Goal: Task Accomplishment & Management: Complete application form

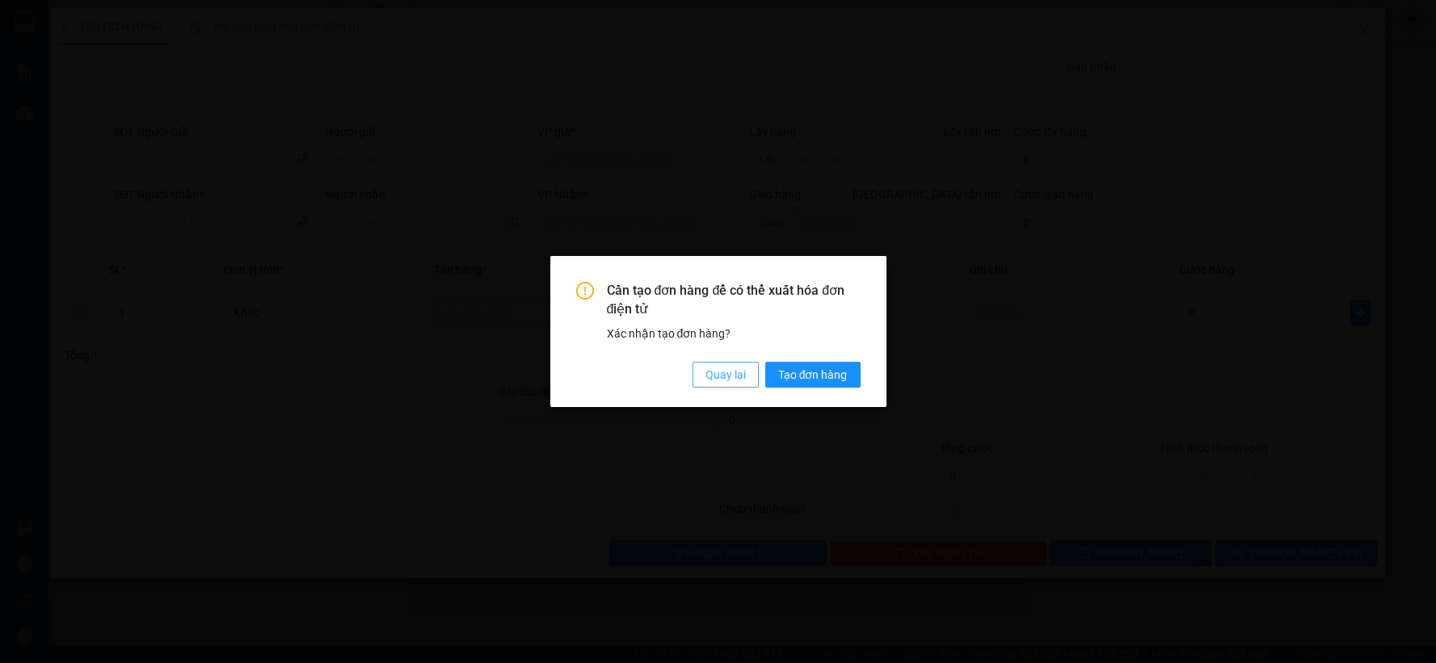
click at [717, 373] on span "Quay lại" at bounding box center [725, 375] width 40 height 18
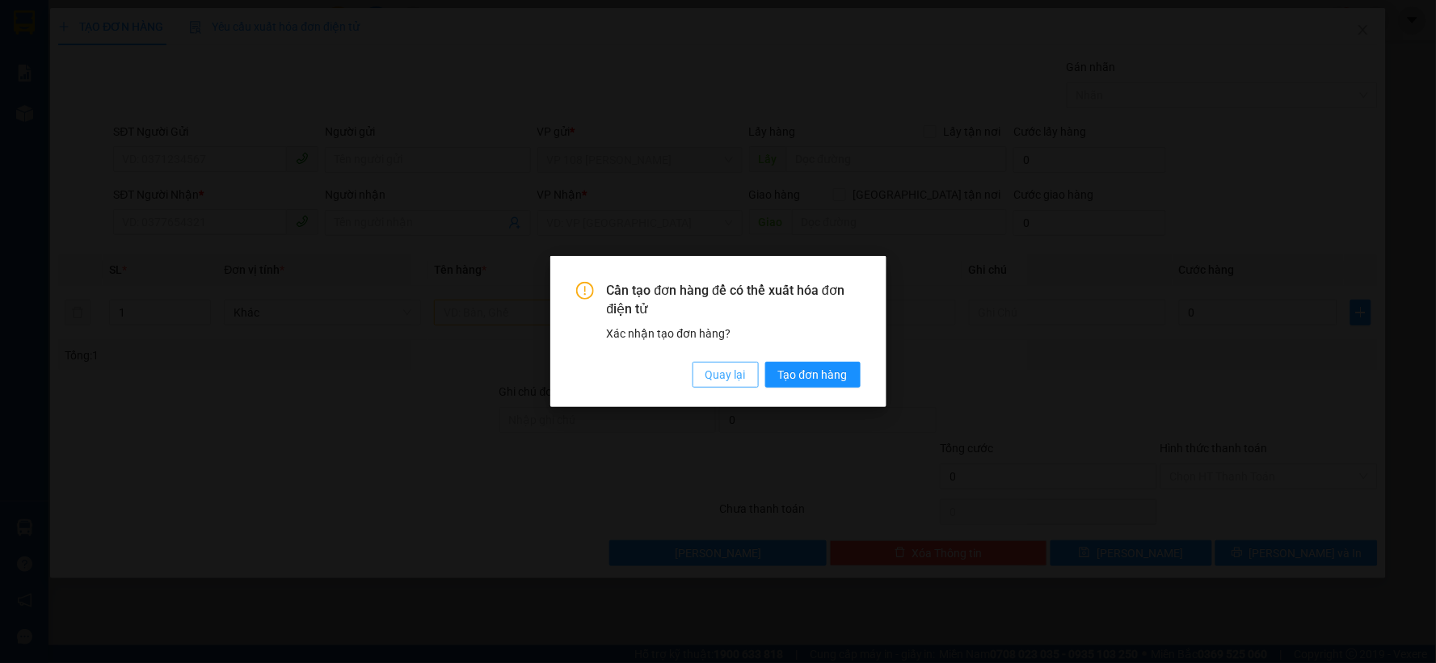
click at [731, 368] on span "Quay lại" at bounding box center [725, 375] width 40 height 18
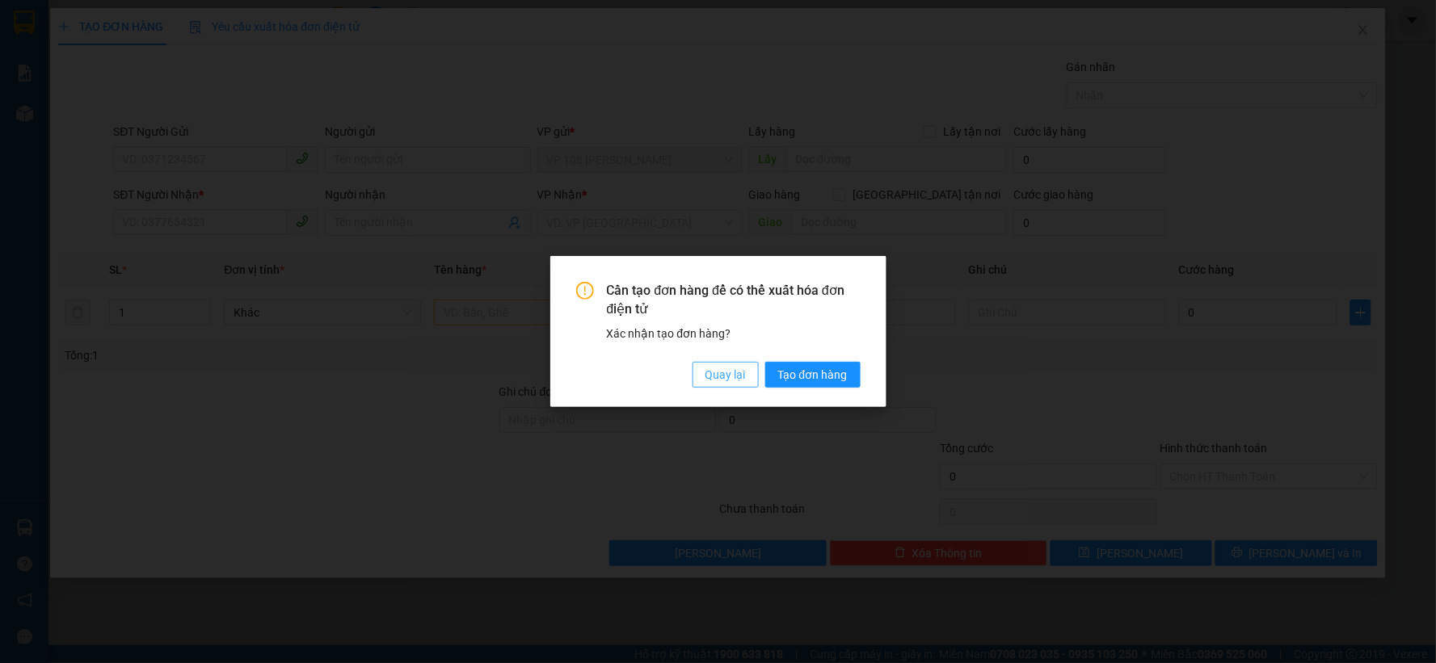
click at [713, 372] on span "Quay lại" at bounding box center [725, 375] width 40 height 18
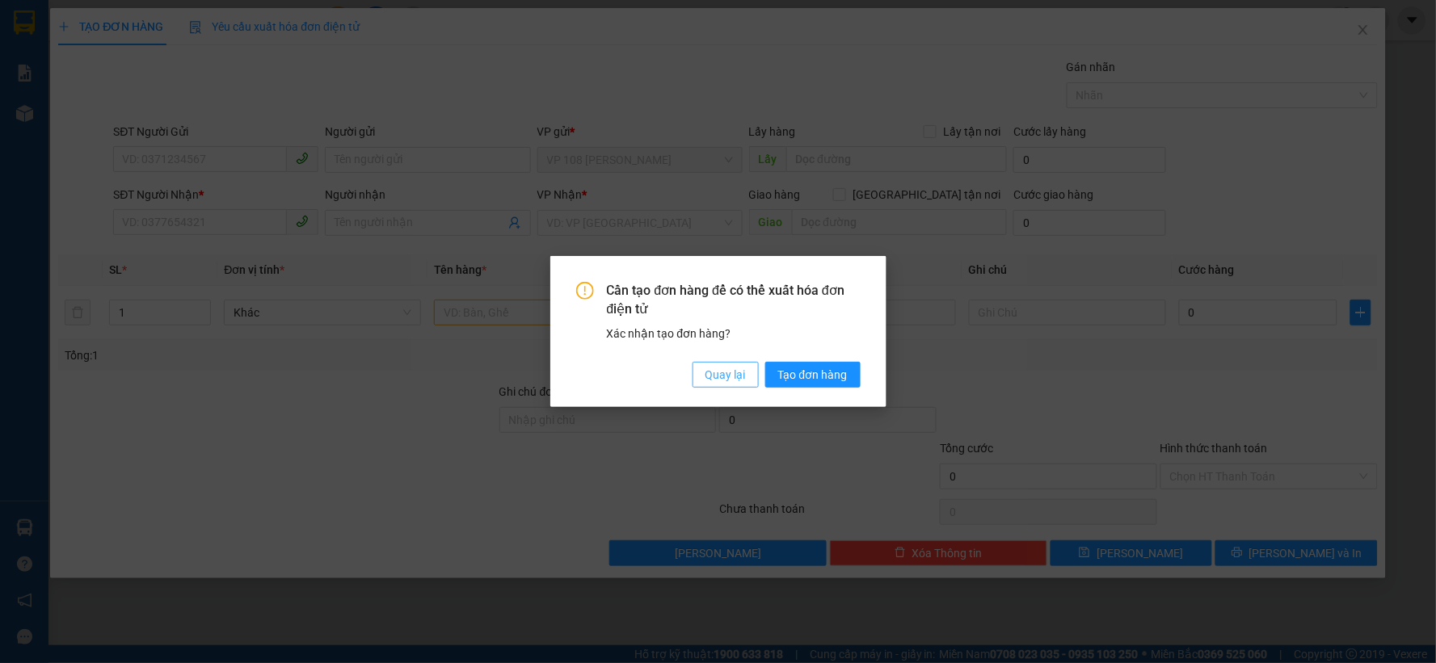
click at [722, 372] on span "Quay lại" at bounding box center [725, 375] width 40 height 18
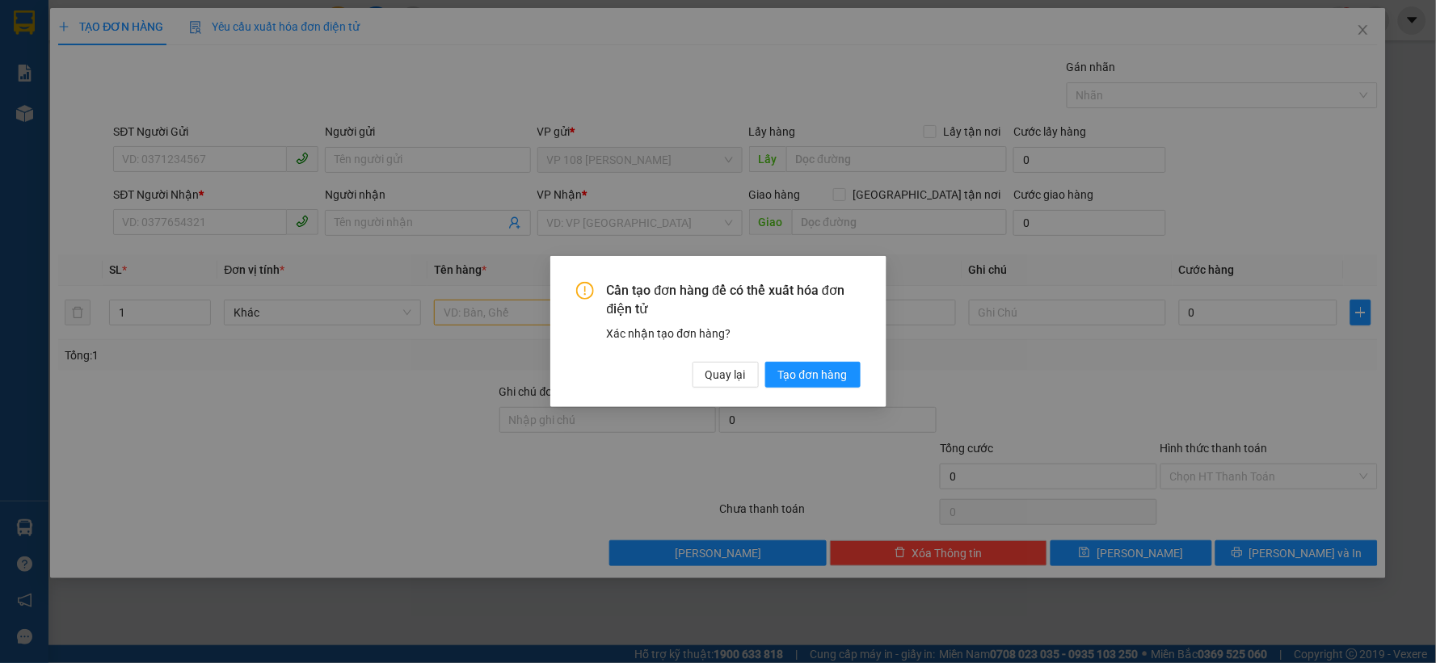
click at [722, 342] on span "Quay lại" at bounding box center [719, 340] width 8 height 3
click at [992, 357] on div "Cần tạo đơn hàng để có thể xuất hóa đơn điện tử Xác nhận tạo đơn hàng? Quay lại…" at bounding box center [718, 331] width 1436 height 663
click at [722, 374] on span "Quay lại" at bounding box center [725, 375] width 40 height 18
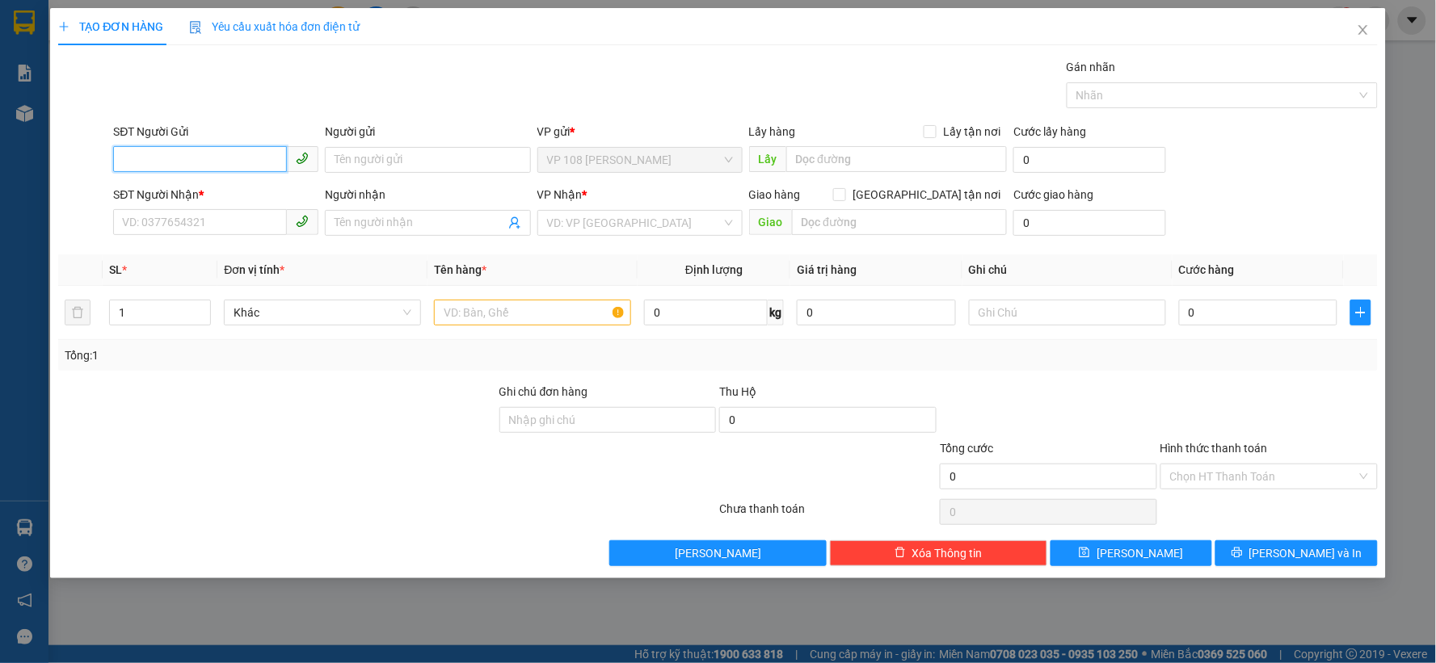
click at [267, 158] on input "SĐT Người Gửi" at bounding box center [200, 159] width 174 height 26
drag, startPoint x: 226, startPoint y: 167, endPoint x: 245, endPoint y: 155, distance: 22.2
click at [230, 166] on input "0909" at bounding box center [200, 159] width 174 height 26
click at [245, 155] on input "0909" at bounding box center [200, 159] width 174 height 26
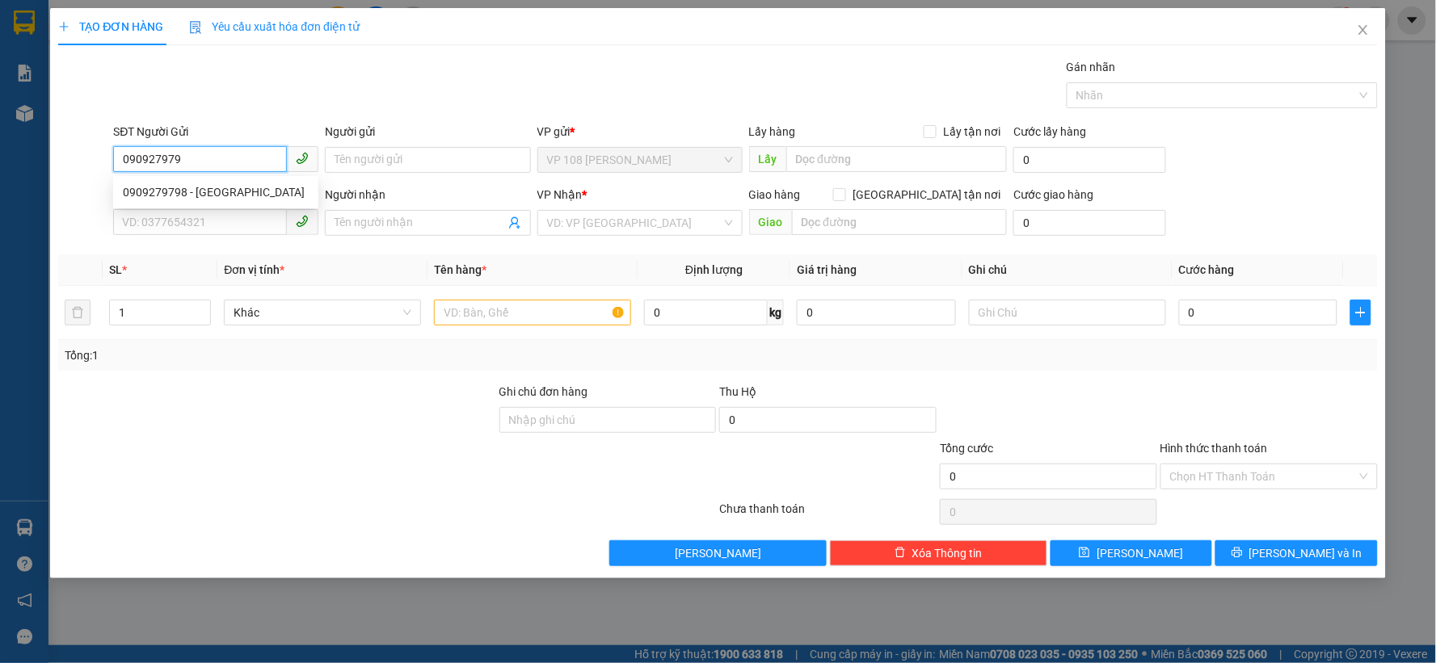
type input "0909279798"
click at [239, 190] on div "0909279798 - [GEOGRAPHIC_DATA]" at bounding box center [216, 192] width 186 height 18
type input "[PERSON_NAME]"
type input "0912035239"
type input "ANH NAM"
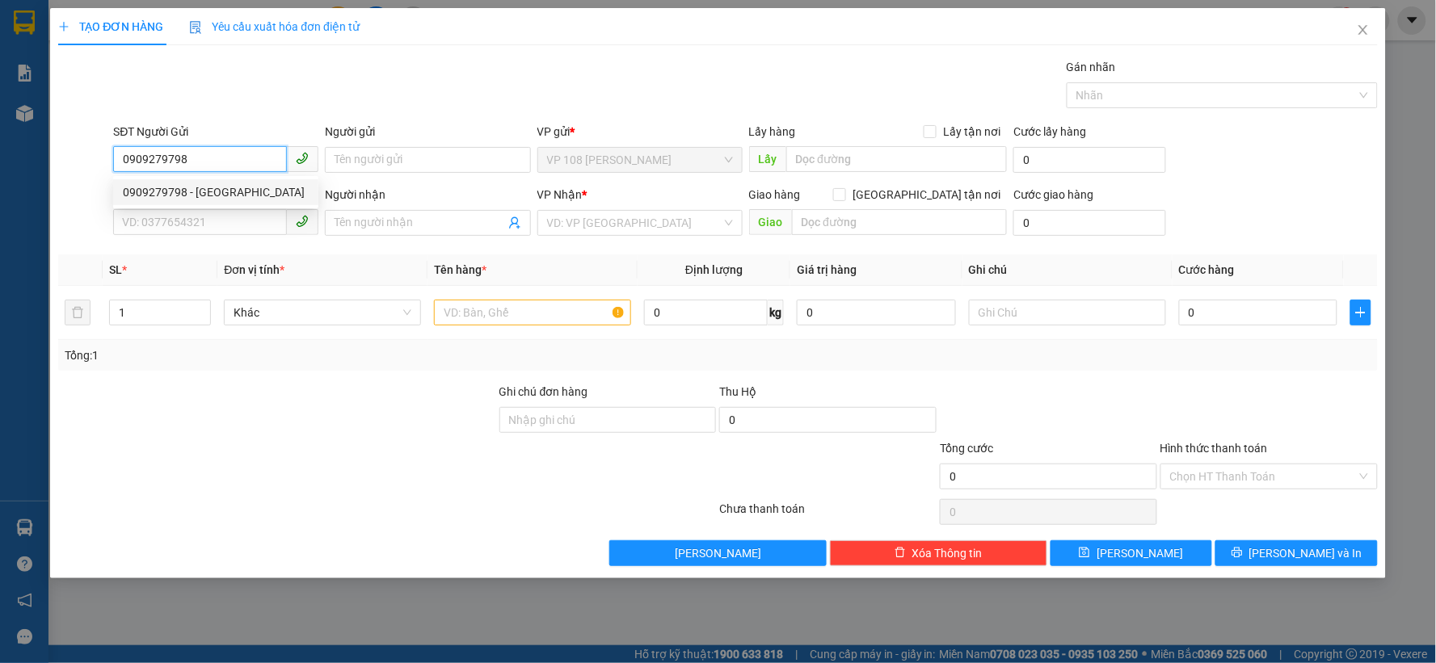
type input "VPBR"
type input "TTTM VP"
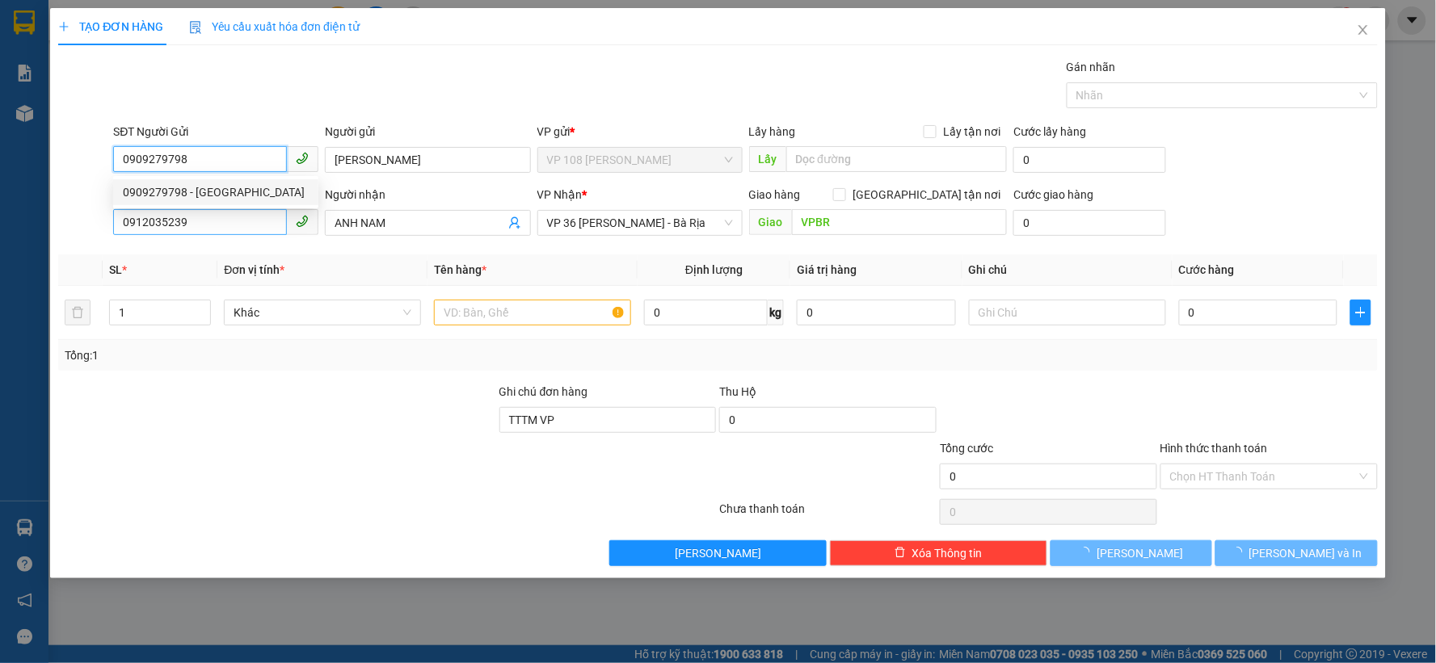
type input "20.000"
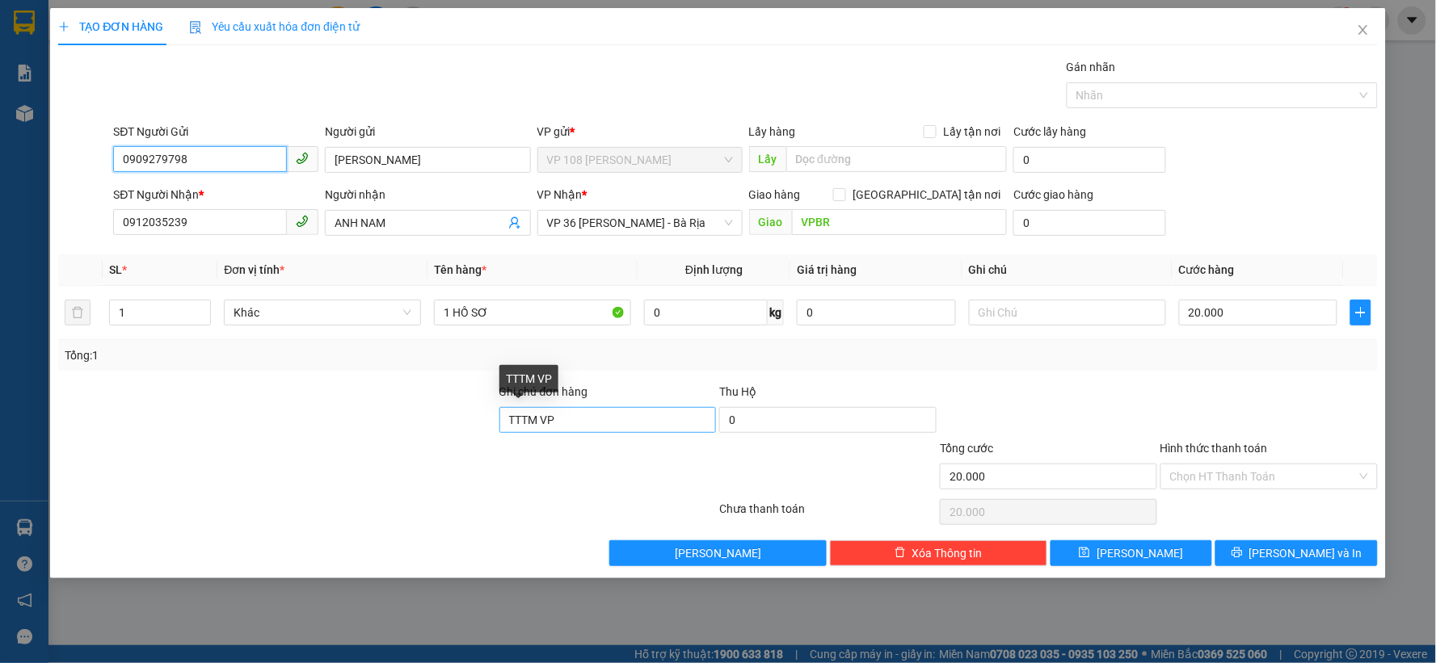
type input "0909279798"
drag, startPoint x: 595, startPoint y: 415, endPoint x: 442, endPoint y: 419, distance: 152.8
click at [444, 418] on div "Ghi chú đơn hàng TTTM VP Thu Hộ 0" at bounding box center [718, 411] width 1323 height 57
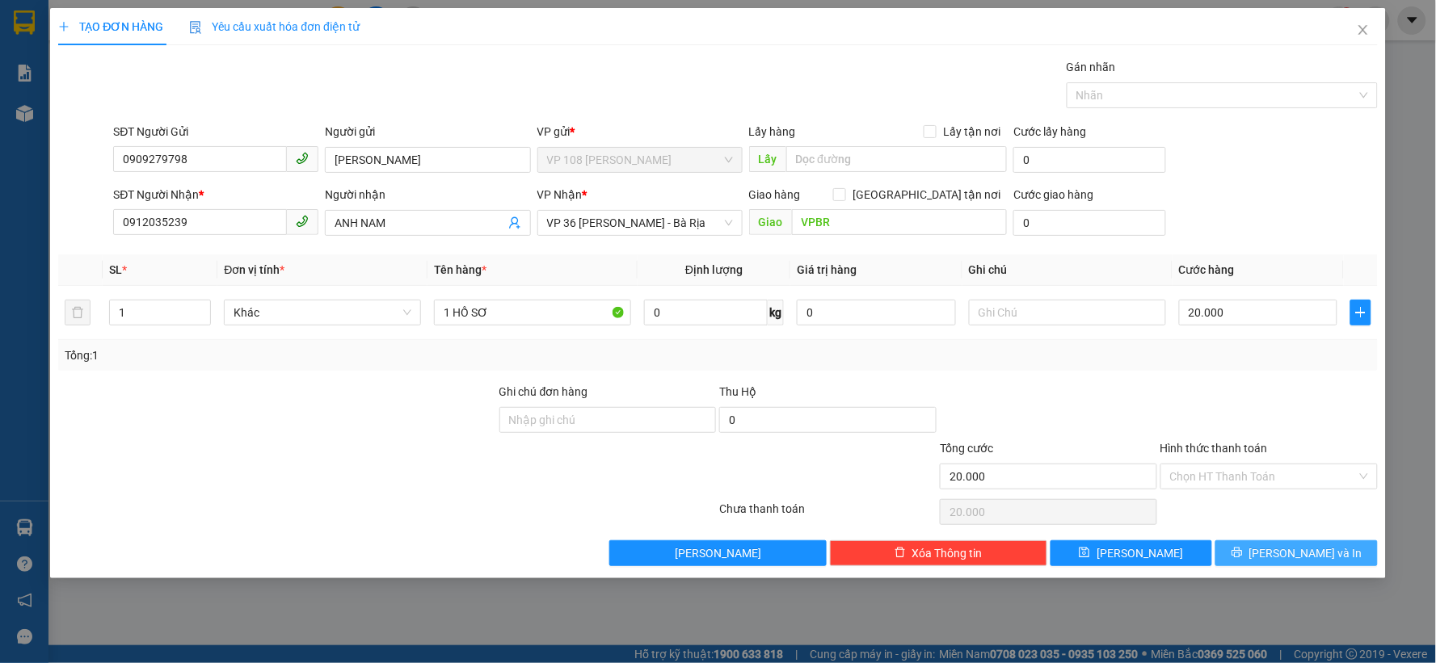
click at [1229, 546] on button "[PERSON_NAME] và In" at bounding box center [1296, 554] width 162 height 26
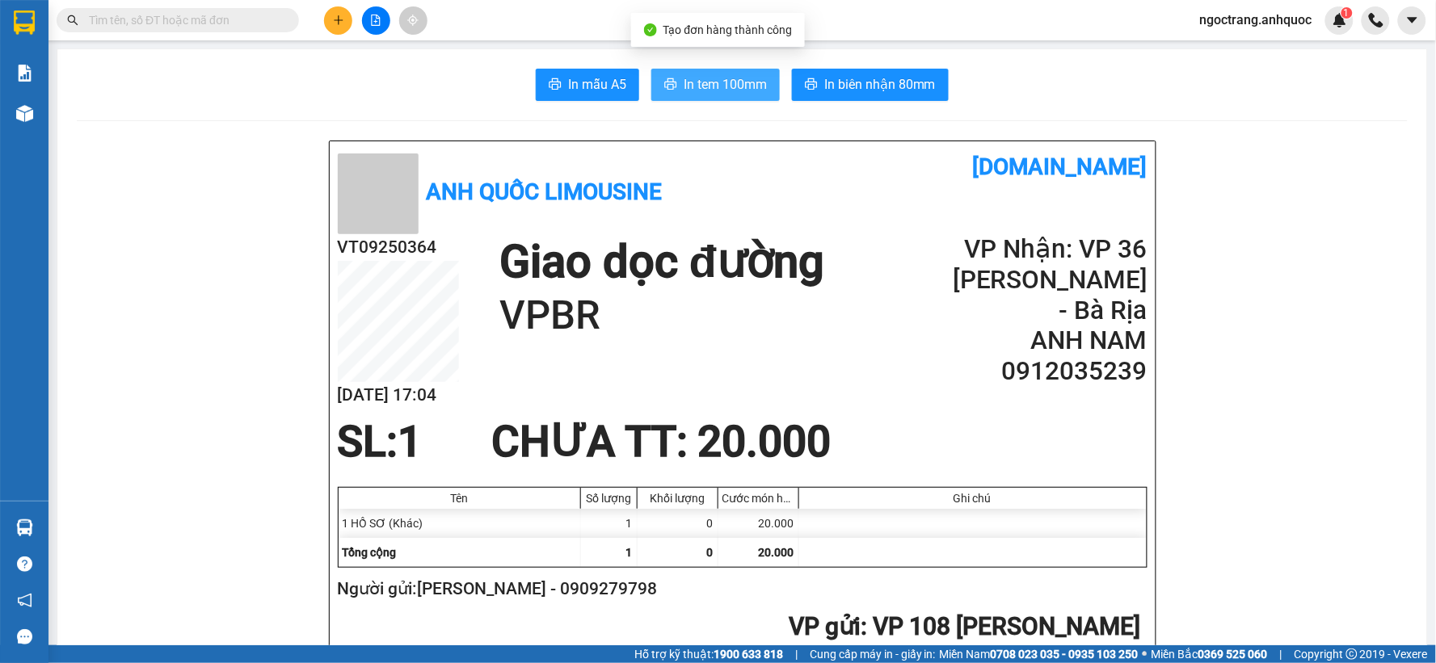
click at [709, 76] on span "In tem 100mm" at bounding box center [725, 84] width 83 height 20
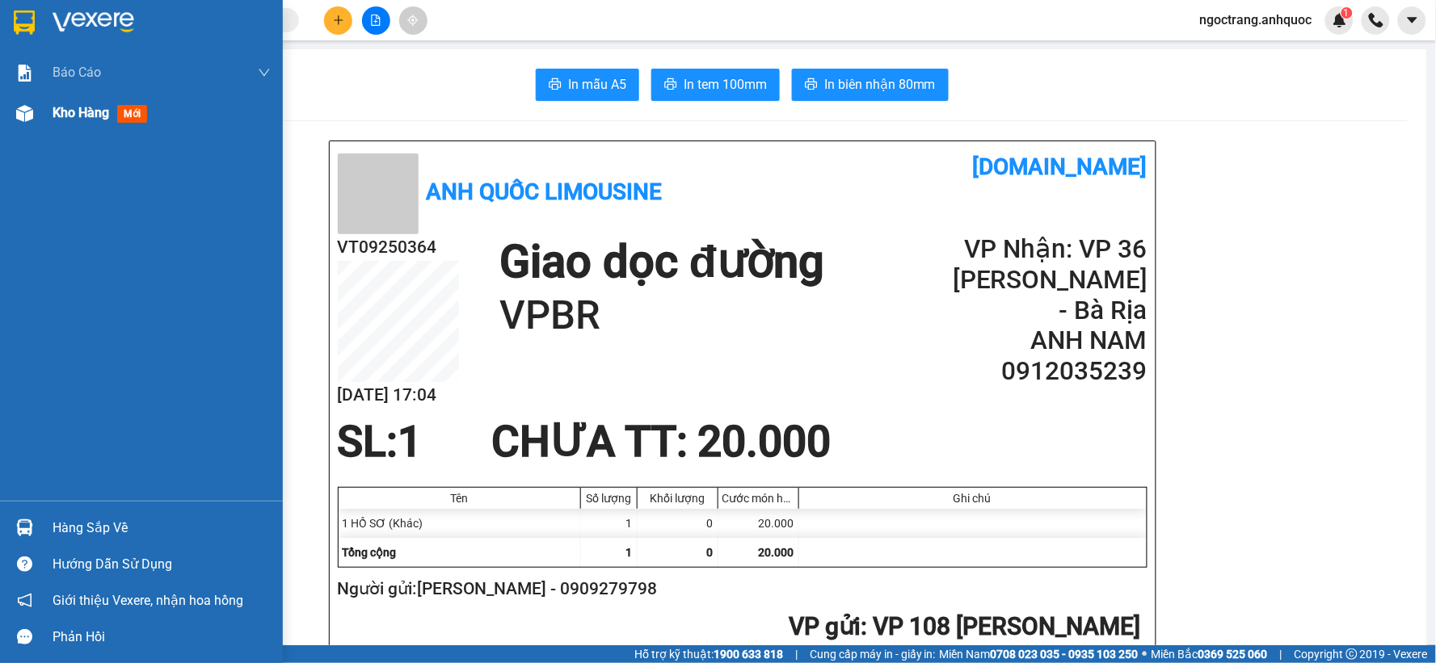
click at [78, 116] on span "Kho hàng" at bounding box center [81, 112] width 57 height 15
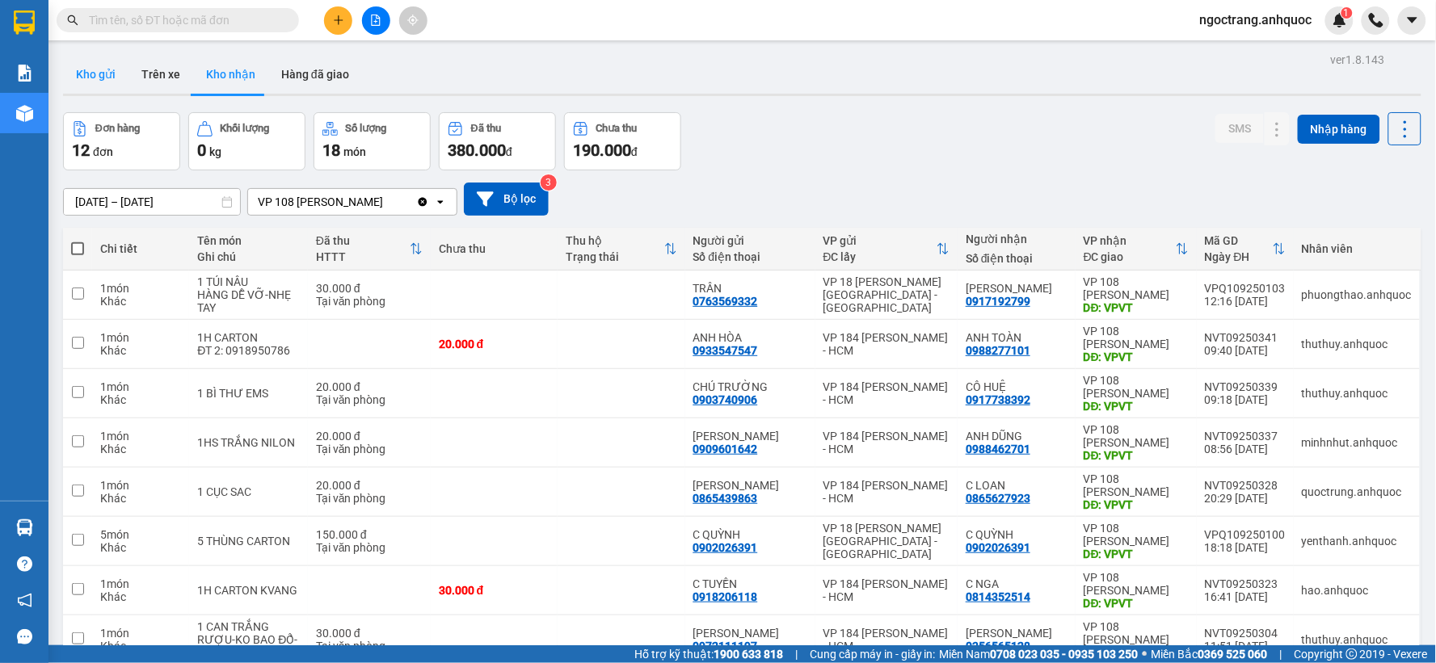
click at [95, 82] on button "Kho gửi" at bounding box center [95, 74] width 65 height 39
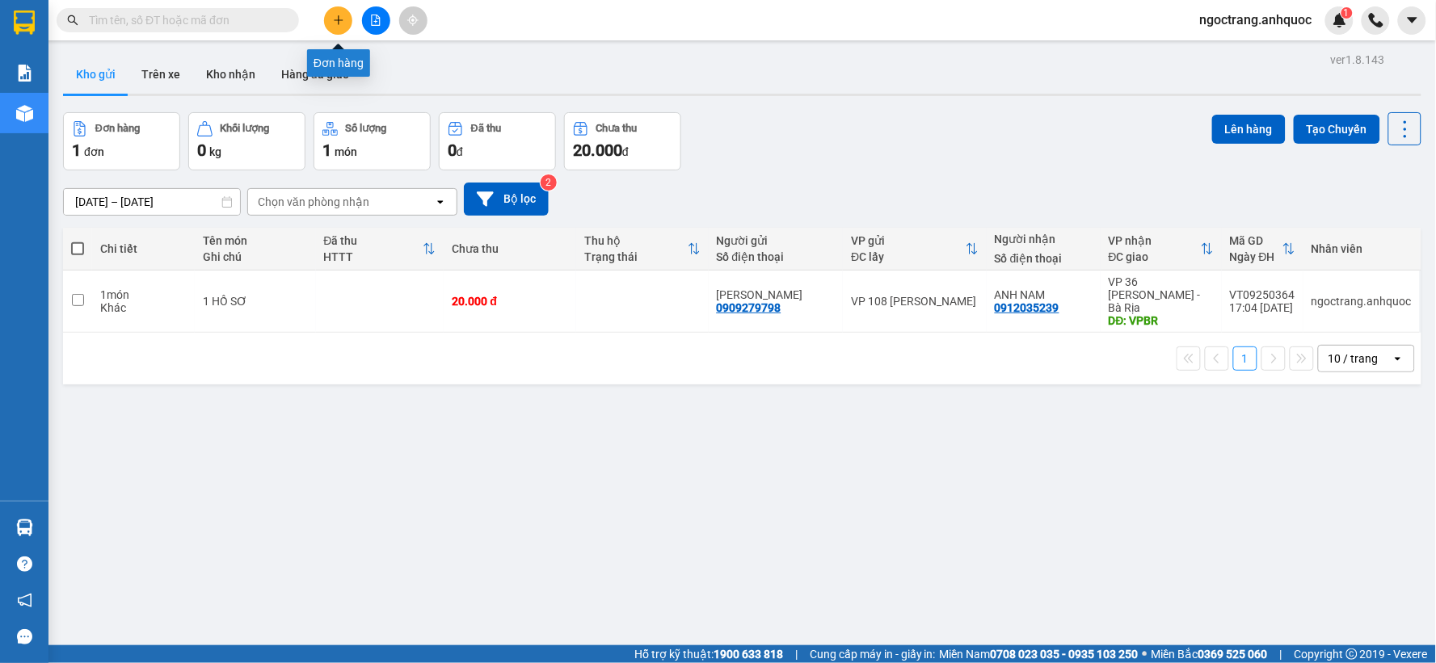
click at [351, 26] on button at bounding box center [338, 20] width 28 height 28
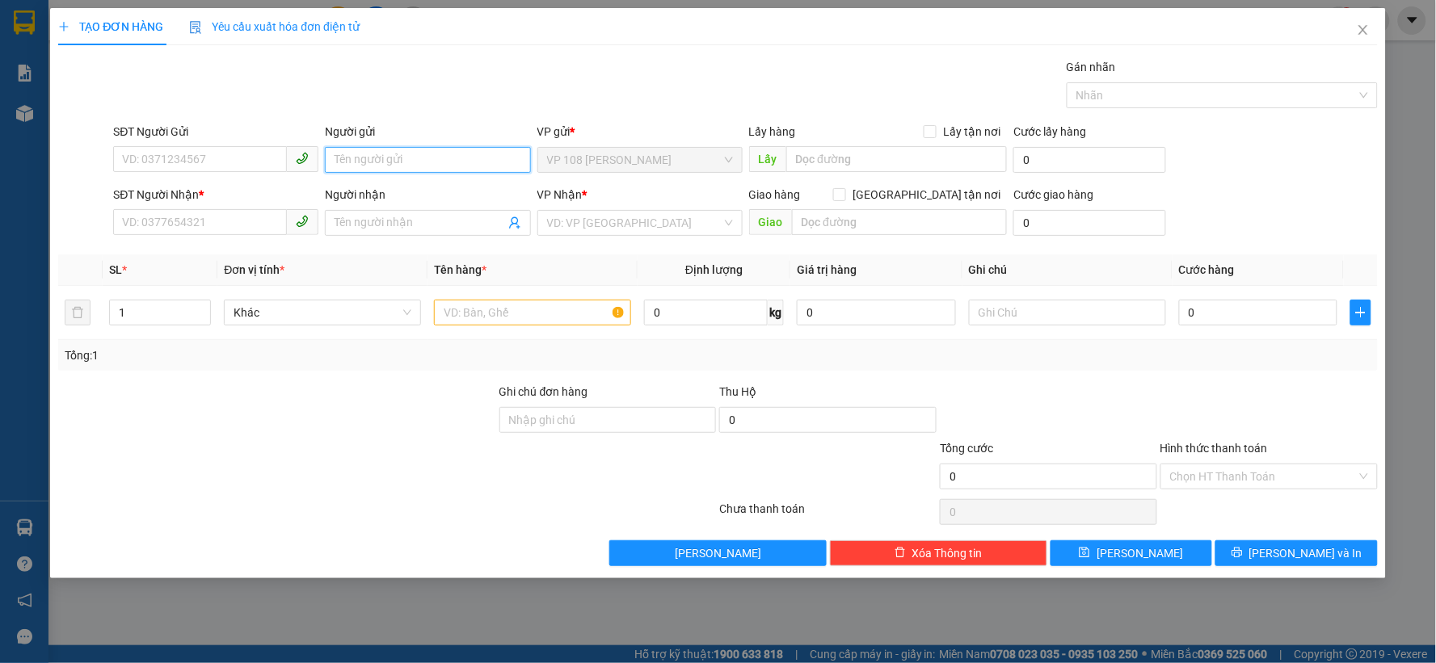
click at [418, 157] on input "Người gửi" at bounding box center [427, 160] width 205 height 26
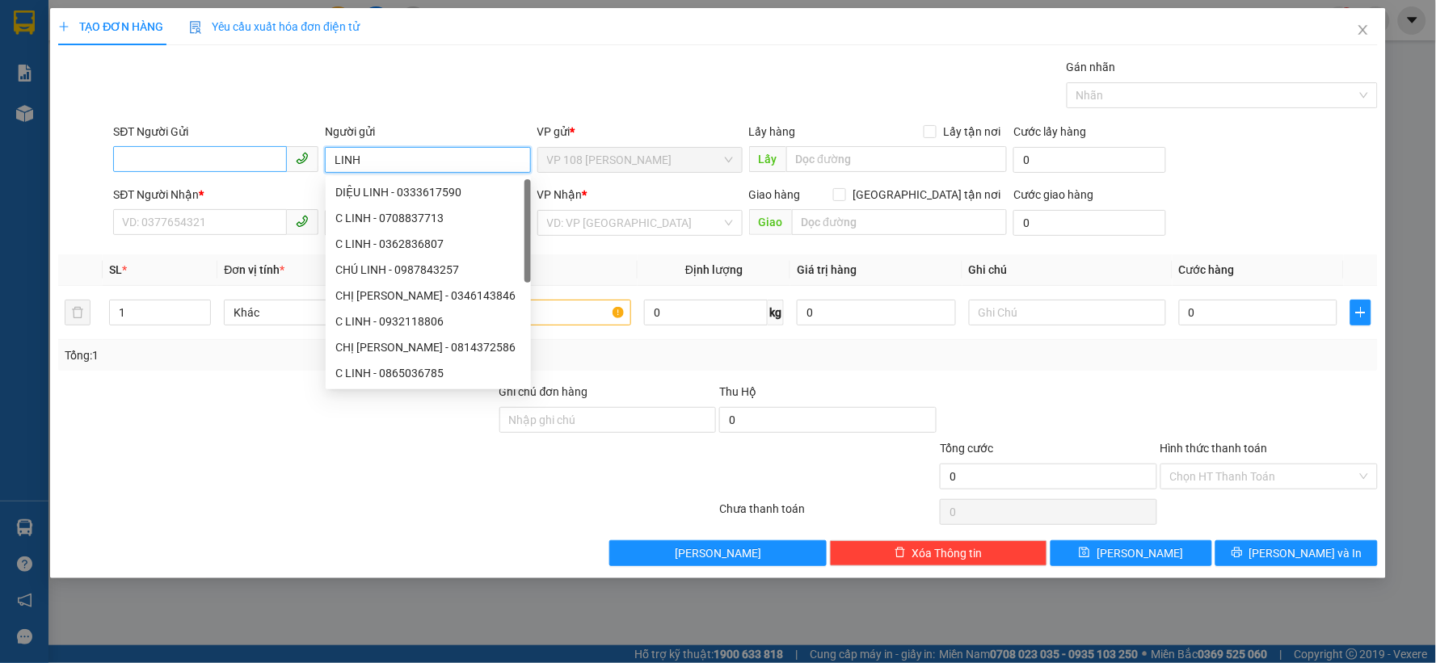
type input "LINH"
click at [249, 166] on input "SĐT Người Gửi" at bounding box center [200, 159] width 174 height 26
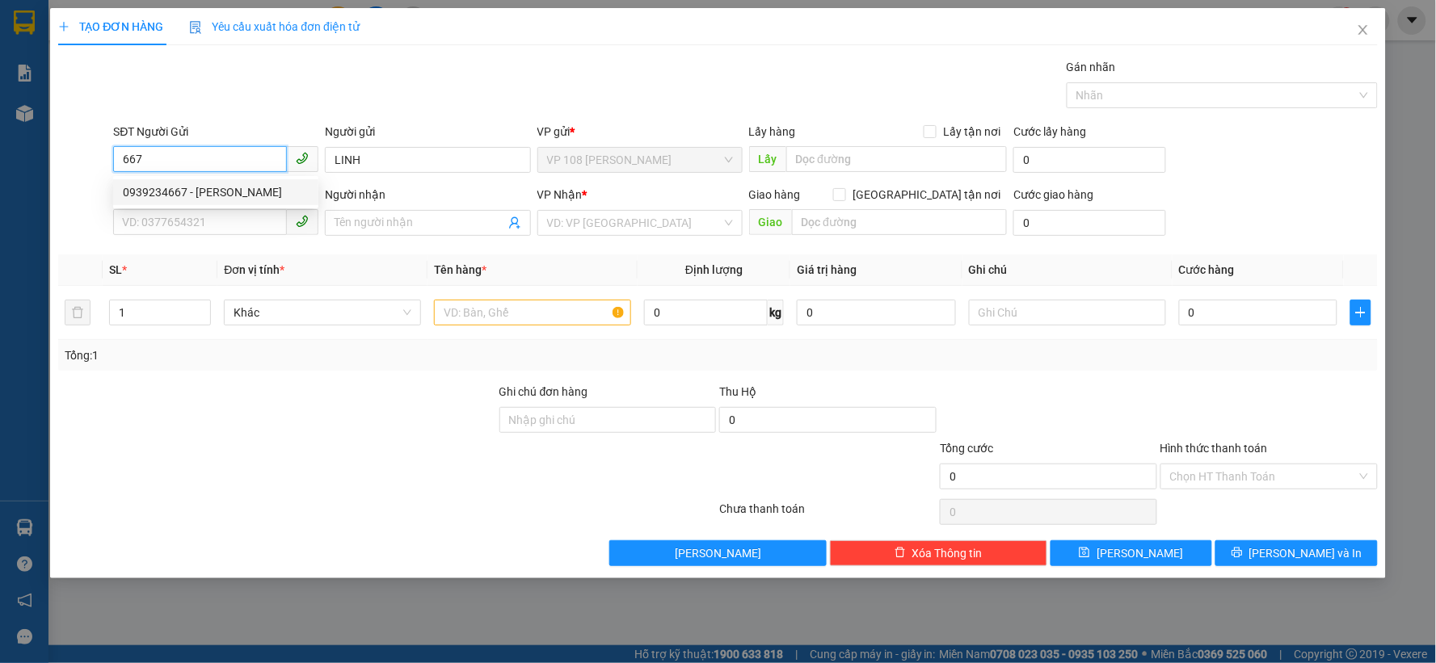
click at [183, 191] on div "0939234667 - [PERSON_NAME]" at bounding box center [216, 192] width 186 height 18
type input "0939234667"
type input "[PERSON_NAME]"
type input "0916123509"
type input "NHÃ"
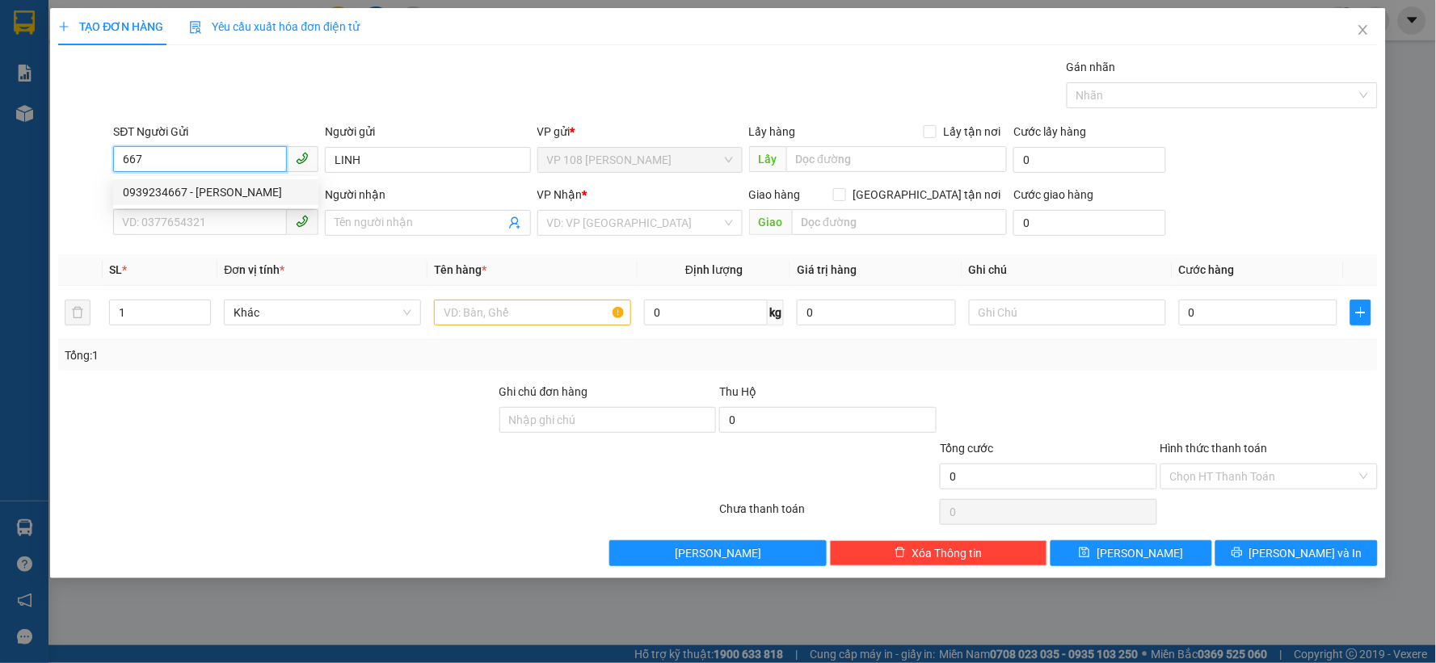
type input "VPNVT"
type input "30.000"
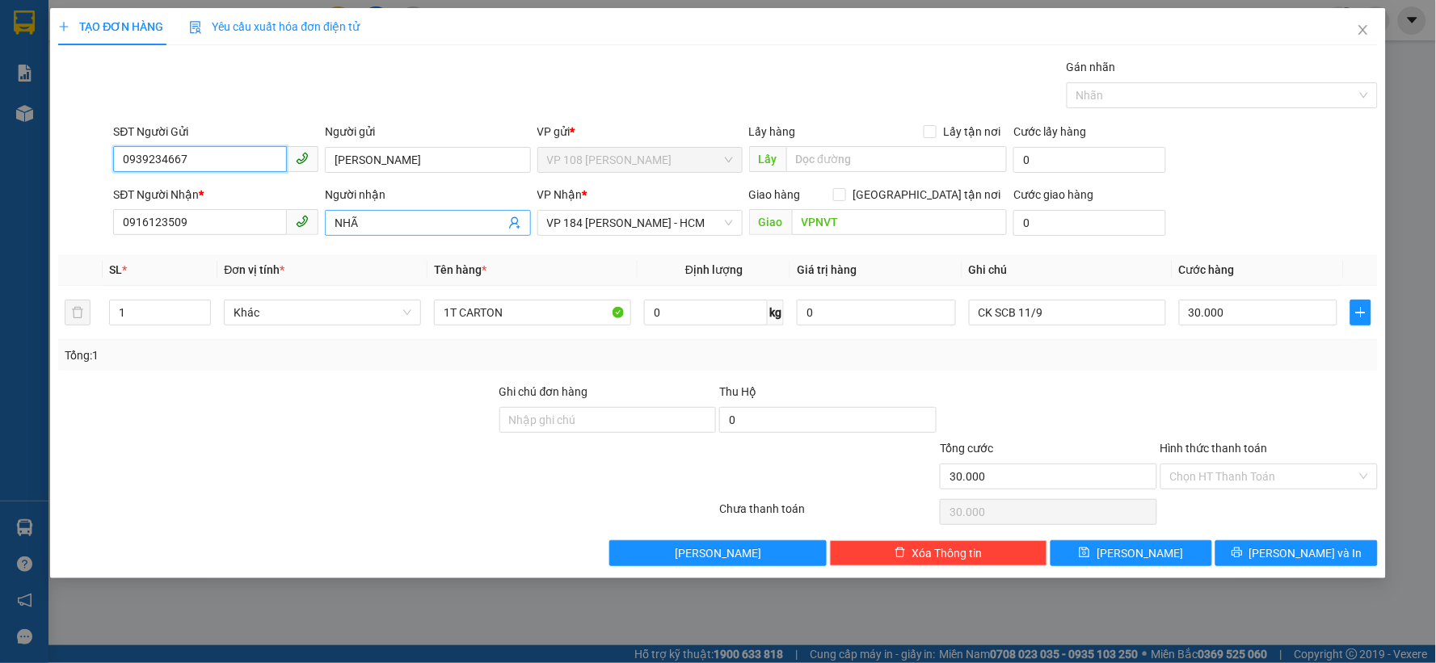
type input "0939234667"
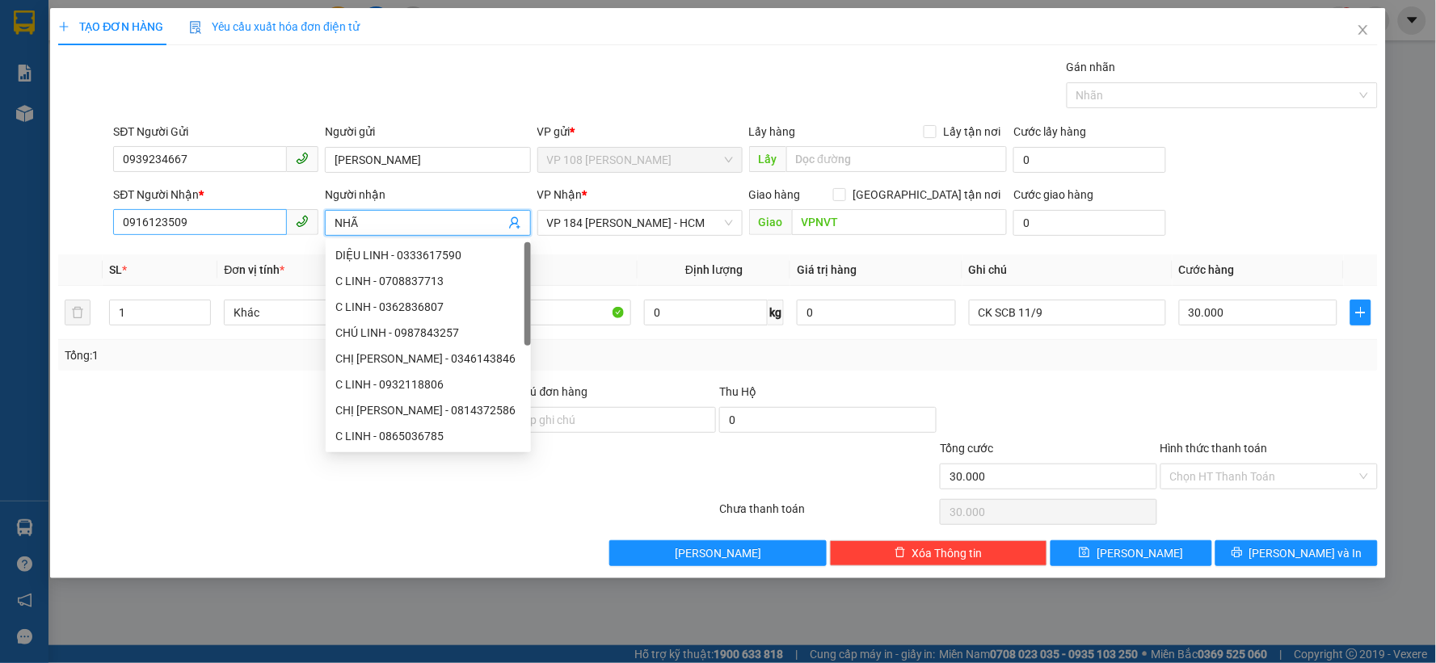
drag, startPoint x: 377, startPoint y: 222, endPoint x: 276, endPoint y: 222, distance: 100.2
click at [276, 222] on div "SĐT Người Nhận * 0916123509 Người nhận NHÃ VP Nhận * VP 184 [PERSON_NAME] - HCM…" at bounding box center [745, 214] width 1270 height 57
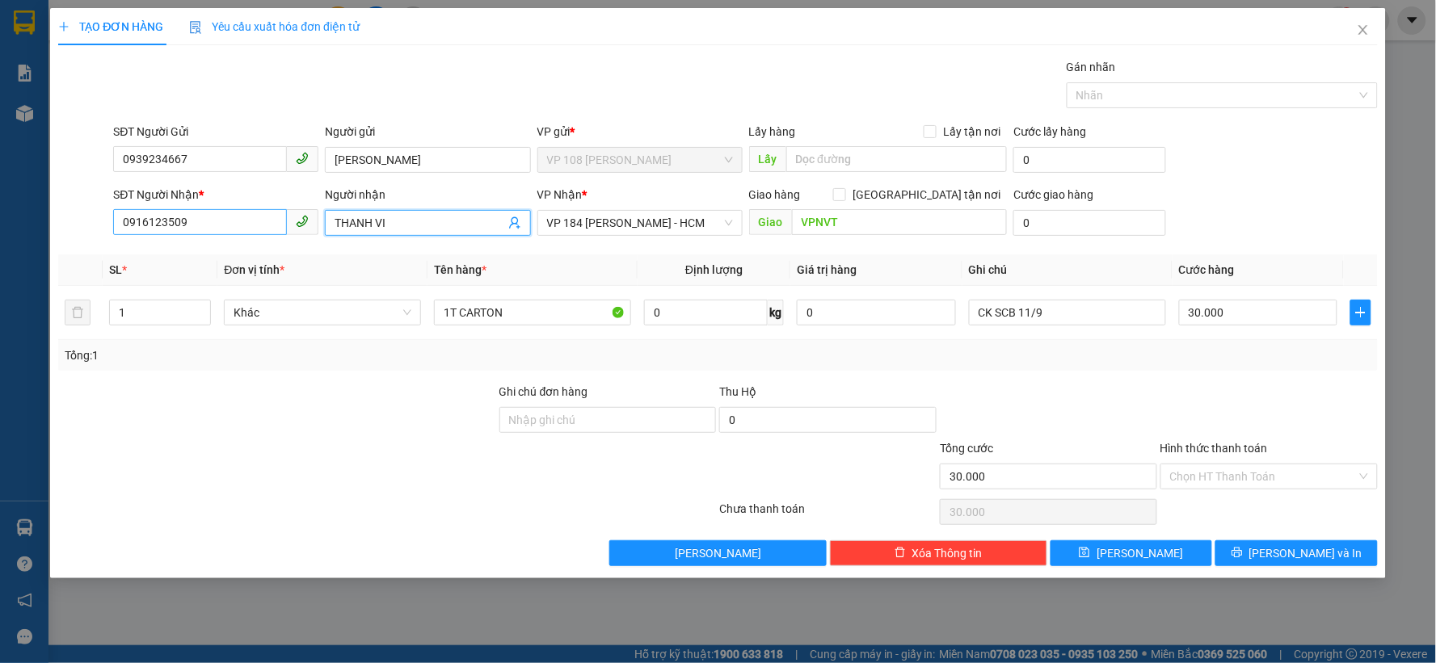
type input "THANH VIP"
click at [432, 255] on div "THANH VIPPOST - 0909085420" at bounding box center [428, 255] width 186 height 18
type input "0909085420"
type input "THANH VIPPOST"
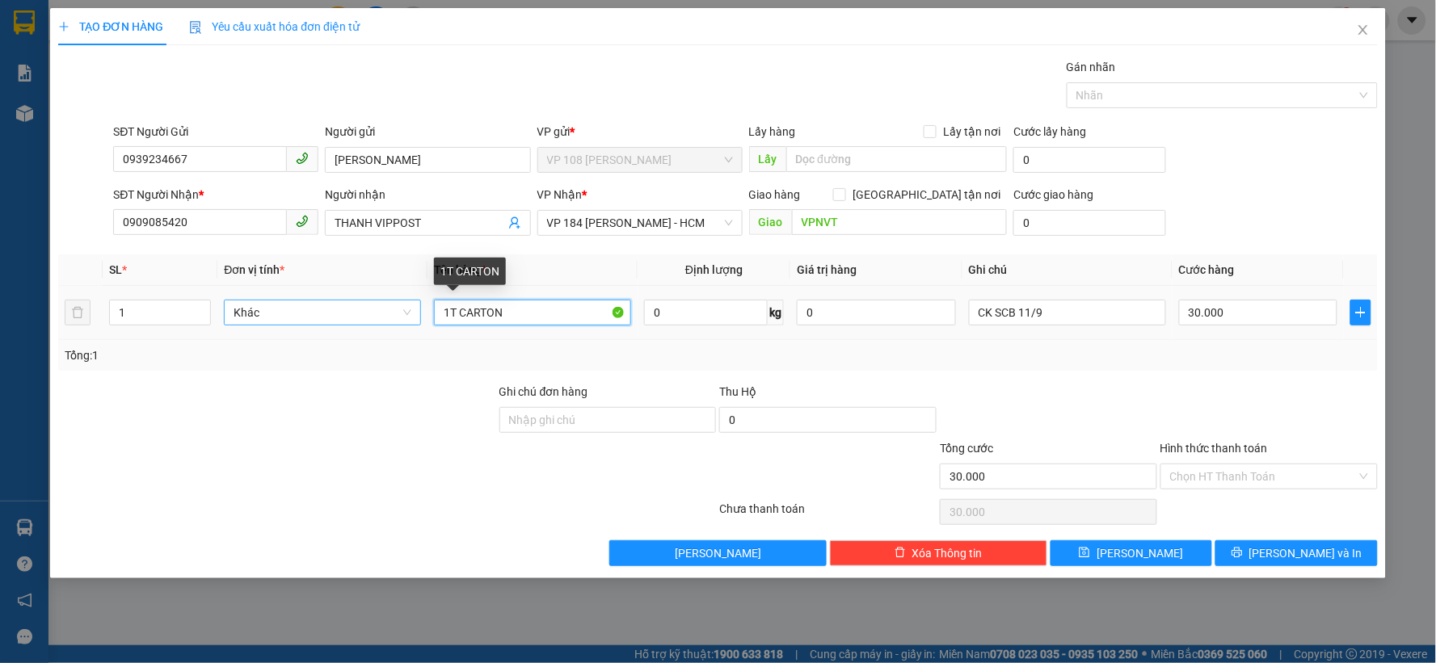
drag, startPoint x: 523, startPoint y: 319, endPoint x: 386, endPoint y: 314, distance: 136.7
click at [386, 314] on tr "1 Khác 1T CARTON 0 kg 0 CK SCB 11/9 30.000" at bounding box center [717, 313] width 1319 height 54
type input "1HS"
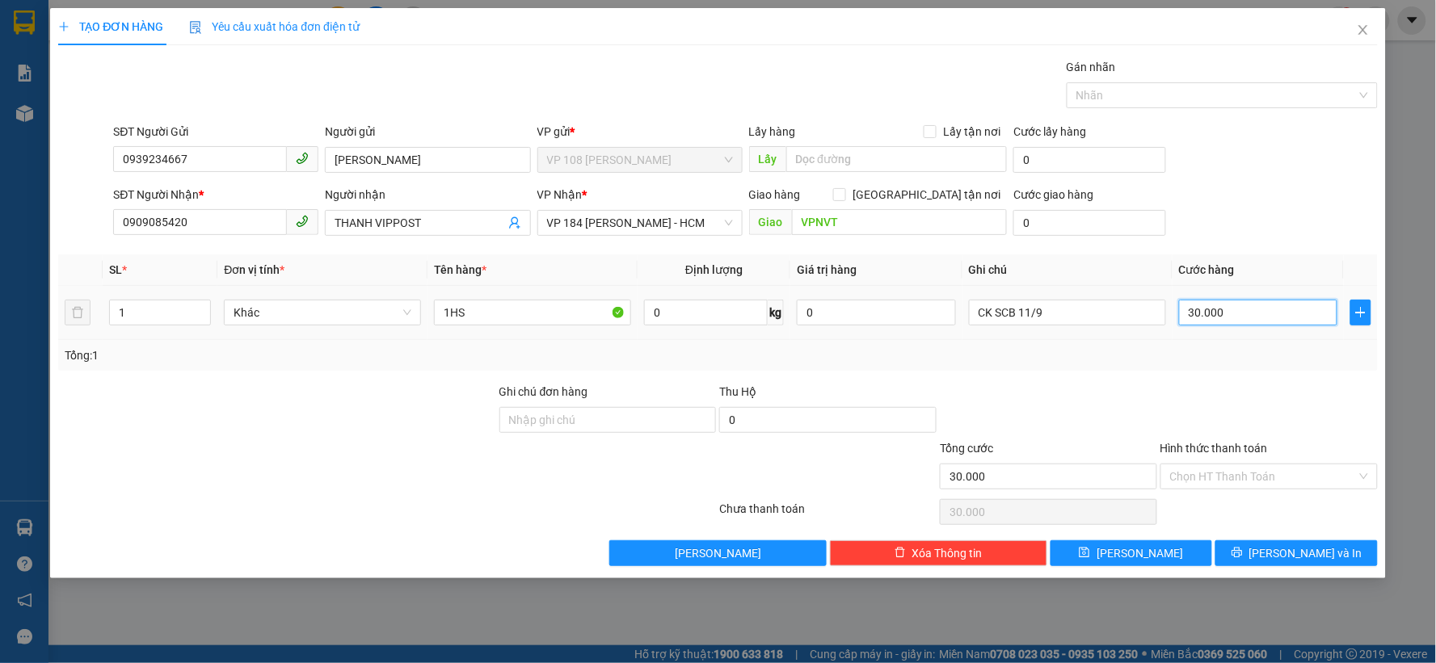
type input "0"
type input "CK SCB 11/920"
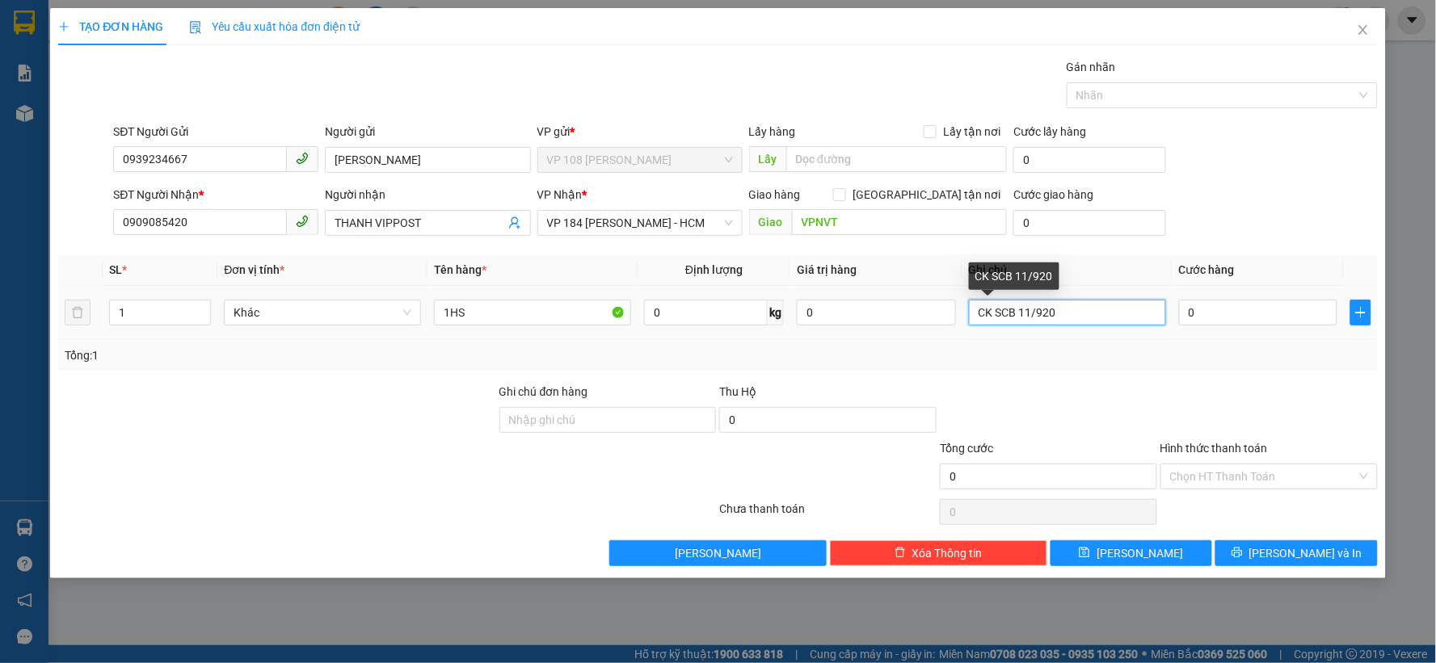
drag, startPoint x: 1061, startPoint y: 322, endPoint x: 870, endPoint y: 327, distance: 190.8
click at [871, 327] on tr "1 Khác 1HS 0 kg 0 CK SCB 11/920 0" at bounding box center [717, 313] width 1319 height 54
click at [1272, 318] on input "0" at bounding box center [1258, 313] width 159 height 26
type input "2"
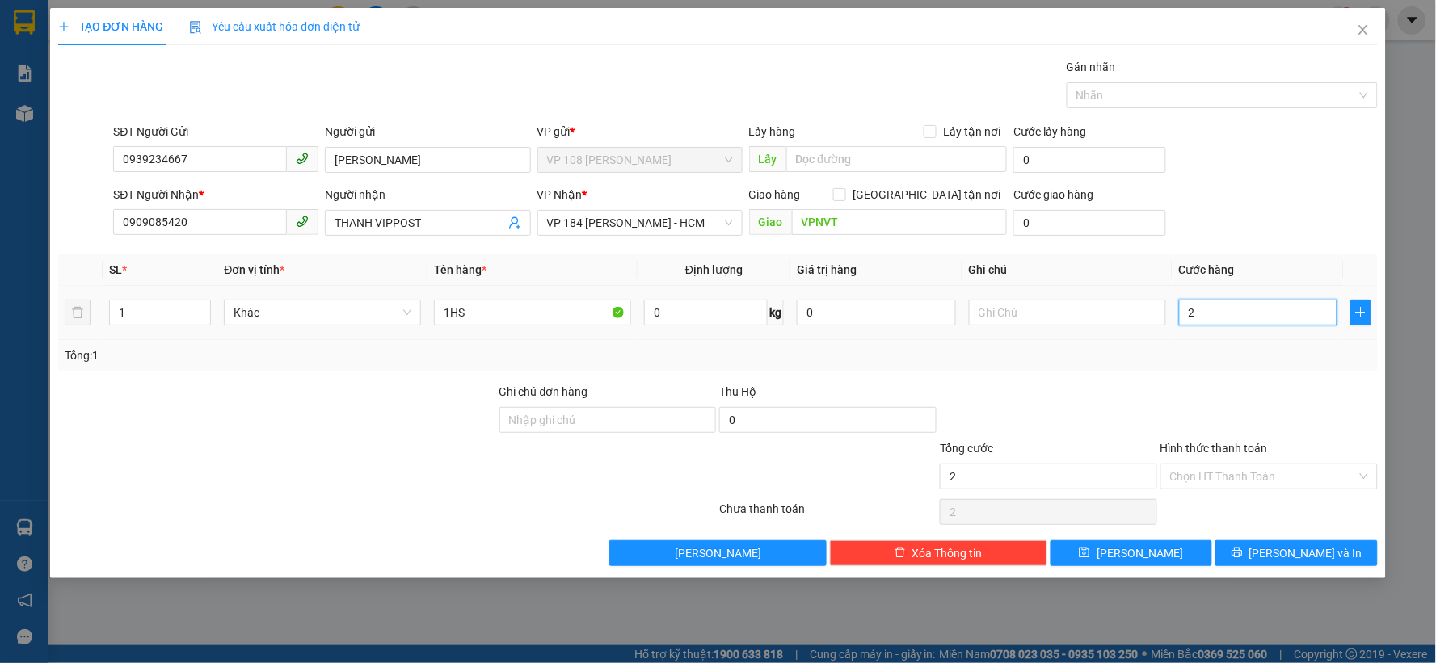
type input "20"
type input "200"
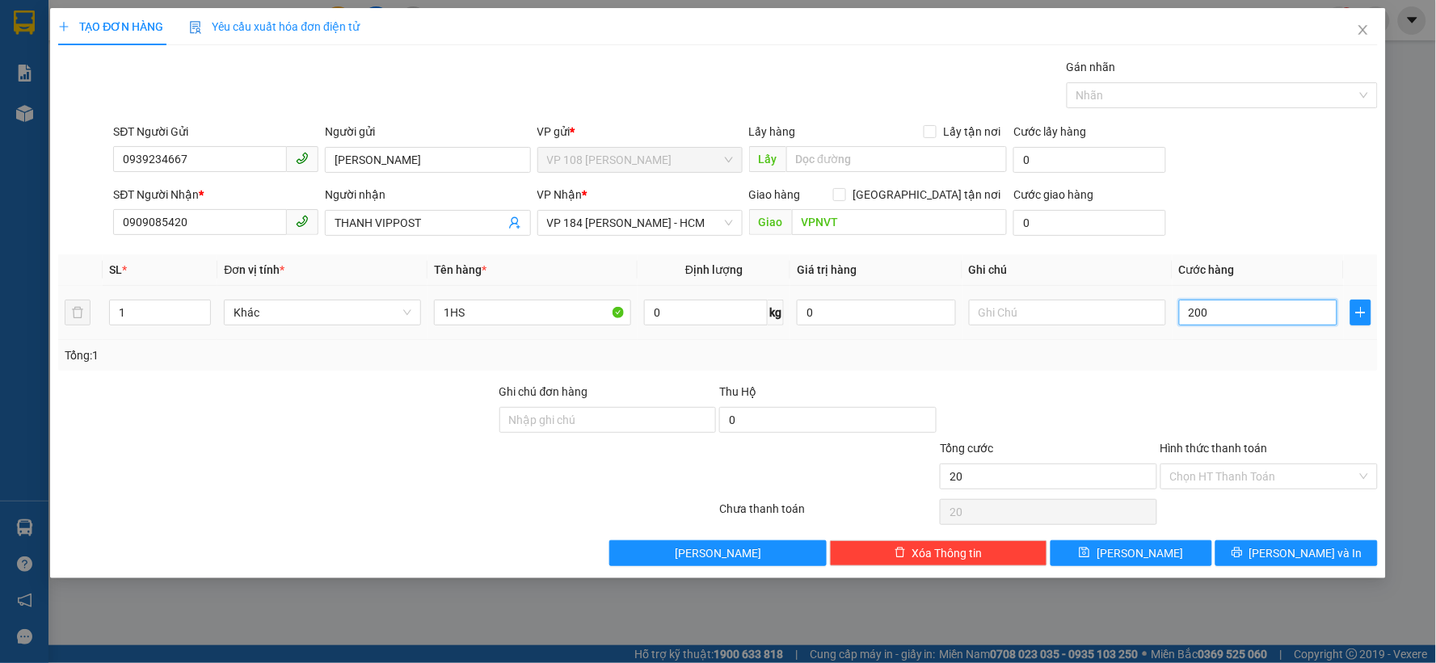
type input "200"
type input "2.000"
type input "20.000"
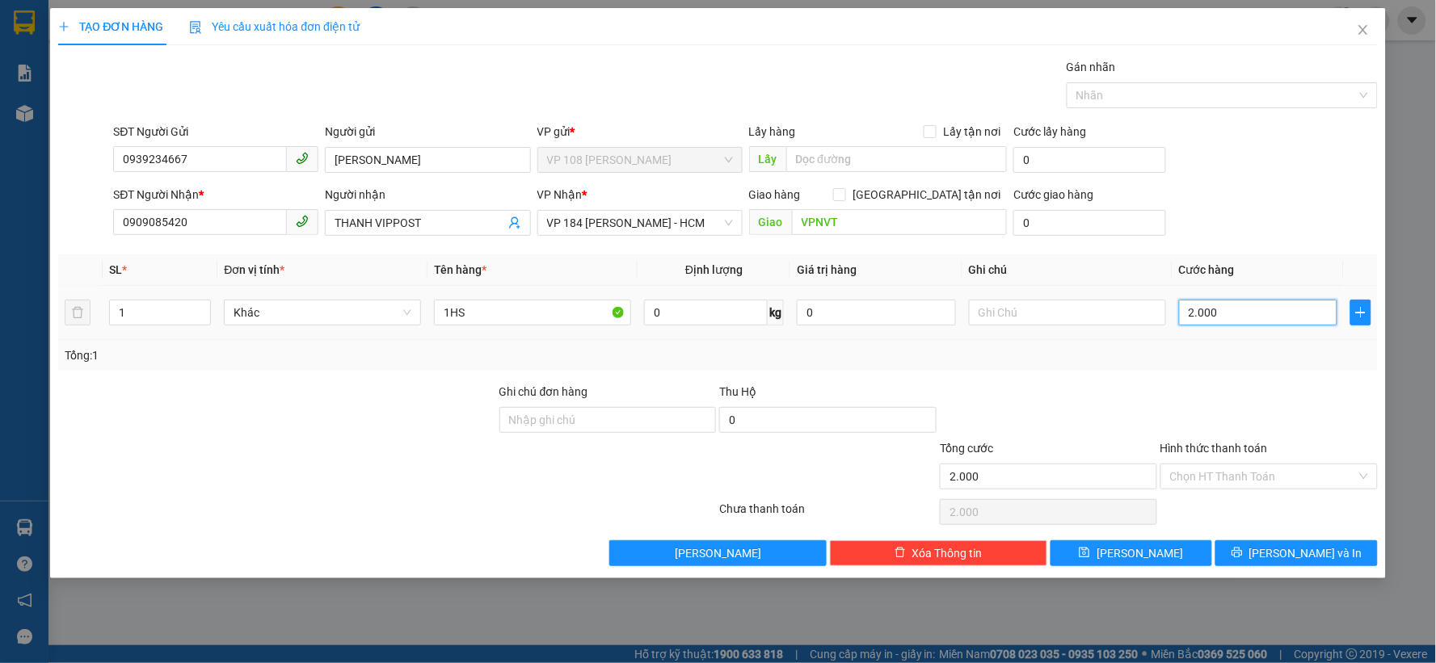
type input "20.000"
click at [1248, 555] on button "[PERSON_NAME] và In" at bounding box center [1296, 554] width 162 height 26
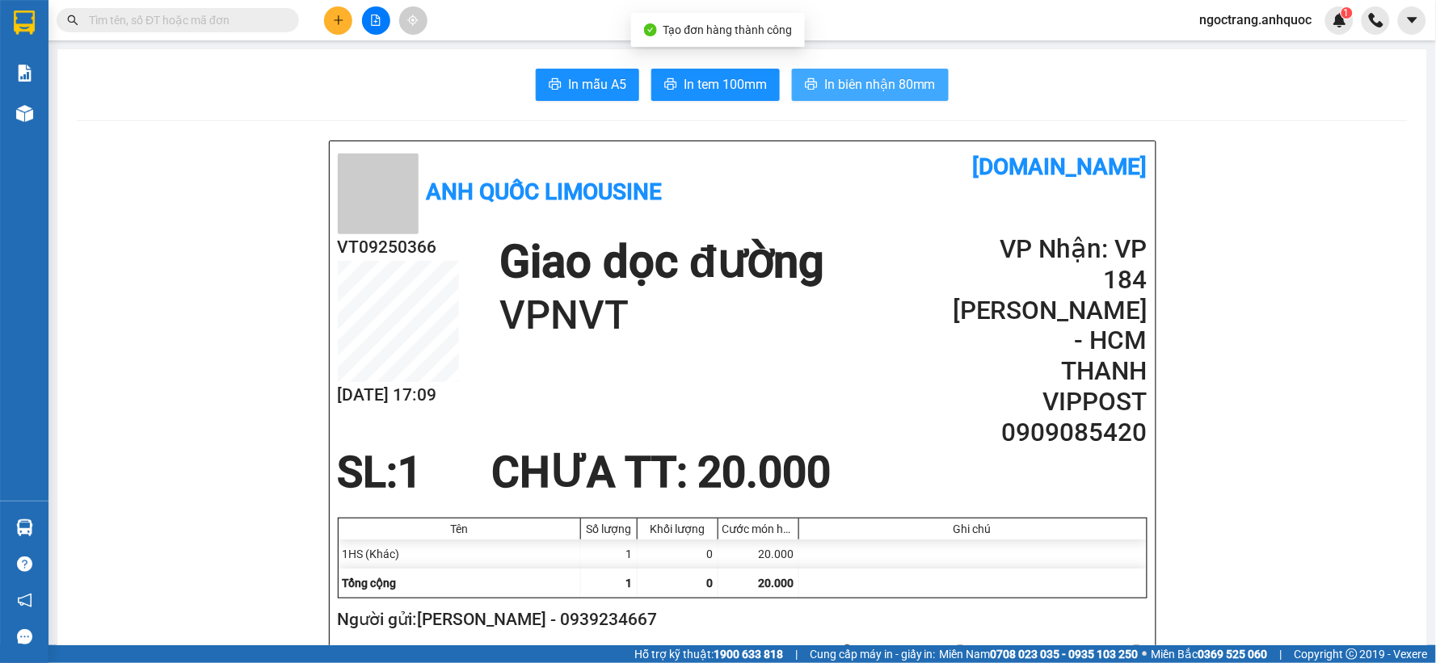
click at [834, 83] on span "In biên nhận 80mm" at bounding box center [880, 84] width 112 height 20
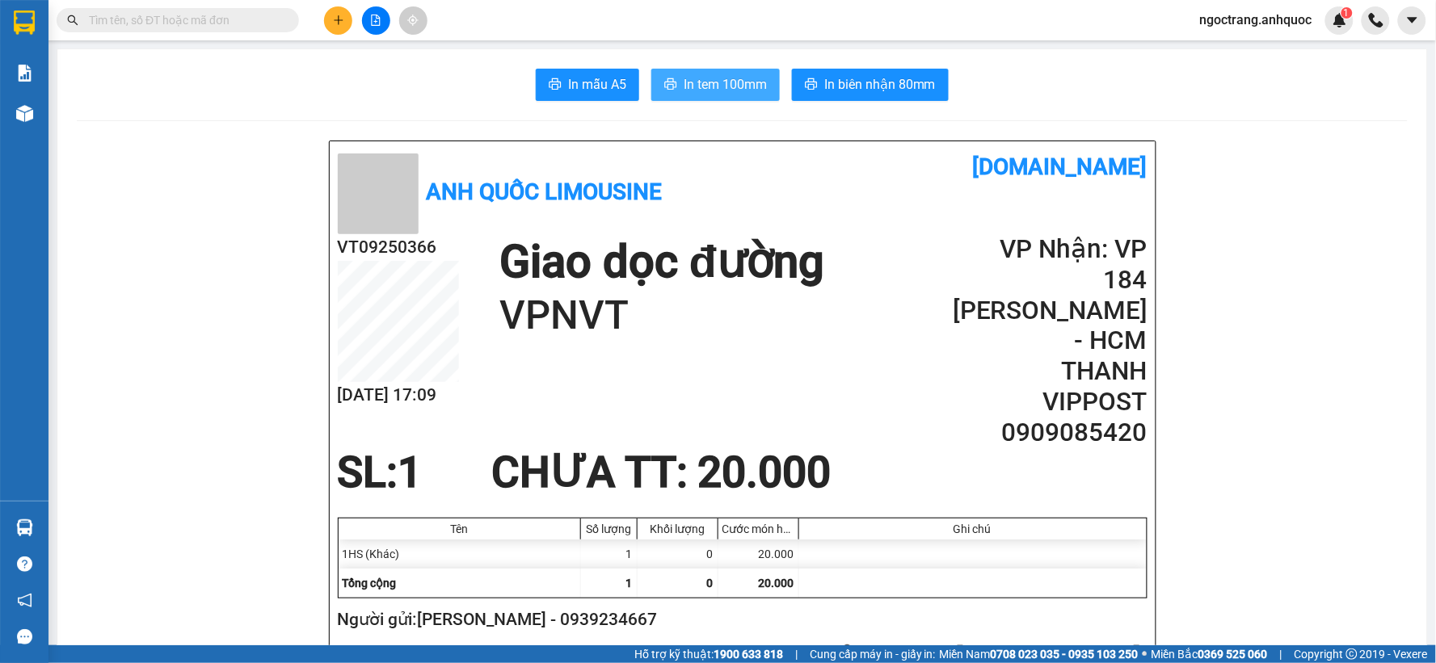
click at [718, 81] on span "In tem 100mm" at bounding box center [725, 84] width 83 height 20
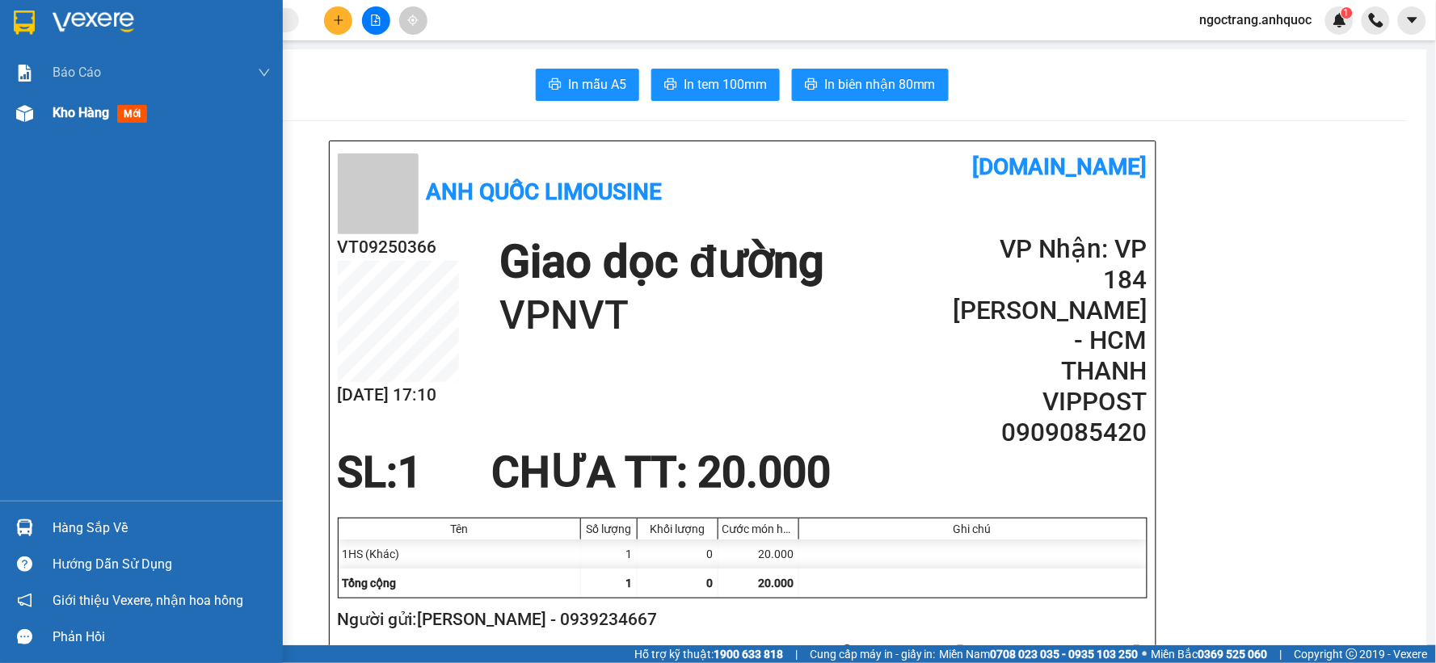
click at [76, 116] on span "Kho hàng" at bounding box center [81, 112] width 57 height 15
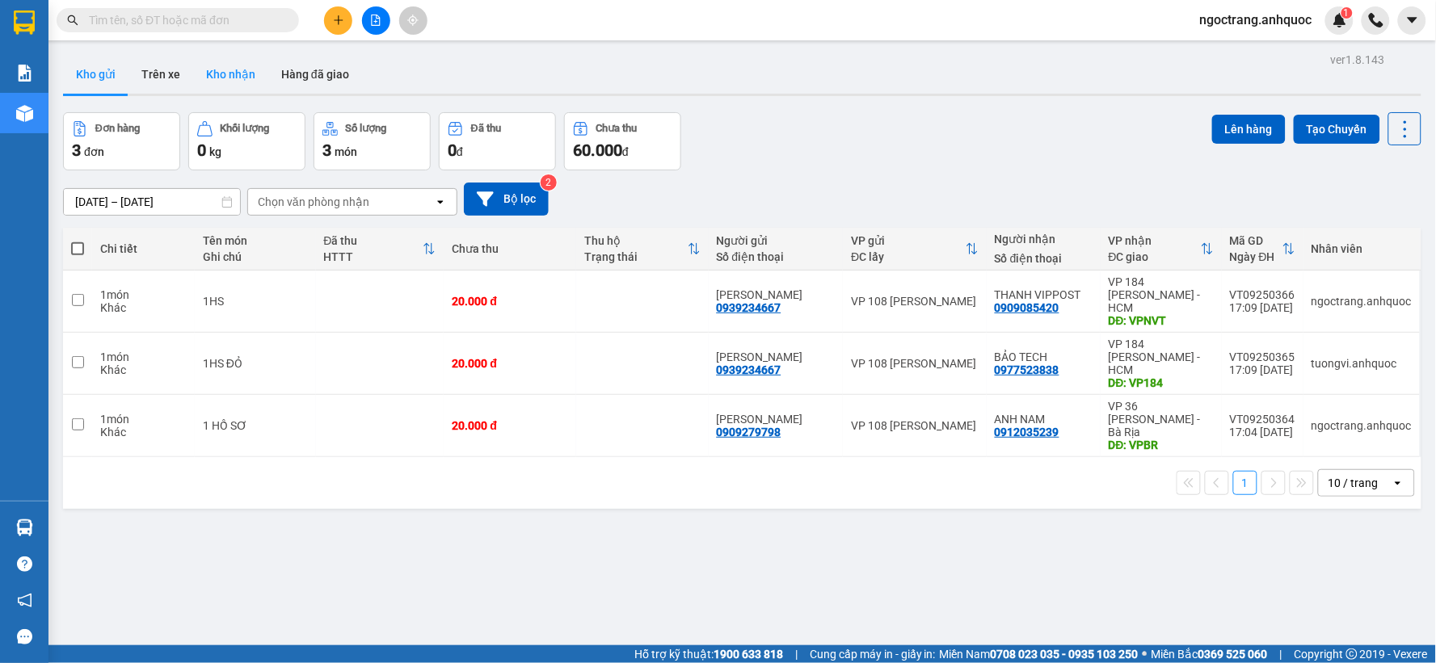
click at [229, 87] on button "Kho nhận" at bounding box center [230, 74] width 75 height 39
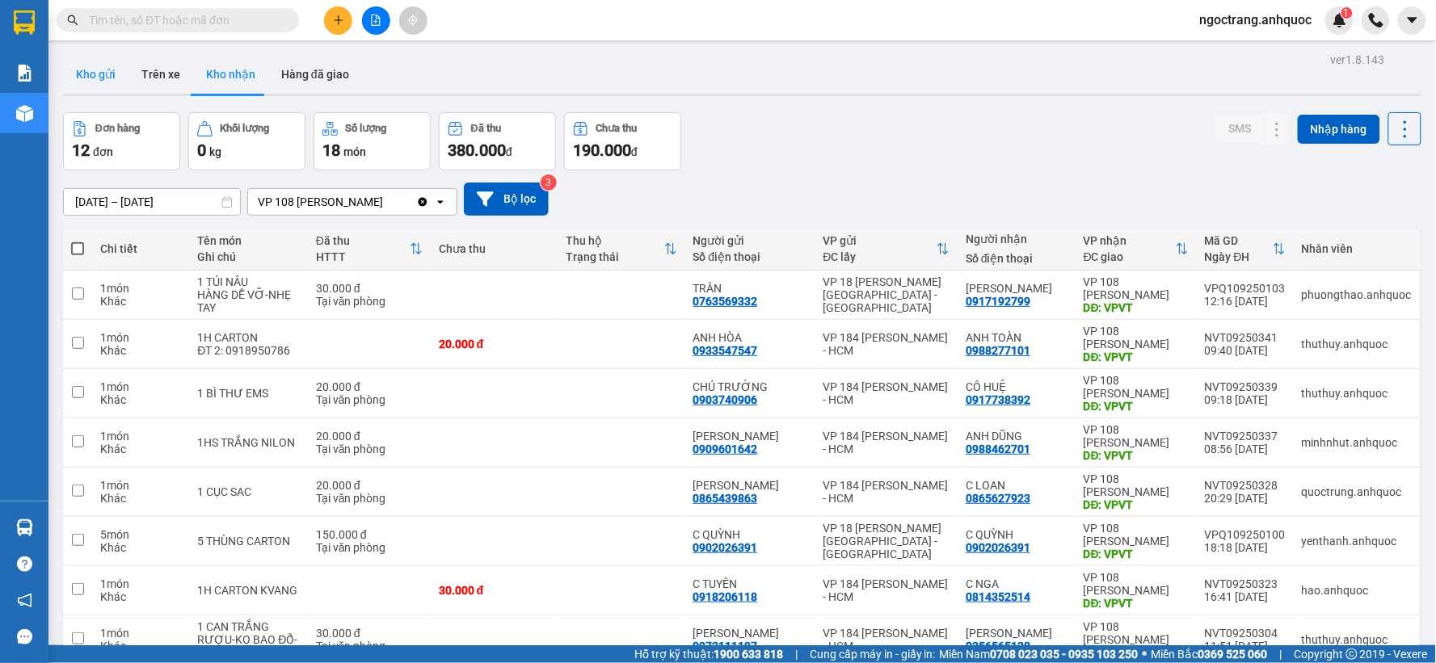
click at [92, 78] on button "Kho gửi" at bounding box center [95, 74] width 65 height 39
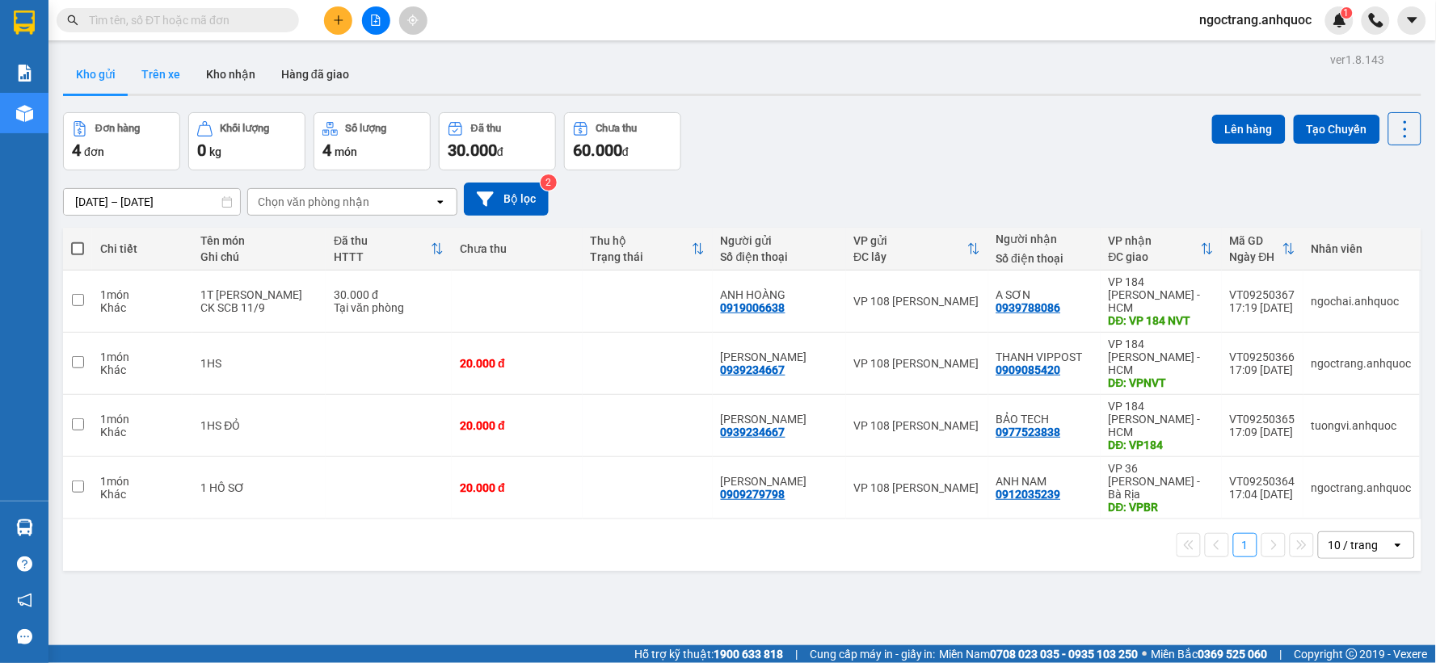
click at [178, 85] on button "Trên xe" at bounding box center [160, 74] width 65 height 39
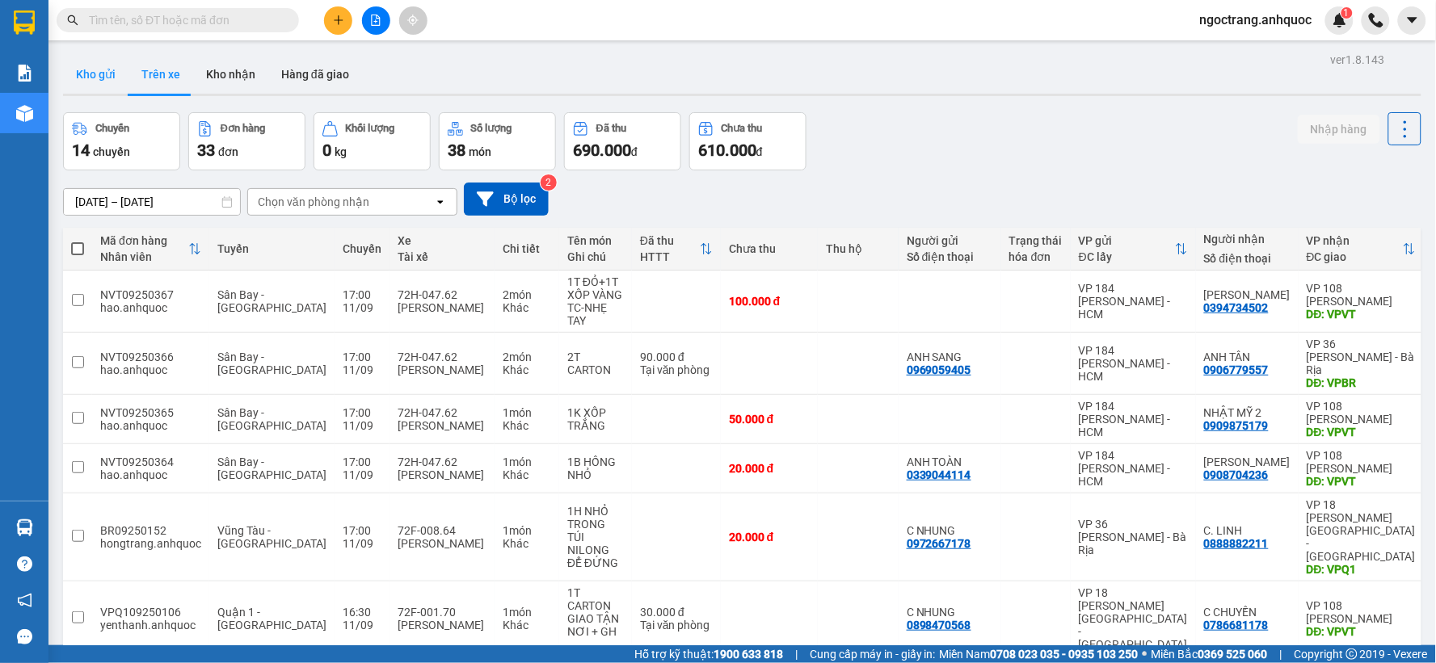
click at [81, 73] on button "Kho gửi" at bounding box center [95, 74] width 65 height 39
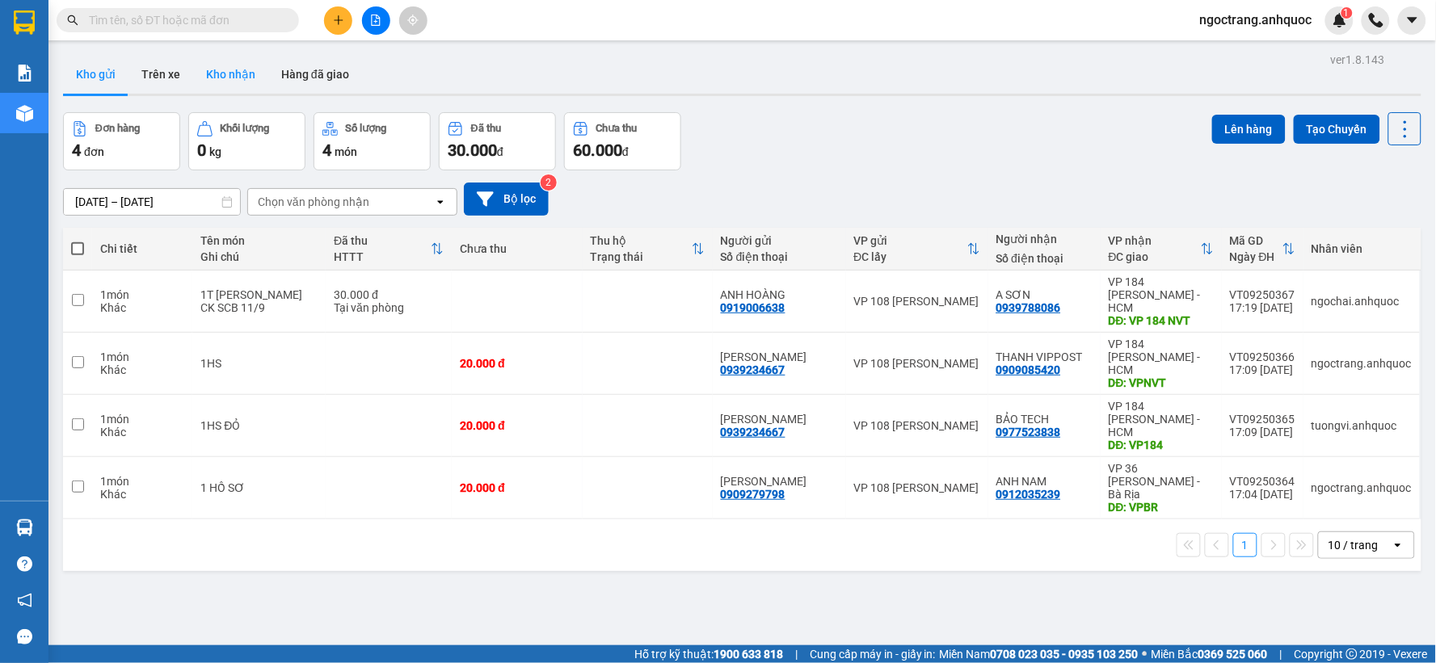
click at [238, 77] on button "Kho nhận" at bounding box center [230, 74] width 75 height 39
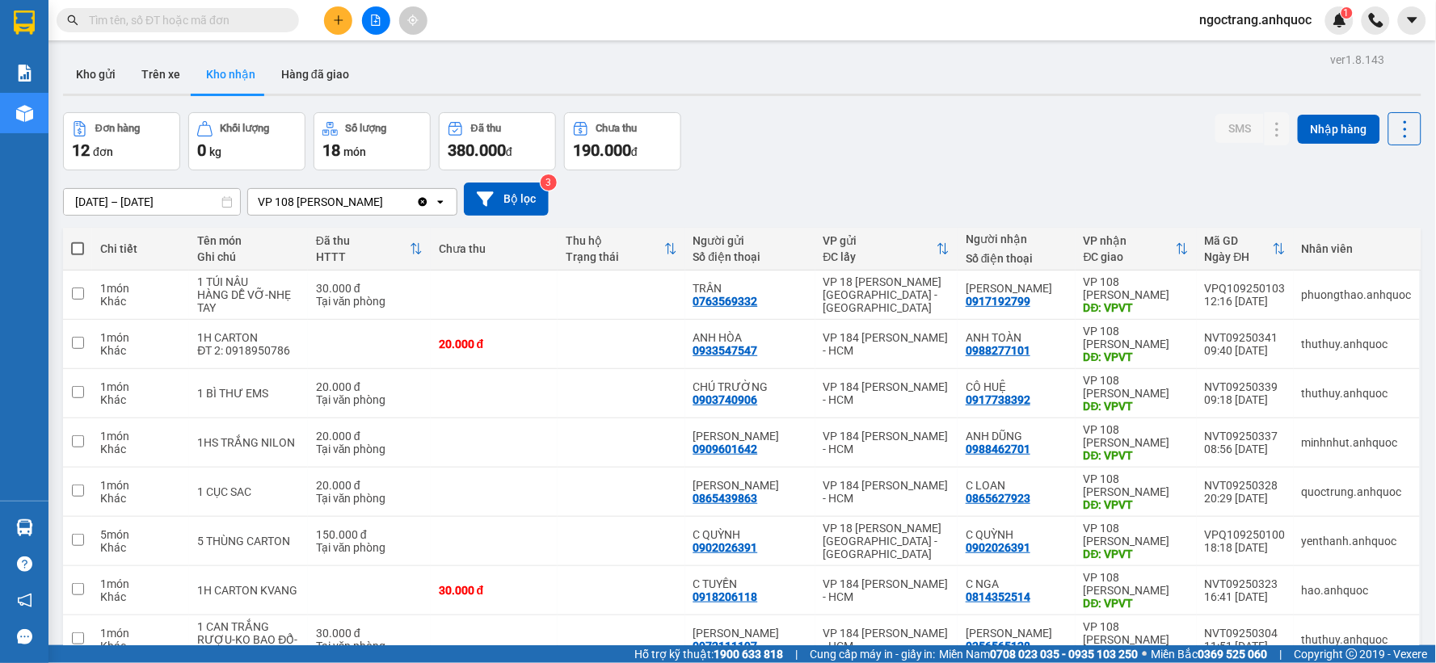
click at [347, 14] on button at bounding box center [338, 20] width 28 height 28
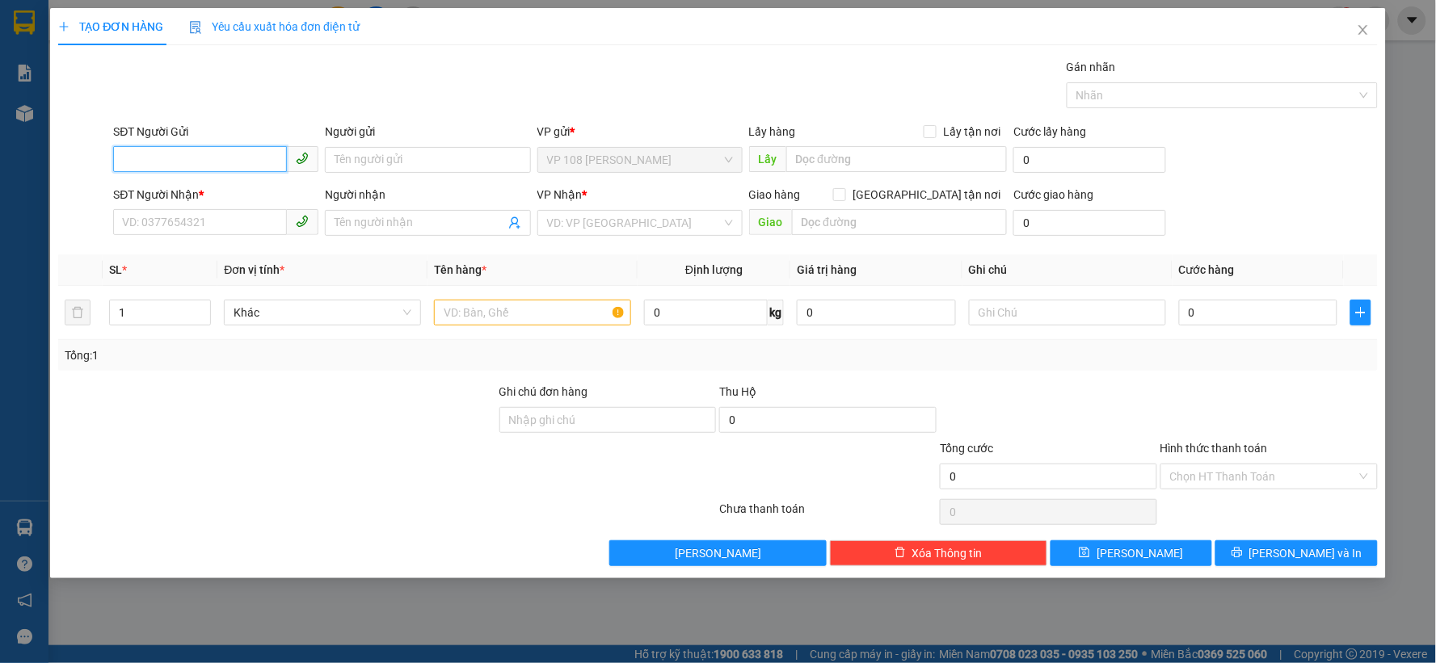
click at [227, 162] on input "SĐT Người Gửi" at bounding box center [200, 159] width 174 height 26
type input "0913722788"
click at [240, 184] on div "0913722788 - A DUY" at bounding box center [216, 192] width 186 height 18
type input "A DUY"
type input "0392076594"
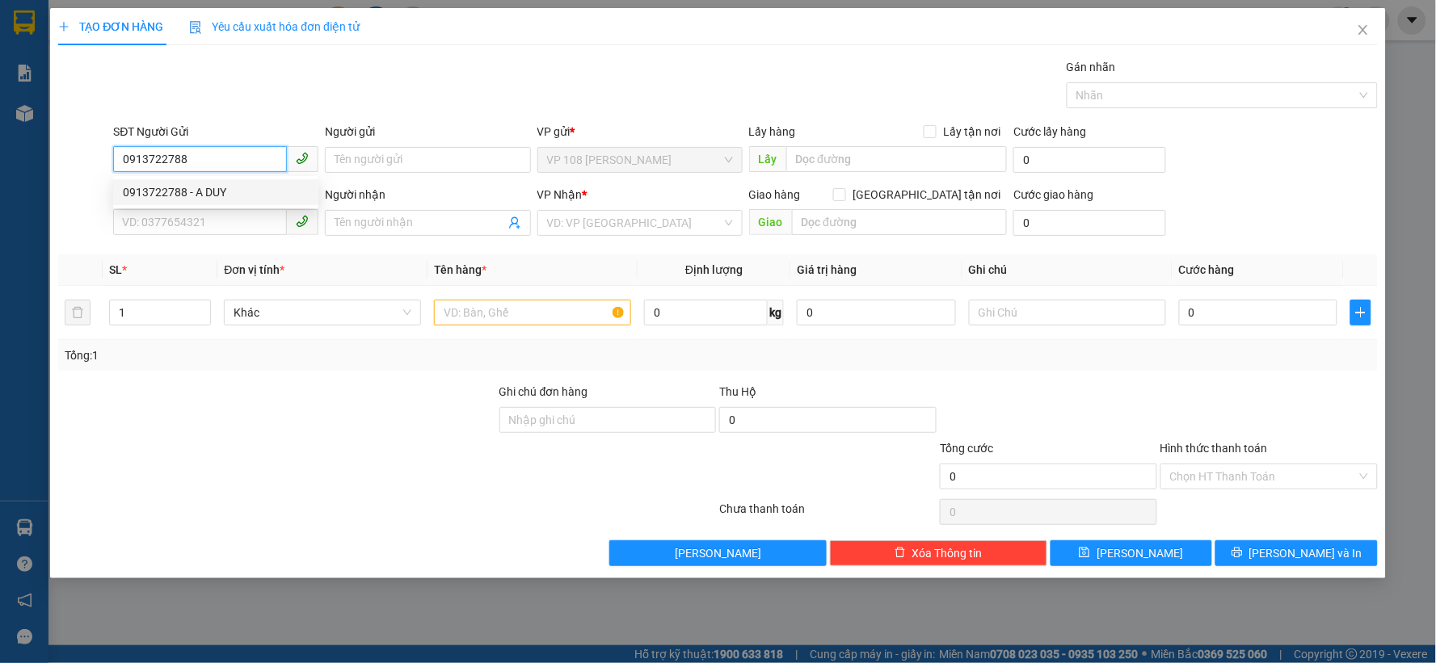
type input "[PERSON_NAME]"
type input "VPNVT"
type input "20.000"
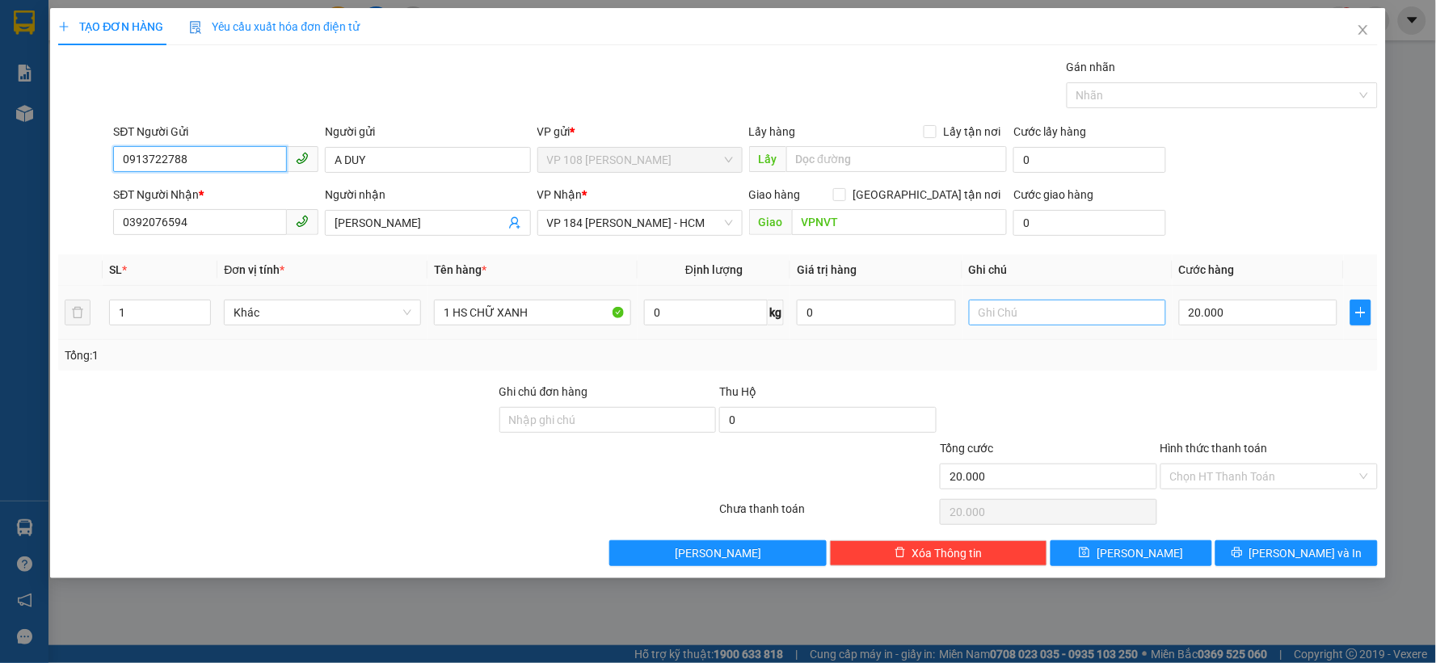
type input "0913722788"
click at [1047, 319] on input "text" at bounding box center [1067, 313] width 197 height 26
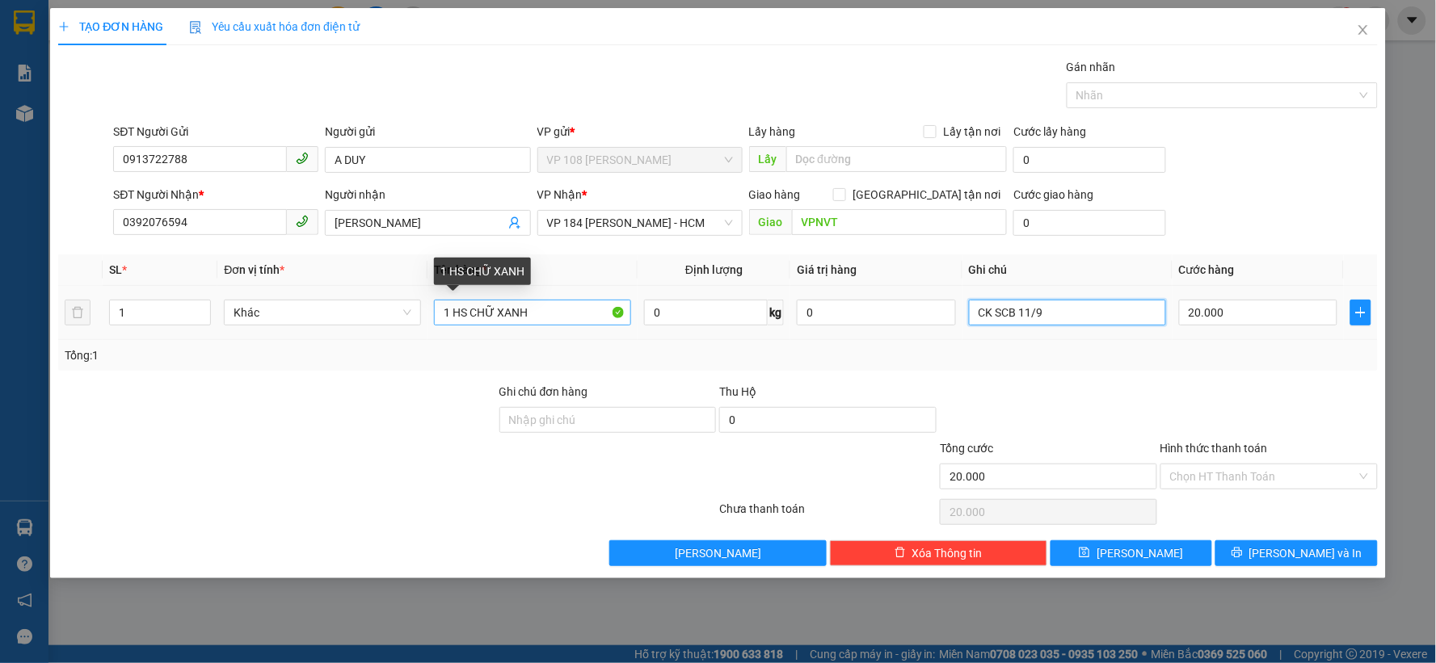
type input "CK SCB 11/9"
drag, startPoint x: 554, startPoint y: 307, endPoint x: 471, endPoint y: 319, distance: 84.1
click at [471, 319] on input "1 HS CHỮ XANH" at bounding box center [532, 313] width 197 height 26
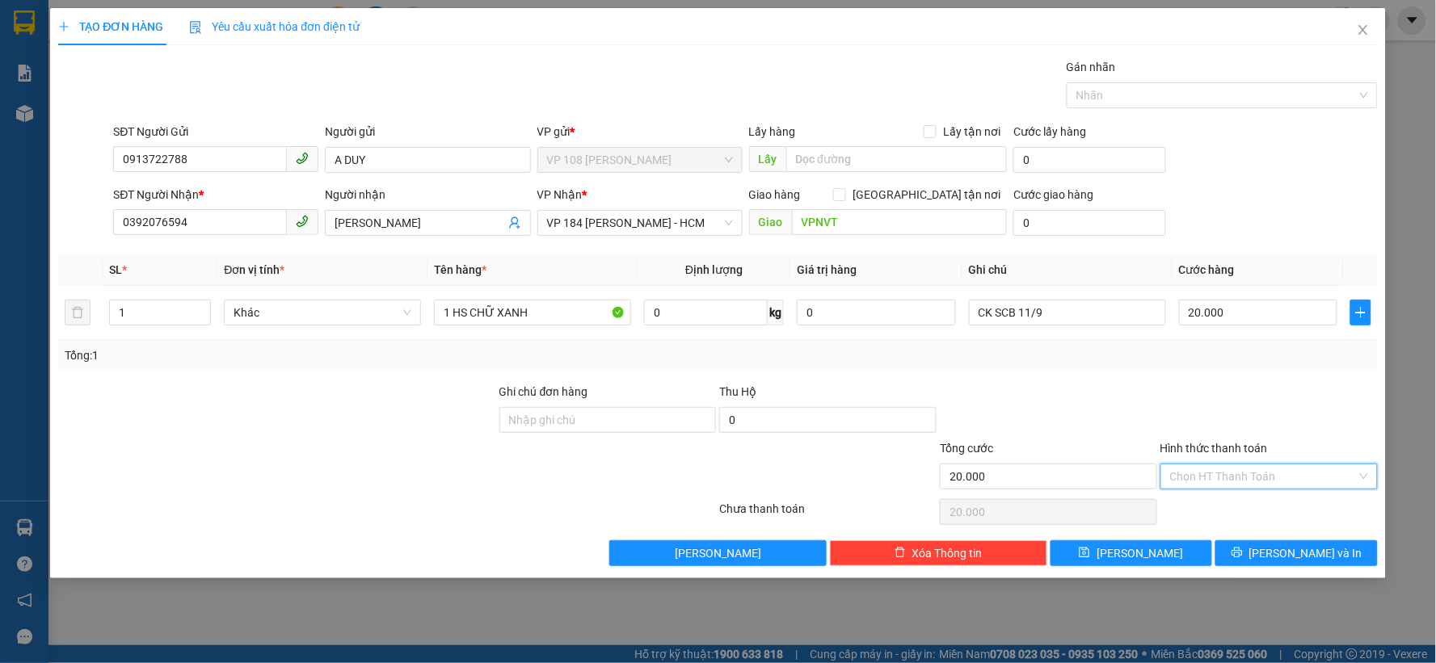
click at [1249, 473] on input "Hình thức thanh toán" at bounding box center [1263, 477] width 187 height 24
click at [1218, 509] on div "Tại văn phòng" at bounding box center [1270, 509] width 198 height 18
type input "0"
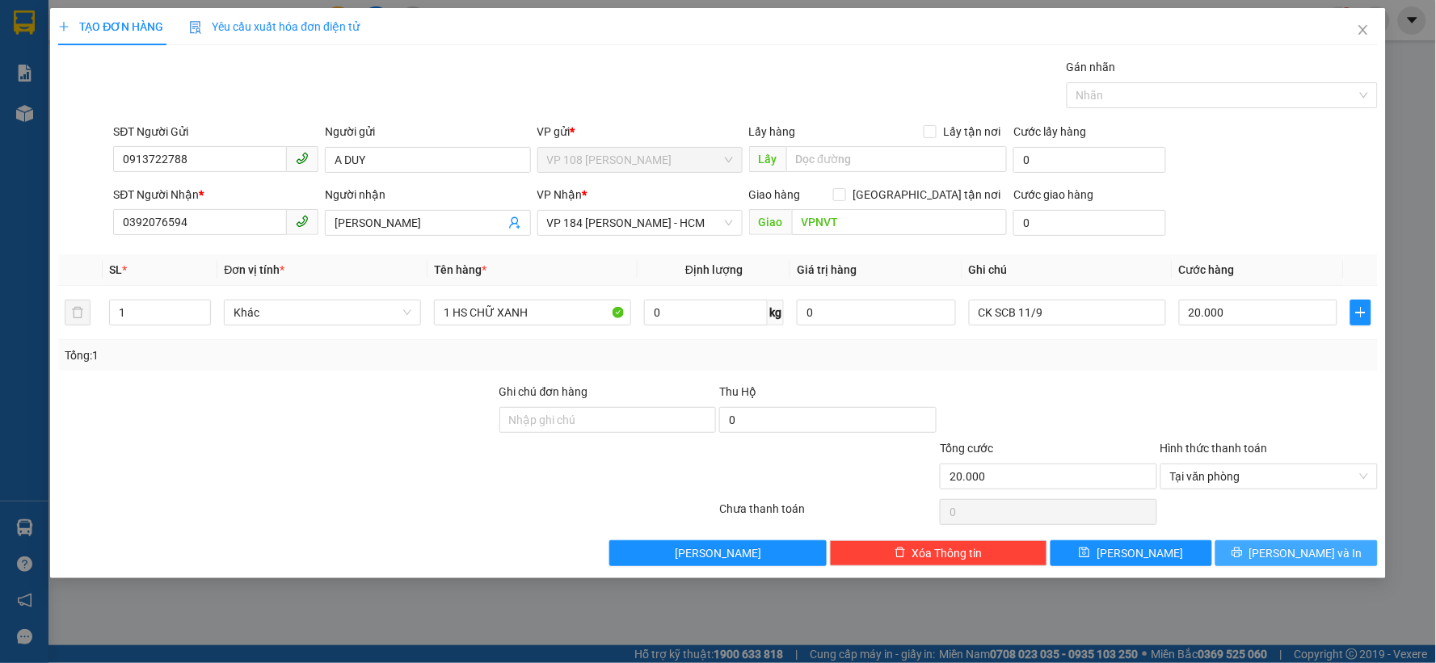
click at [1248, 547] on button "[PERSON_NAME] và In" at bounding box center [1296, 554] width 162 height 26
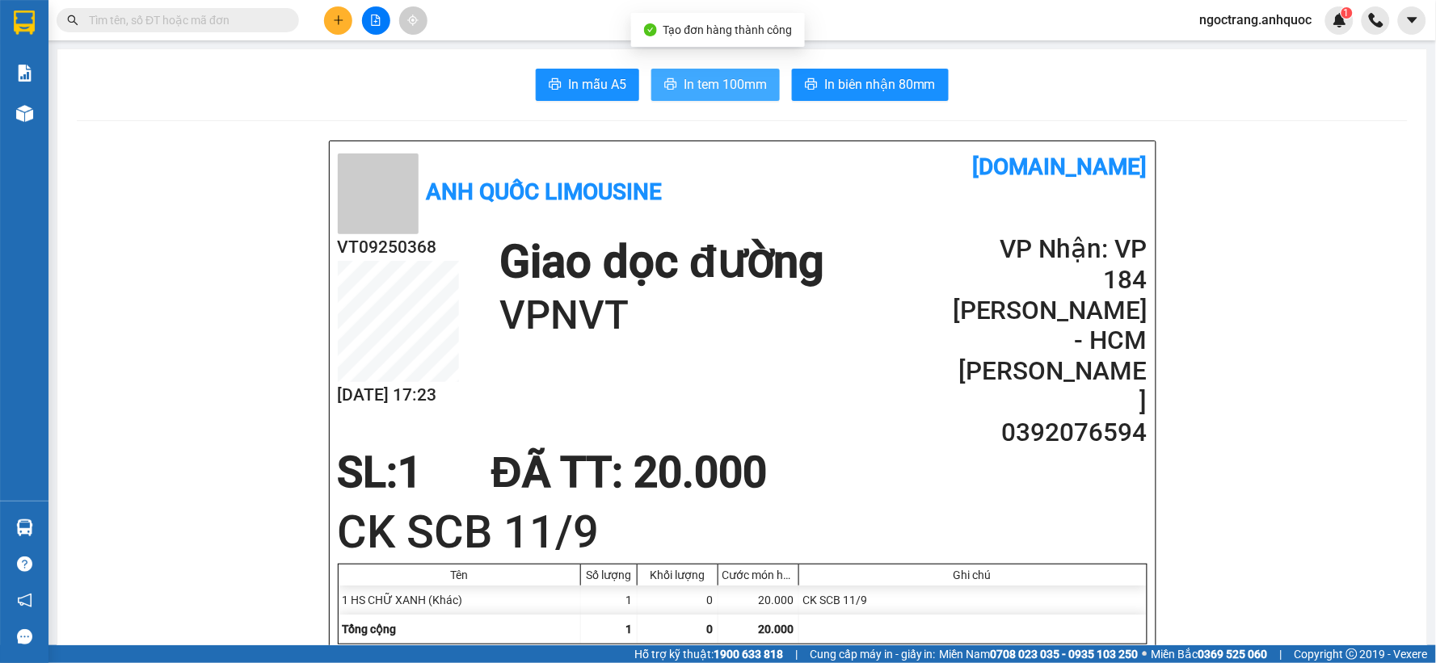
click at [729, 77] on span "In tem 100mm" at bounding box center [725, 84] width 83 height 20
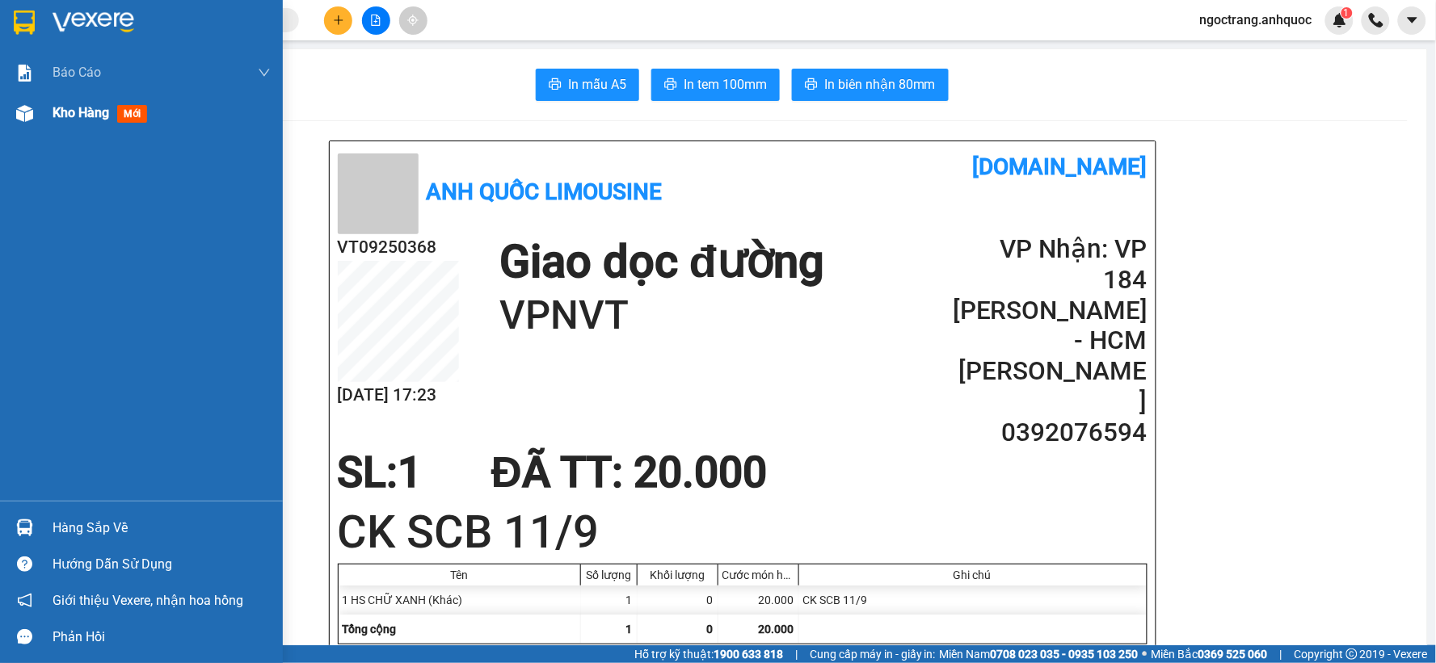
click at [81, 115] on span "Kho hàng" at bounding box center [81, 112] width 57 height 15
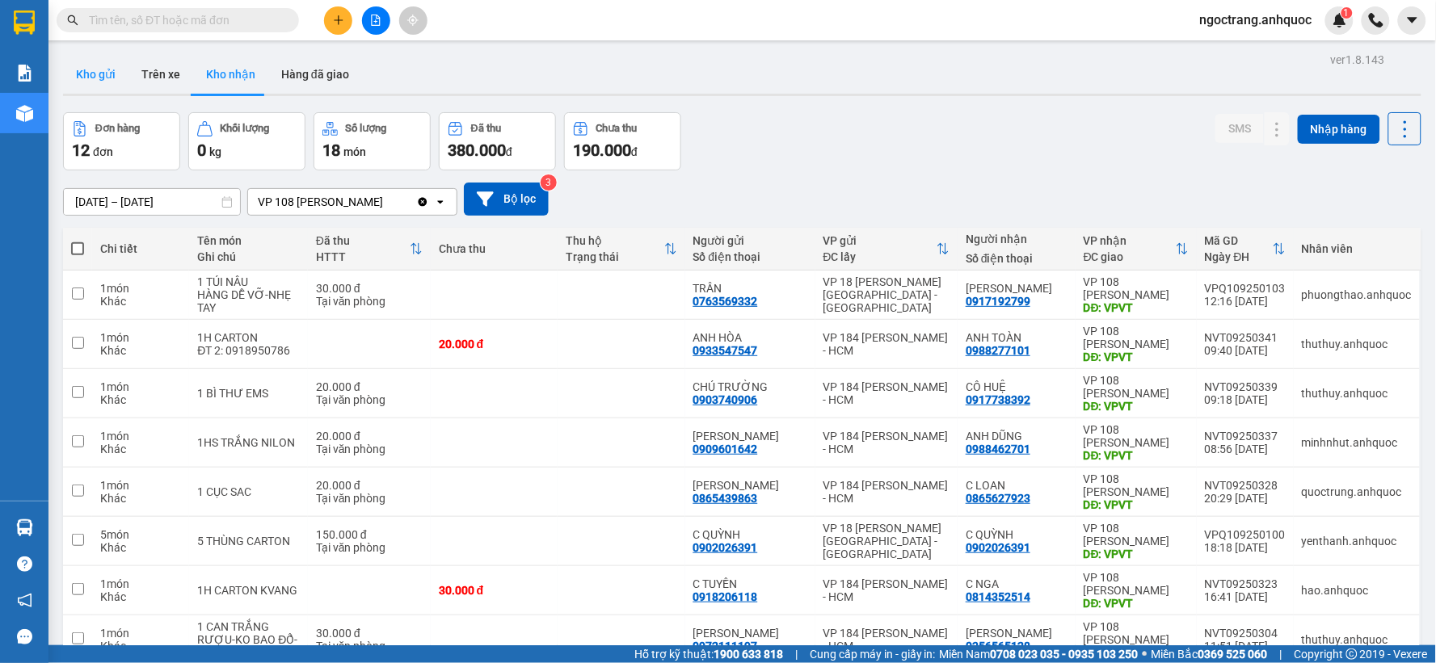
click at [110, 74] on button "Kho gửi" at bounding box center [95, 74] width 65 height 39
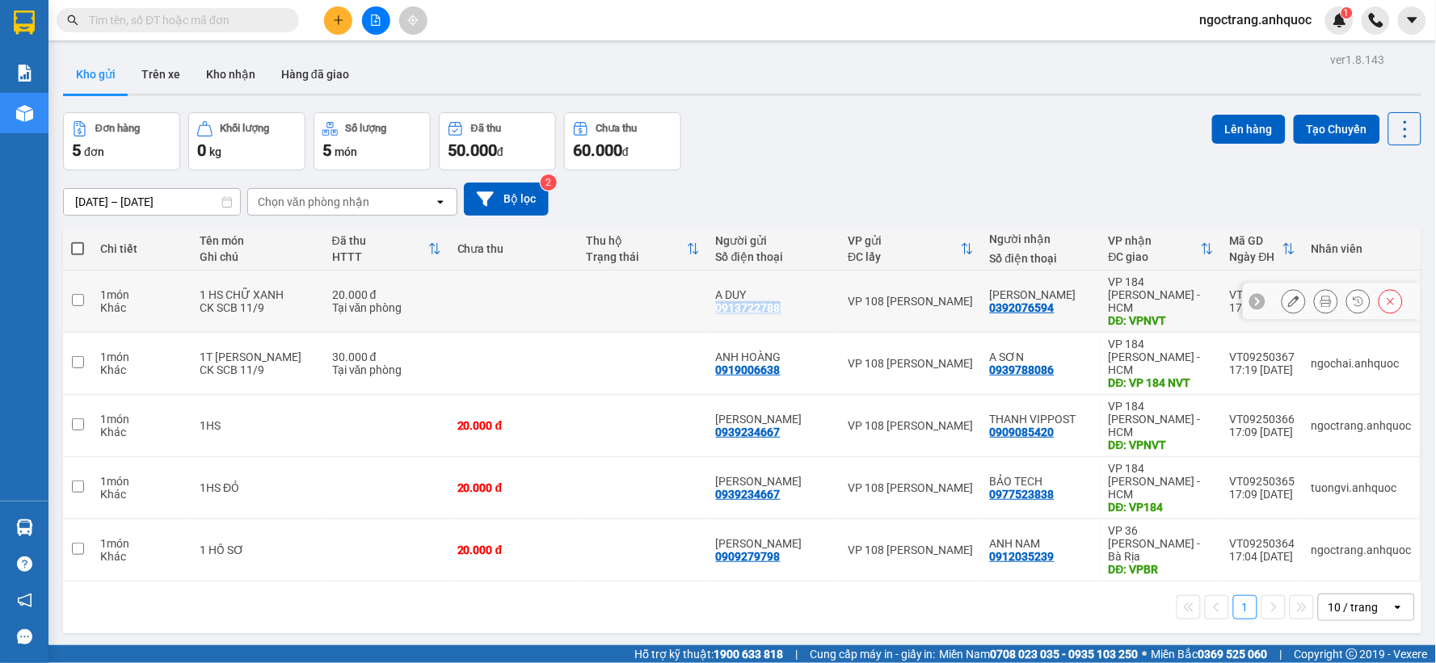
drag, startPoint x: 787, startPoint y: 301, endPoint x: 715, endPoint y: 305, distance: 72.0
click at [715, 305] on td "A DUY 0913722788" at bounding box center [774, 302] width 133 height 62
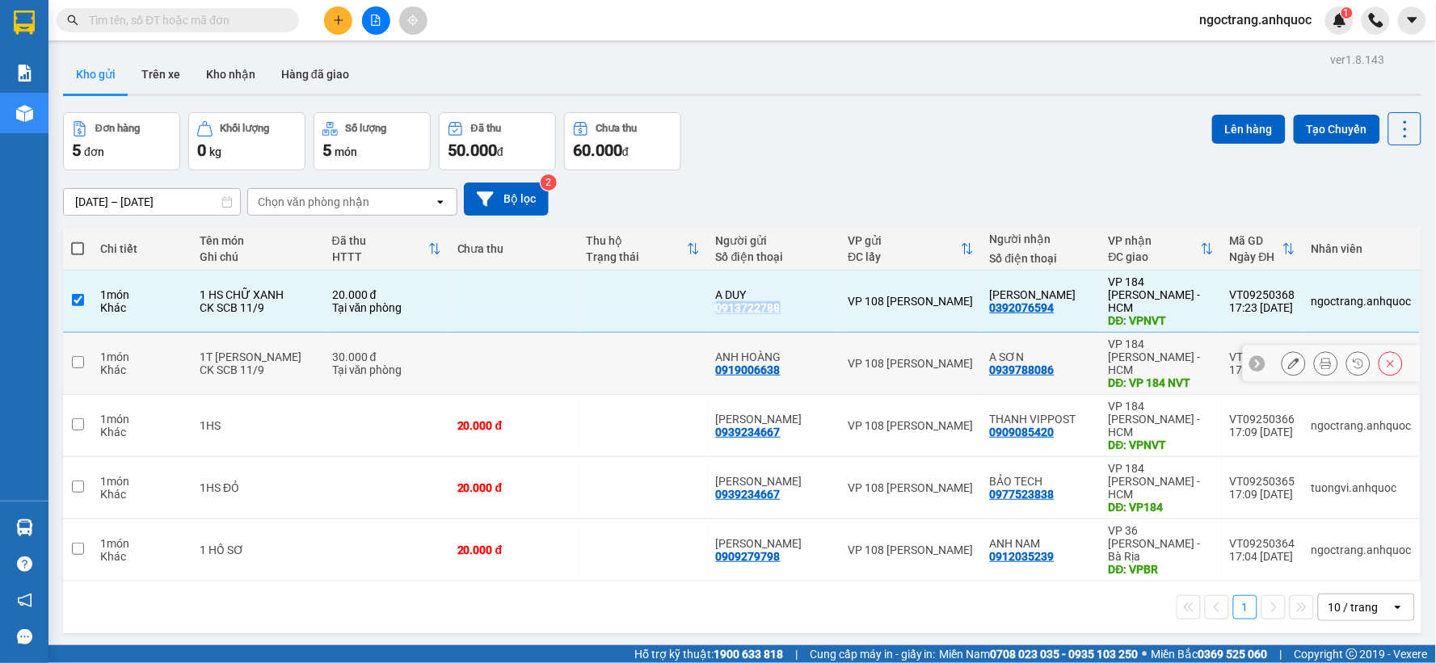
copy div "0913722788"
click at [1252, 296] on icon at bounding box center [1257, 301] width 11 height 11
drag, startPoint x: 1222, startPoint y: 286, endPoint x: 1288, endPoint y: 287, distance: 66.3
click at [1288, 287] on td "VT09250368 17:23 [DATE]" at bounding box center [1263, 302] width 82 height 62
checkbox input "false"
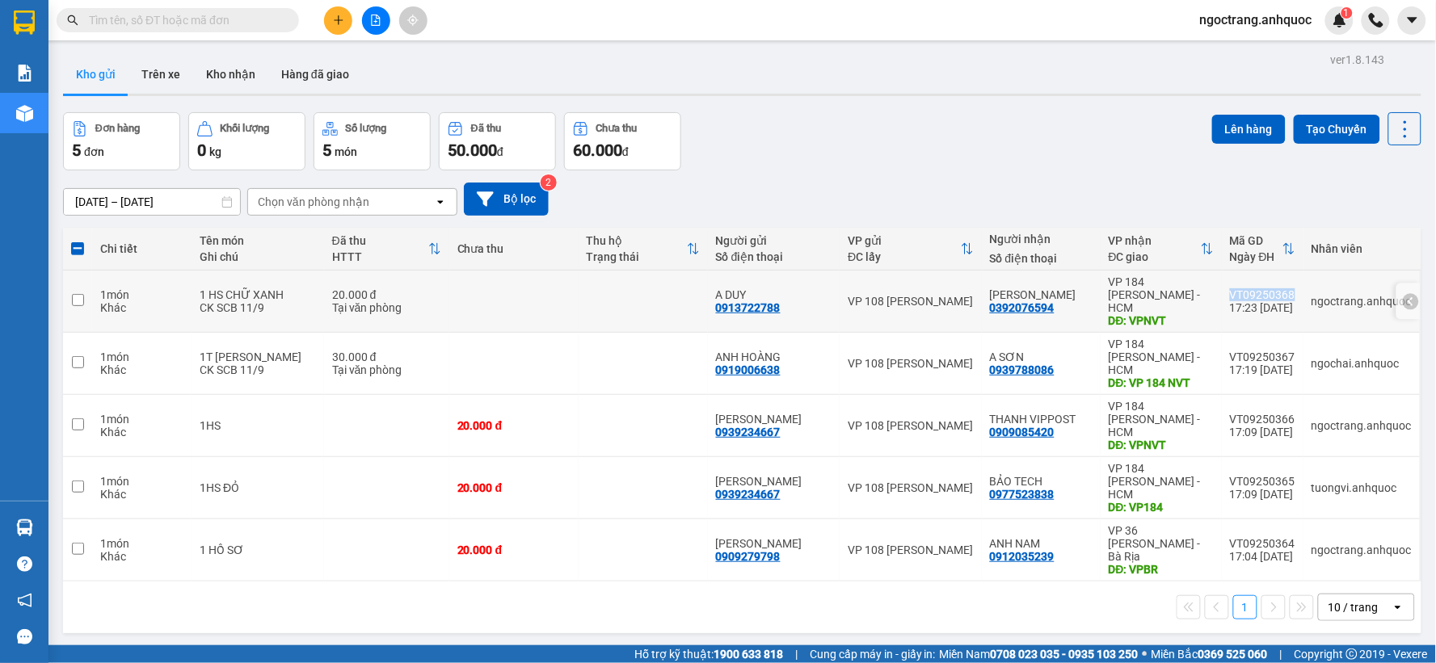
copy div "VT09250368"
click at [111, 75] on button "Kho gửi" at bounding box center [95, 74] width 65 height 39
click at [238, 78] on button "Kho nhận" at bounding box center [230, 74] width 75 height 39
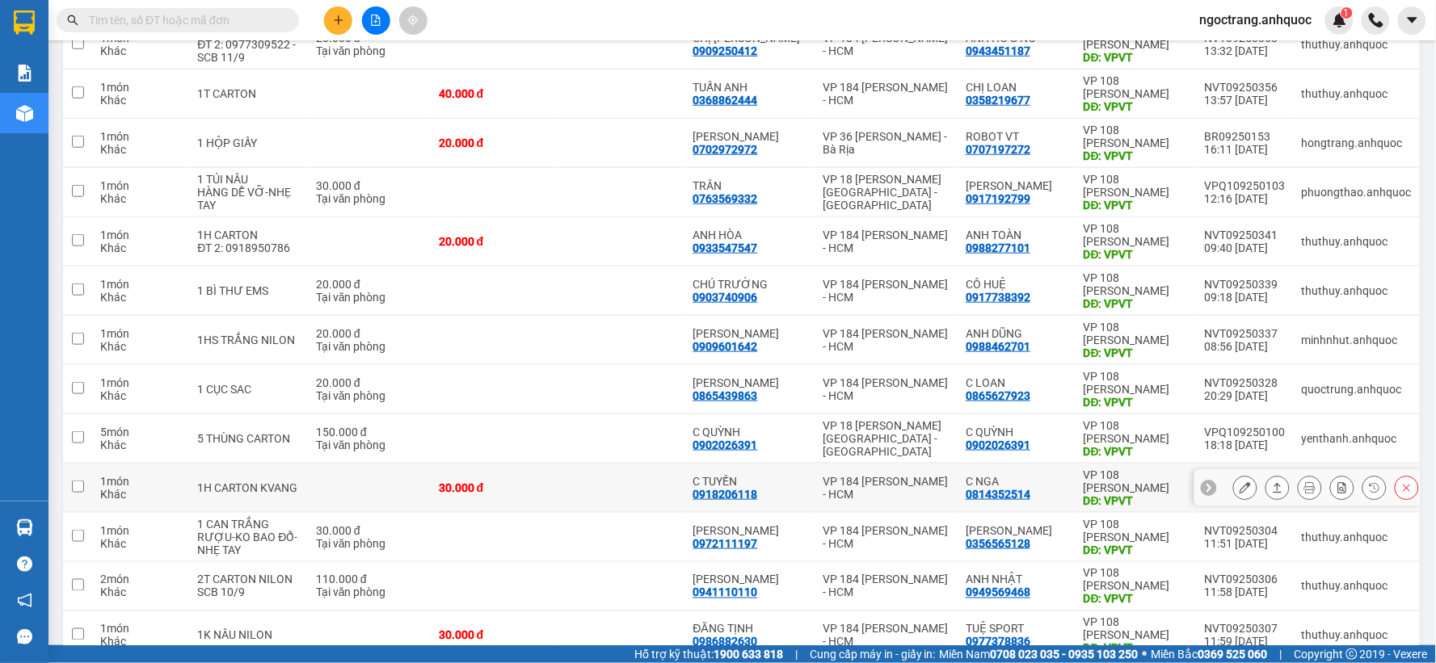
scroll to position [359, 0]
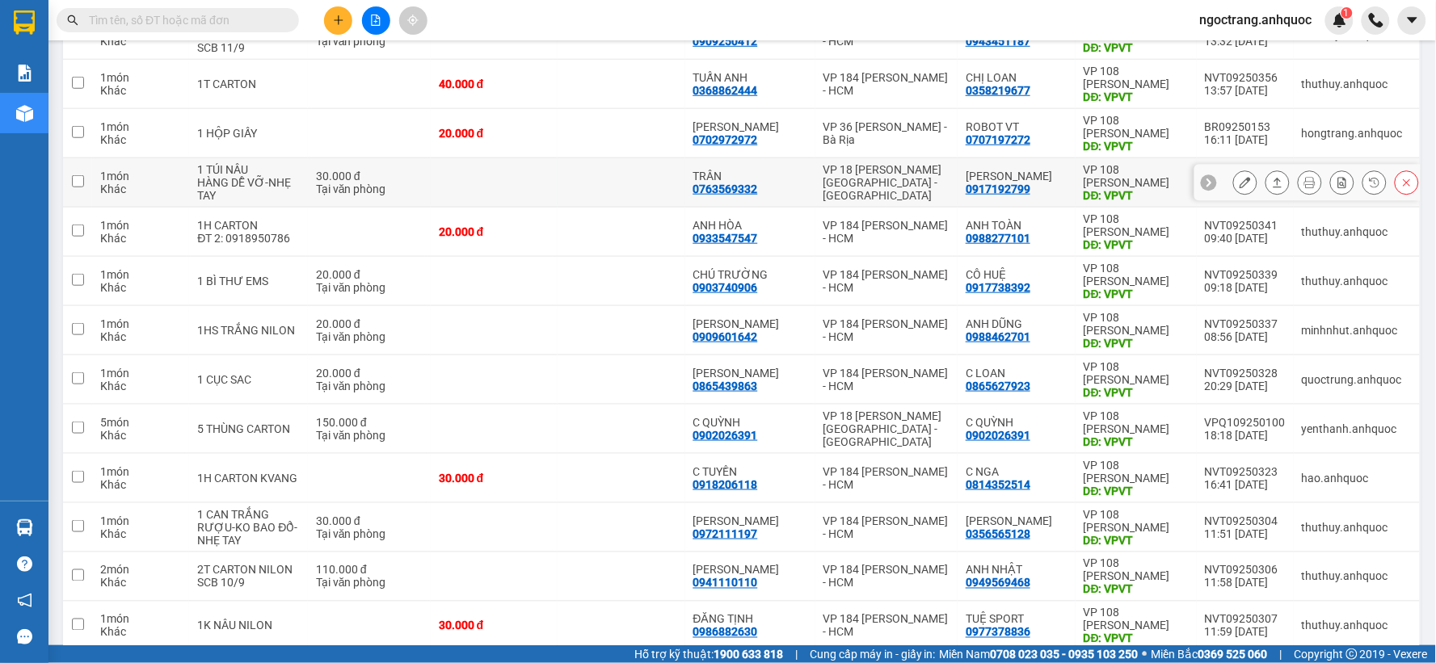
click at [1239, 186] on icon at bounding box center [1244, 182] width 11 height 11
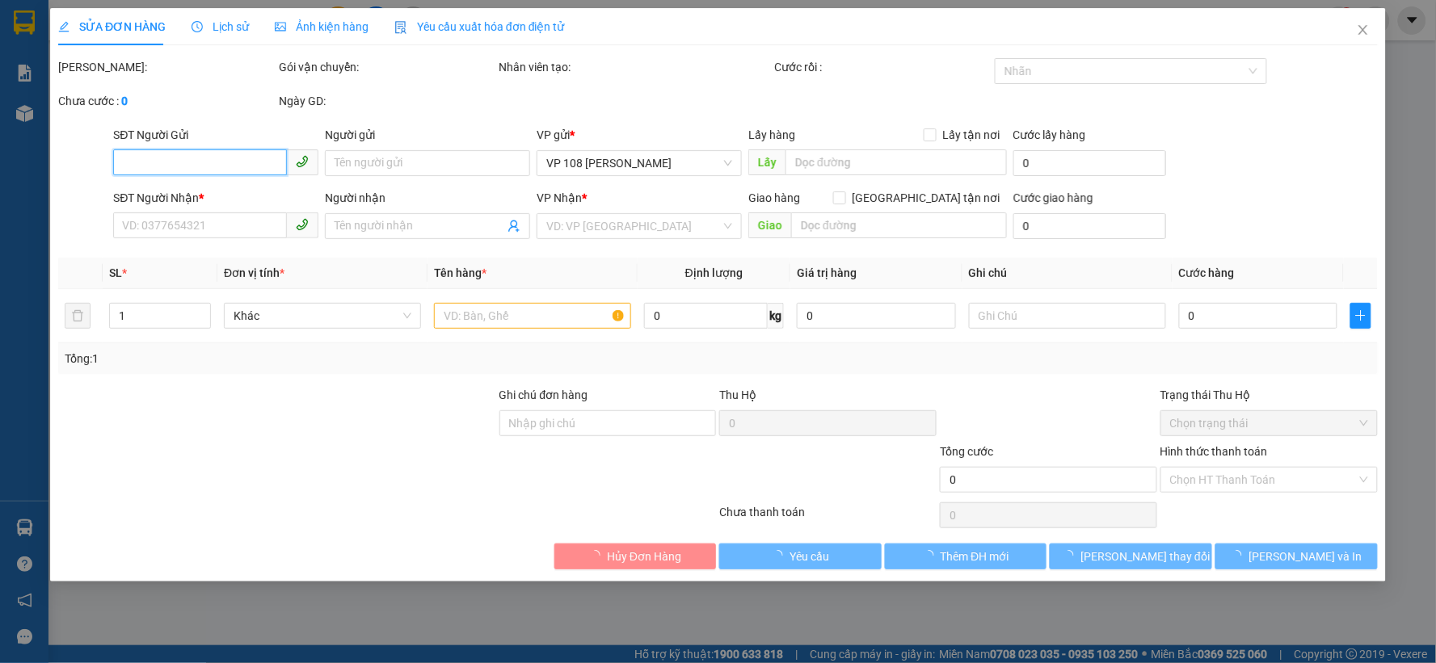
type input "0763569332"
type input "TRÂN"
type input "0917192799"
type input "[PERSON_NAME]"
type input "VPVT"
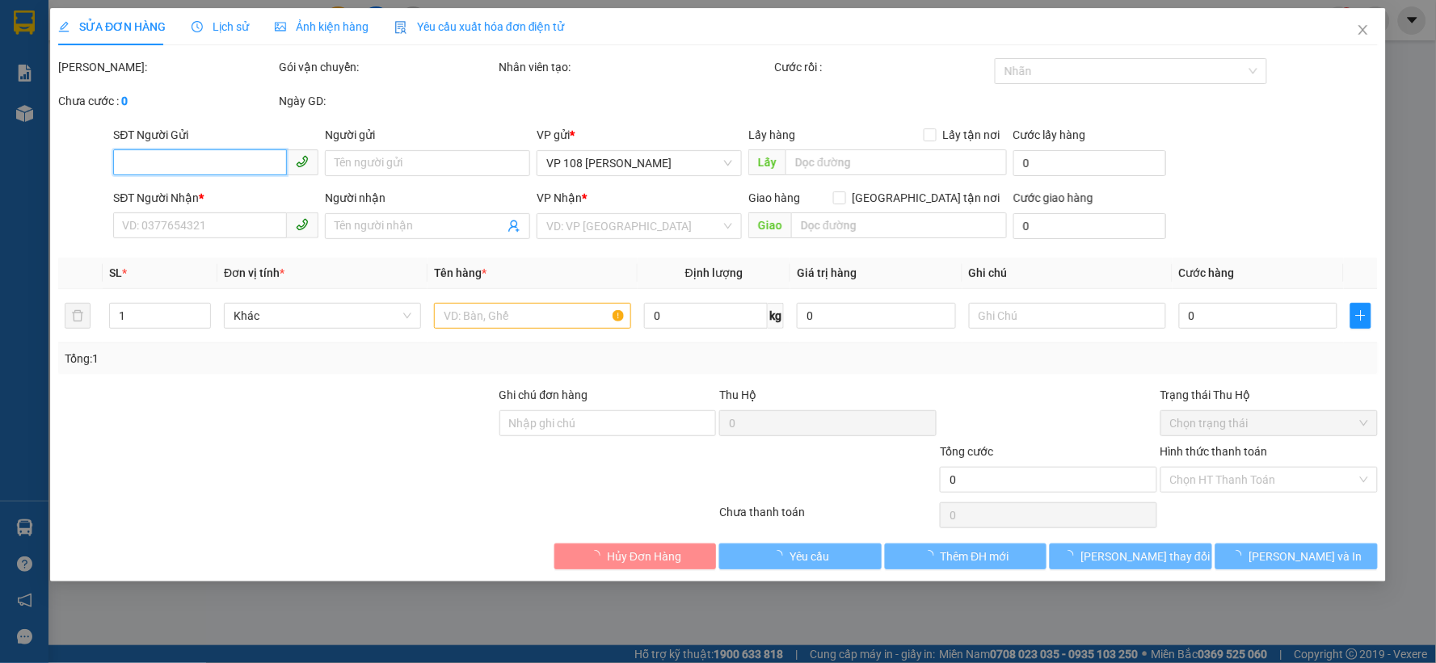
type input "SCB 11/9-VPQ1 THẢO"
type input "30.000"
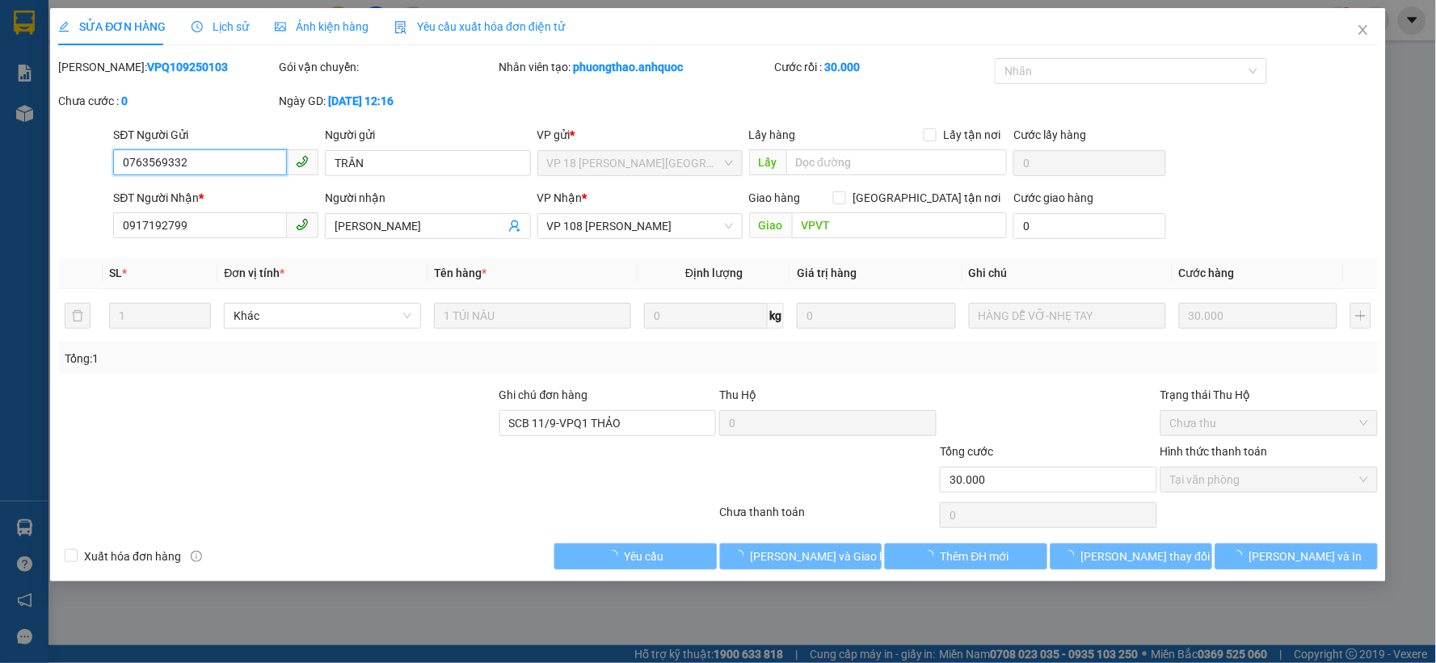
checkbox input "true"
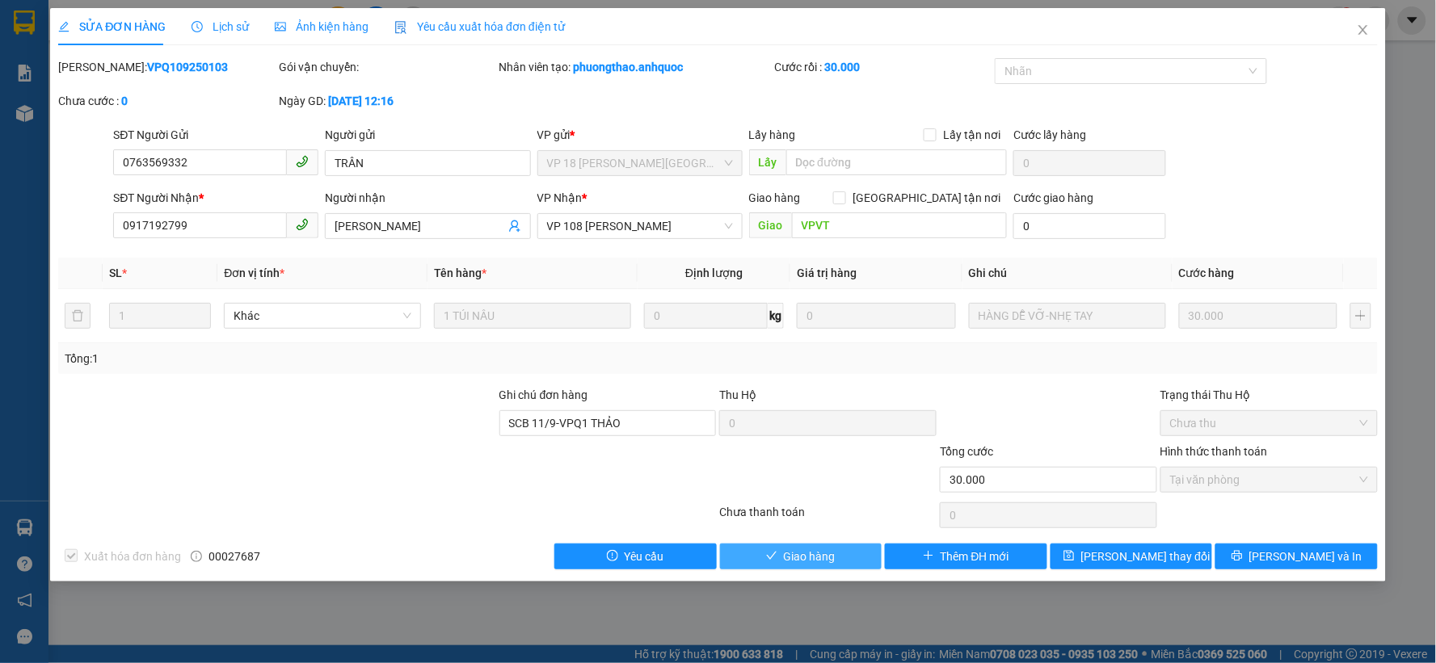
click at [780, 555] on button "Giao hàng" at bounding box center [801, 557] width 162 height 26
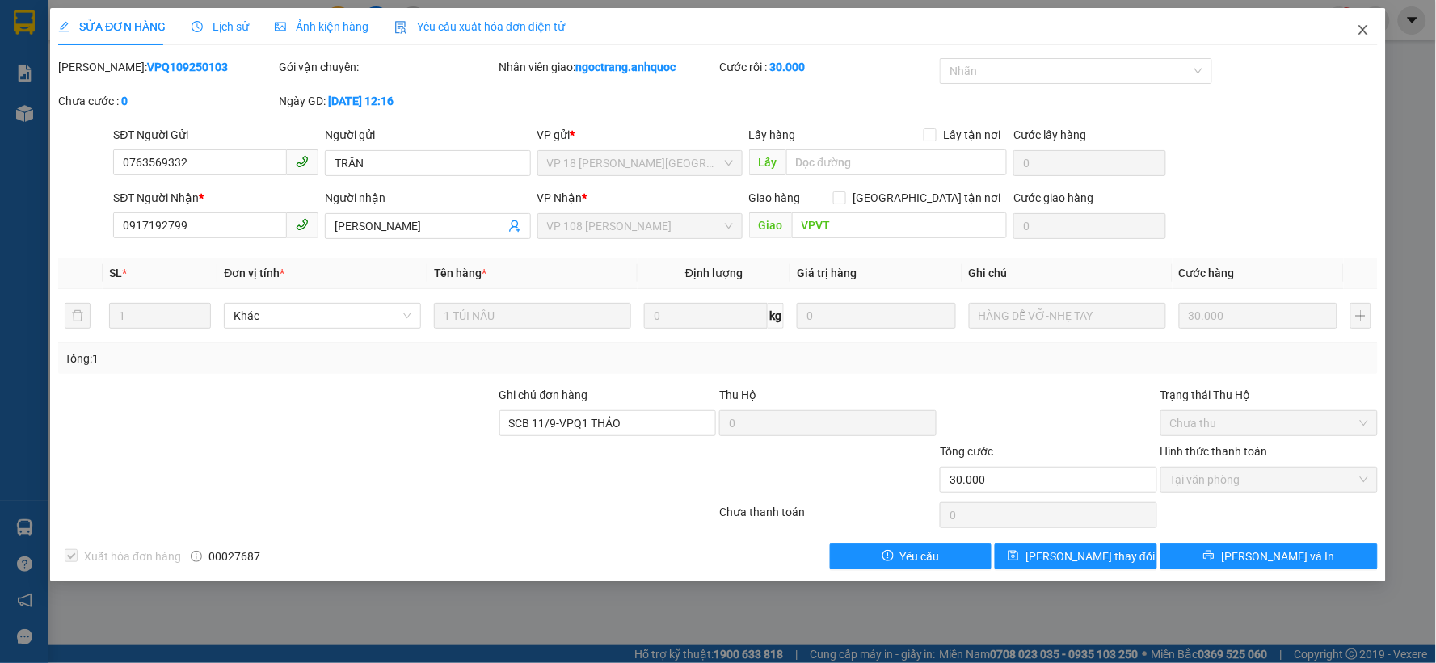
click at [1363, 34] on icon "close" at bounding box center [1363, 29] width 13 height 13
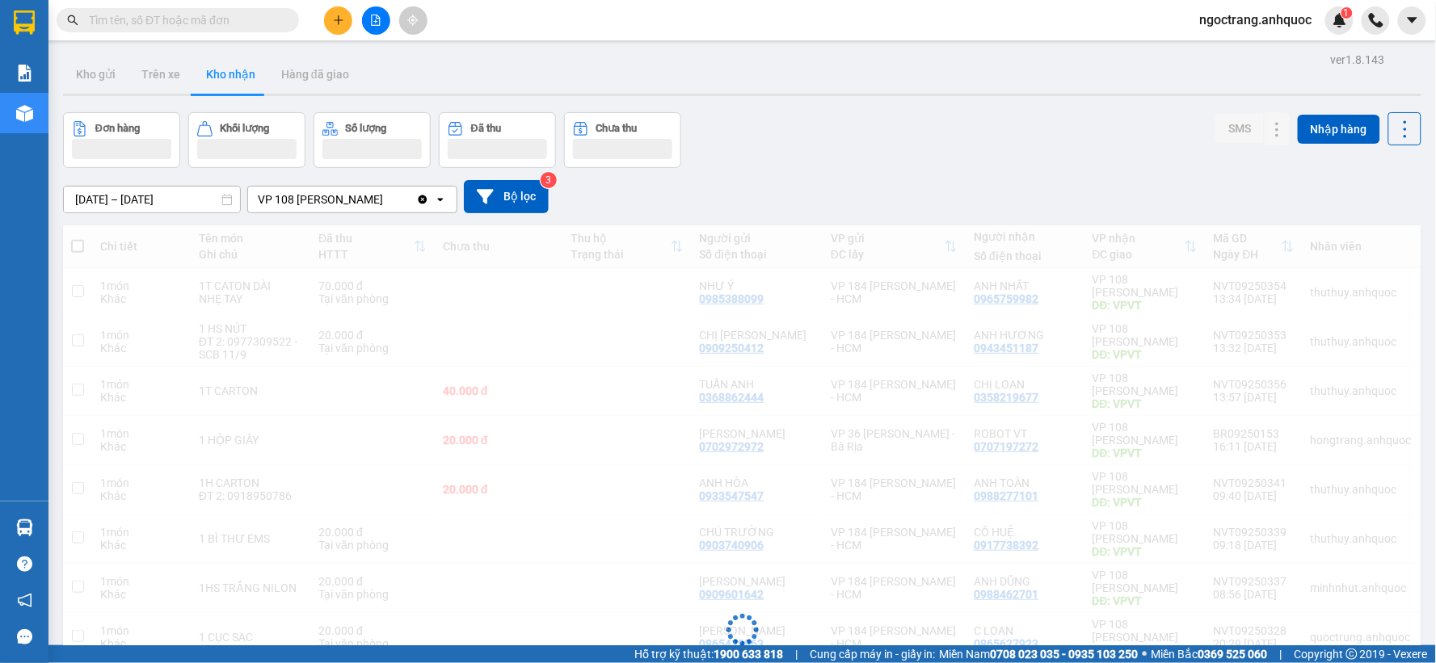
click at [330, 23] on button at bounding box center [338, 20] width 28 height 28
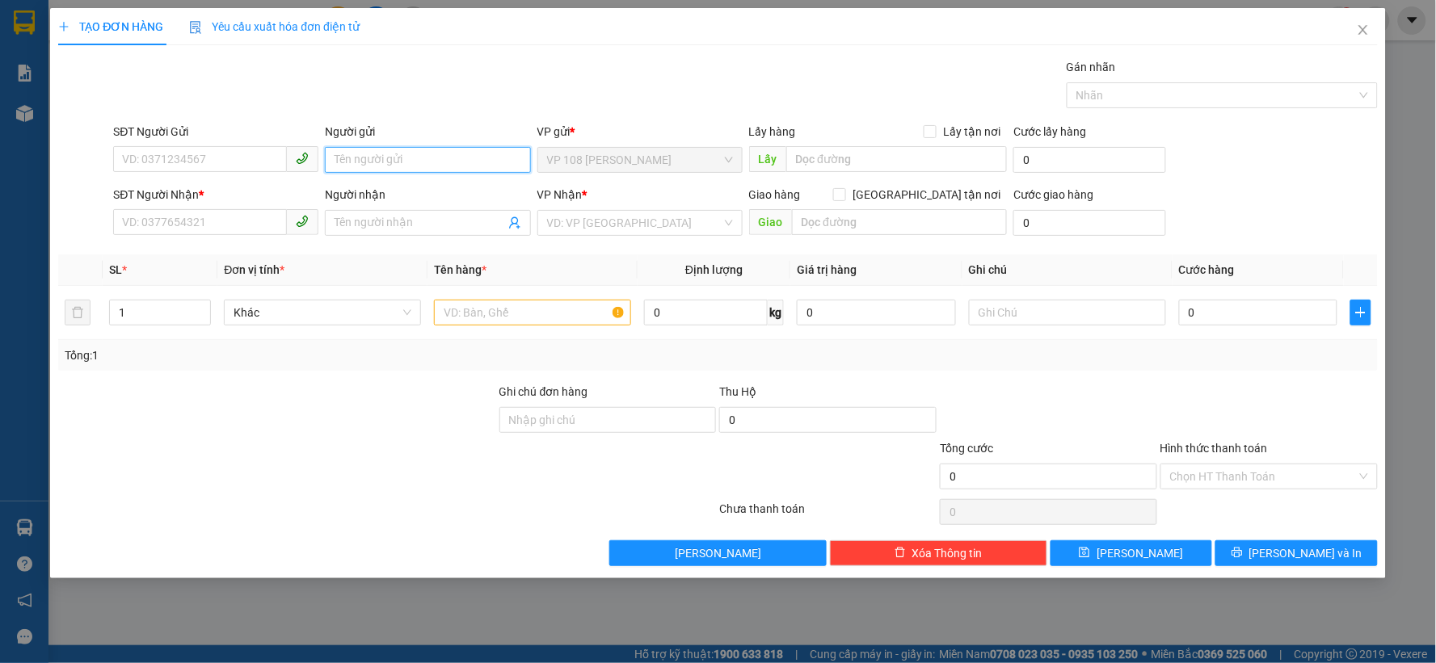
click at [417, 164] on input "Người gửi" at bounding box center [427, 160] width 205 height 26
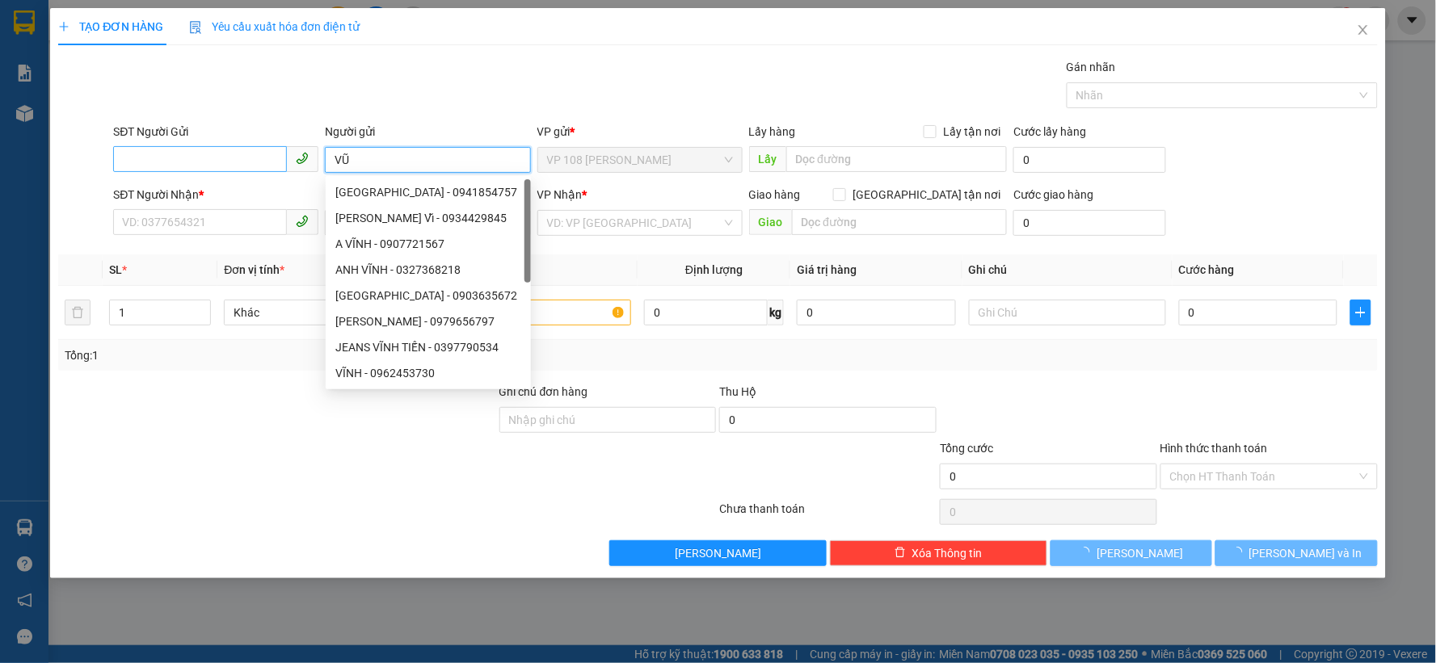
type input "VŨ"
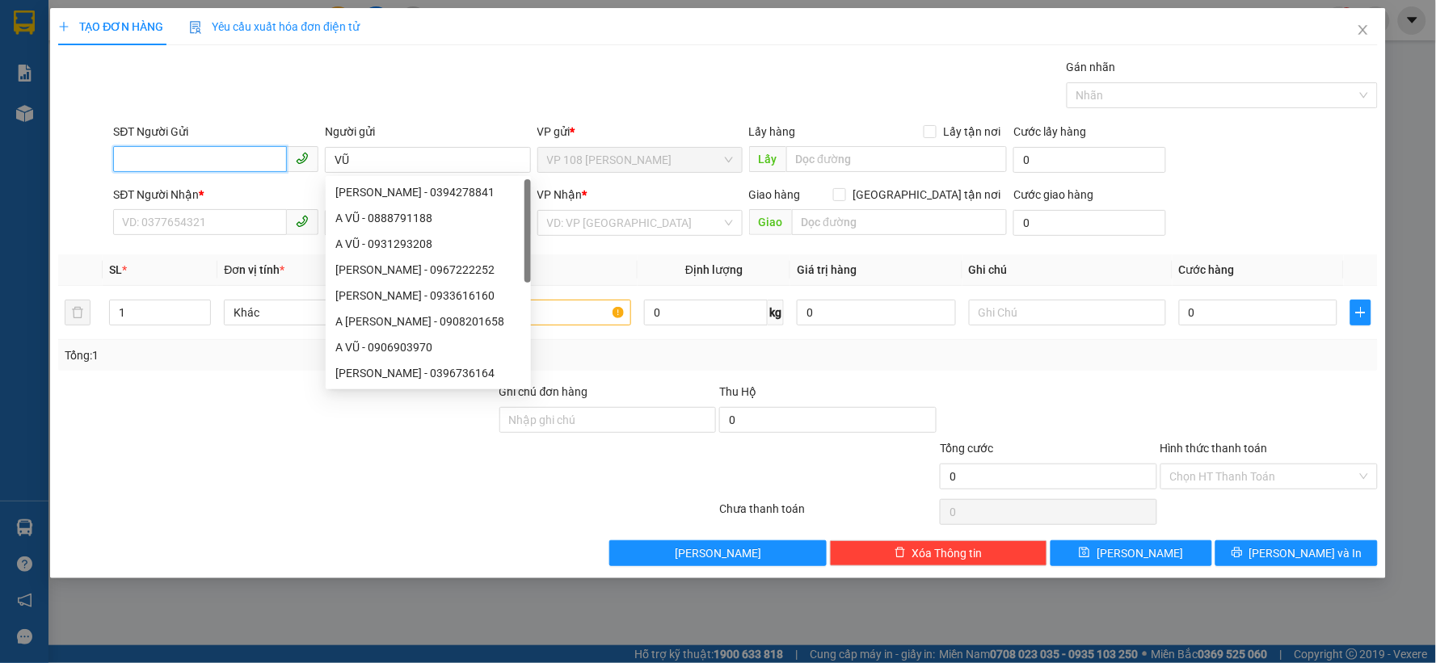
click at [236, 158] on input "SĐT Người Gửi" at bounding box center [200, 159] width 174 height 26
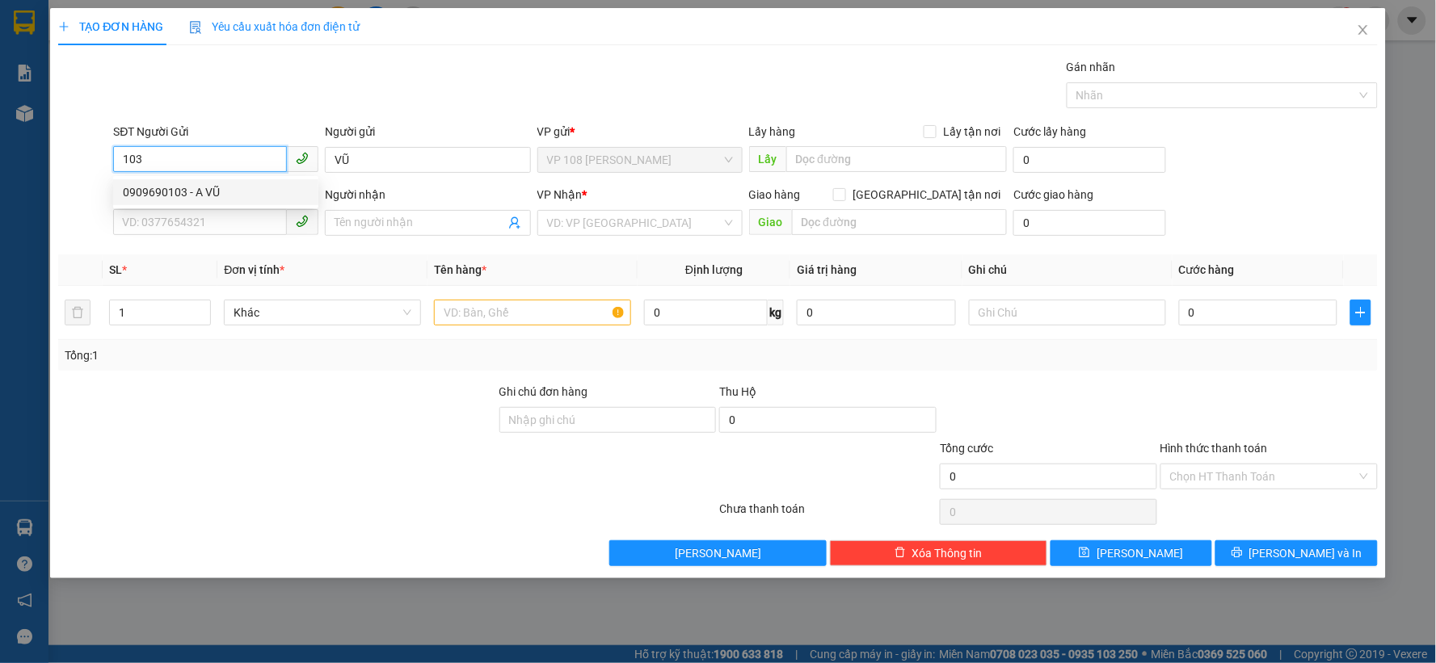
click at [219, 188] on div "0909690103 - A VŨ" at bounding box center [216, 192] width 186 height 18
type input "0909690103"
type input "A VŨ"
type input "0903819411"
type input "[PERSON_NAME]"
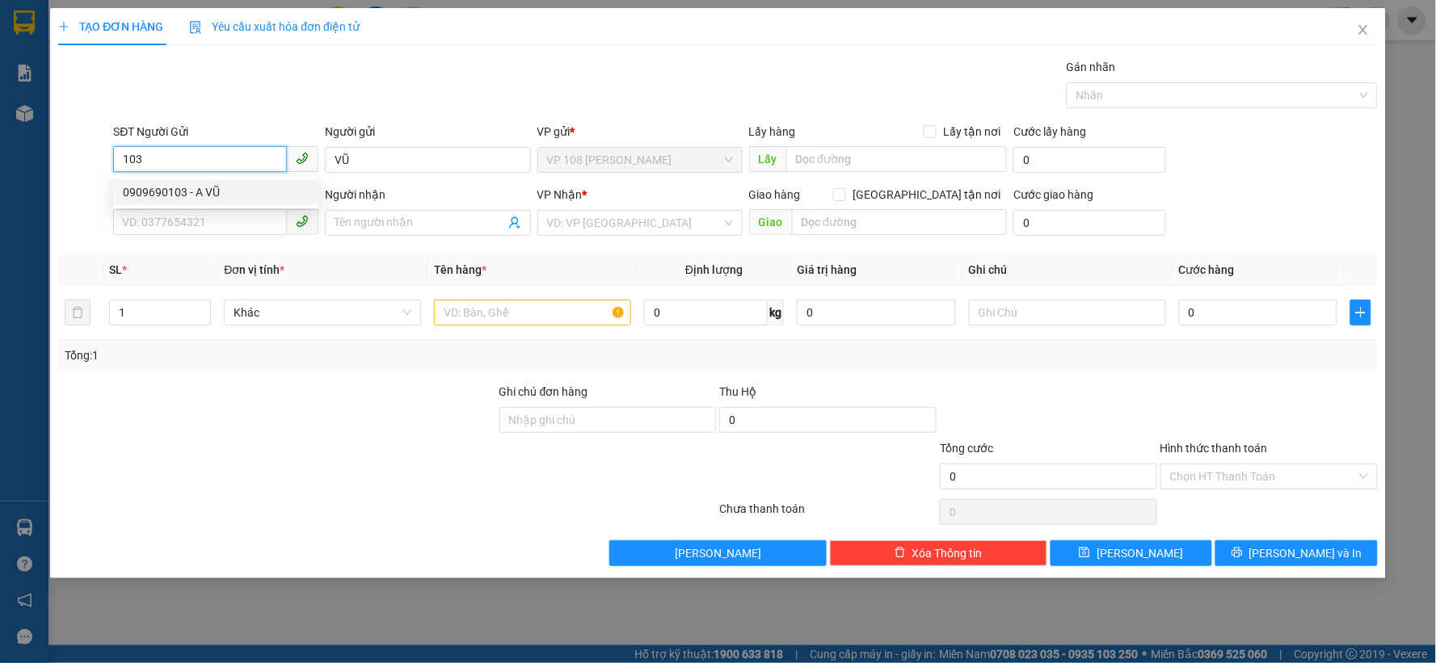
type input "VPQ1"
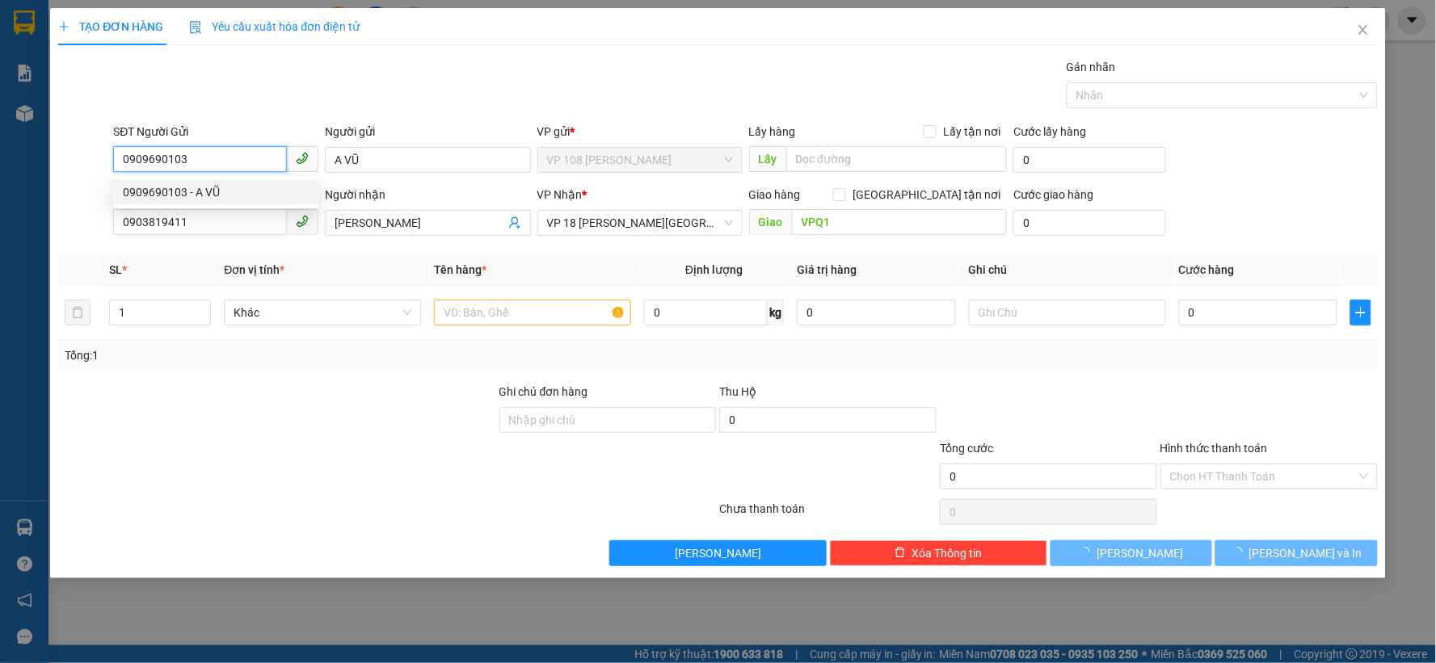
type input "60.000"
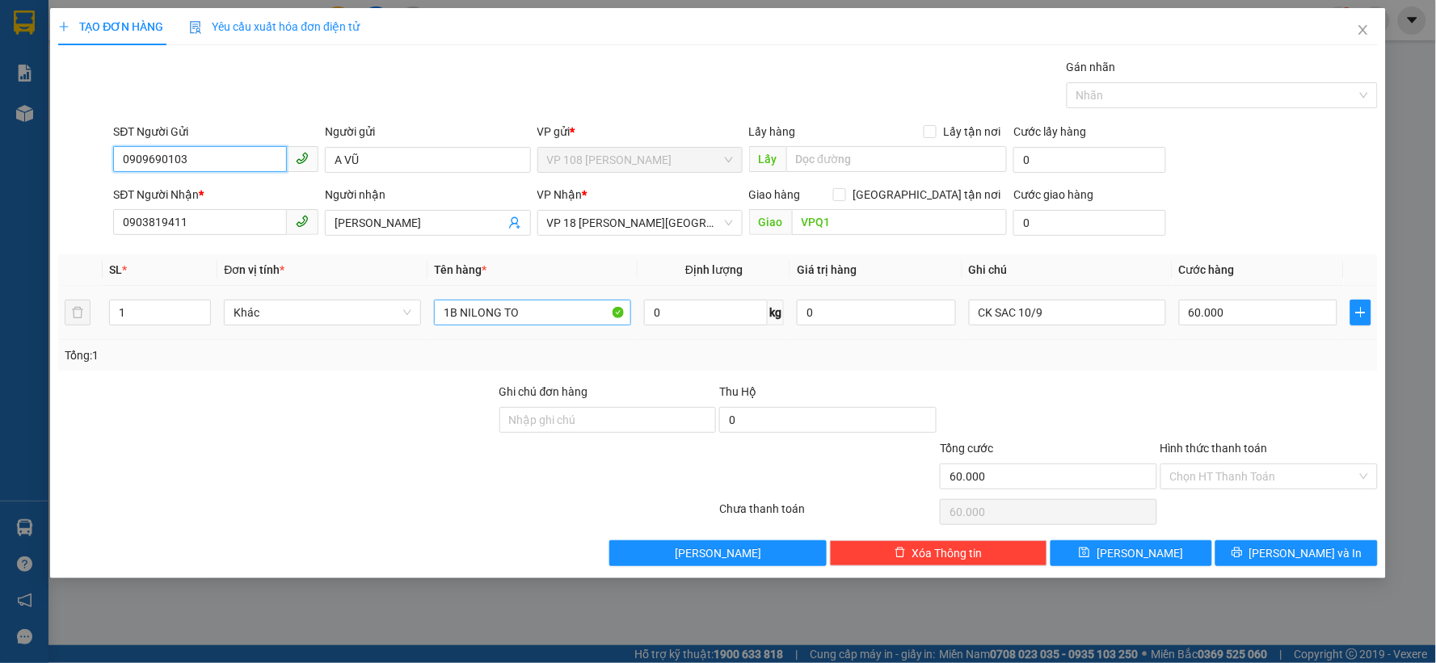
type input "0909690103"
drag, startPoint x: 528, startPoint y: 305, endPoint x: 318, endPoint y: 325, distance: 211.1
click at [318, 325] on tr "1 Khác 1B NILONG TO 0 kg 0 CK SAC 10/9 60.000" at bounding box center [717, 313] width 1319 height 54
type input "1 TÚI XANH"
click at [1249, 317] on input "60.000" at bounding box center [1258, 313] width 159 height 26
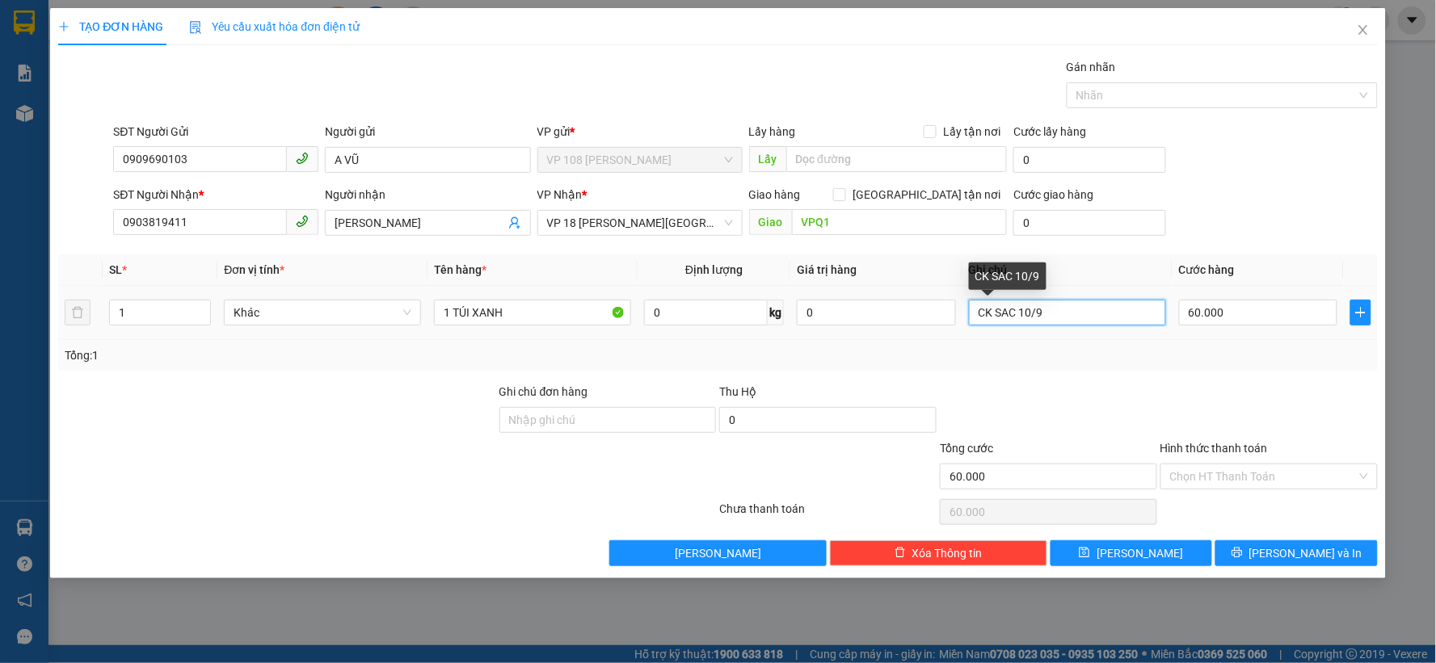
drag, startPoint x: 1105, startPoint y: 317, endPoint x: 918, endPoint y: 337, distance: 188.5
click at [921, 336] on tr "1 Khác 1 TÚI XANH 0 kg 0 CK SAC 10/9 60.000" at bounding box center [717, 313] width 1319 height 54
click at [1233, 320] on input "60.000" at bounding box center [1258, 313] width 159 height 26
click at [1094, 325] on input "text" at bounding box center [1067, 313] width 197 height 26
type input "CK SCB 11/9"
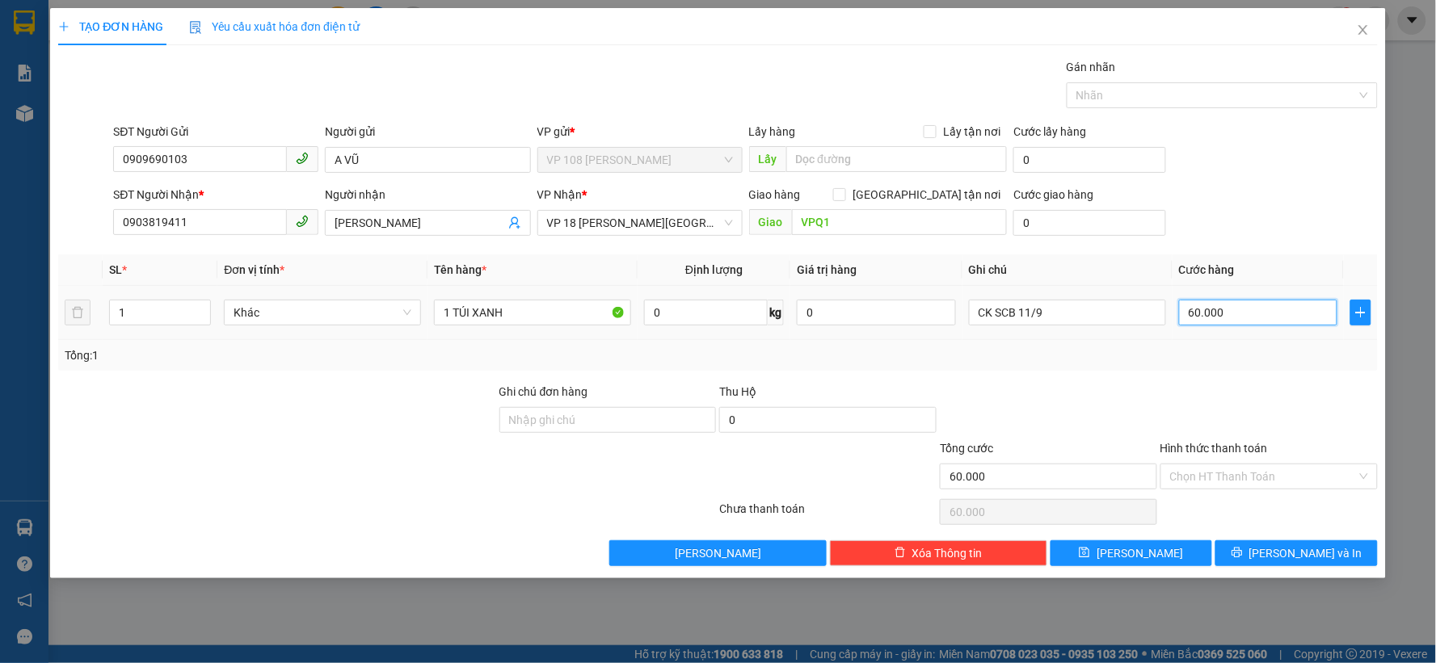
click at [1239, 309] on input "60.000" at bounding box center [1258, 313] width 159 height 26
type input "3"
type input "30"
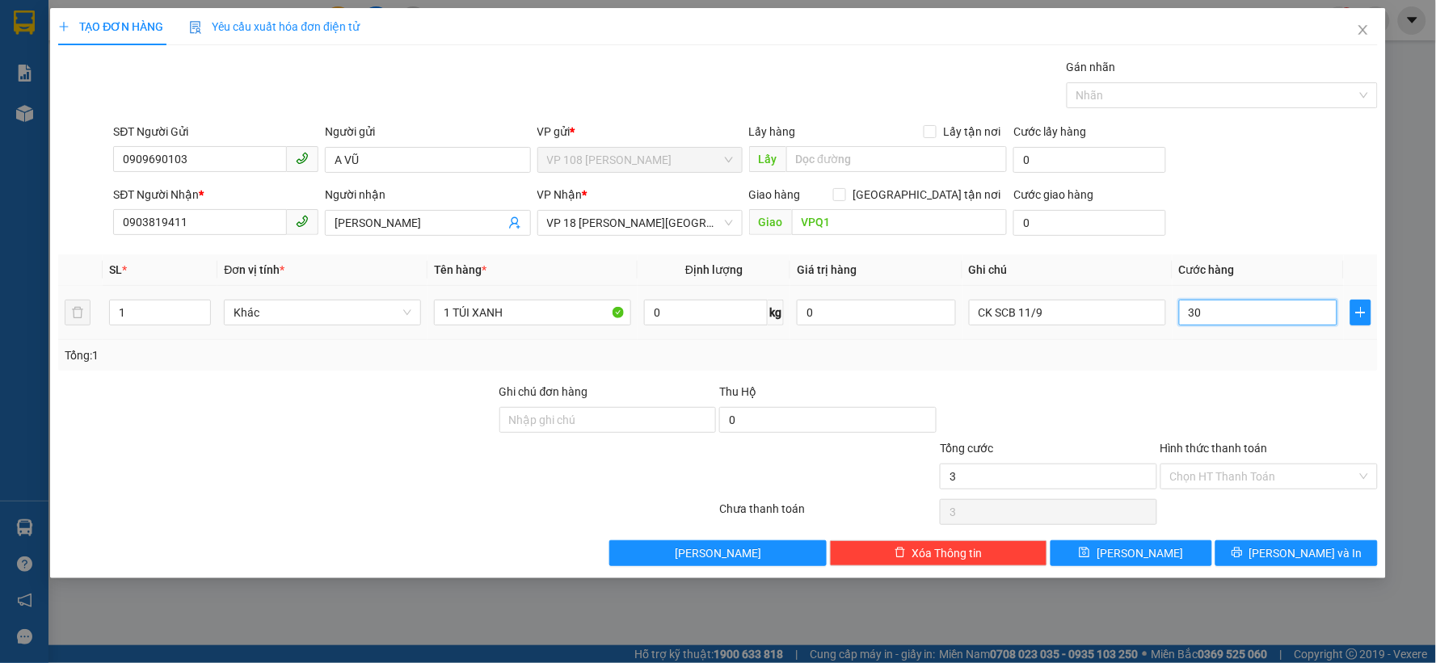
type input "30"
type input "300"
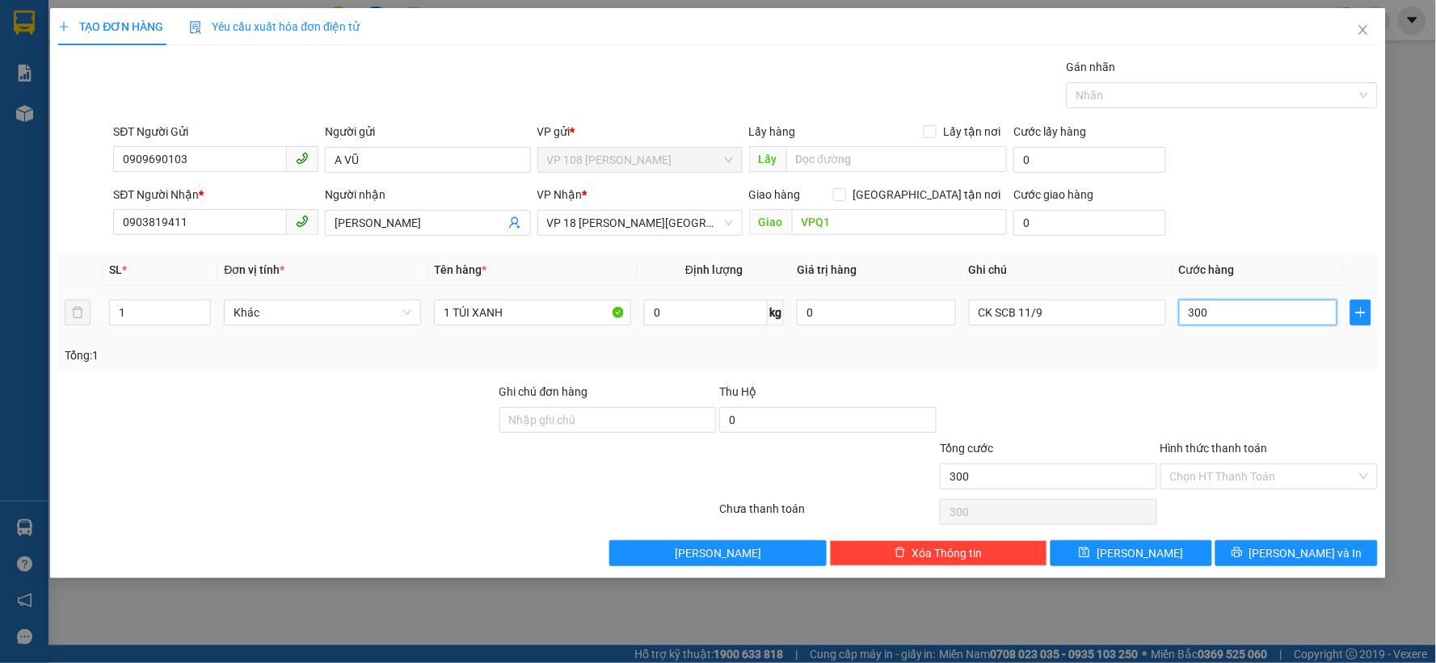
type input "3.000"
type input "30.000"
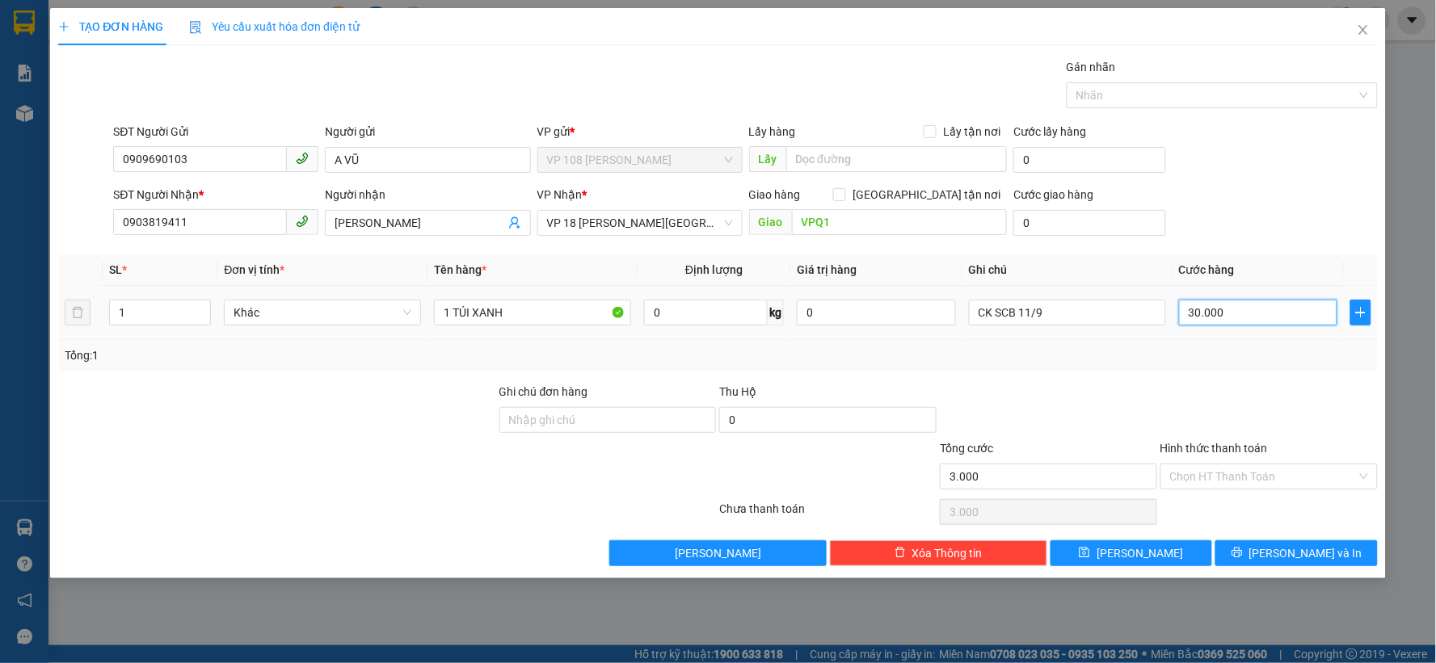
type input "30.000"
click at [1243, 478] on input "Hình thức thanh toán" at bounding box center [1263, 477] width 187 height 24
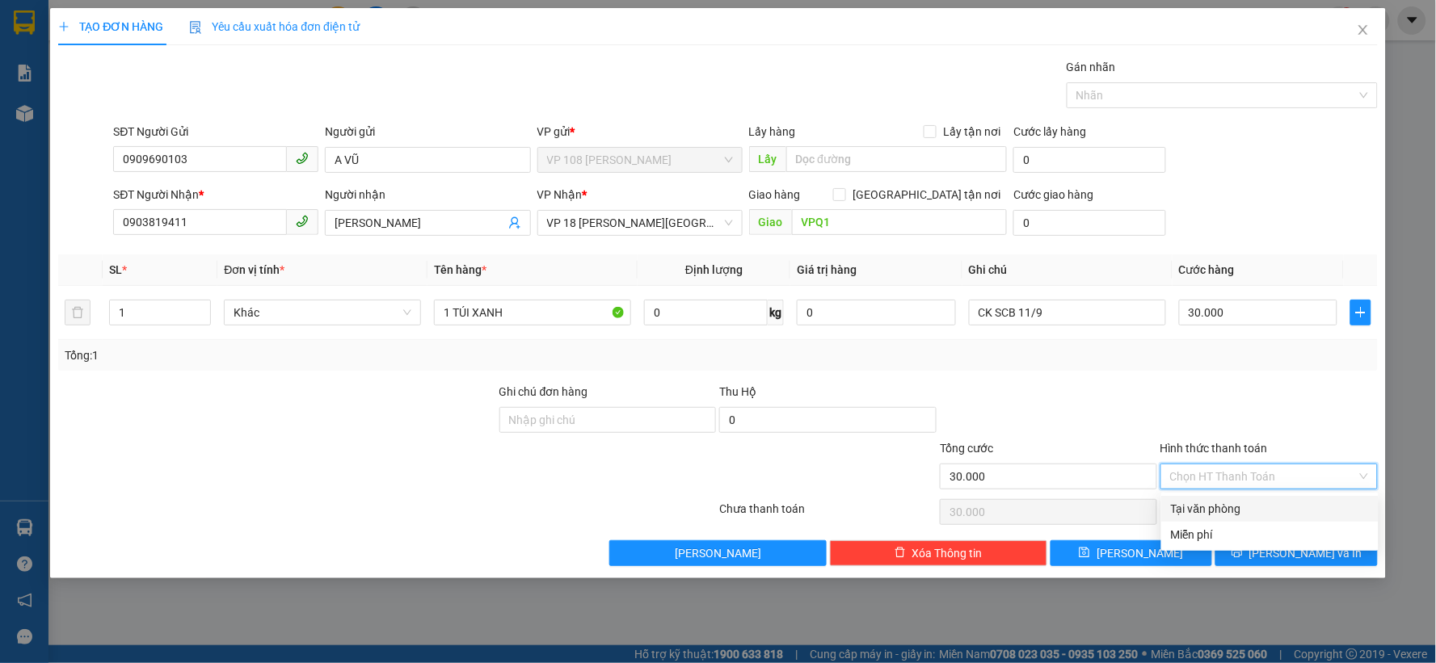
click at [1206, 507] on div "Tại văn phòng" at bounding box center [1270, 509] width 198 height 18
type input "0"
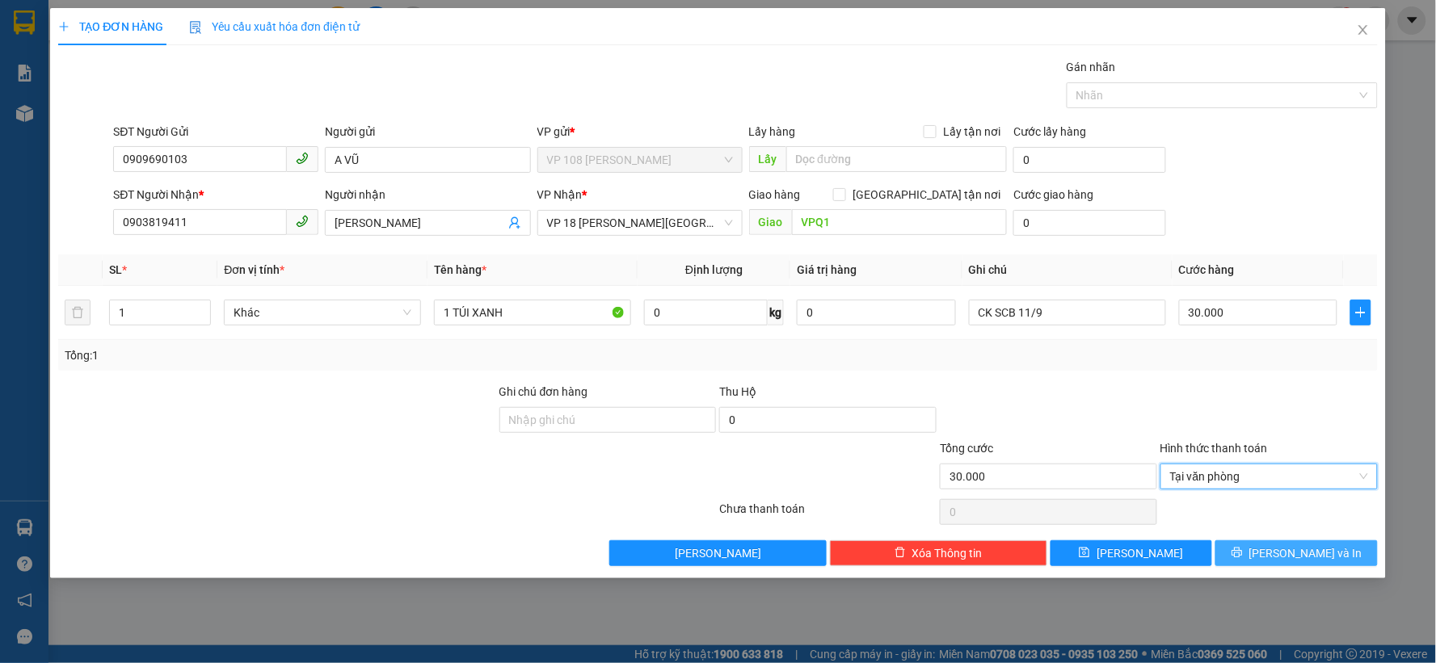
click at [1248, 553] on button "[PERSON_NAME] và In" at bounding box center [1296, 554] width 162 height 26
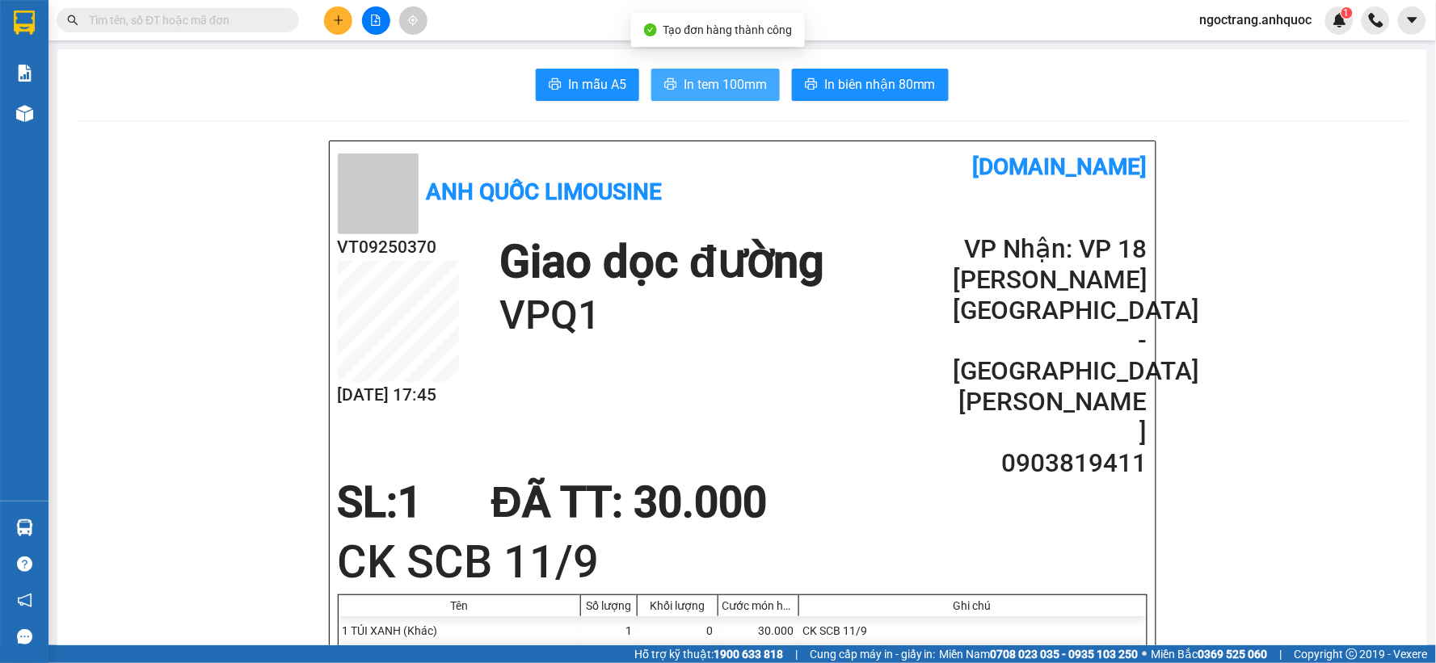
click at [729, 78] on span "In tem 100mm" at bounding box center [725, 84] width 83 height 20
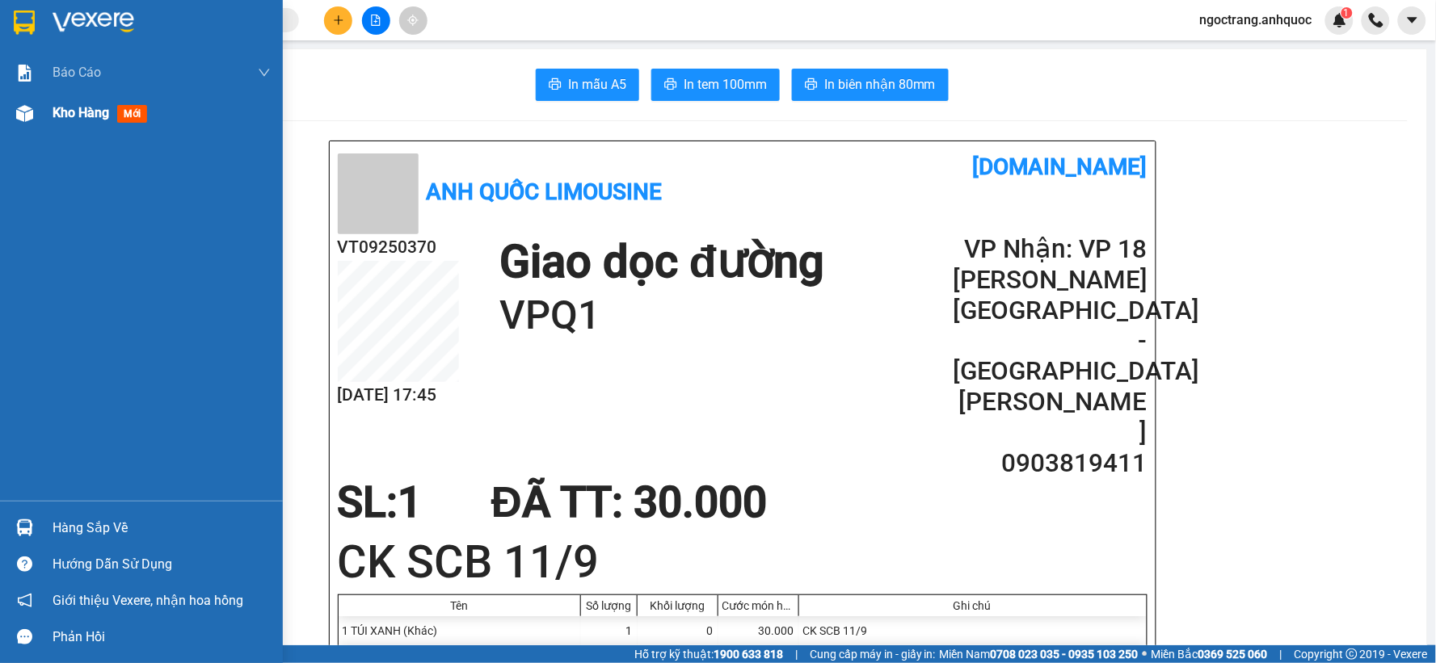
click at [89, 119] on span "Kho hàng" at bounding box center [81, 112] width 57 height 15
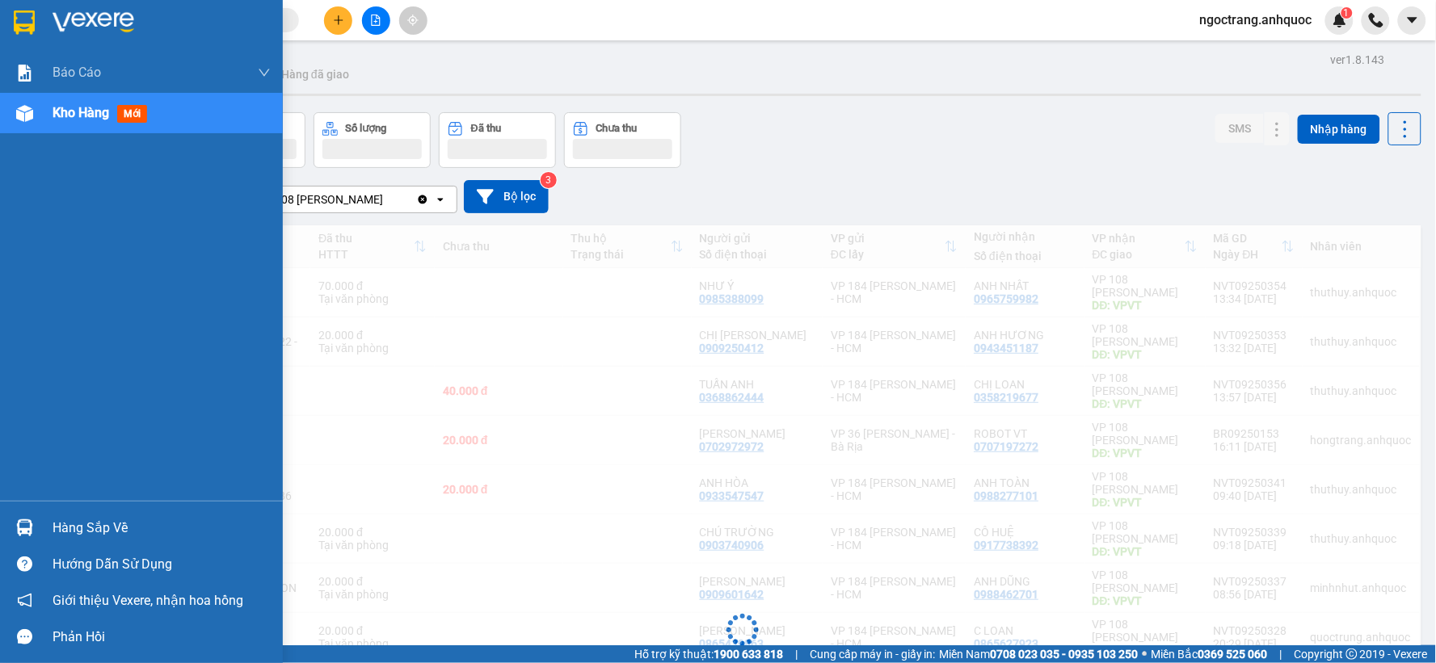
click at [91, 120] on span "Kho hàng" at bounding box center [81, 112] width 57 height 15
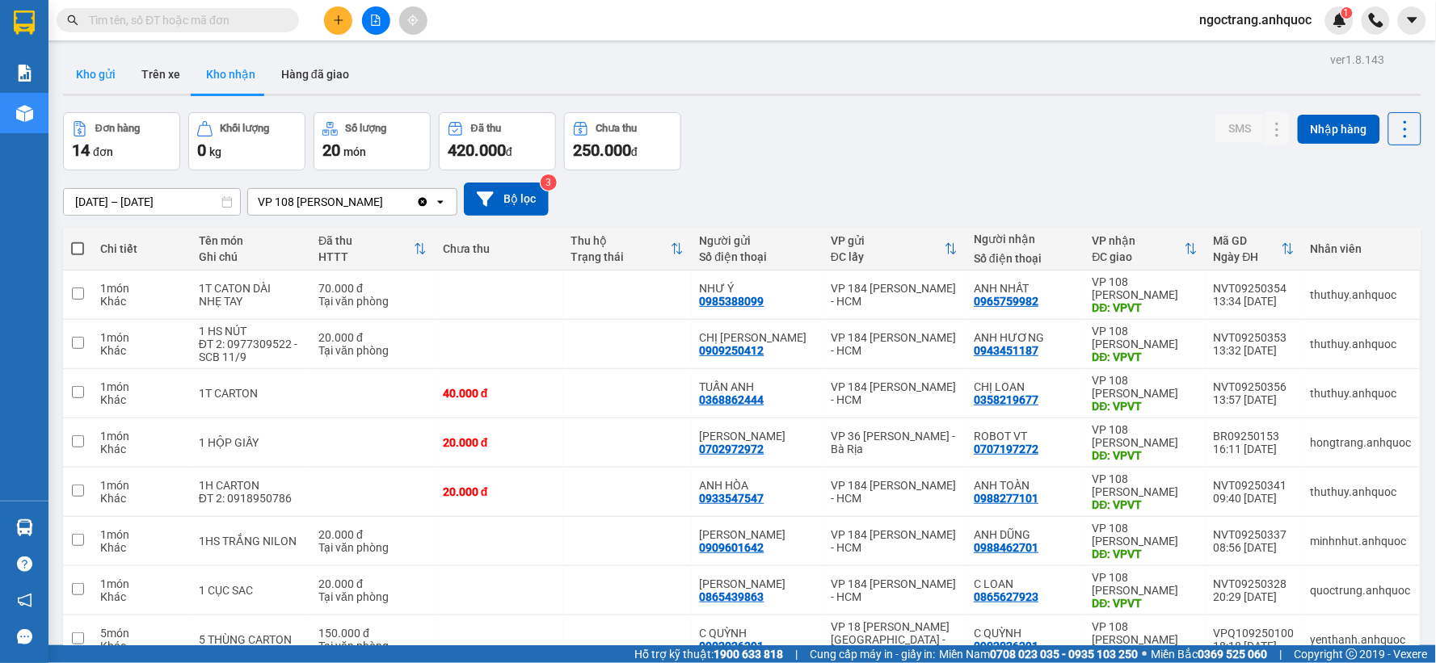
click at [90, 69] on button "Kho gửi" at bounding box center [95, 74] width 65 height 39
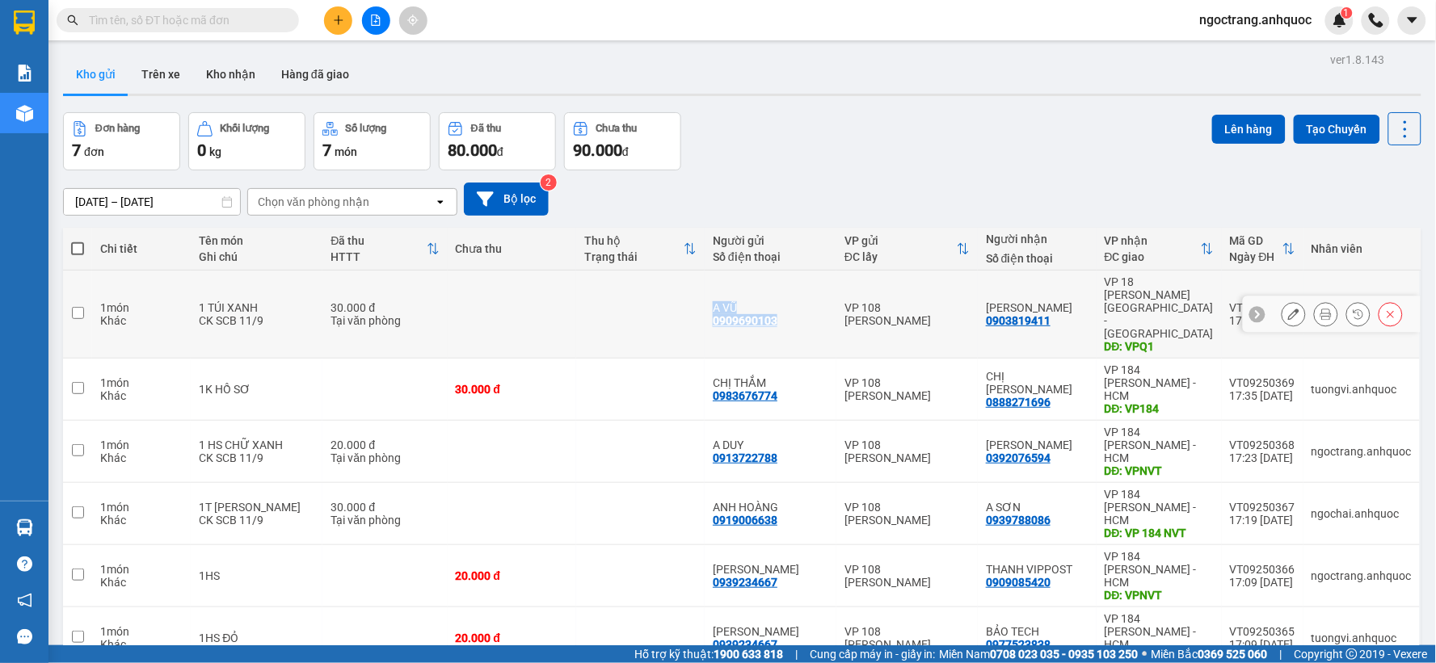
drag, startPoint x: 801, startPoint y: 301, endPoint x: 706, endPoint y: 305, distance: 94.6
click at [706, 305] on tr "1 món Khác 1 TÚI XANH CK SCB 11/9 30.000 đ Tại văn phòng A VŨ 0909690103 VP 108…" at bounding box center [742, 315] width 1358 height 88
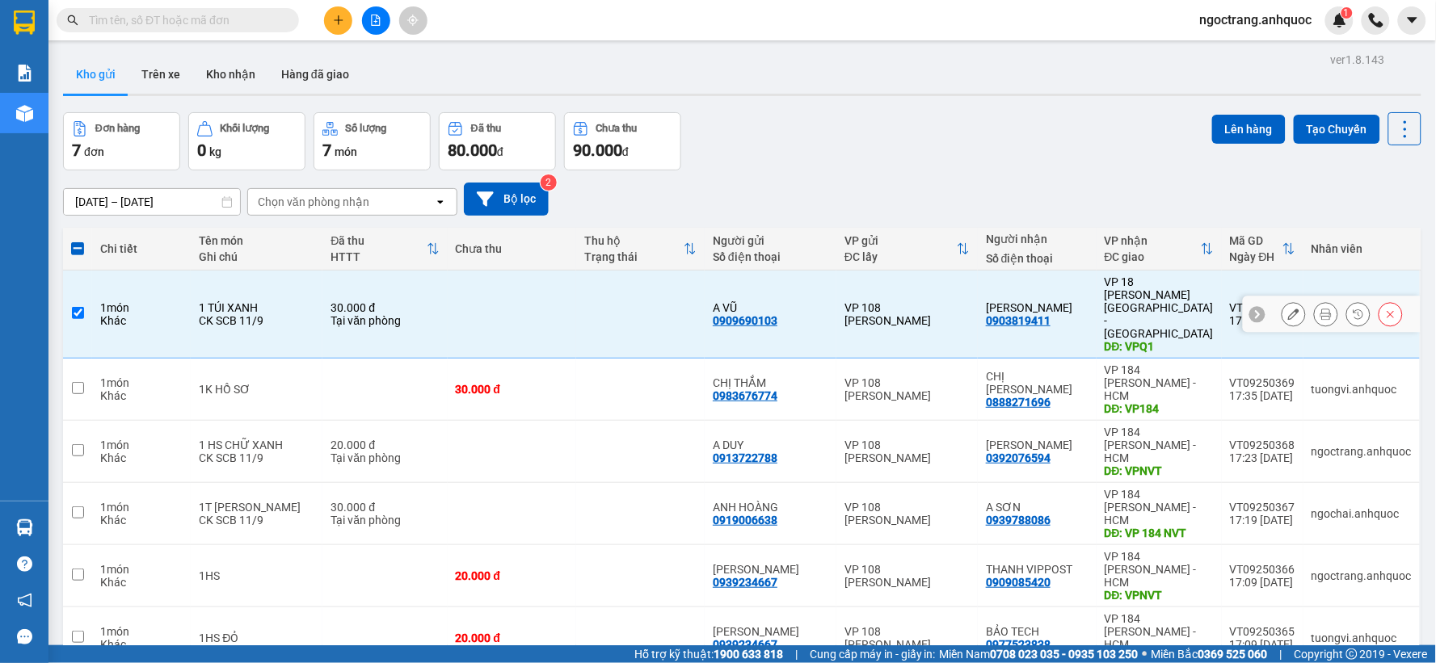
click at [806, 309] on td "A VŨ 0909690103" at bounding box center [771, 315] width 132 height 88
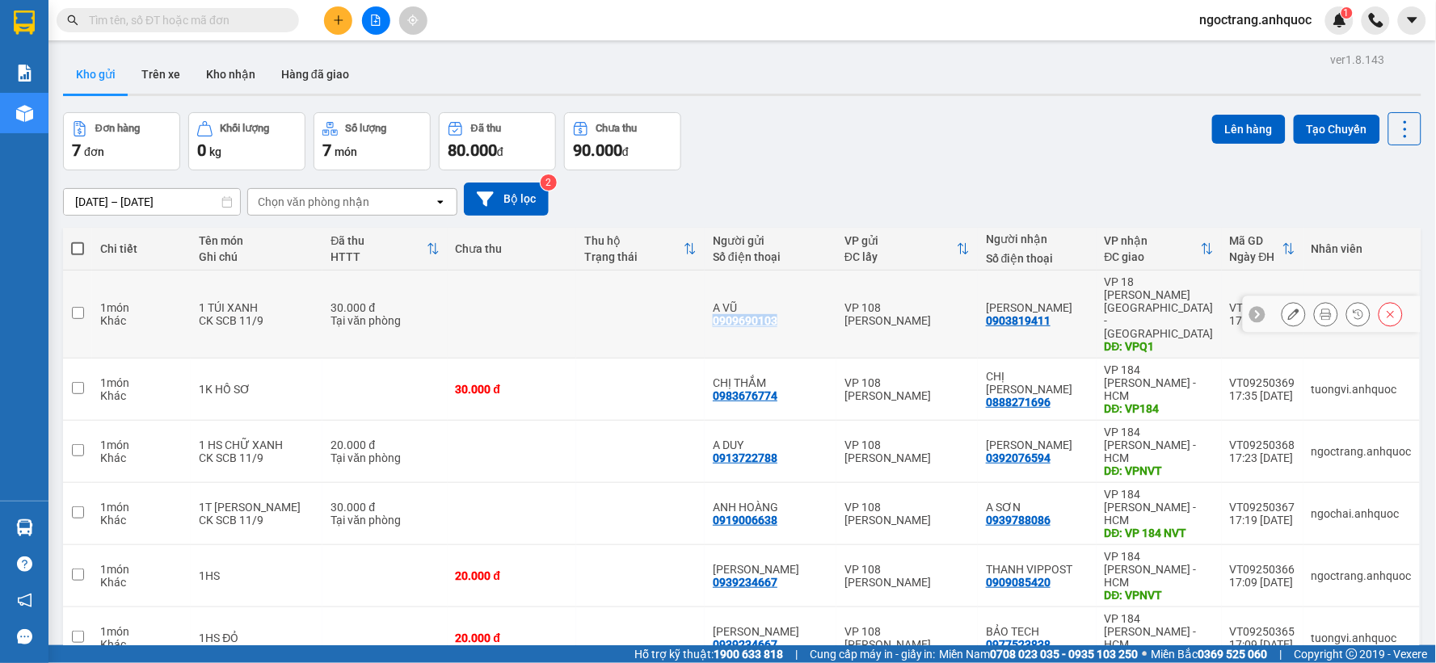
drag, startPoint x: 762, startPoint y: 301, endPoint x: 716, endPoint y: 309, distance: 46.6
click at [716, 309] on td "A VŨ 0909690103" at bounding box center [771, 315] width 132 height 88
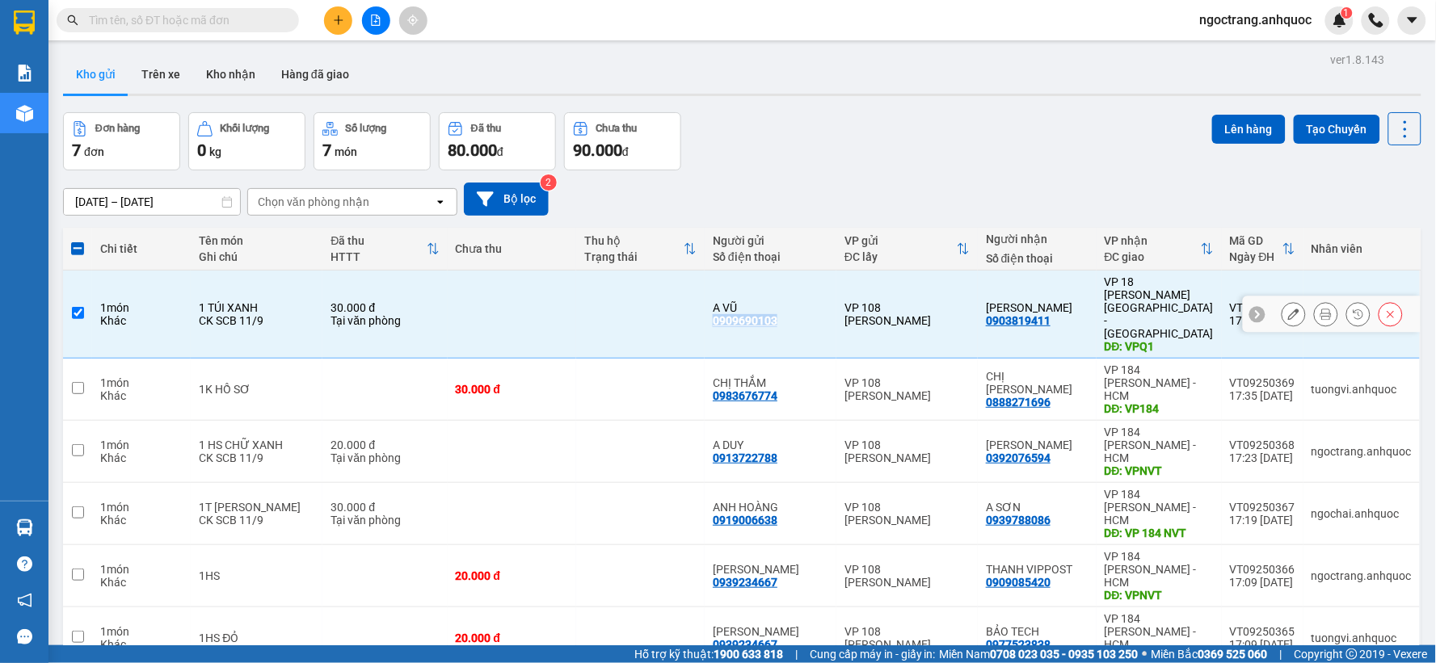
copy div "0909690103"
click at [1252, 309] on icon at bounding box center [1257, 314] width 11 height 11
drag, startPoint x: 1294, startPoint y: 284, endPoint x: 1206, endPoint y: 296, distance: 88.8
click at [1214, 284] on tr "1 món Khác 1 TÚI XANH CK SCB 11/9 30.000 đ Tại văn phòng A VŨ 0909690103 VP 108…" at bounding box center [742, 315] width 1358 height 88
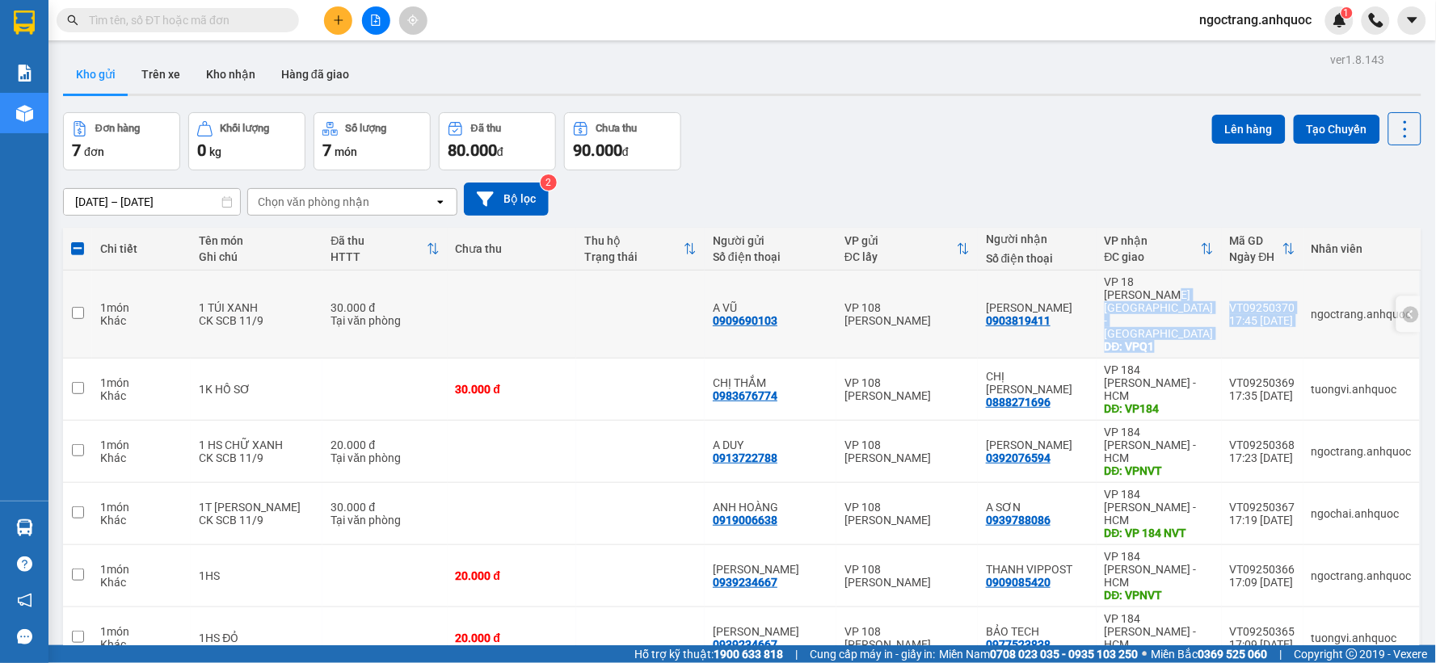
click at [1206, 296] on div "VP 18 [PERSON_NAME][GEOGRAPHIC_DATA] - [GEOGRAPHIC_DATA]" at bounding box center [1159, 308] width 109 height 65
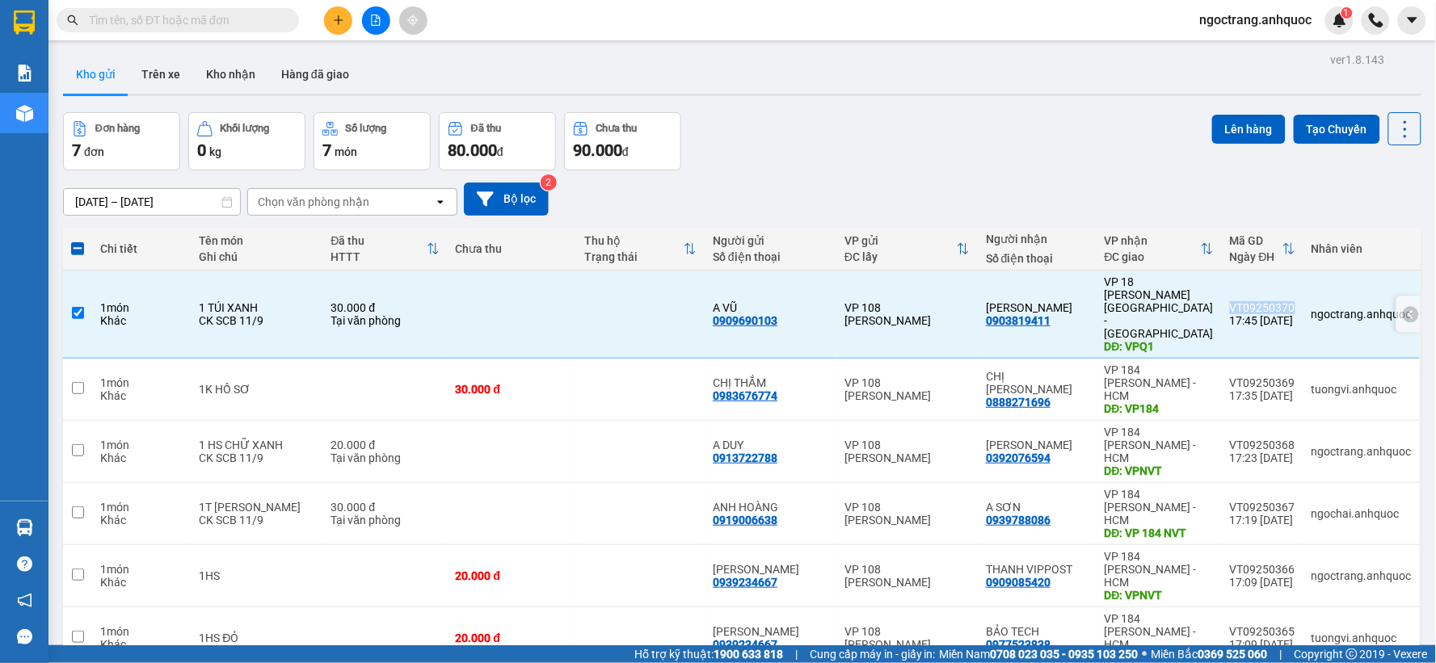
drag, startPoint x: 1291, startPoint y: 281, endPoint x: 1225, endPoint y: 283, distance: 66.3
click at [1225, 283] on td "VT09250370 17:45 [DATE]" at bounding box center [1263, 315] width 82 height 88
checkbox input "false"
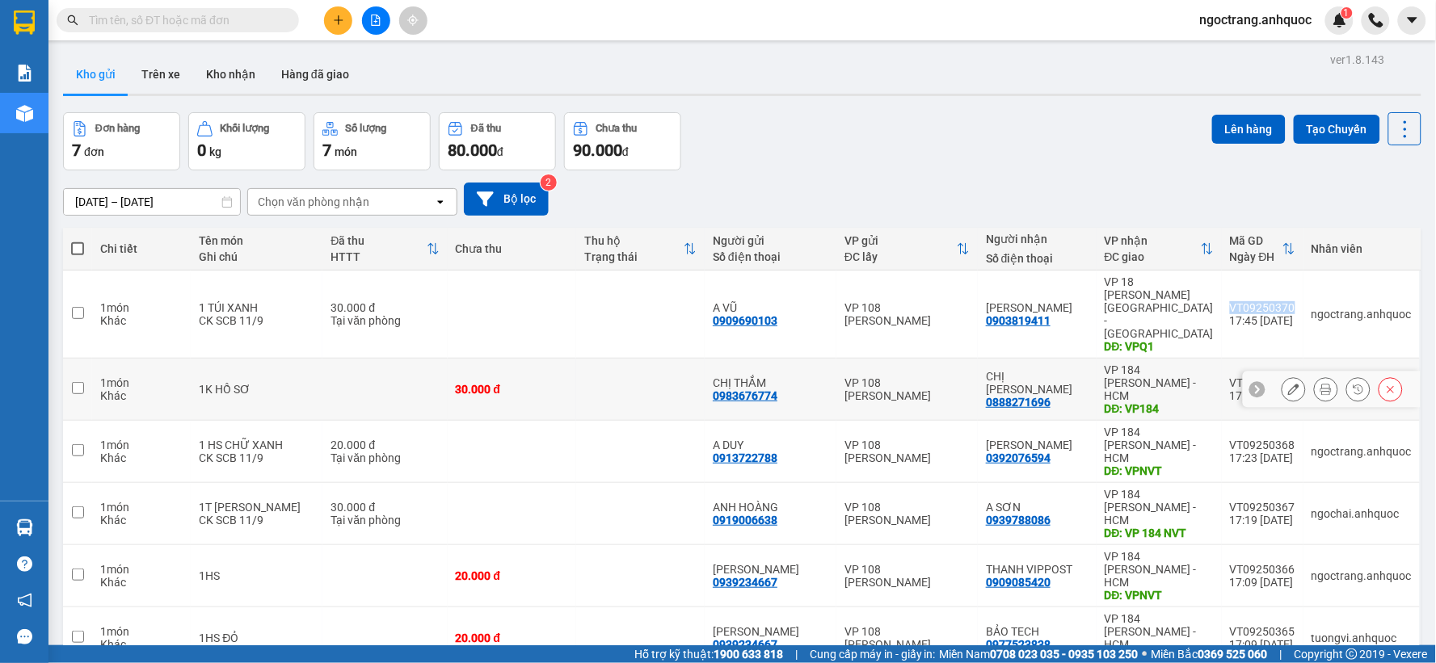
copy div "VT09250370"
click at [335, 24] on icon "plus" at bounding box center [338, 20] width 11 height 11
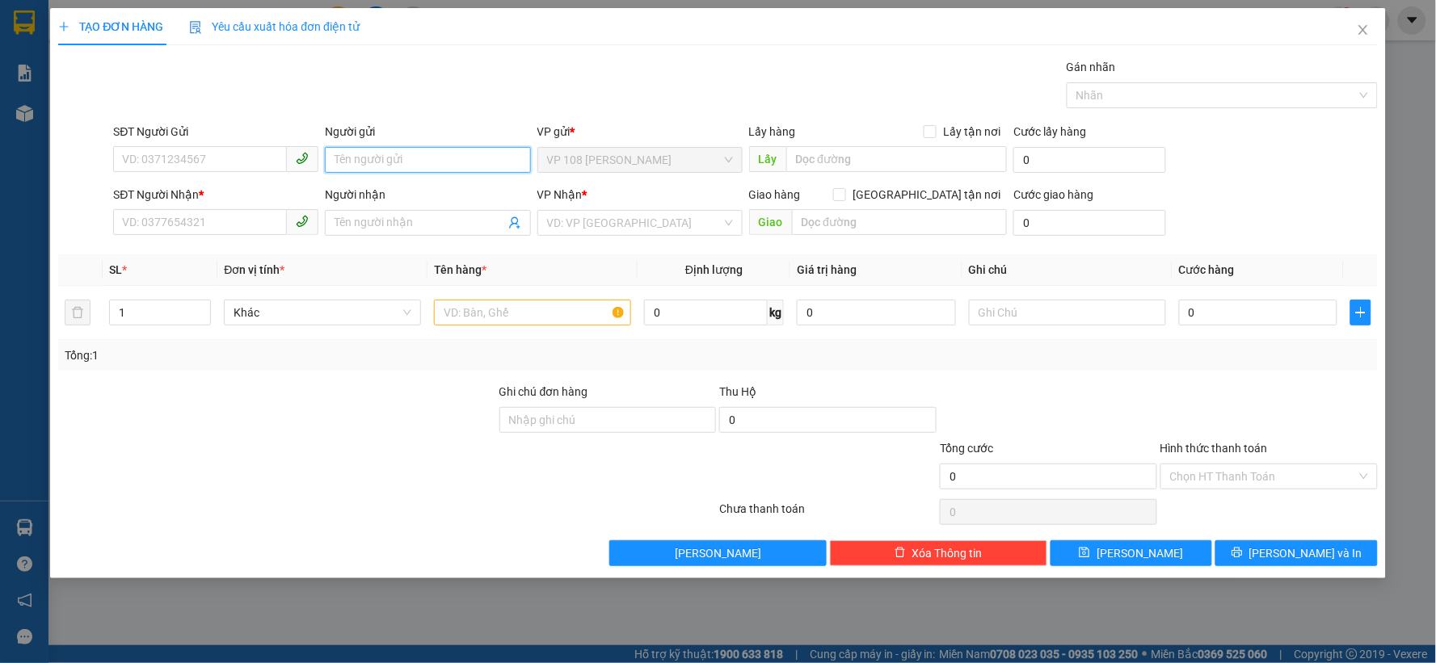
click at [369, 147] on input "Người gửi" at bounding box center [427, 160] width 205 height 26
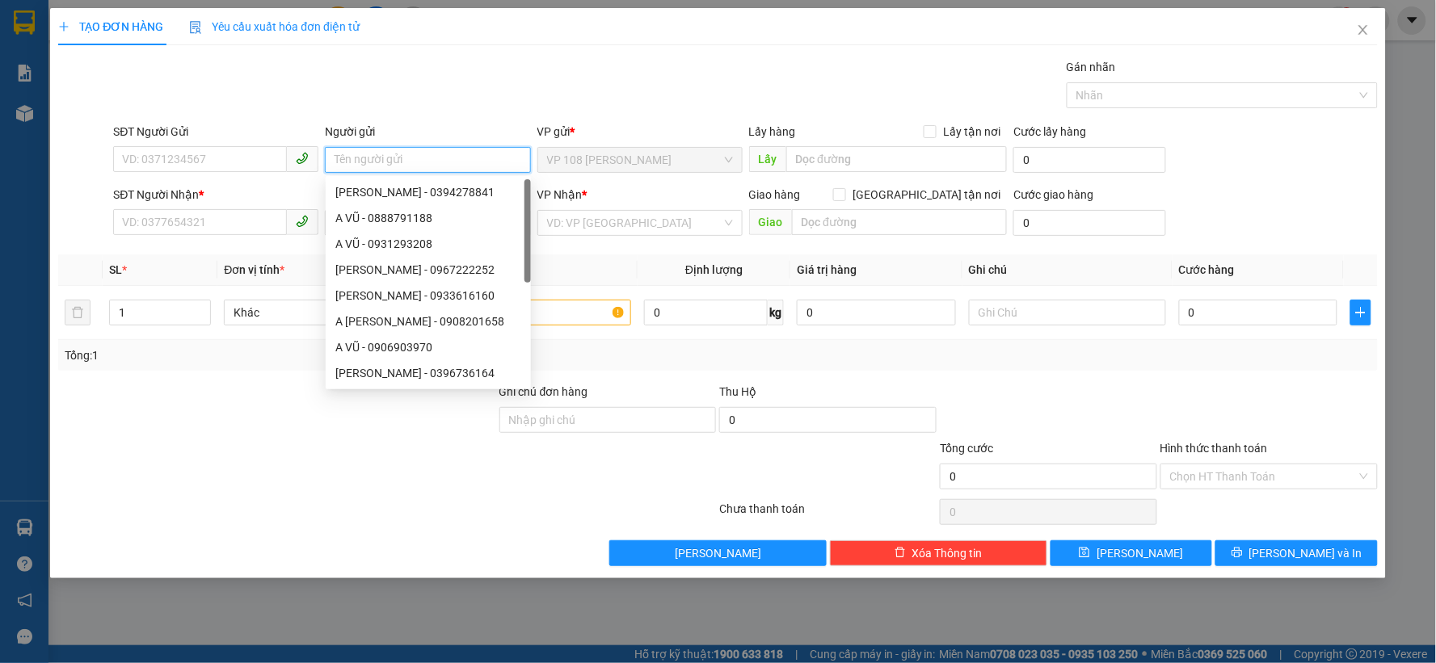
click at [372, 154] on input "Người gửi" at bounding box center [427, 160] width 205 height 26
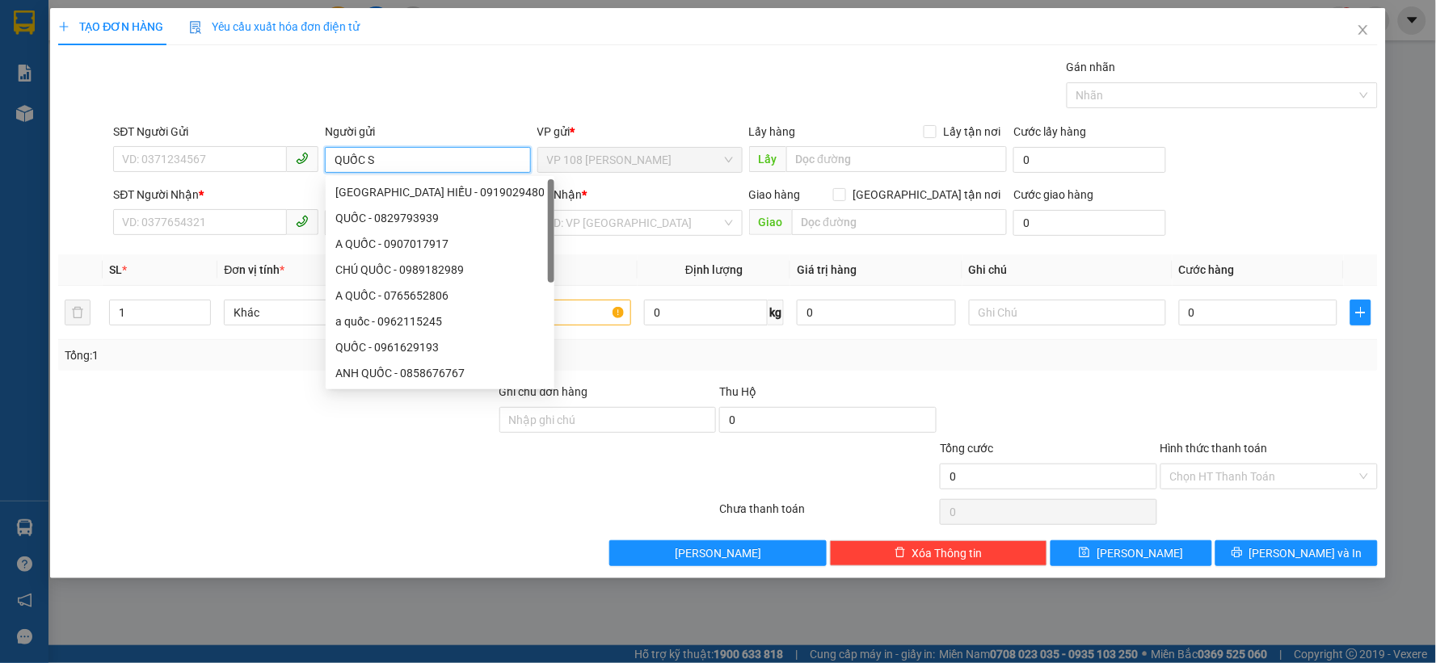
type input "QUỐC SỬ"
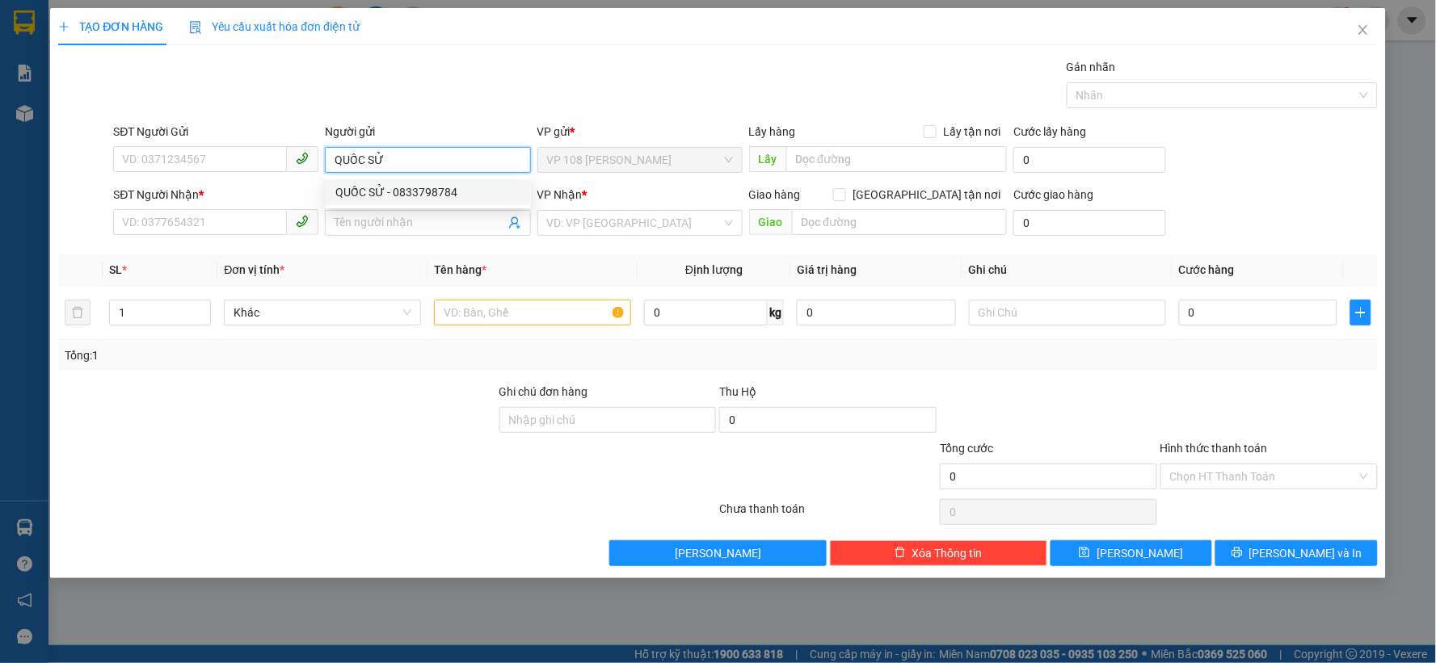
click at [396, 191] on div "QUỐC SỬ - 0833798784" at bounding box center [428, 192] width 186 height 18
type input "0833798784"
type input "QUỐC SỬ"
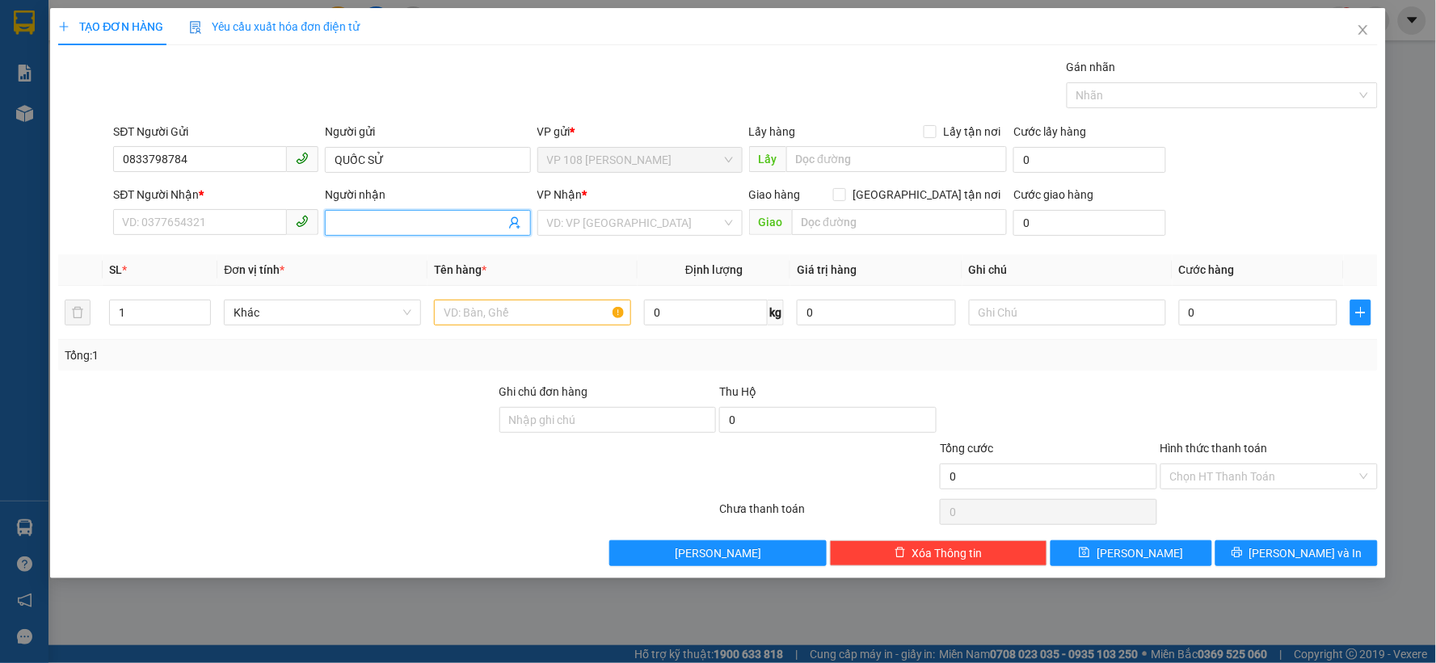
click at [360, 221] on input "Người nhận" at bounding box center [420, 223] width 170 height 18
type input "VINLA"
click at [448, 278] on div "VINLAB - 0938537787" at bounding box center [428, 281] width 186 height 18
type input "0938537787"
type input "VINLAB"
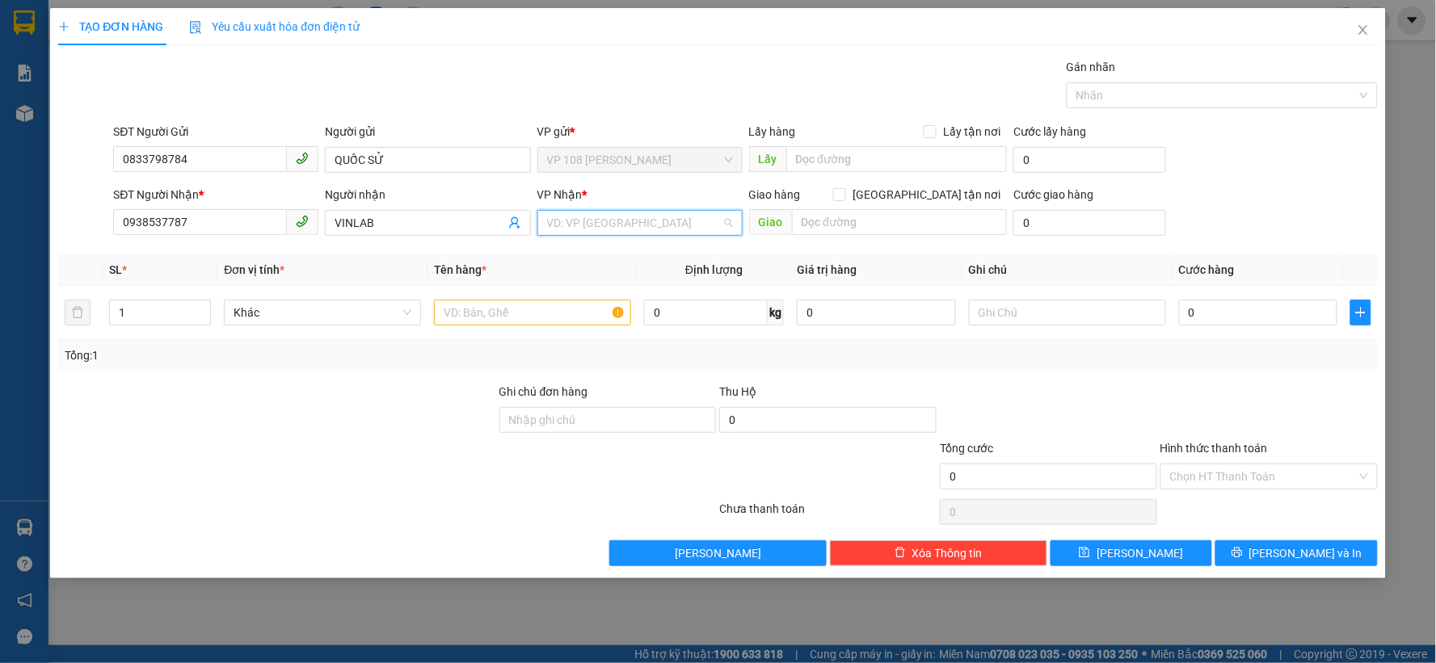
click at [612, 230] on input "search" at bounding box center [634, 223] width 175 height 24
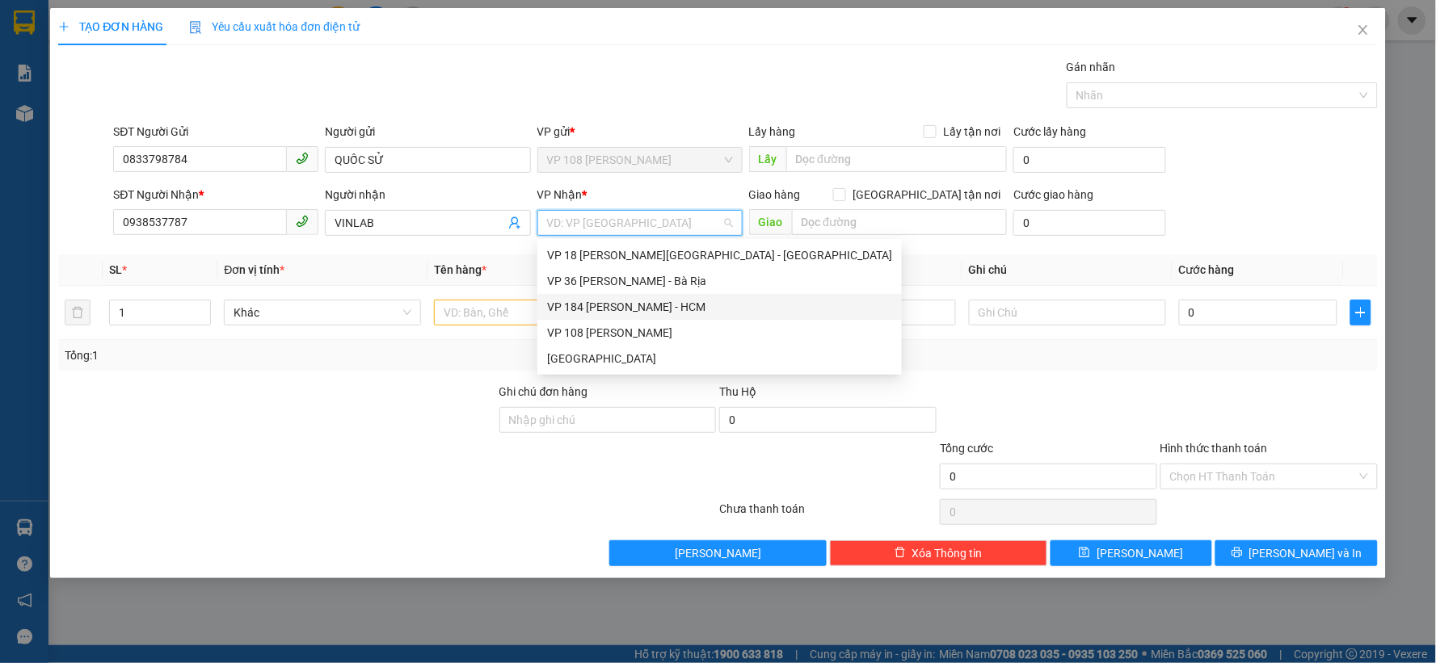
click at [607, 311] on div "VP 184 [PERSON_NAME] - HCM" at bounding box center [719, 307] width 345 height 18
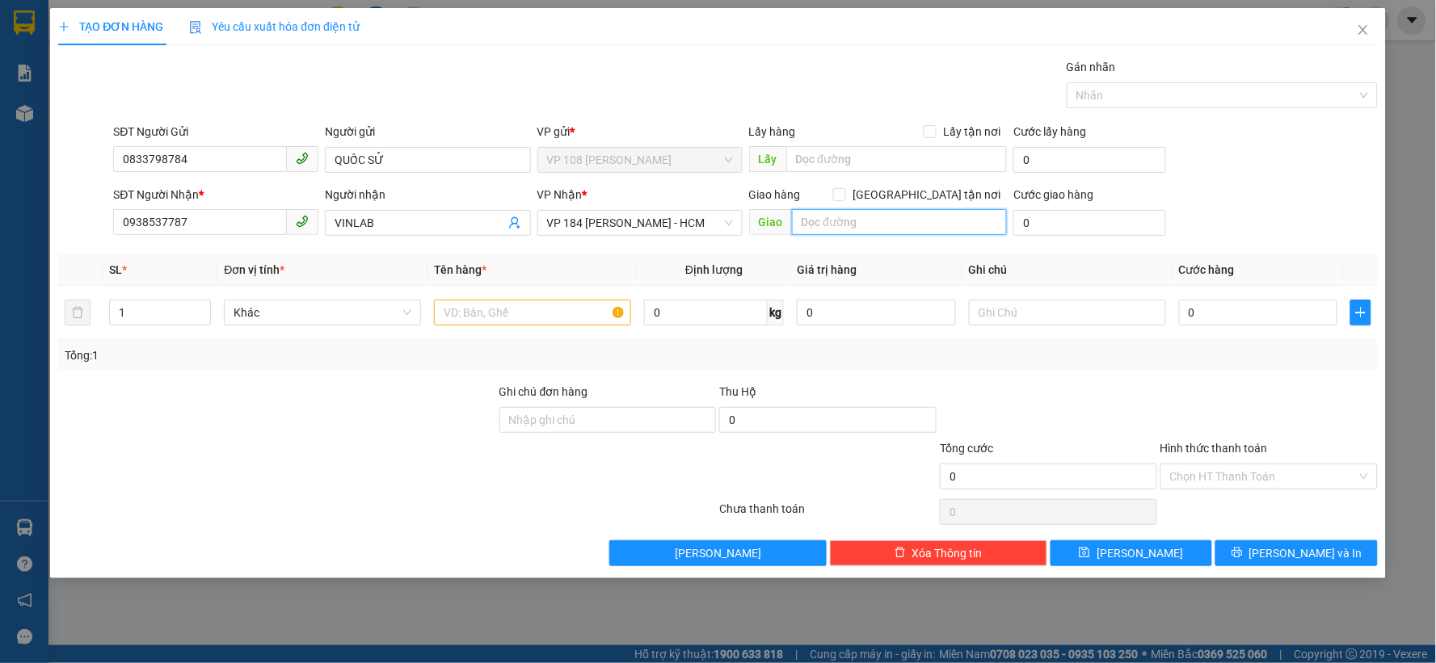
click at [844, 229] on input "text" at bounding box center [900, 222] width 216 height 26
type input "VP NVT"
click at [583, 324] on input "text" at bounding box center [532, 313] width 197 height 26
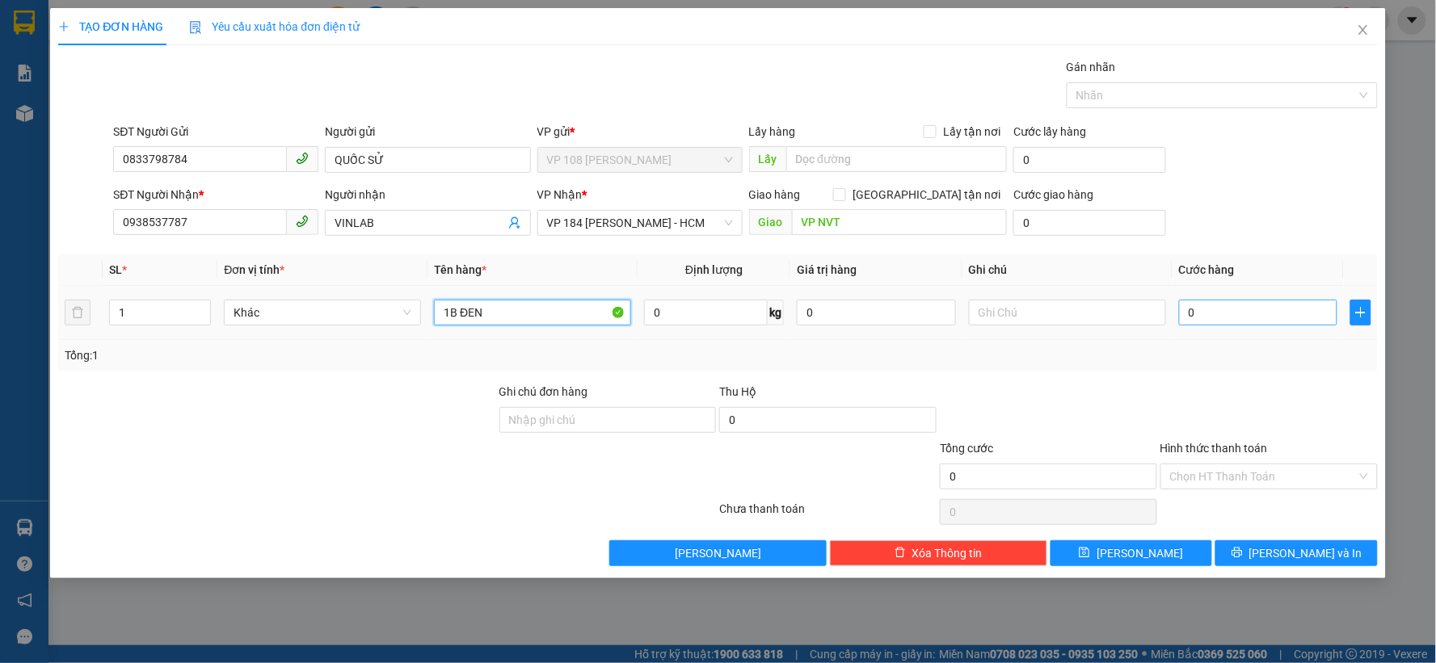
type input "1B ĐEN"
click at [1232, 318] on input "0" at bounding box center [1258, 313] width 159 height 26
type input "2"
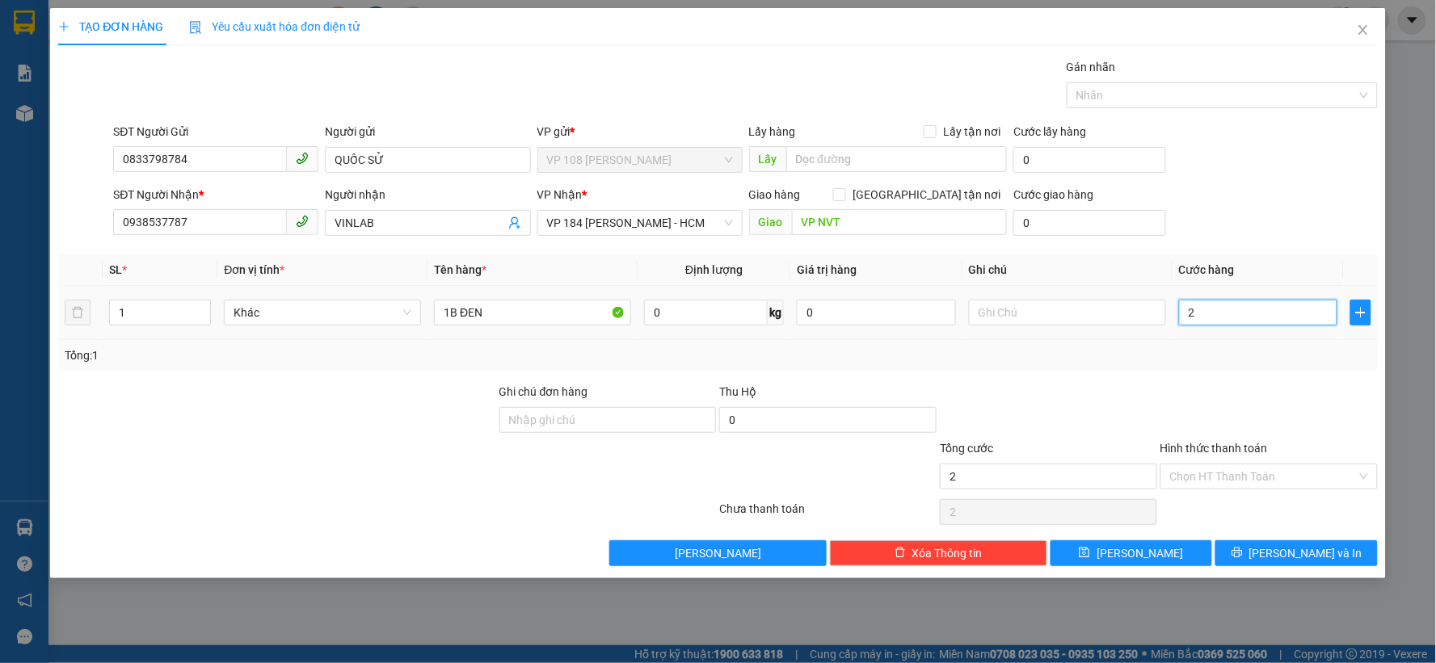
type input "20"
type input "200"
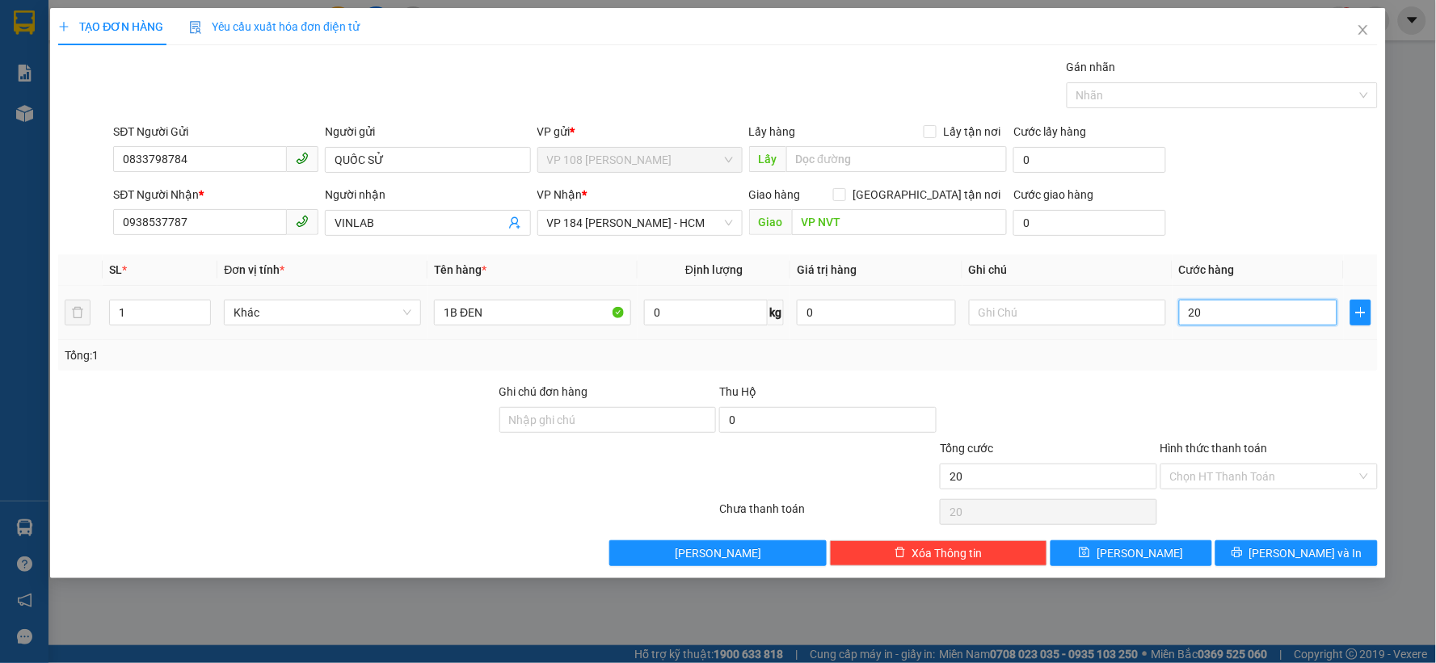
type input "200"
type input "2.000"
type input "20.000"
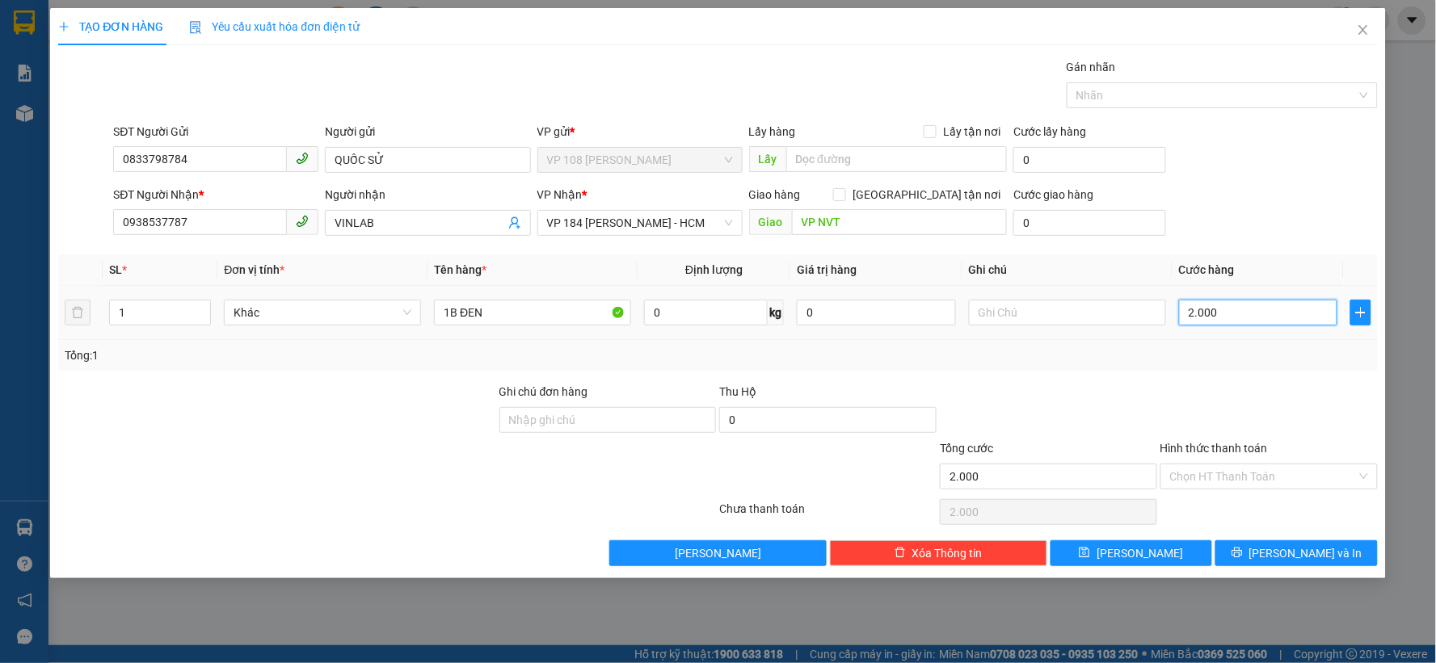
type input "20.000"
click at [1239, 548] on button "[PERSON_NAME] và In" at bounding box center [1296, 554] width 162 height 26
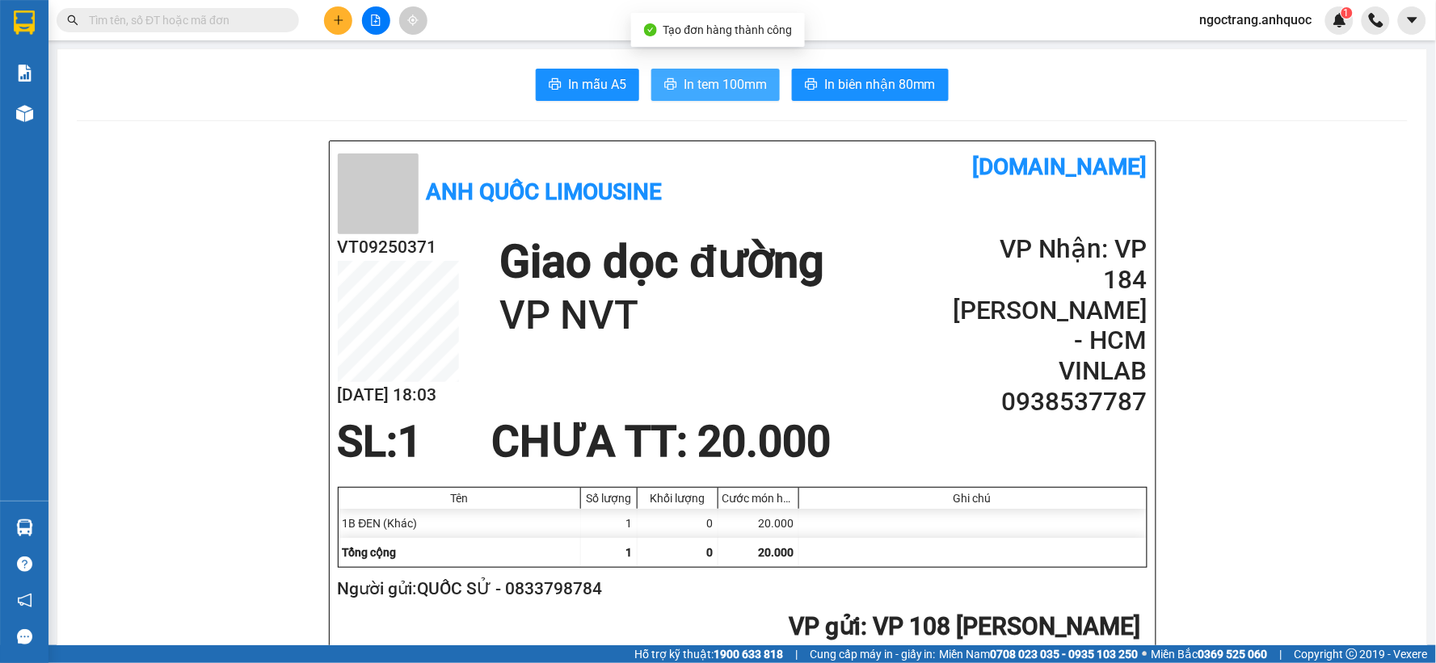
click at [688, 95] on button "In tem 100mm" at bounding box center [715, 85] width 128 height 32
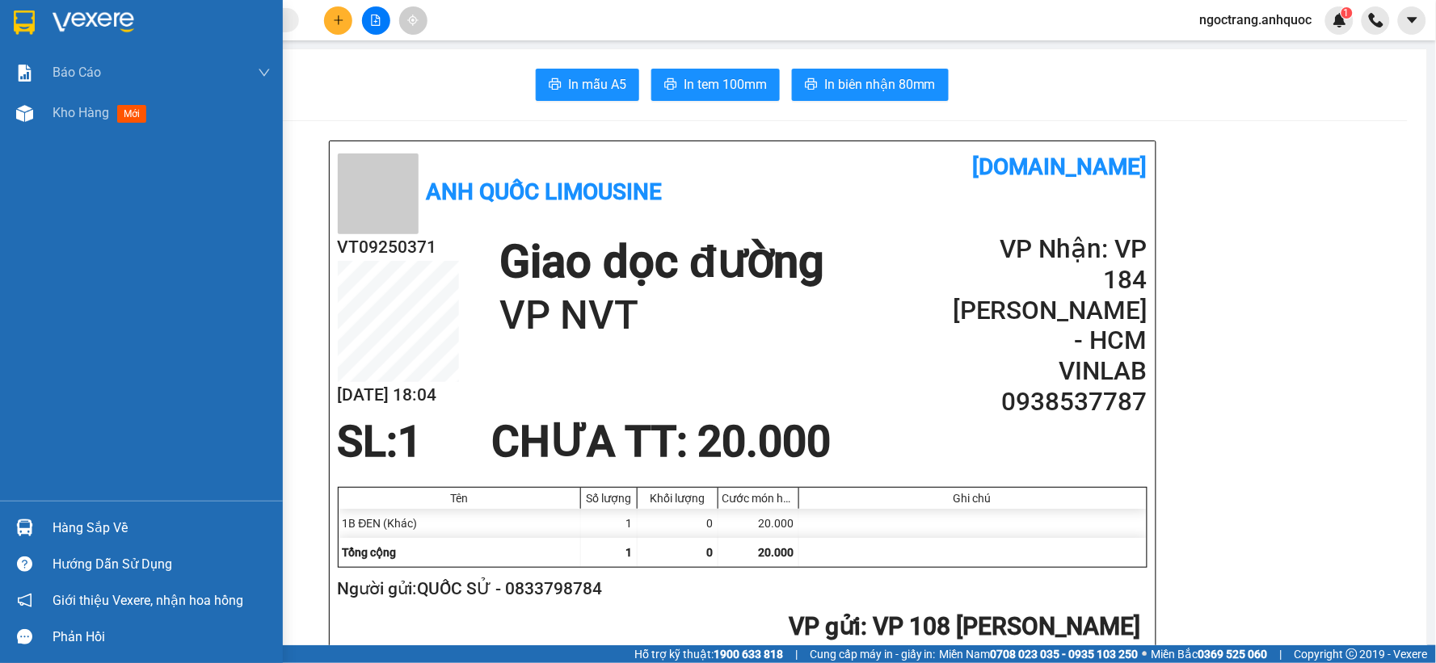
drag, startPoint x: 65, startPoint y: 108, endPoint x: 82, endPoint y: 584, distance: 476.2
click at [65, 108] on span "Kho hàng" at bounding box center [81, 112] width 57 height 15
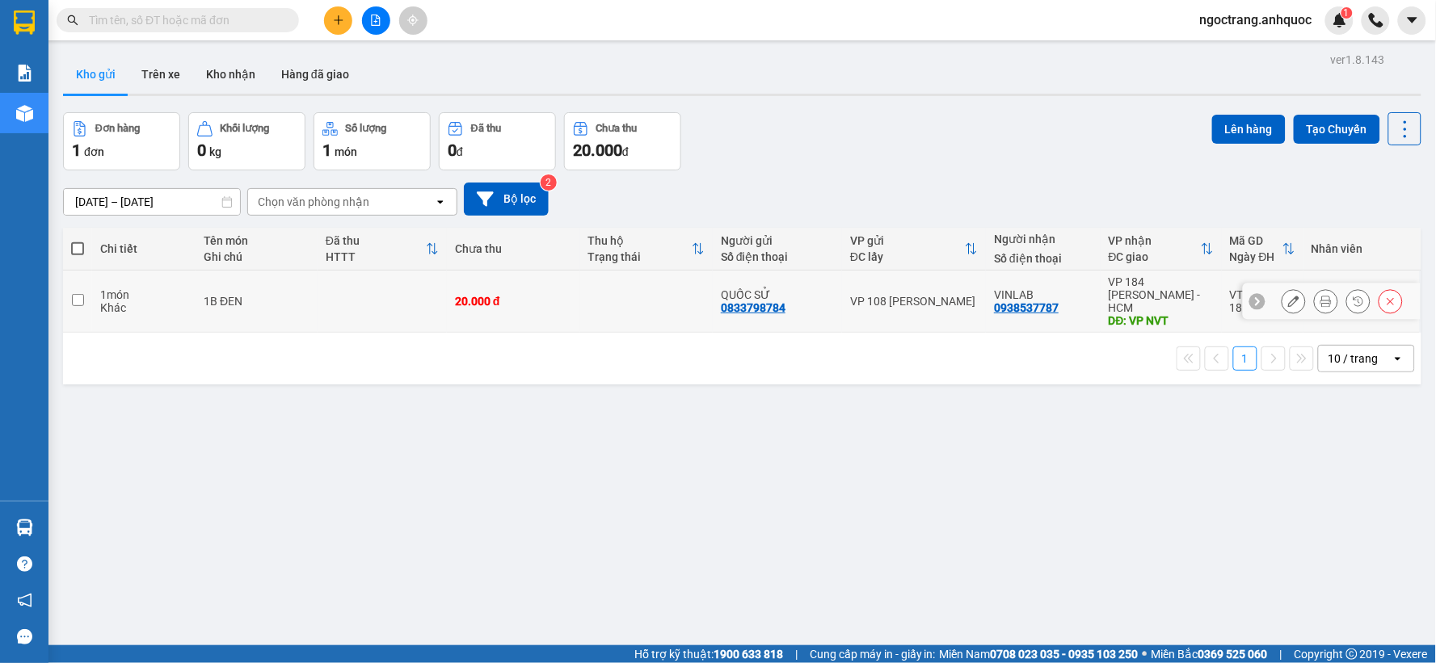
click at [84, 296] on td at bounding box center [77, 302] width 29 height 62
checkbox input "true"
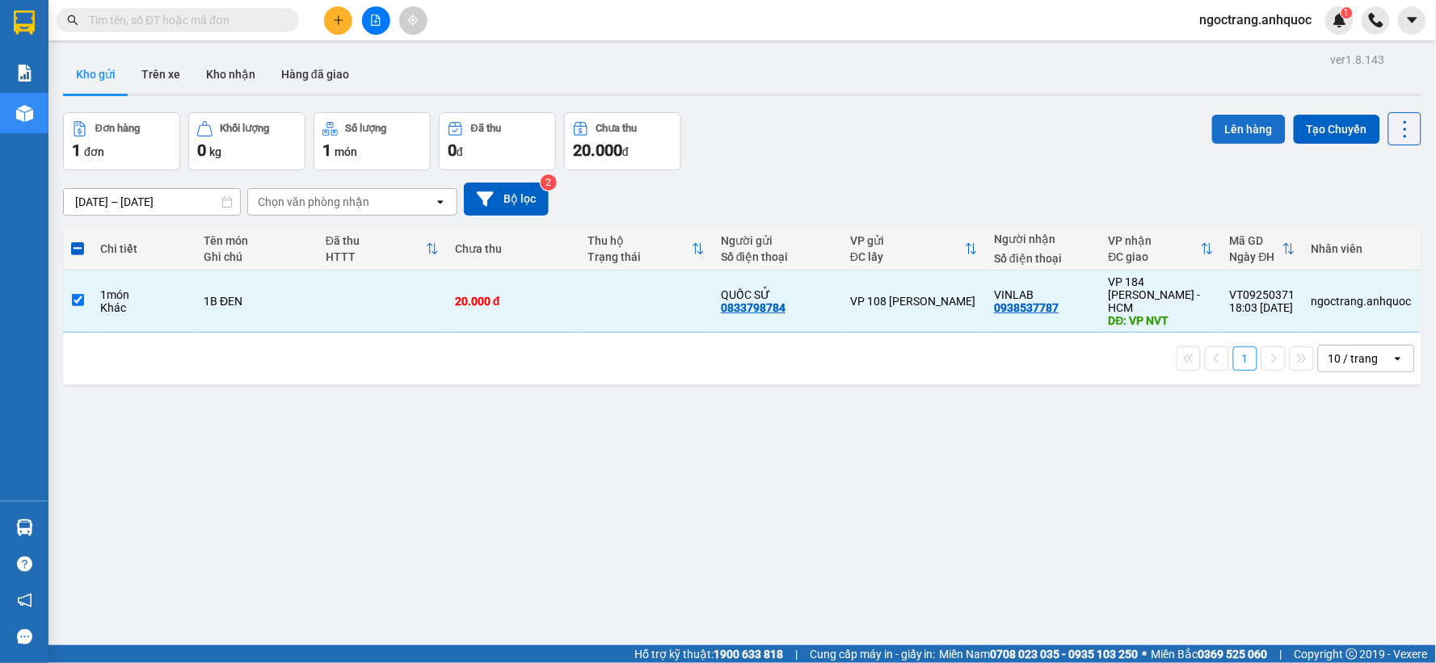
click at [1239, 133] on button "Lên hàng" at bounding box center [1249, 129] width 74 height 29
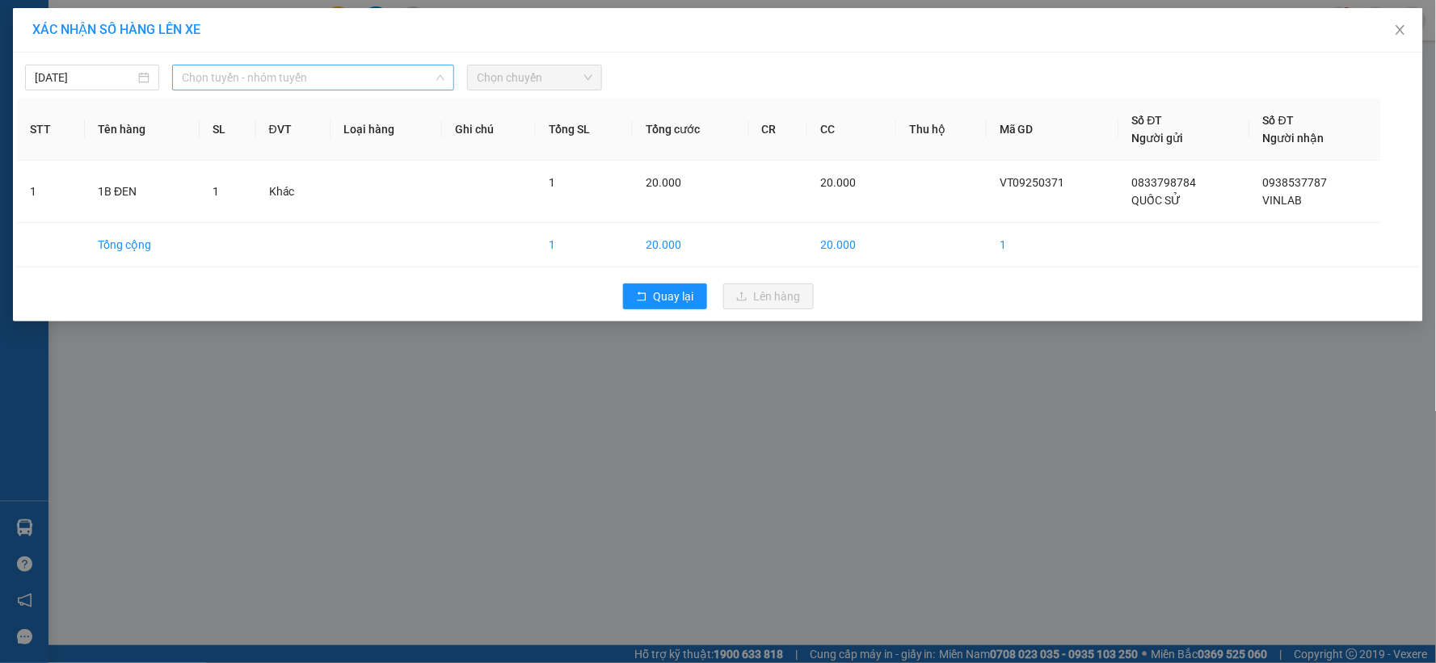
click at [362, 85] on span "Chọn tuyến - nhóm tuyến" at bounding box center [313, 77] width 263 height 24
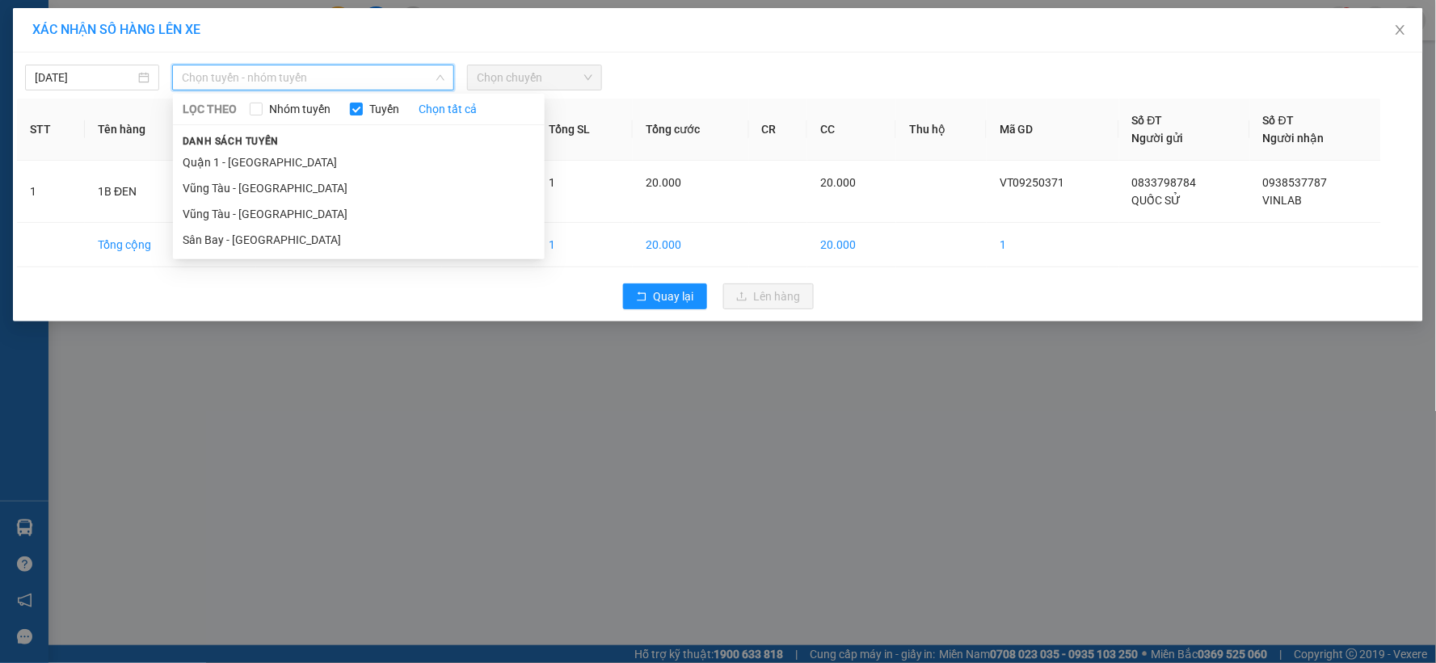
drag, startPoint x: 292, startPoint y: 216, endPoint x: 449, endPoint y: 136, distance: 176.7
click at [293, 216] on li "Vũng Tàu - [GEOGRAPHIC_DATA]" at bounding box center [359, 214] width 372 height 26
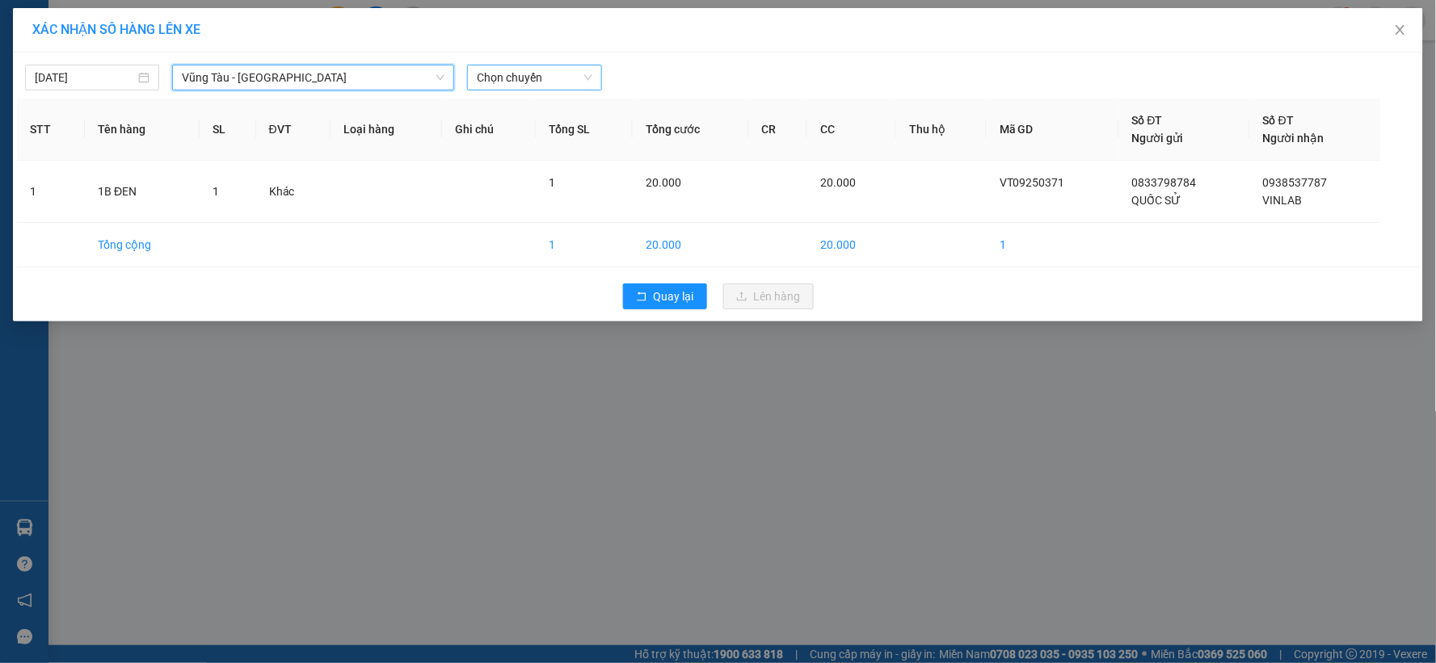
click at [513, 82] on span "Chọn chuyến" at bounding box center [534, 77] width 115 height 24
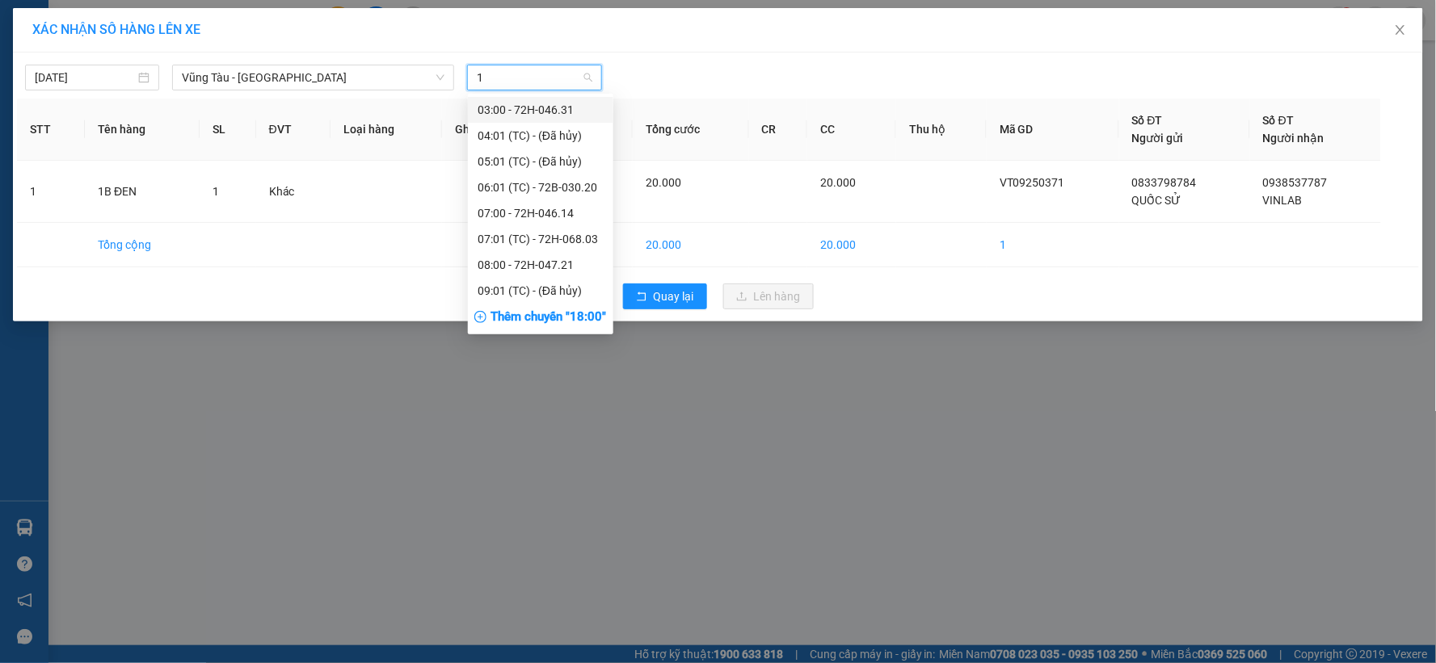
type input "19"
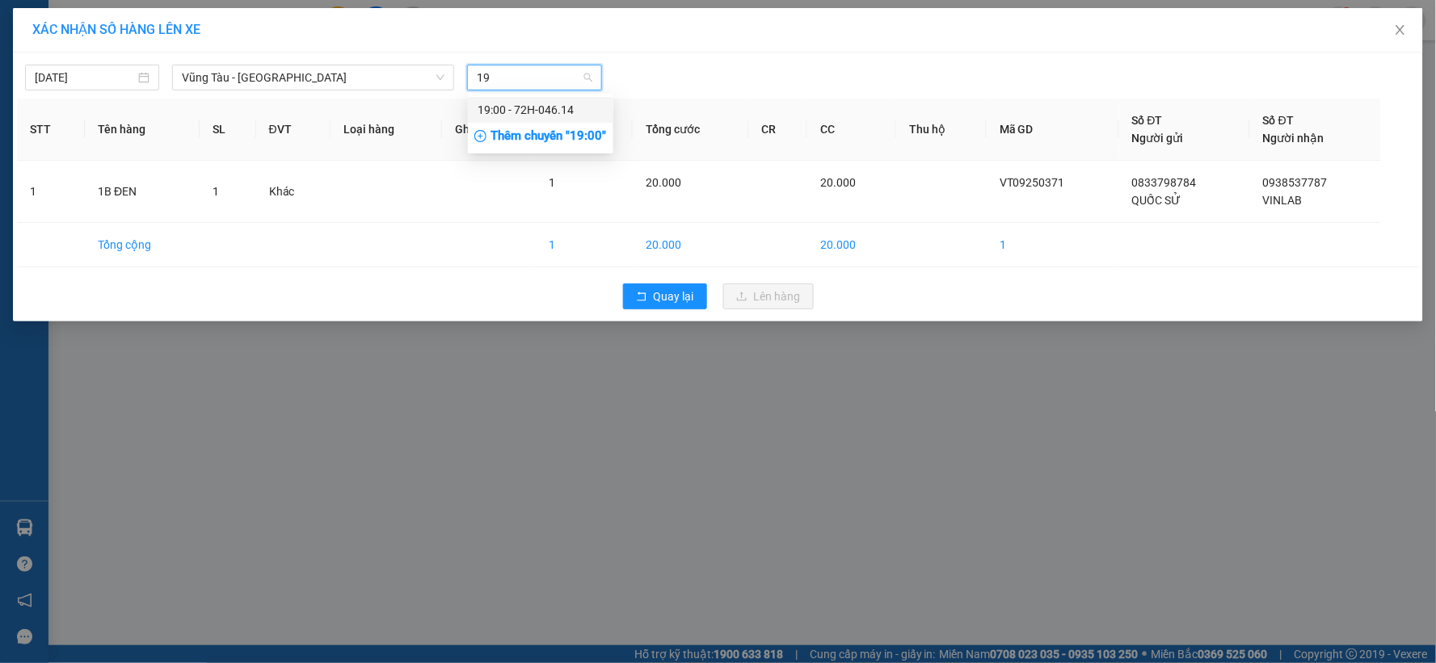
click at [521, 108] on div "19:00 - 72H-046.14" at bounding box center [541, 110] width 126 height 18
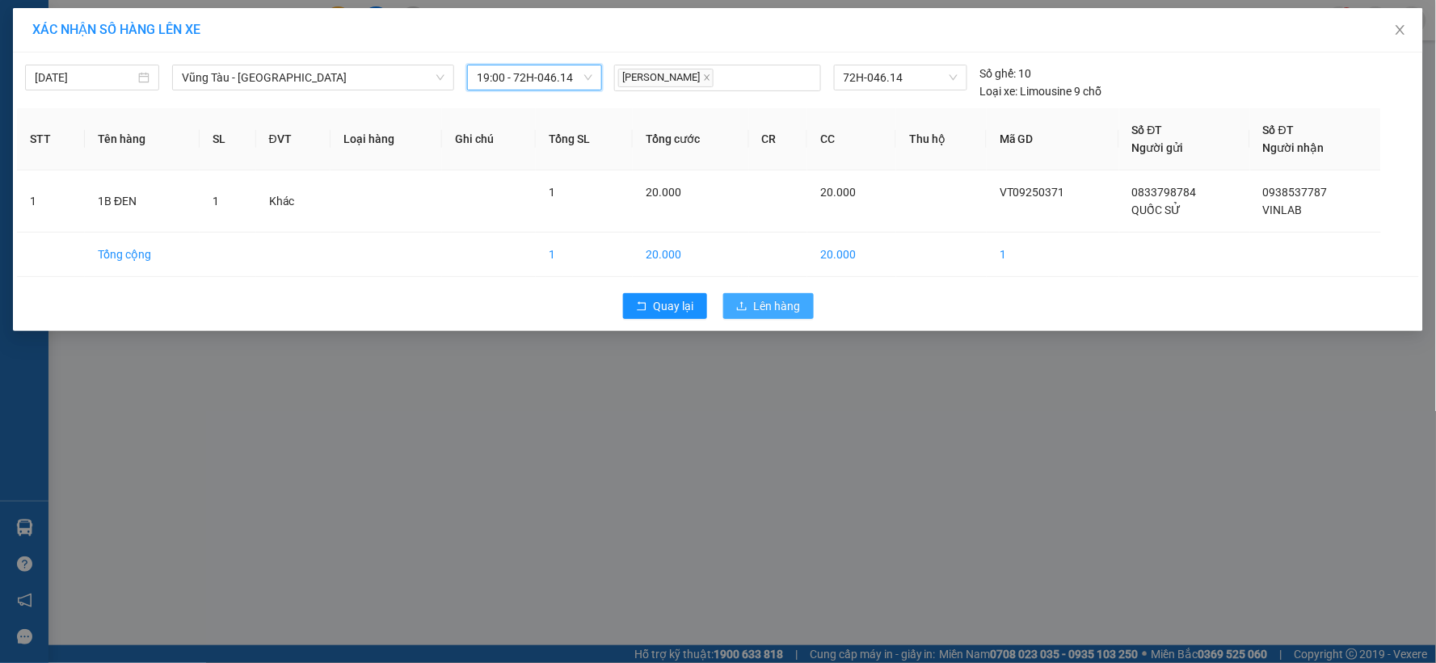
click at [754, 310] on span "Lên hàng" at bounding box center [777, 306] width 47 height 18
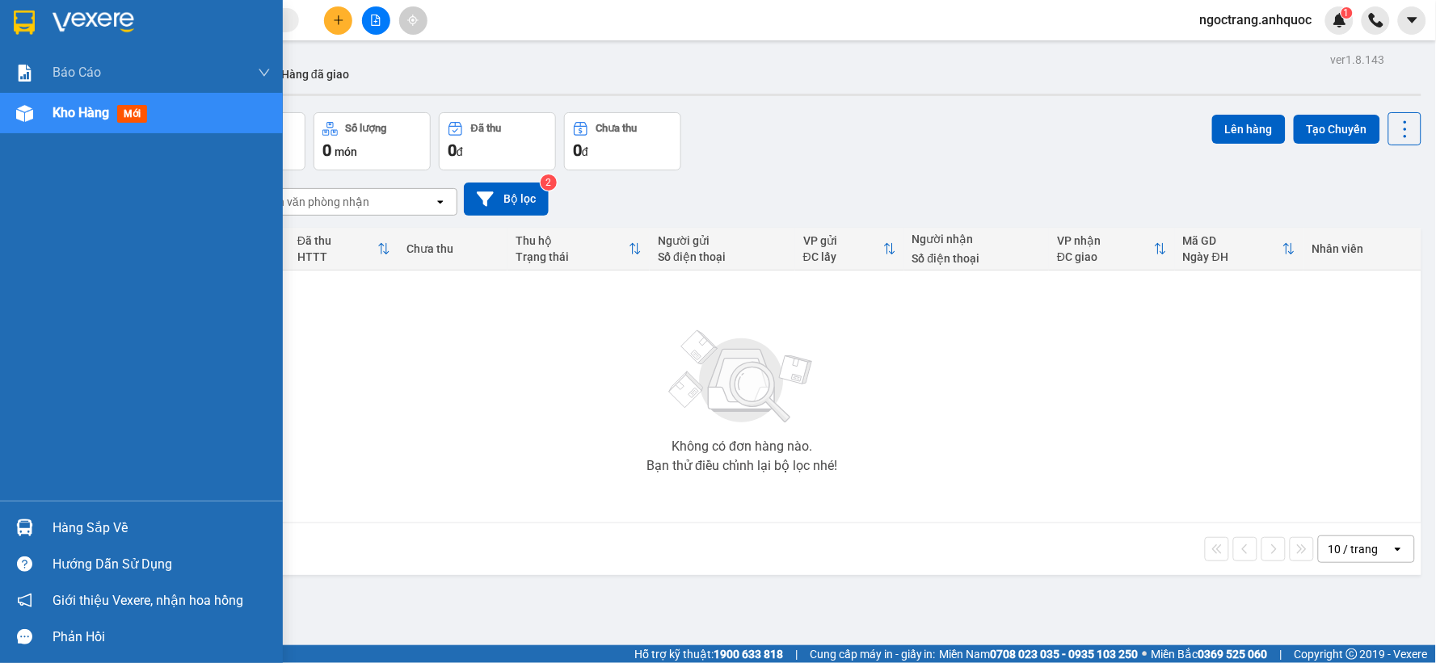
click at [54, 115] on span "Kho hàng" at bounding box center [81, 112] width 57 height 15
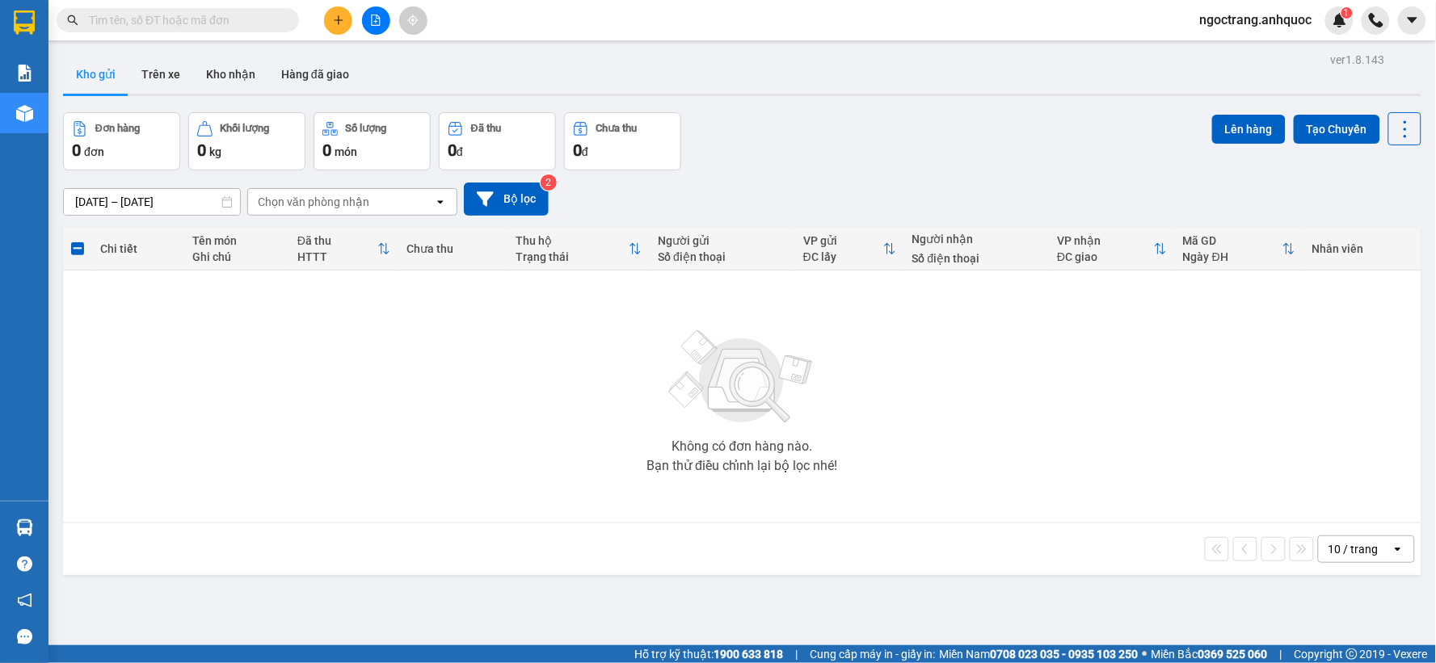
click at [377, 23] on icon "file-add" at bounding box center [375, 20] width 11 height 11
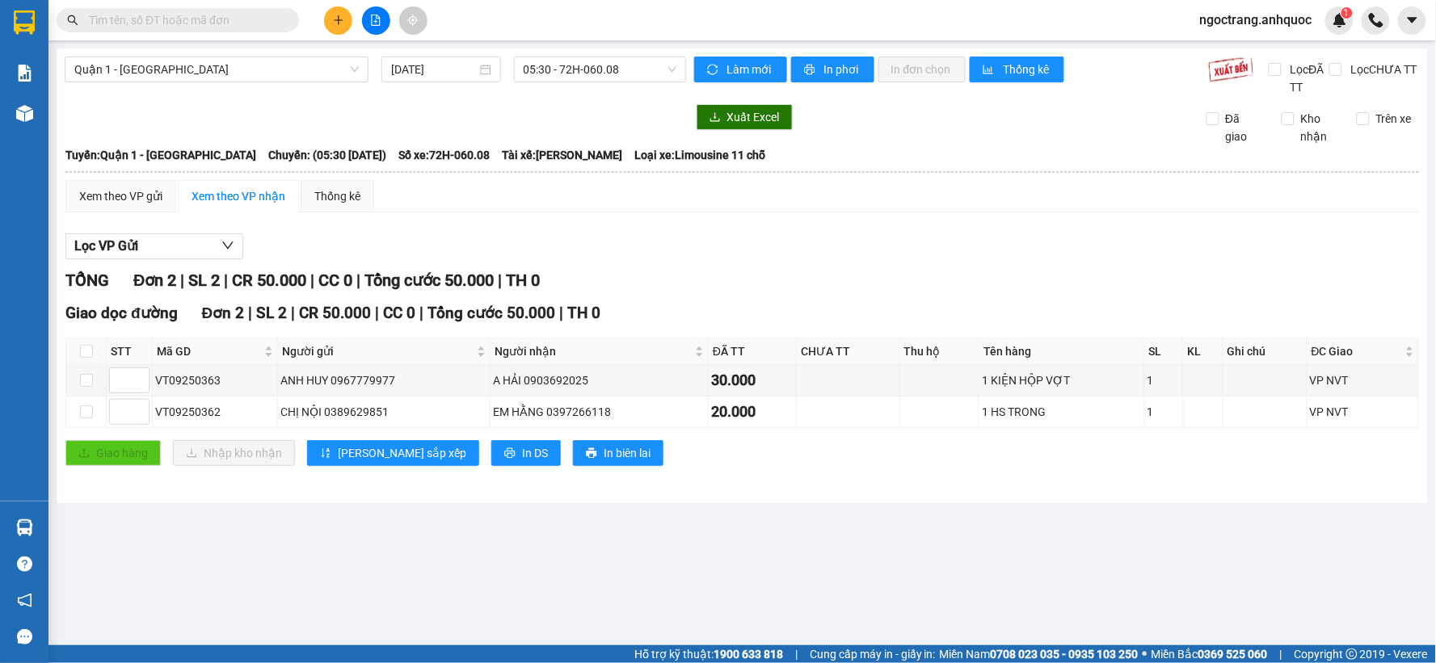
click at [246, 70] on span "Quận 1 - [GEOGRAPHIC_DATA]" at bounding box center [216, 69] width 284 height 24
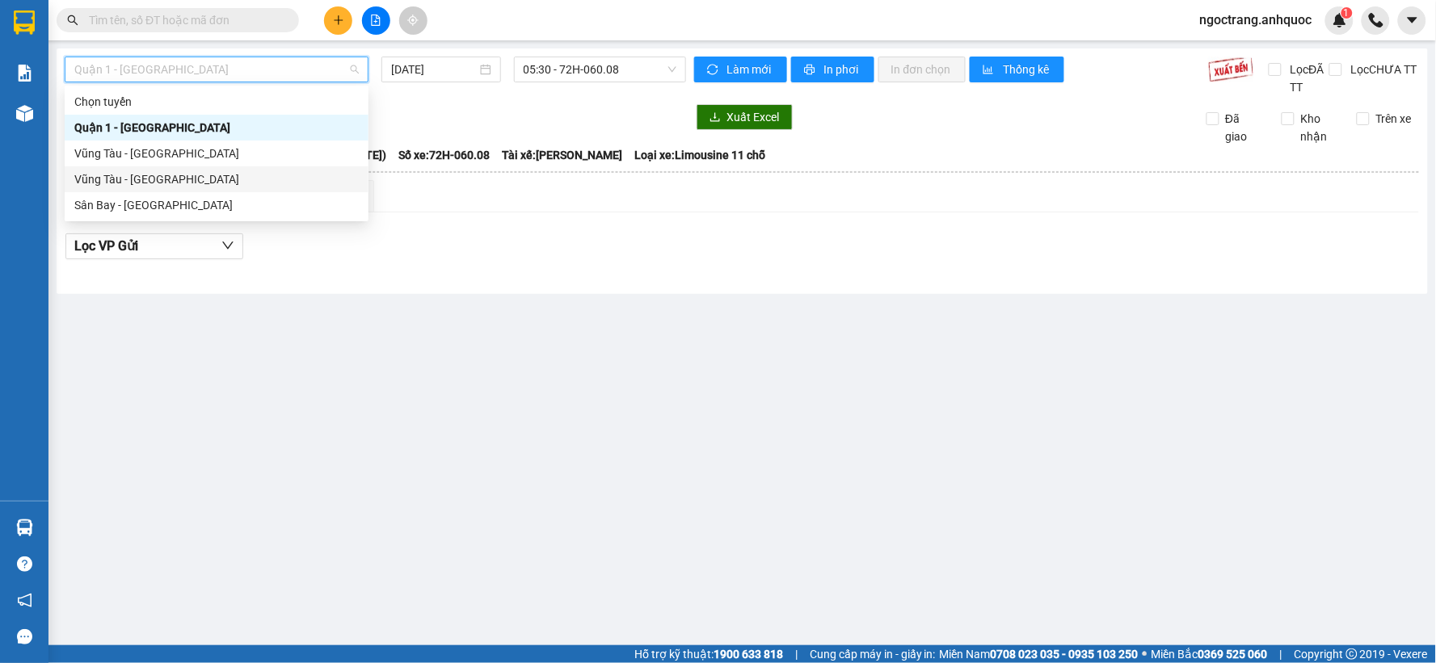
click at [206, 182] on div "Vũng Tàu - [GEOGRAPHIC_DATA]" at bounding box center [216, 179] width 284 height 18
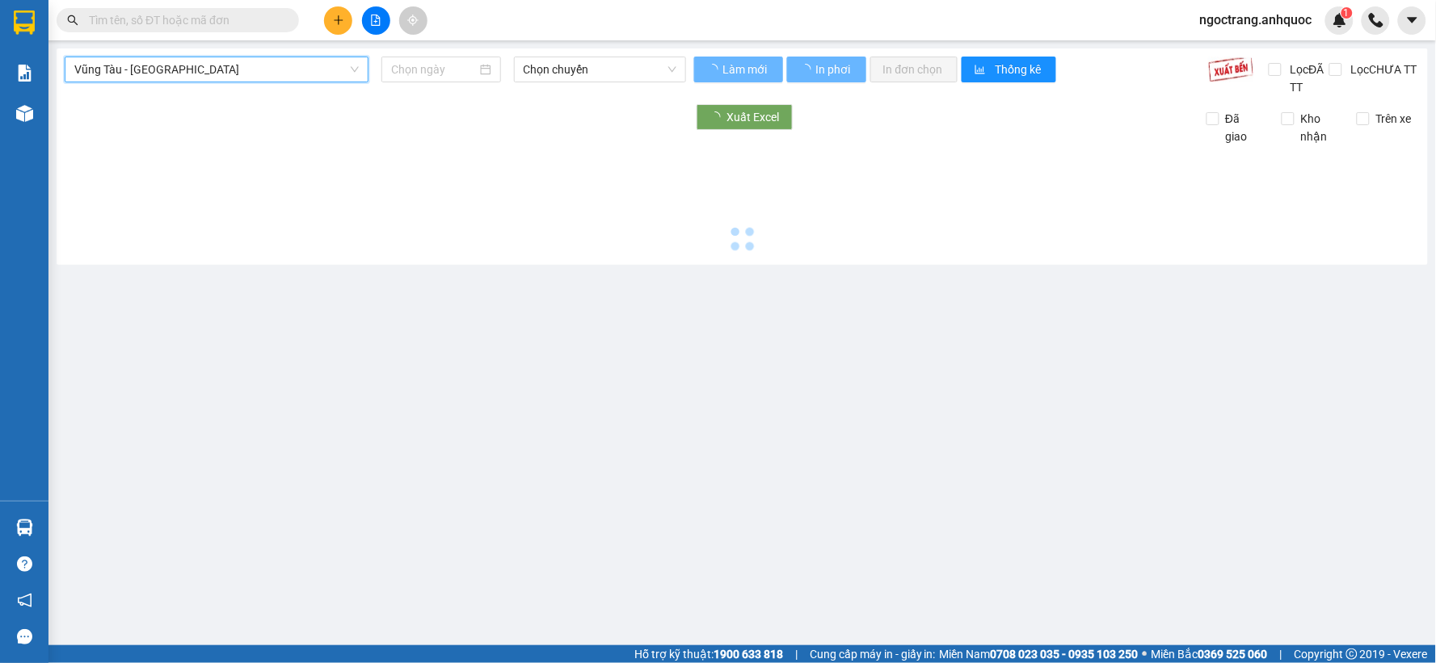
type input "[DATE]"
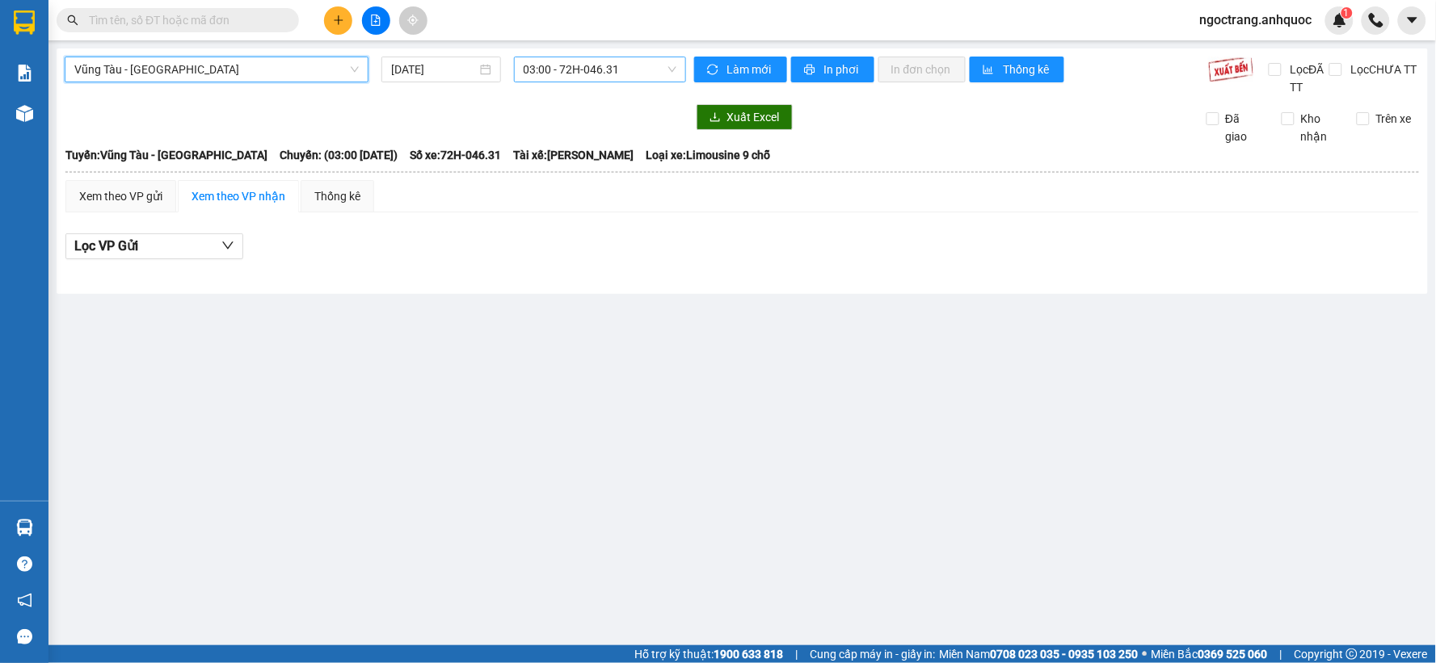
click at [590, 78] on span "03:00 - 72H-046.31" at bounding box center [600, 69] width 153 height 24
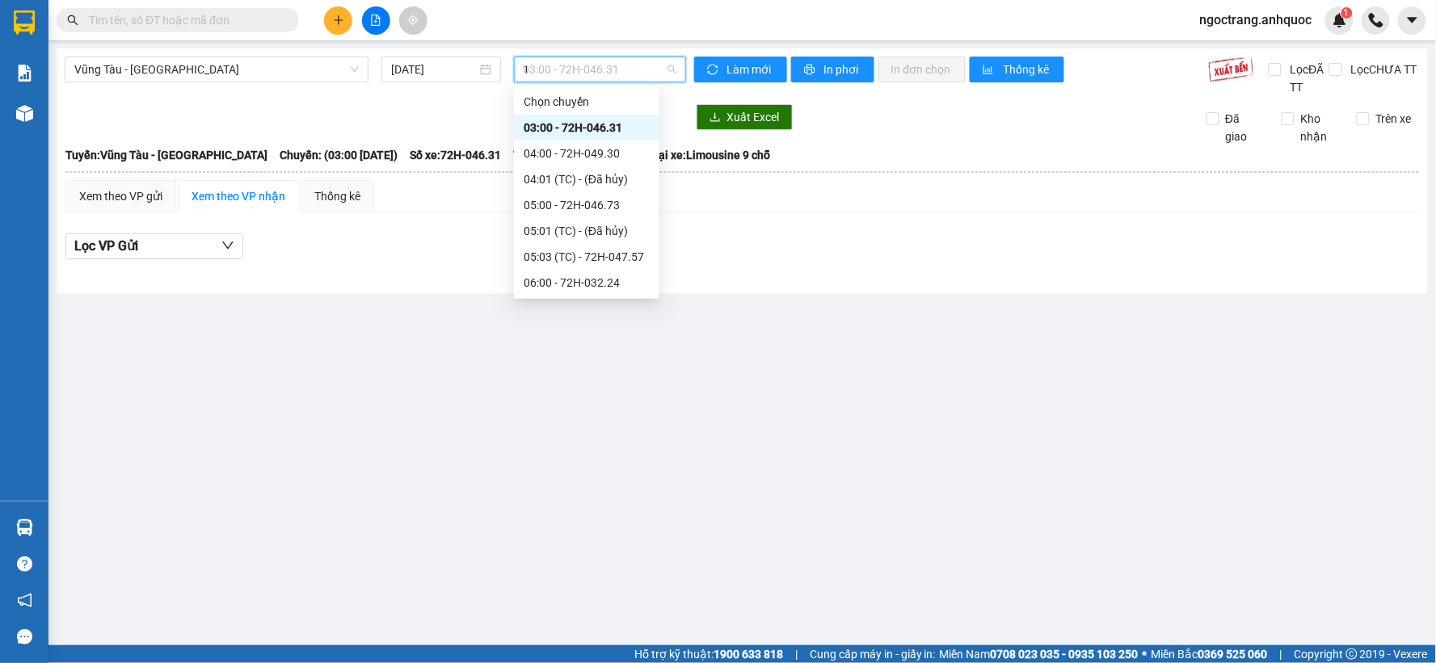
type input "19"
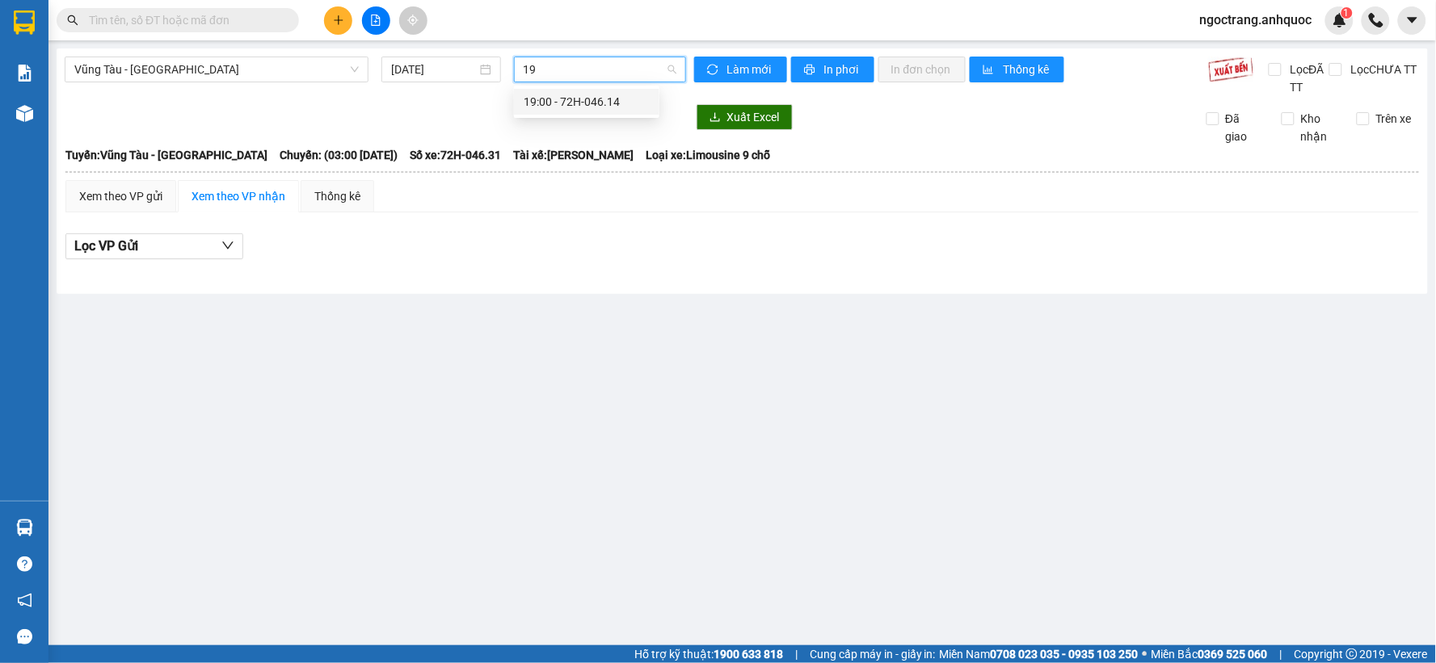
click at [584, 103] on div "19:00 - 72H-046.14" at bounding box center [587, 102] width 126 height 18
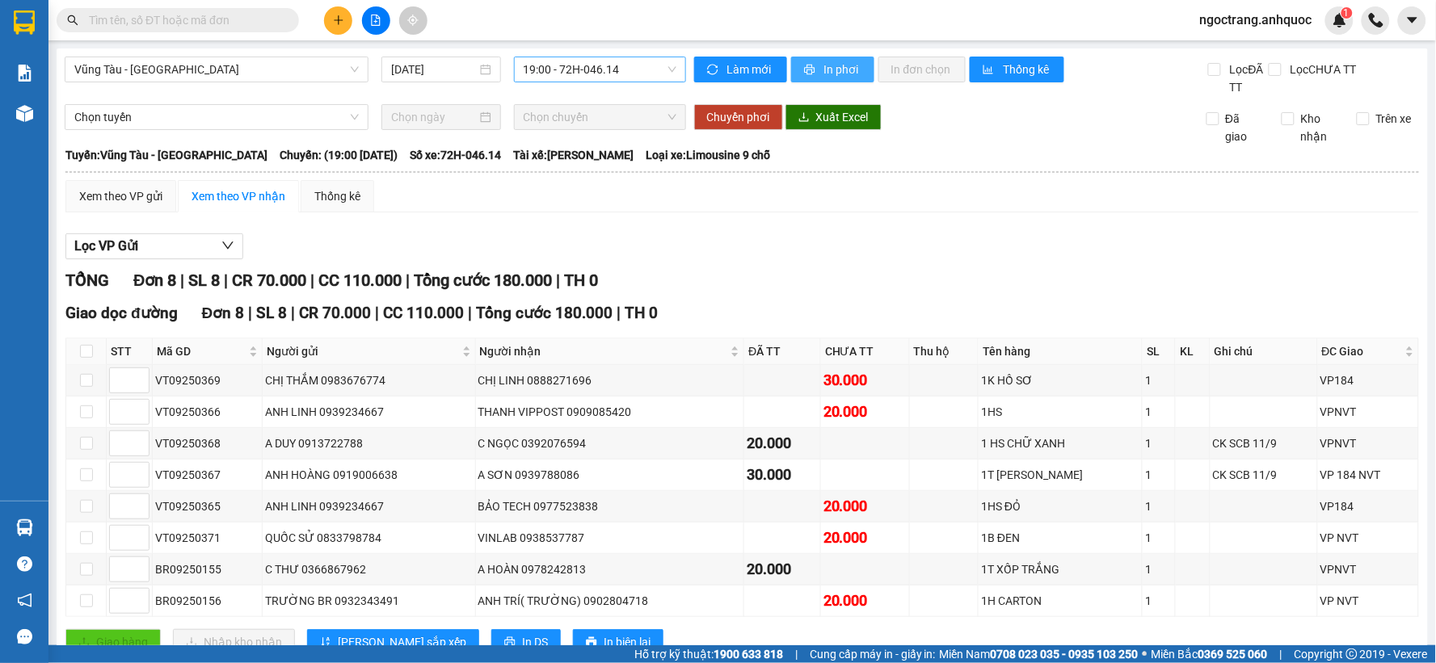
click at [808, 68] on icon "printer" at bounding box center [809, 69] width 11 height 11
click at [840, 74] on span "In phơi" at bounding box center [842, 70] width 37 height 18
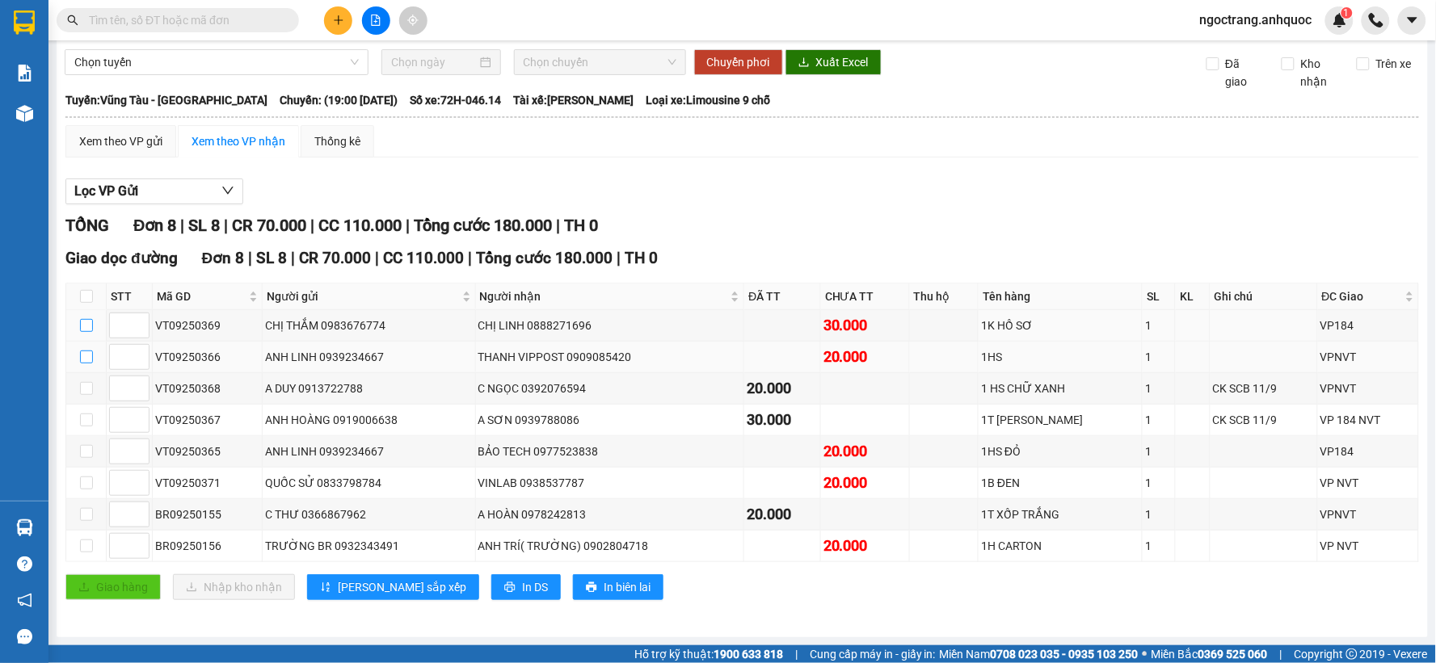
click at [86, 323] on input "checkbox" at bounding box center [86, 325] width 13 height 13
checkbox input "true"
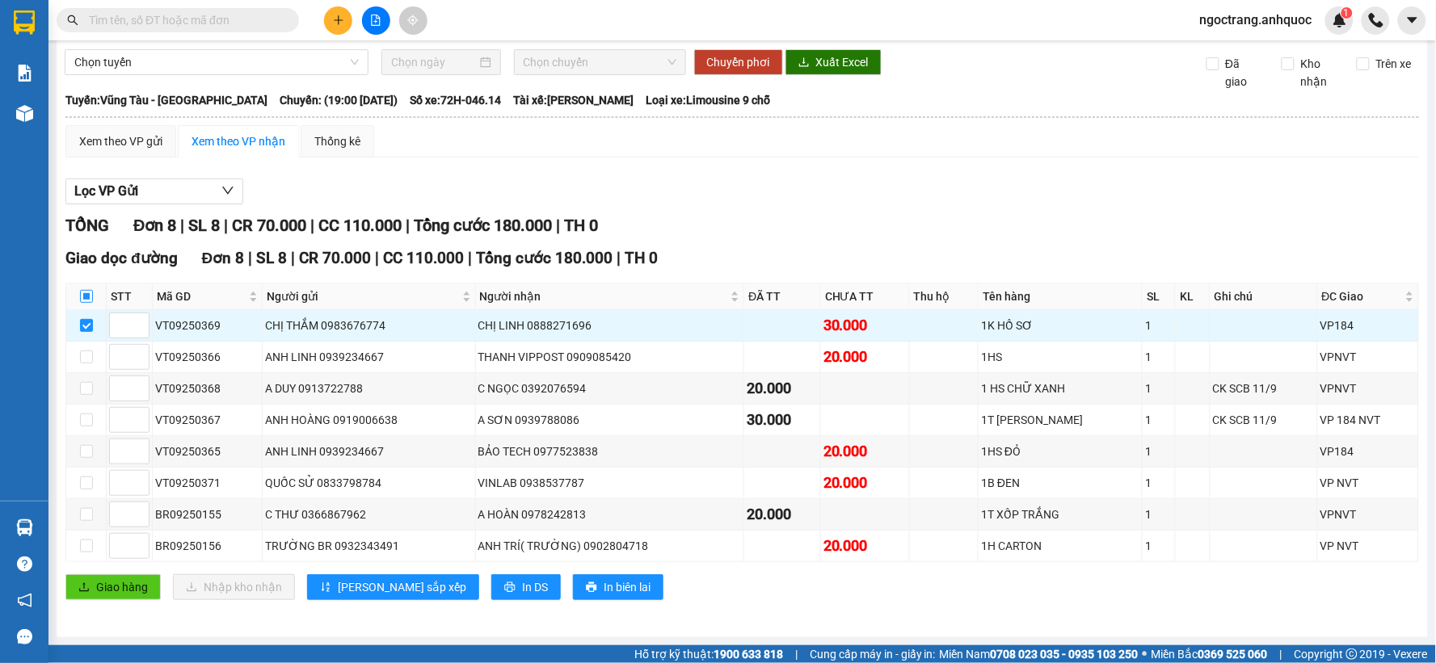
click at [84, 296] on input "checkbox" at bounding box center [86, 296] width 13 height 13
checkbox input "true"
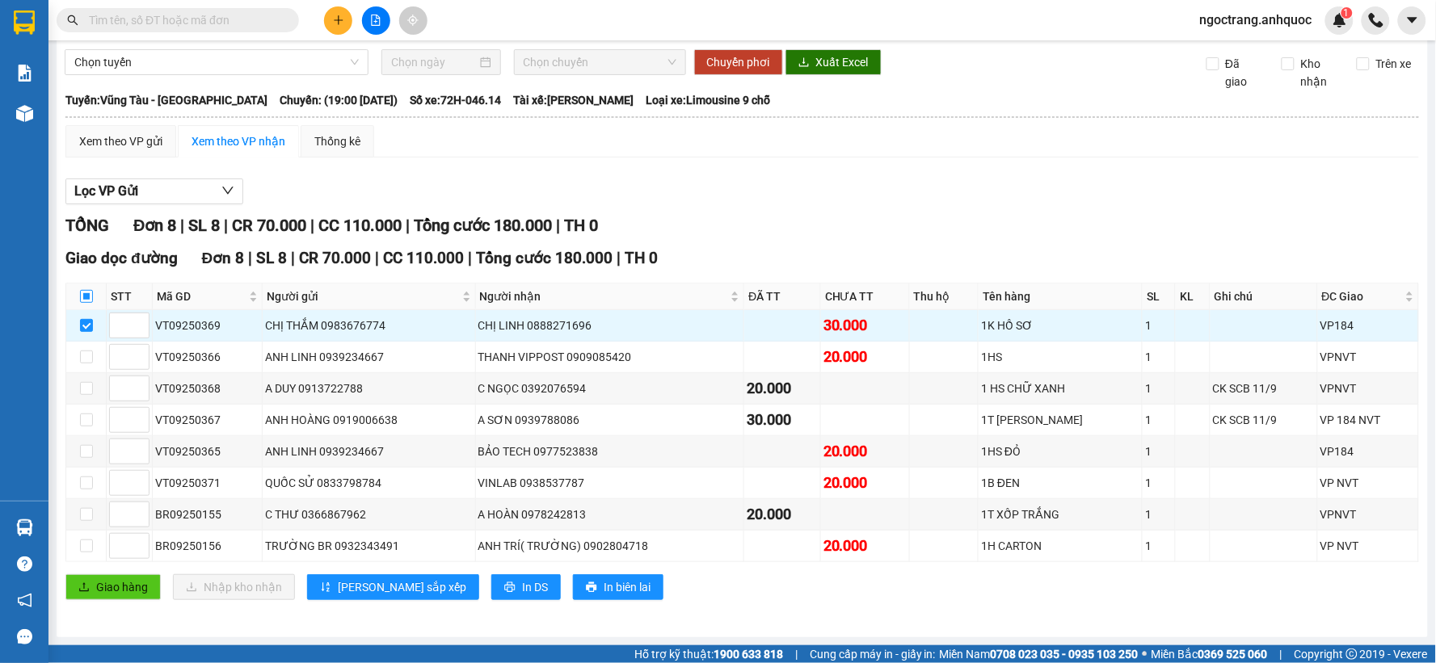
checkbox input "true"
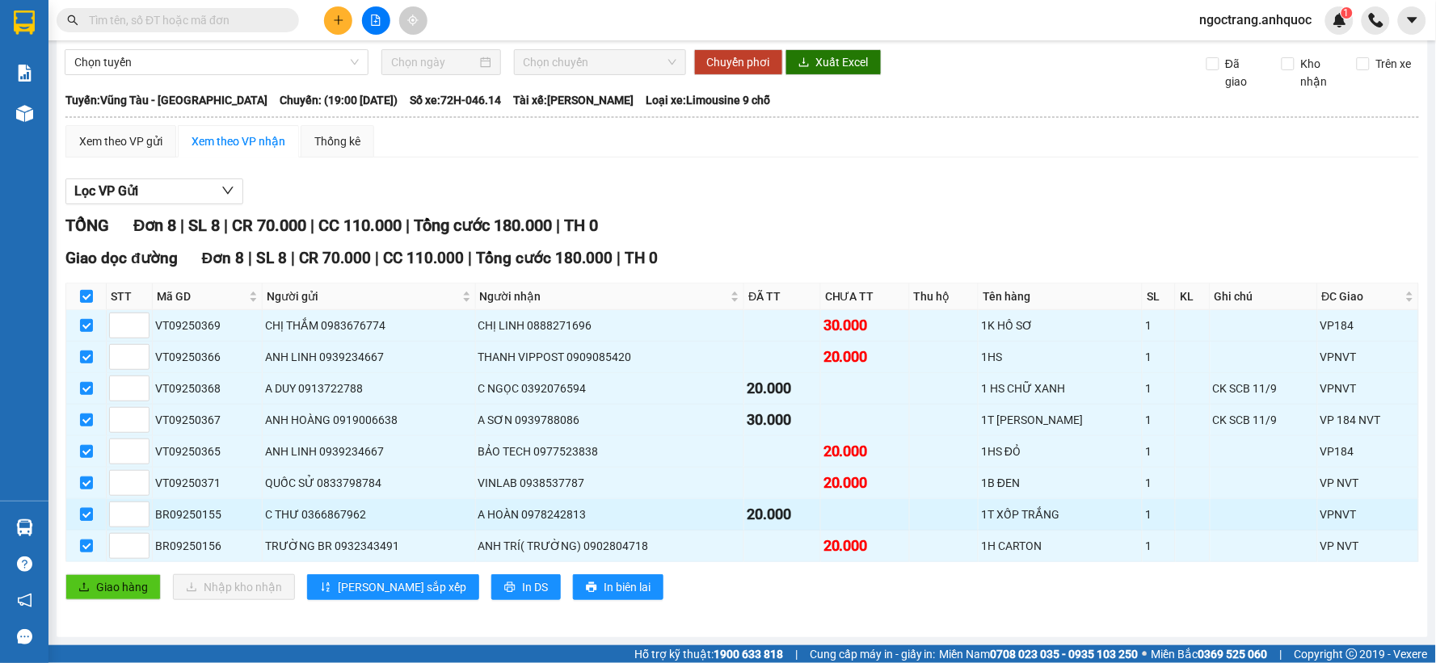
click at [82, 513] on input "checkbox" at bounding box center [86, 514] width 13 height 13
checkbox input "false"
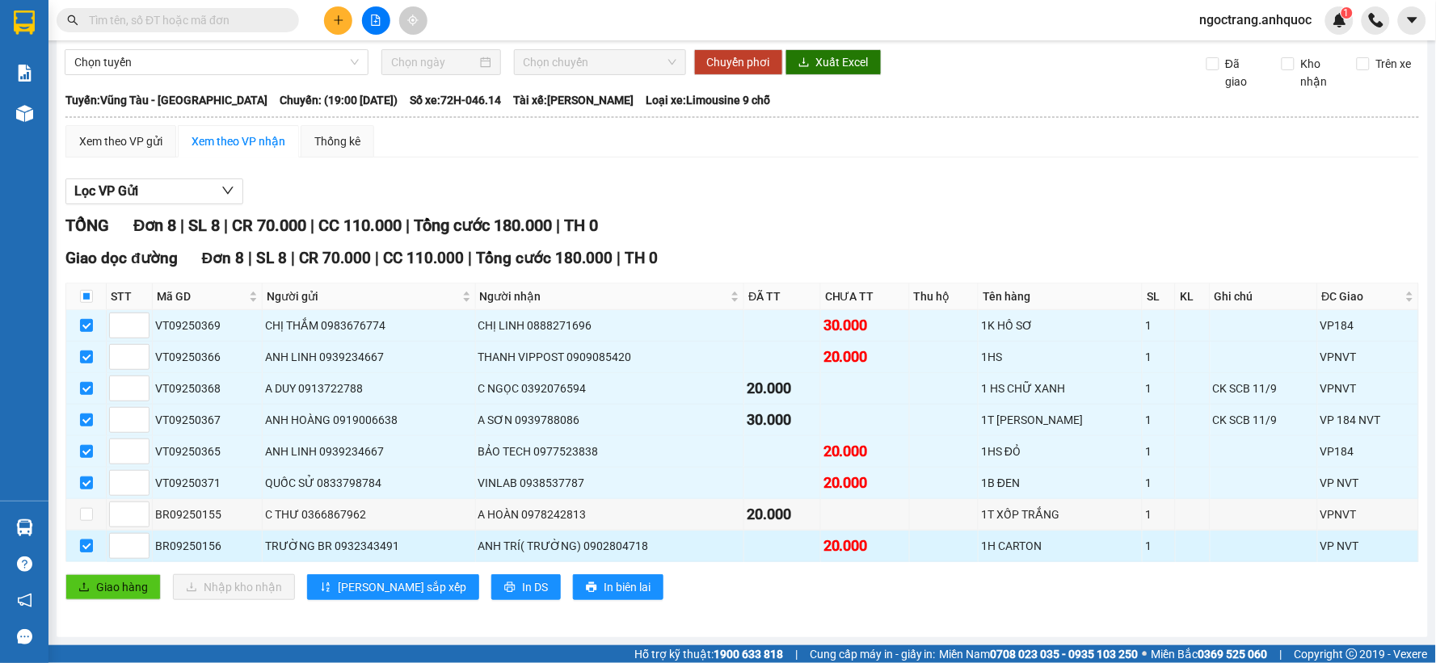
click at [87, 549] on input "checkbox" at bounding box center [86, 546] width 13 height 13
checkbox input "false"
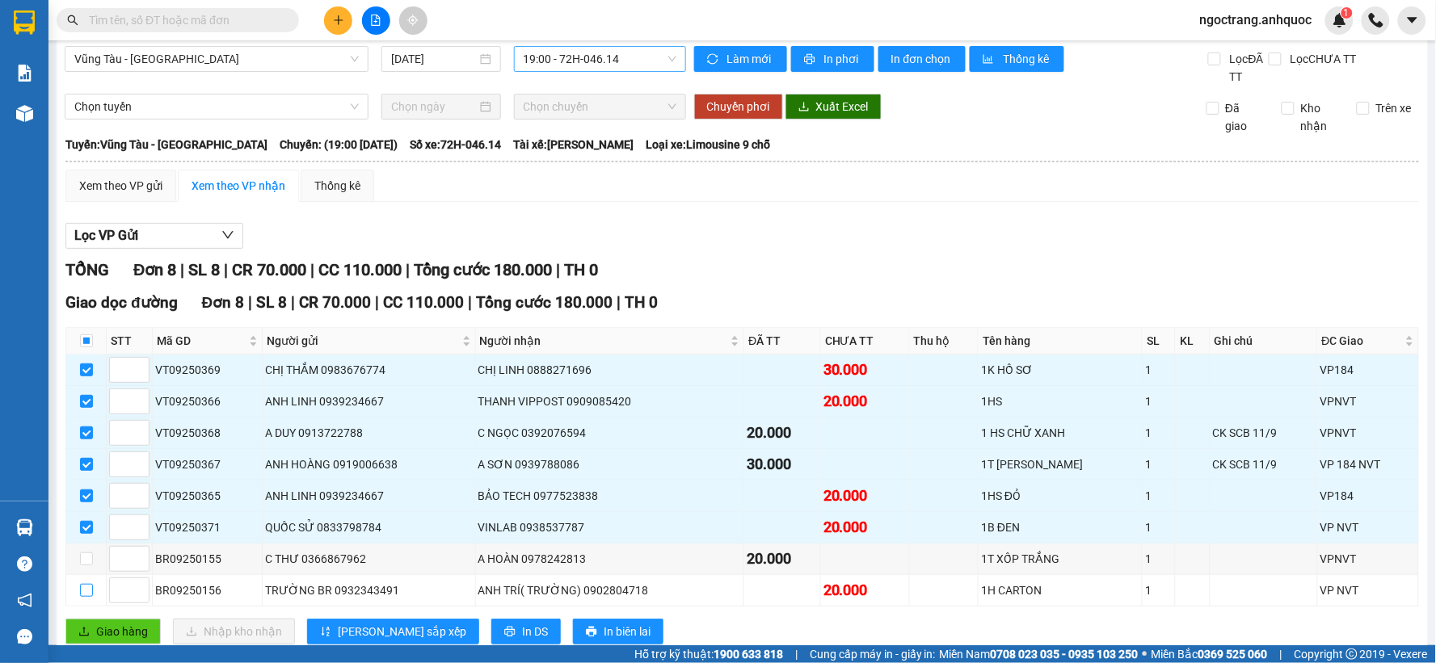
scroll to position [0, 0]
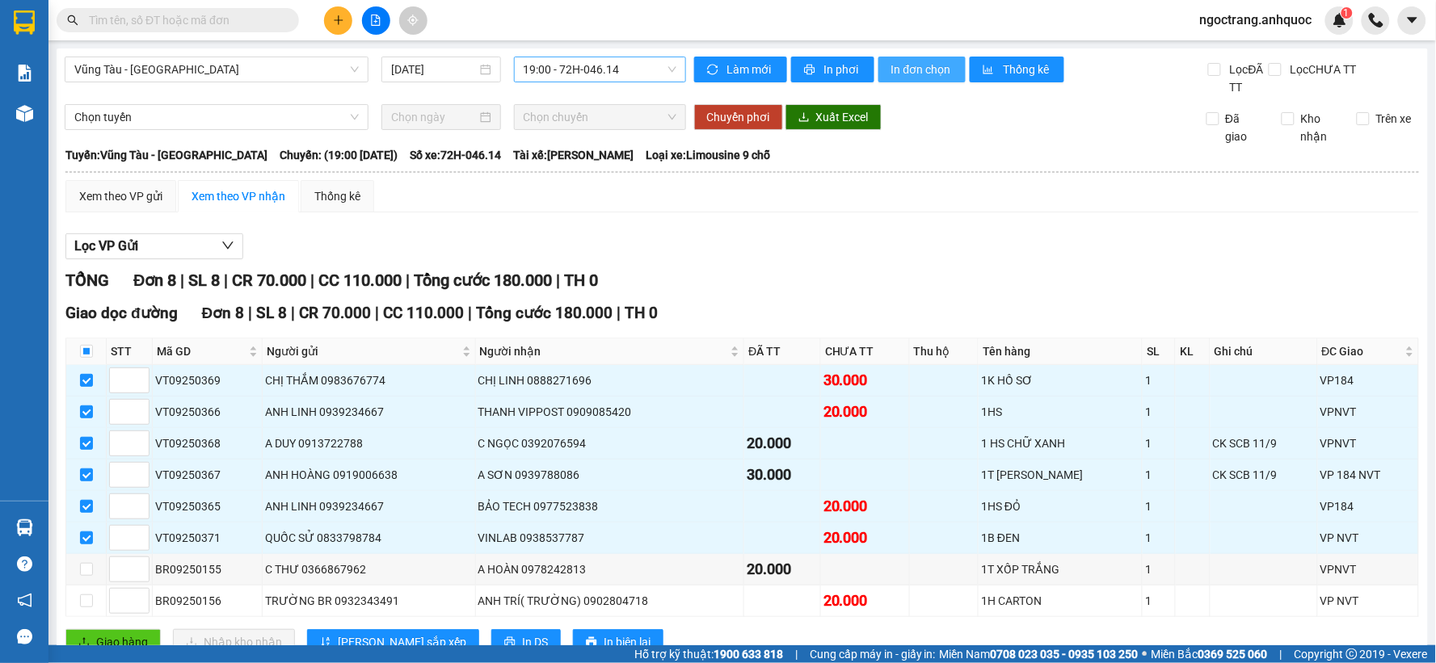
click at [931, 65] on span "In đơn chọn" at bounding box center [922, 70] width 62 height 18
click at [194, 19] on input "text" at bounding box center [184, 20] width 191 height 18
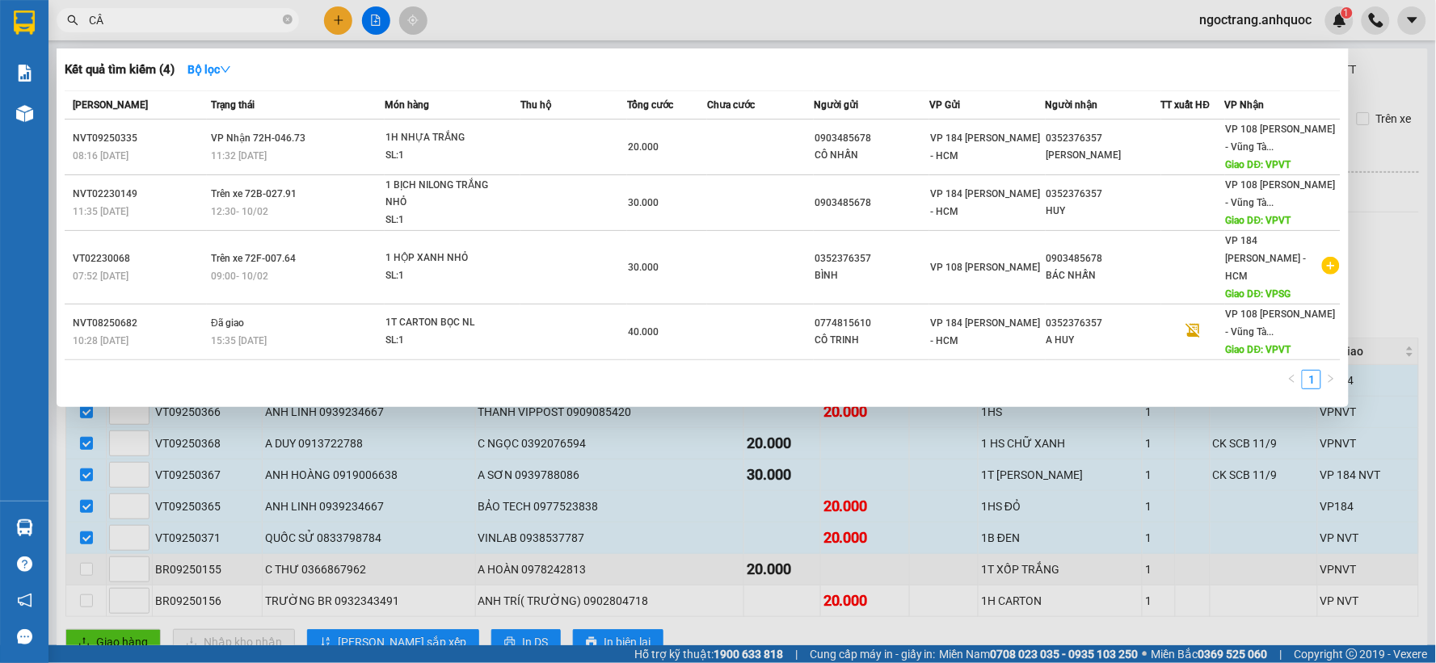
type input "C"
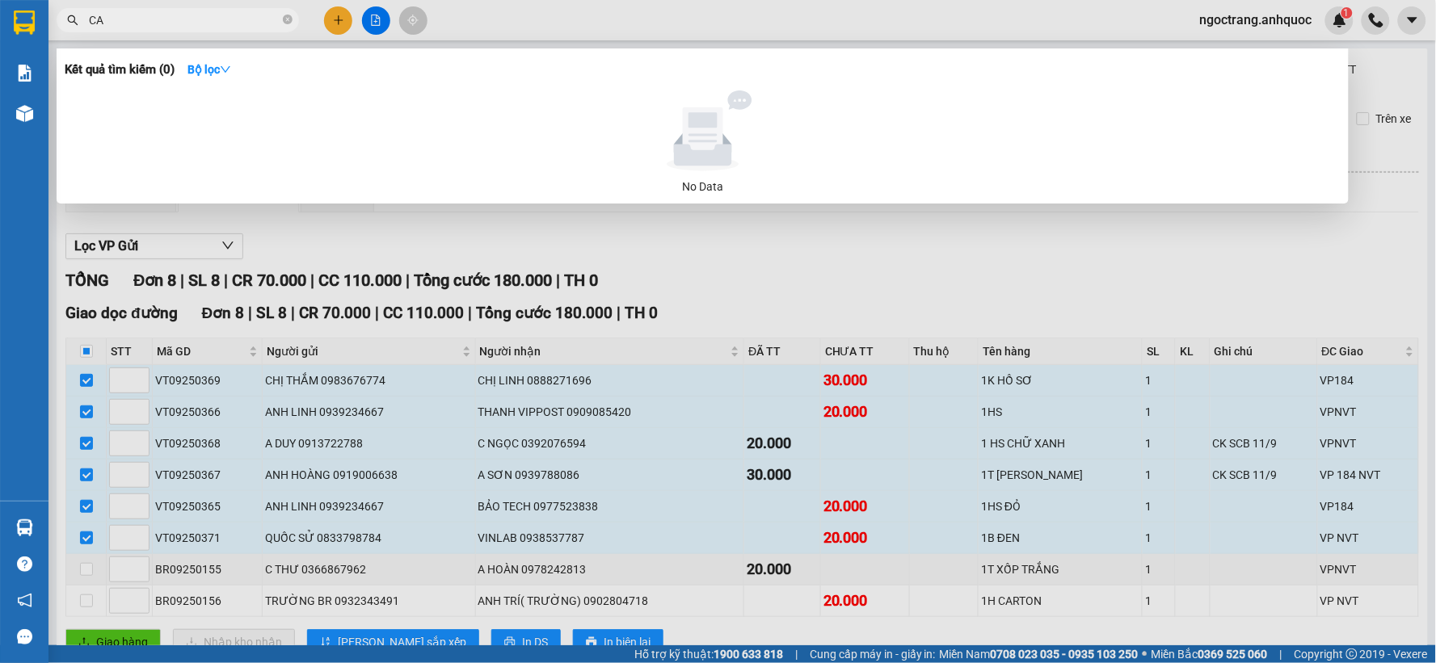
type input "C"
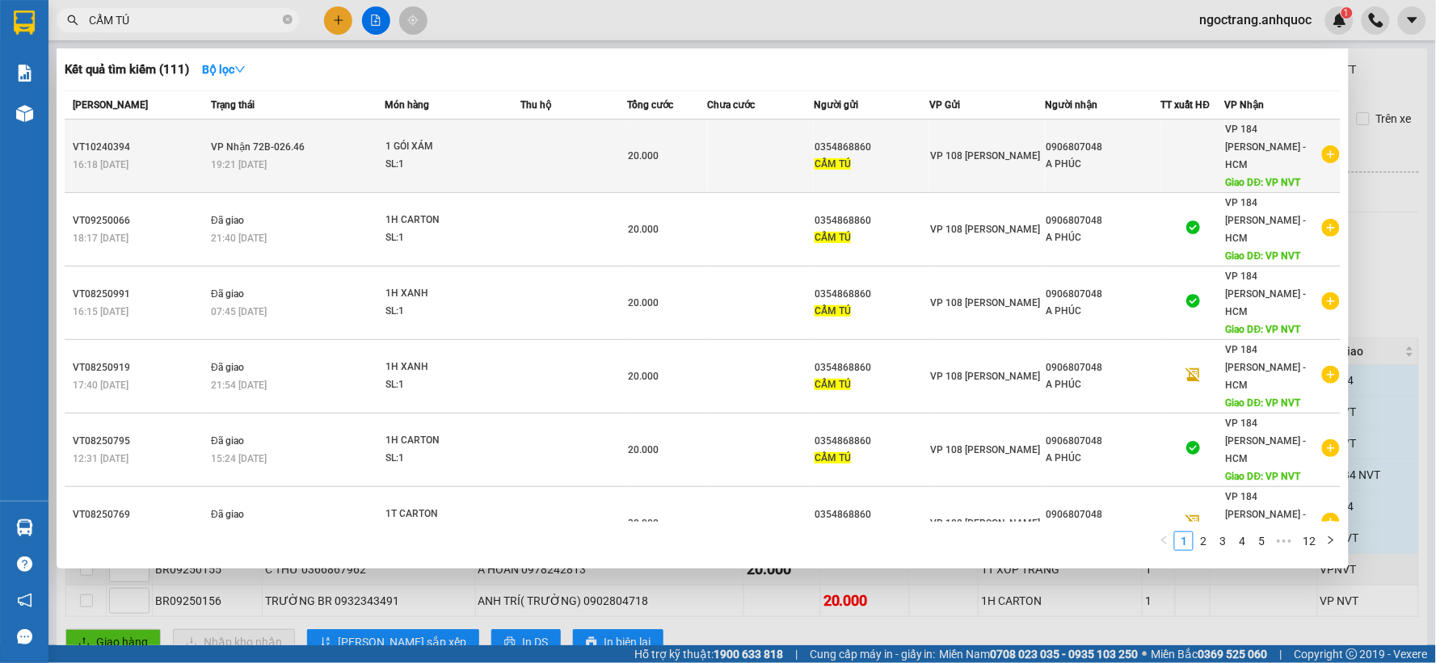
type input "CẨM TÚ"
click at [1327, 146] on icon "plus-circle" at bounding box center [1331, 154] width 18 height 18
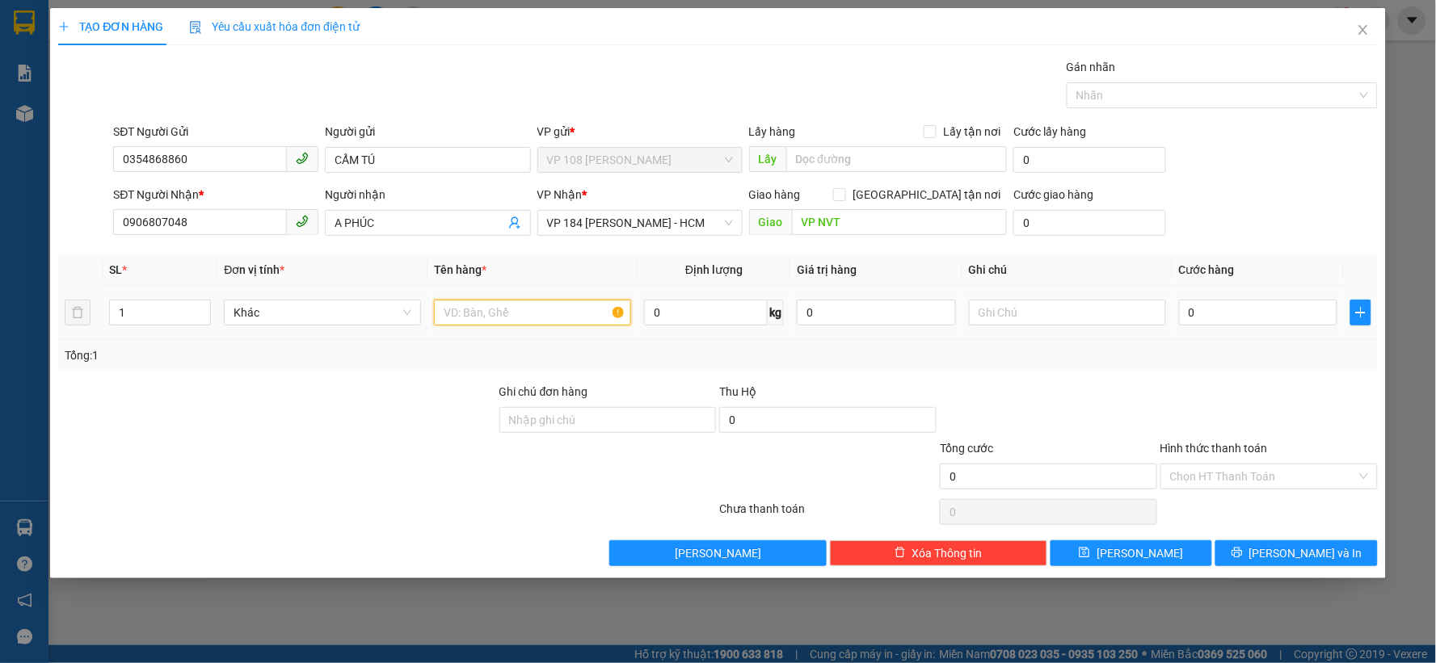
click at [527, 318] on input "text" at bounding box center [532, 313] width 197 height 26
type input "1H CARTON"
click at [1220, 319] on input "0" at bounding box center [1258, 313] width 159 height 26
type input "2"
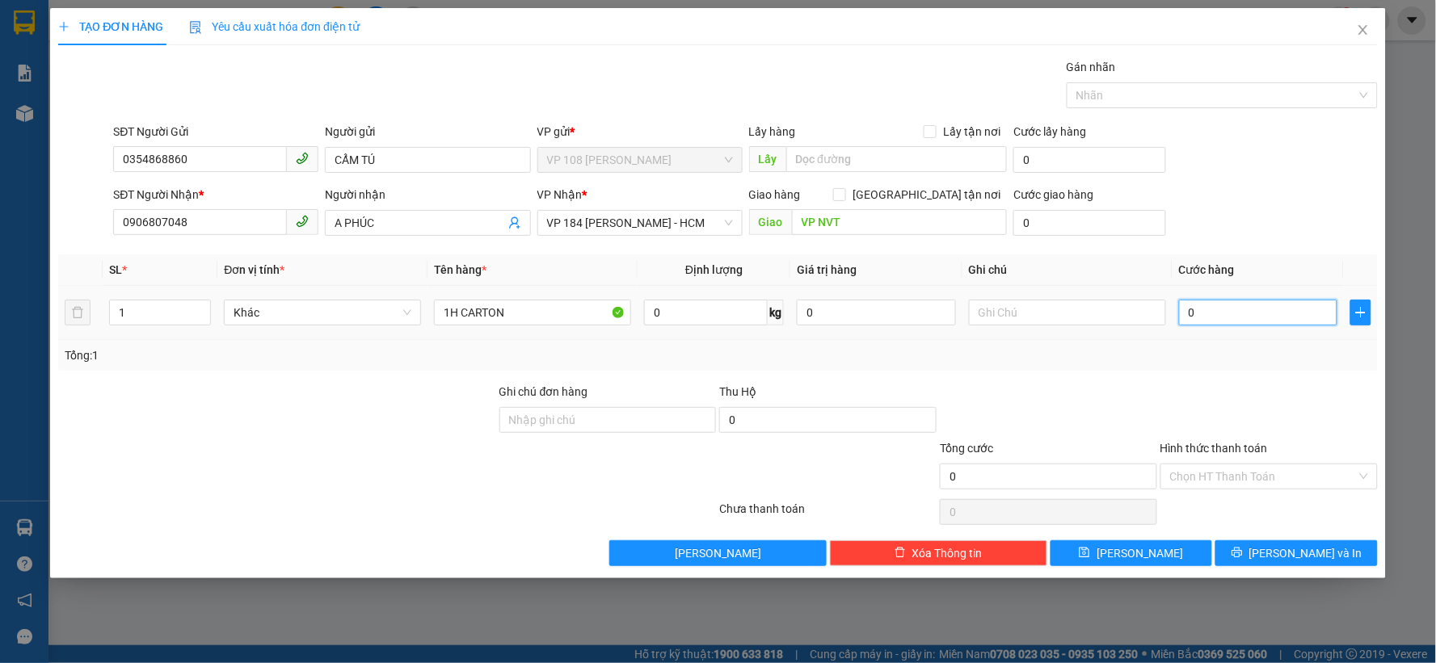
type input "2"
type input "20"
type input "200"
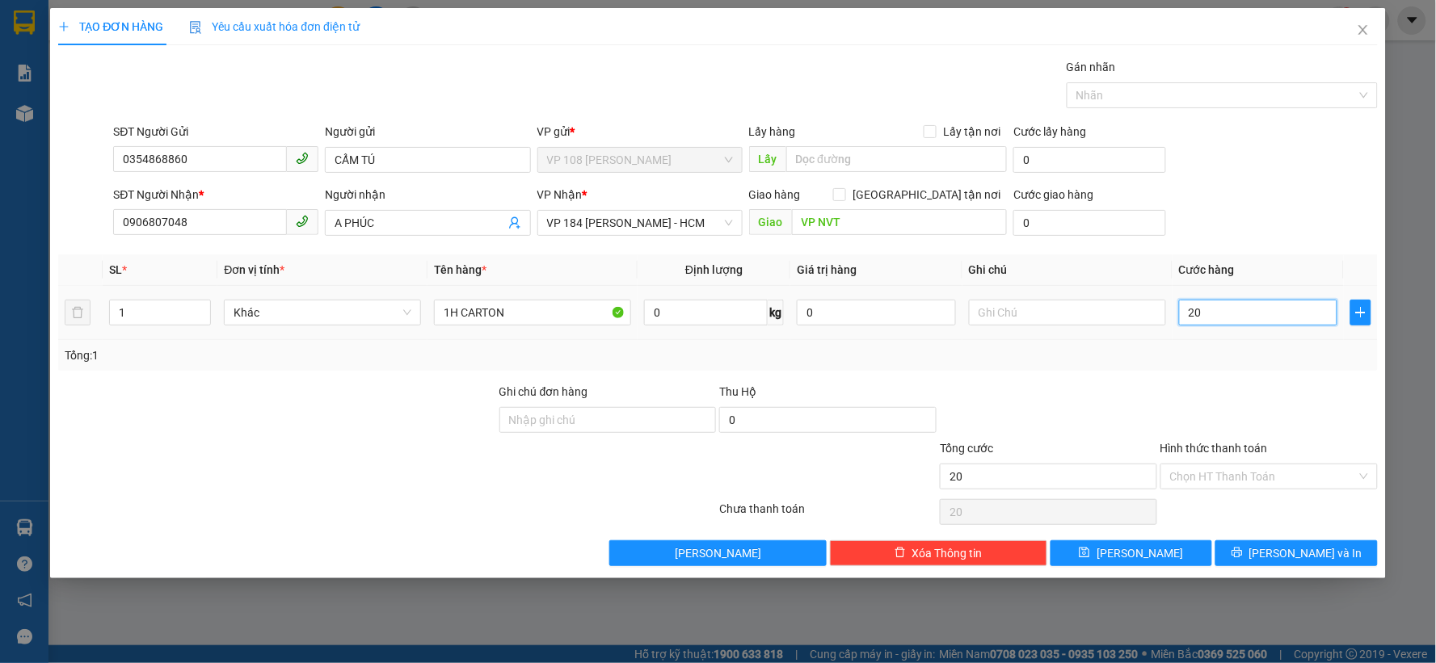
type input "200"
type input "2.000"
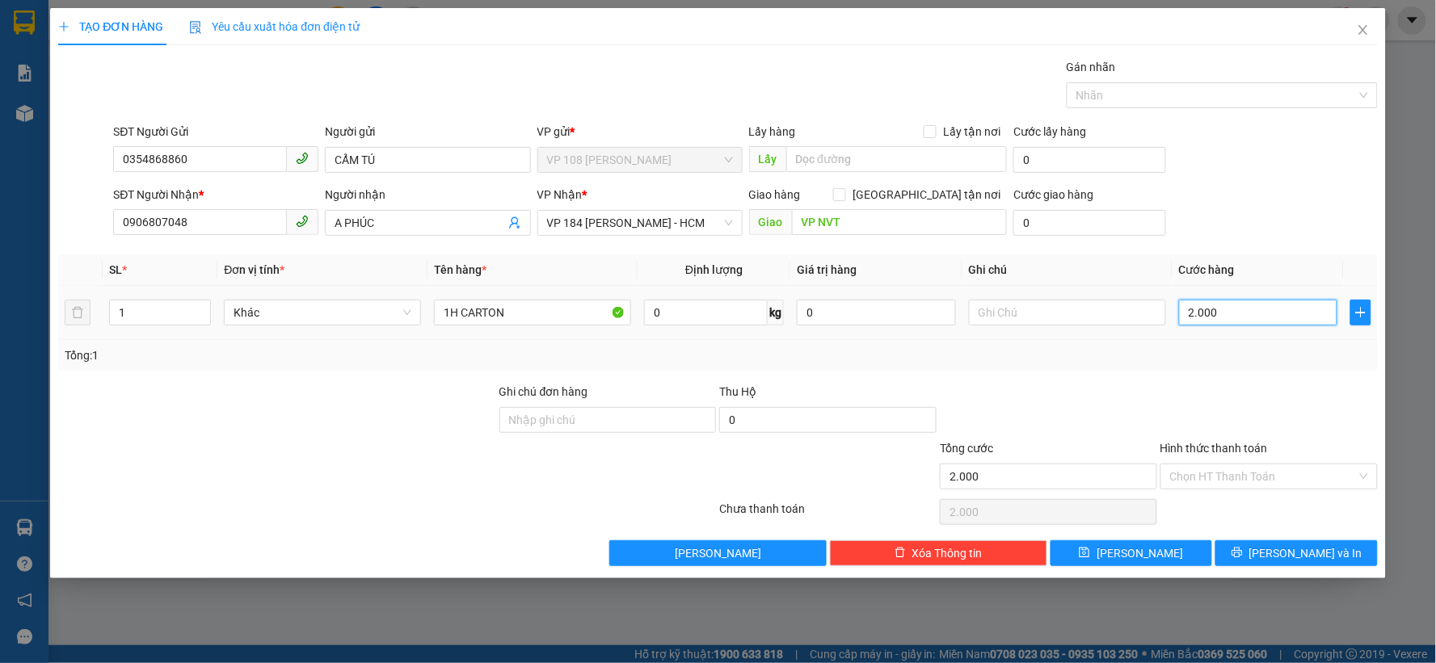
type input "20.000"
click at [1222, 481] on input "Hình thức thanh toán" at bounding box center [1263, 477] width 187 height 24
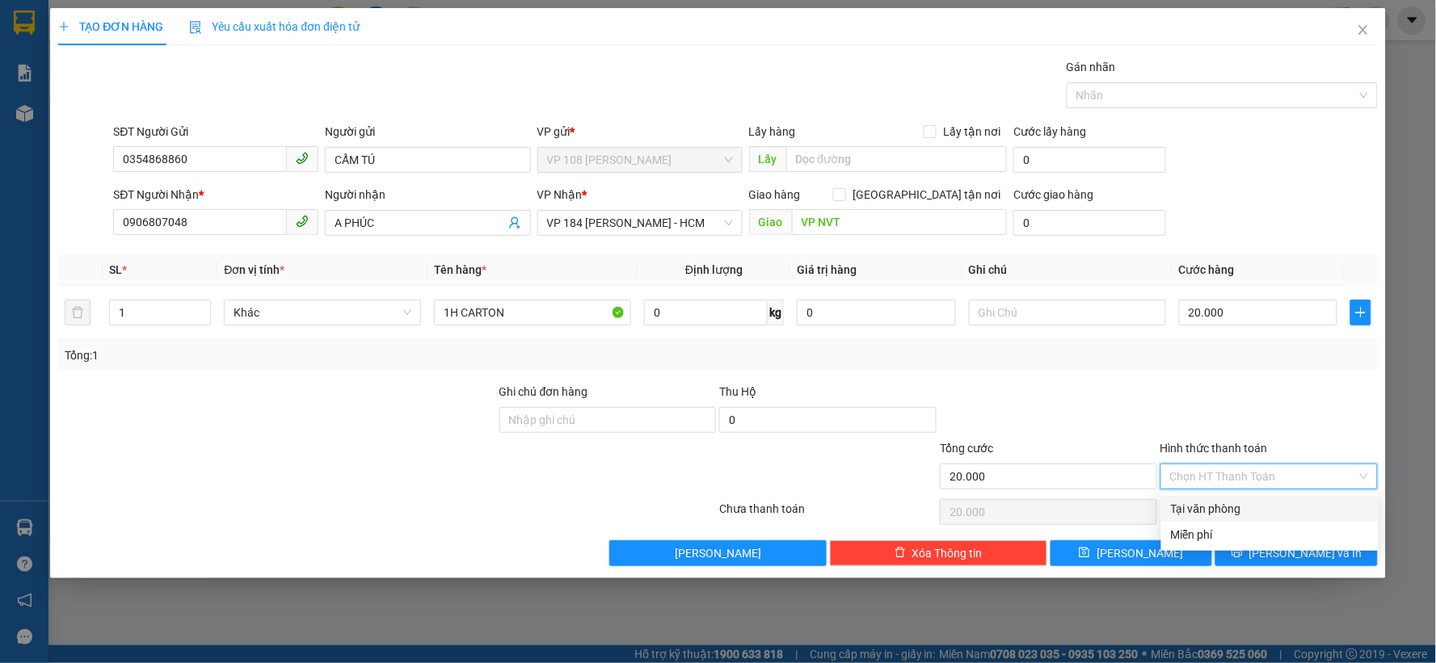
click at [1198, 511] on div "Tại văn phòng" at bounding box center [1270, 509] width 198 height 18
type input "0"
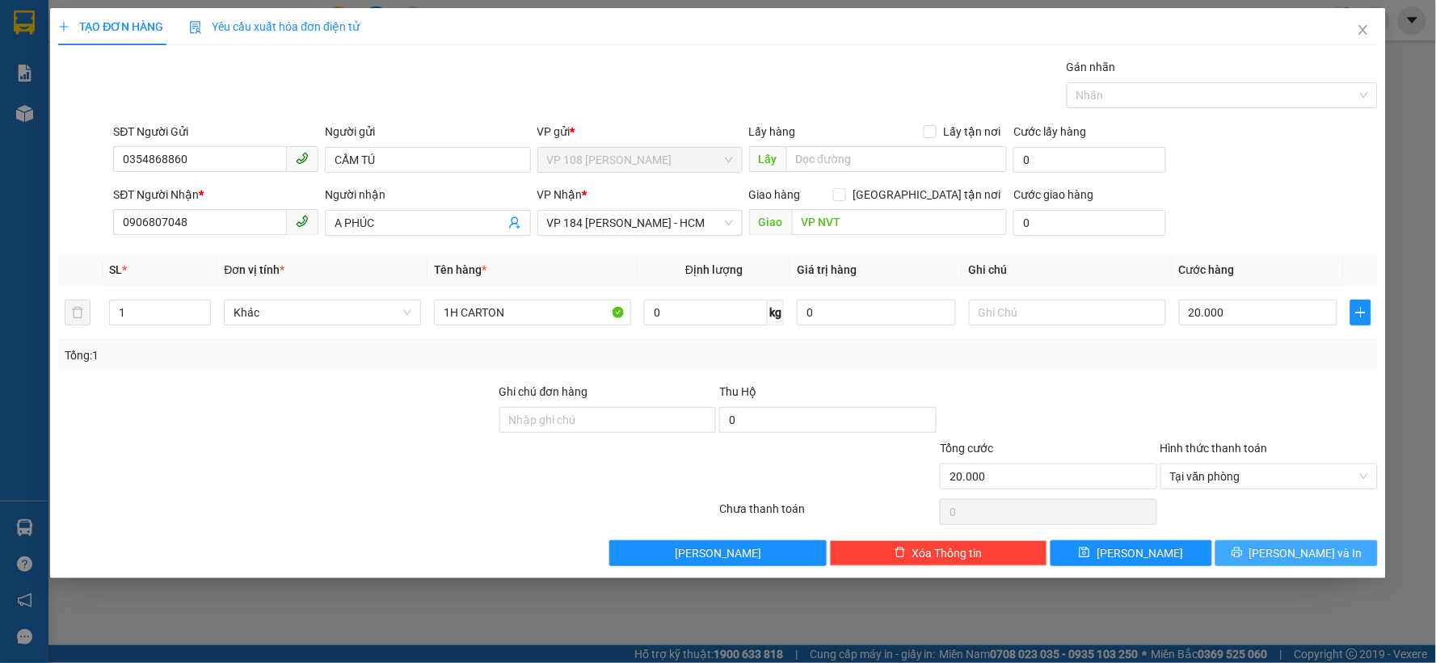
click at [1240, 556] on button "[PERSON_NAME] và In" at bounding box center [1296, 554] width 162 height 26
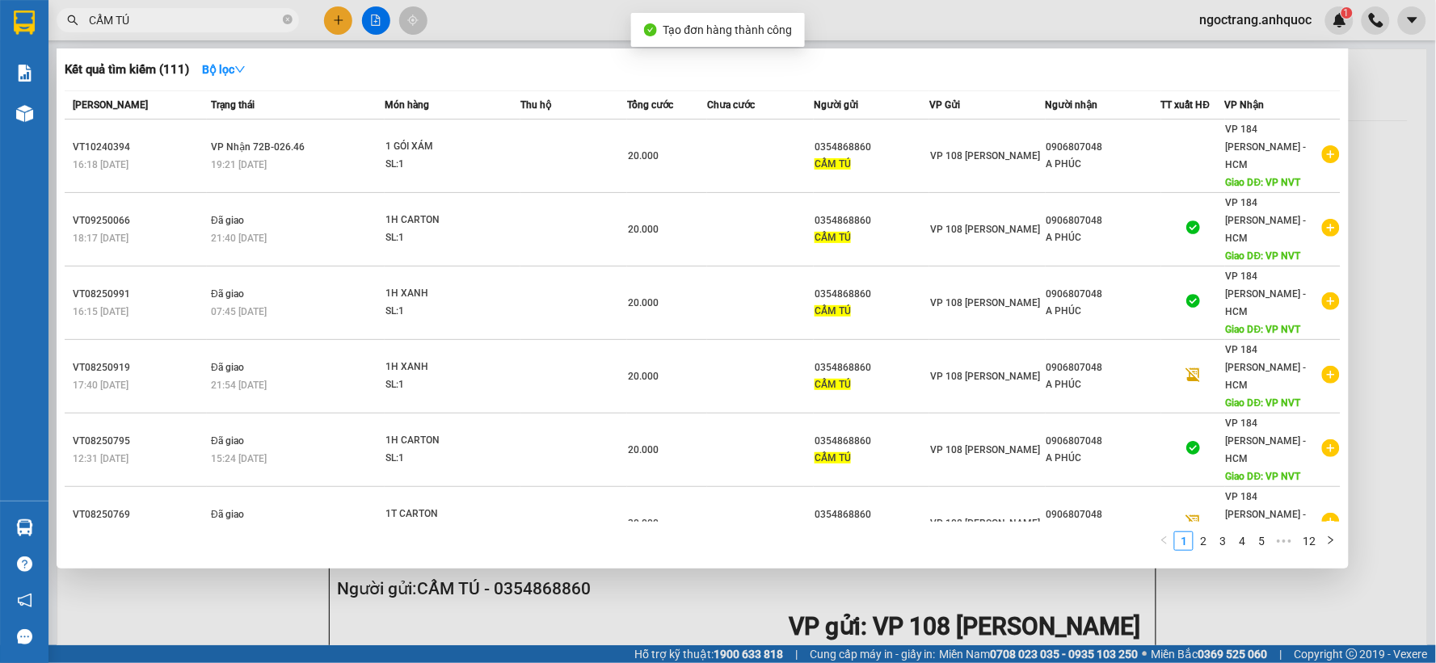
click at [1384, 107] on div at bounding box center [718, 331] width 1436 height 663
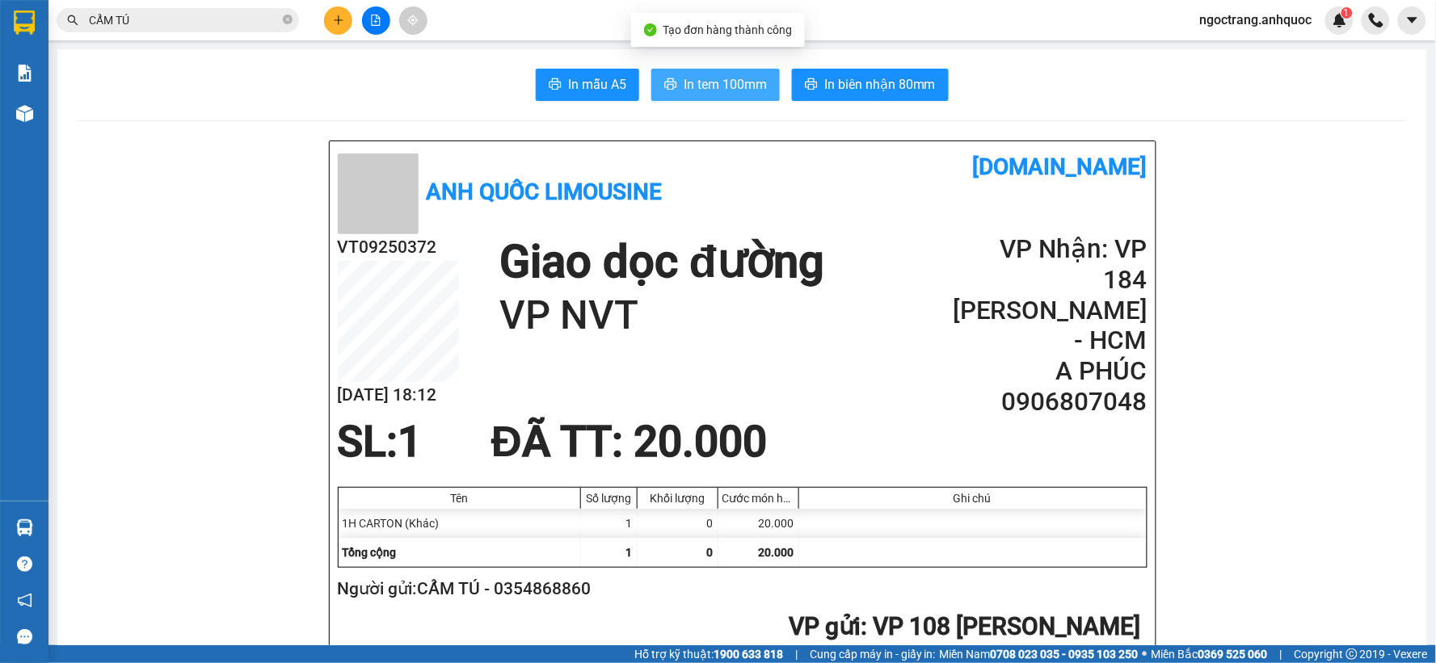
click at [731, 90] on span "In tem 100mm" at bounding box center [725, 84] width 83 height 20
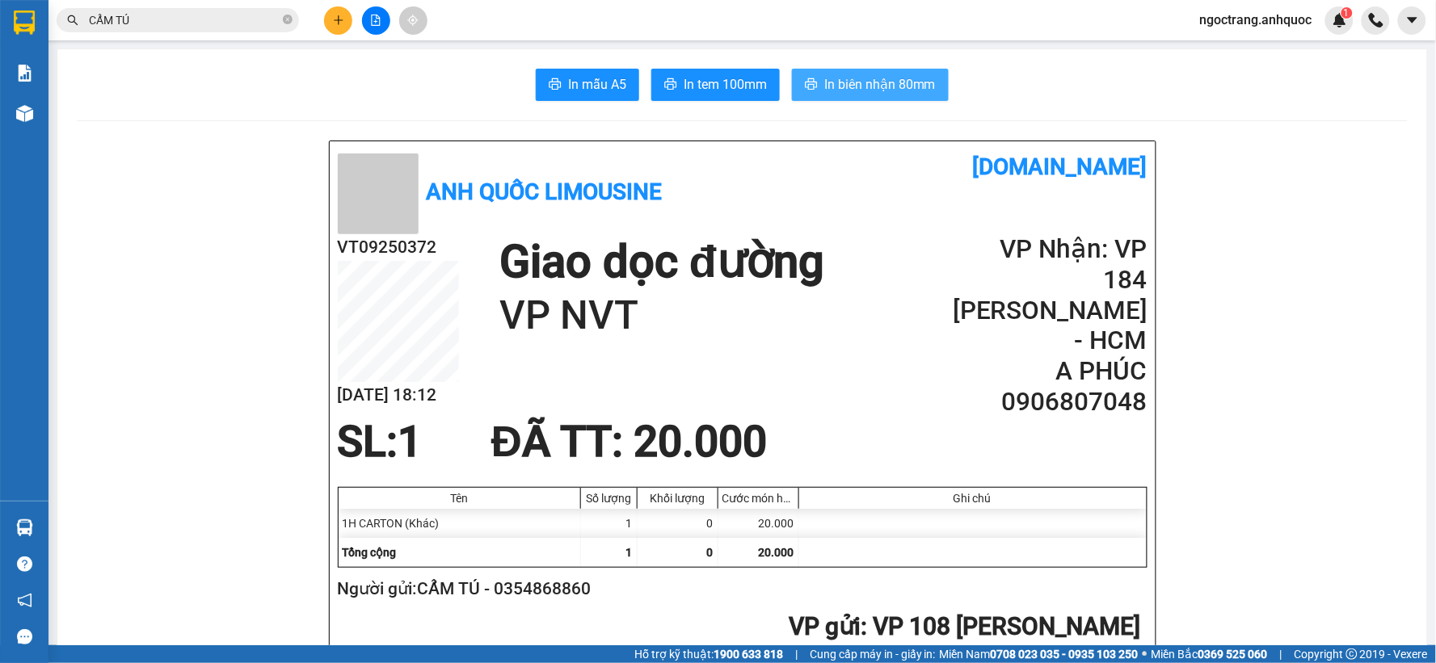
click at [870, 91] on span "In biên nhận 80mm" at bounding box center [880, 84] width 112 height 20
click at [705, 69] on button "In tem 100mm" at bounding box center [715, 85] width 128 height 32
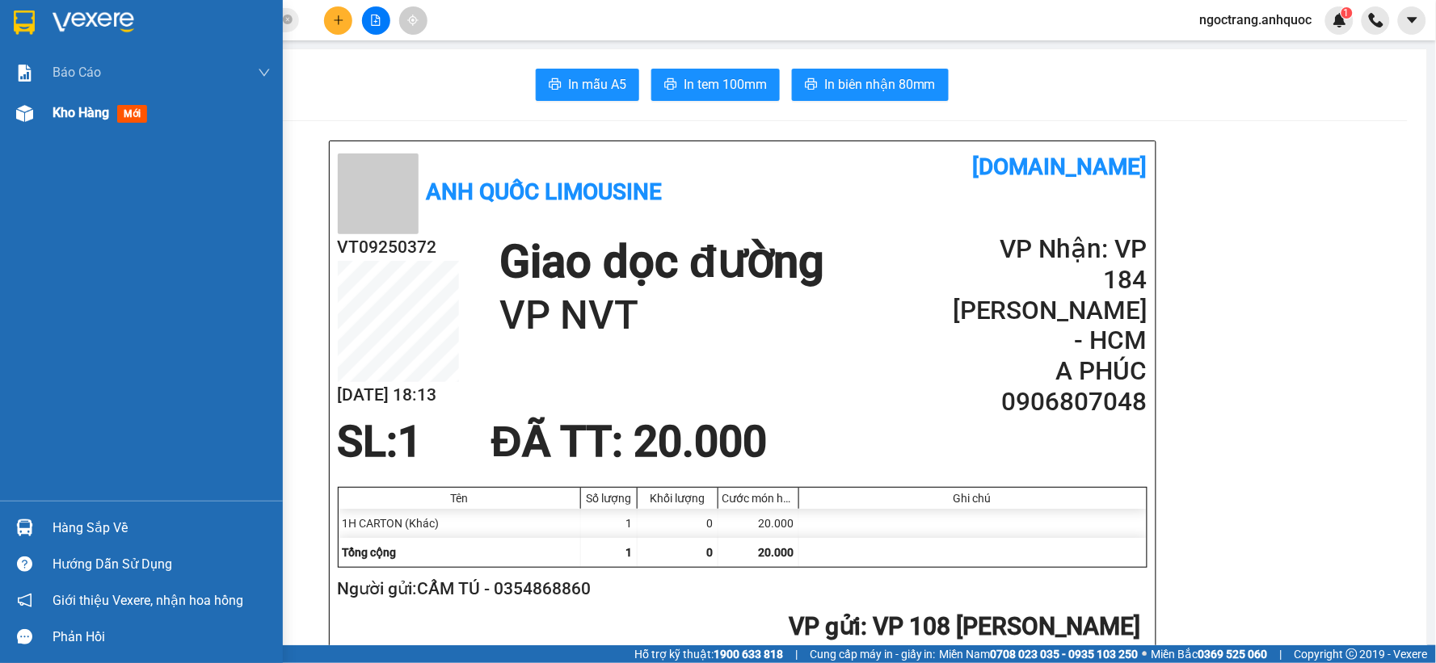
click at [82, 112] on span "Kho hàng" at bounding box center [81, 112] width 57 height 15
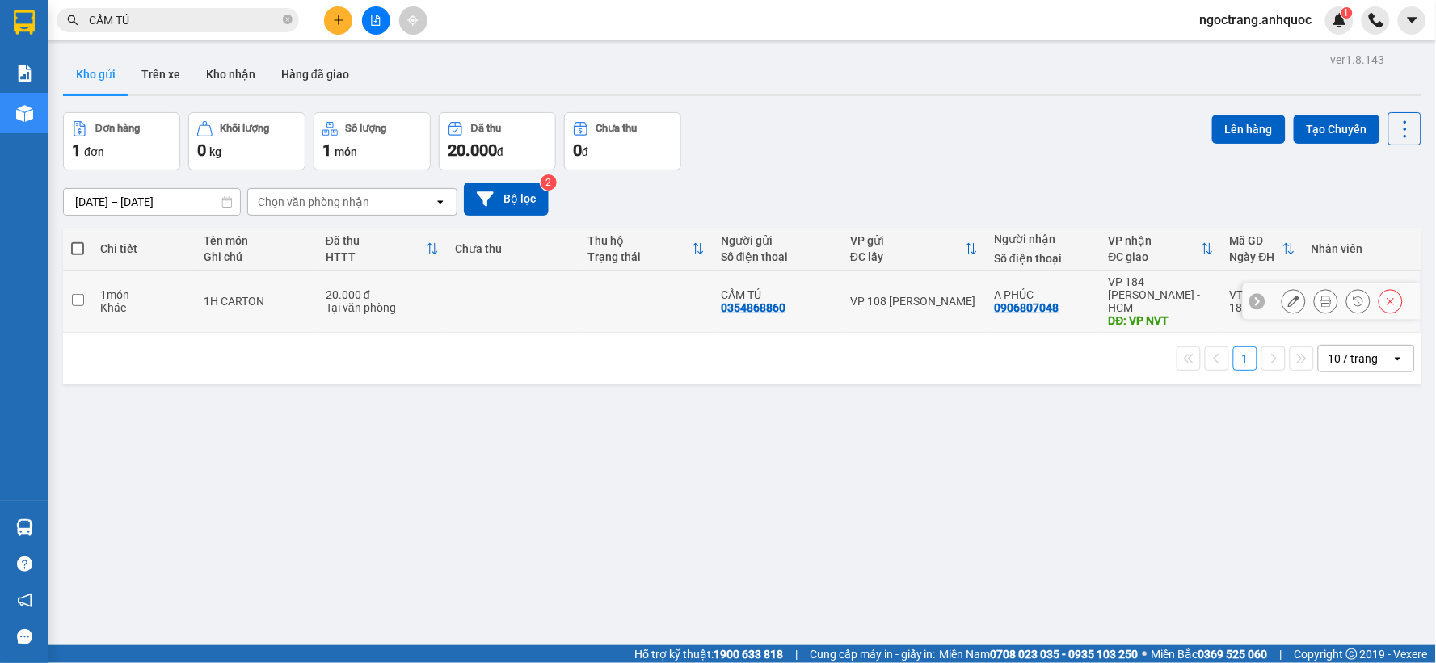
drag, startPoint x: 78, startPoint y: 293, endPoint x: 457, endPoint y: 345, distance: 382.5
click at [84, 293] on td at bounding box center [77, 302] width 29 height 62
checkbox input "true"
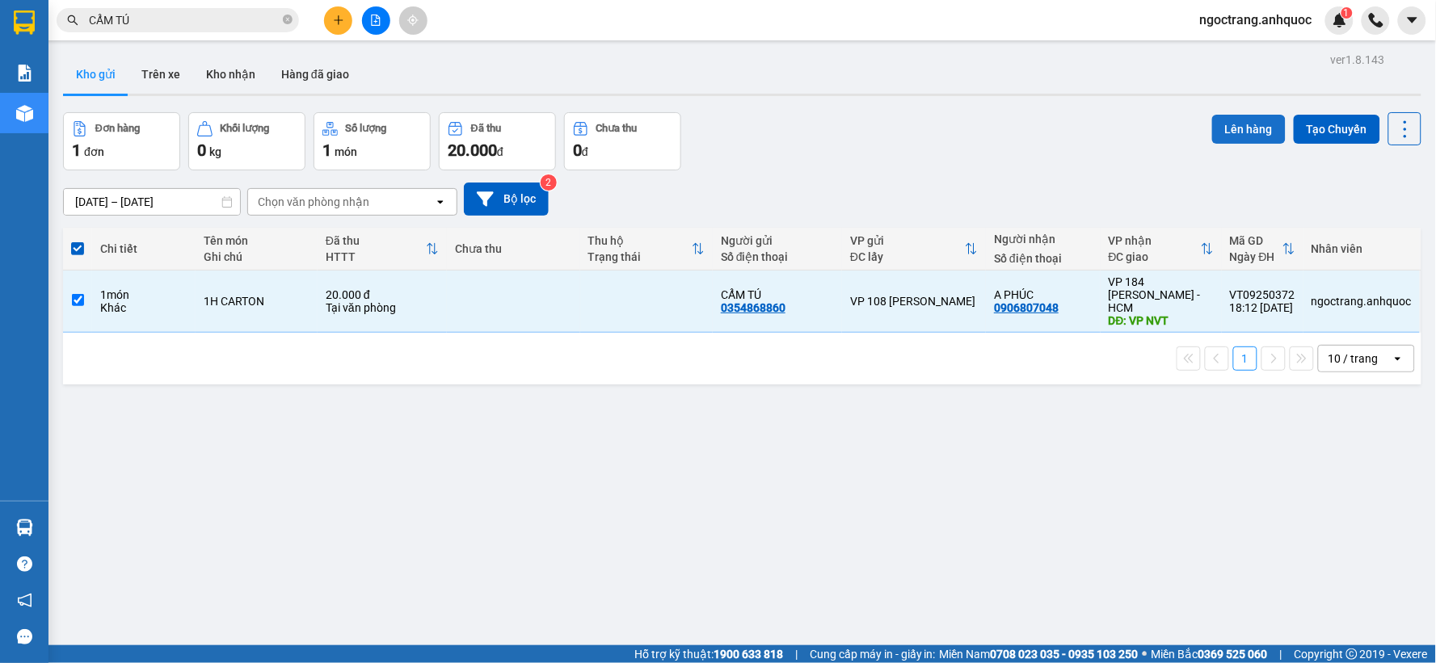
click at [1239, 128] on button "Lên hàng" at bounding box center [1249, 129] width 74 height 29
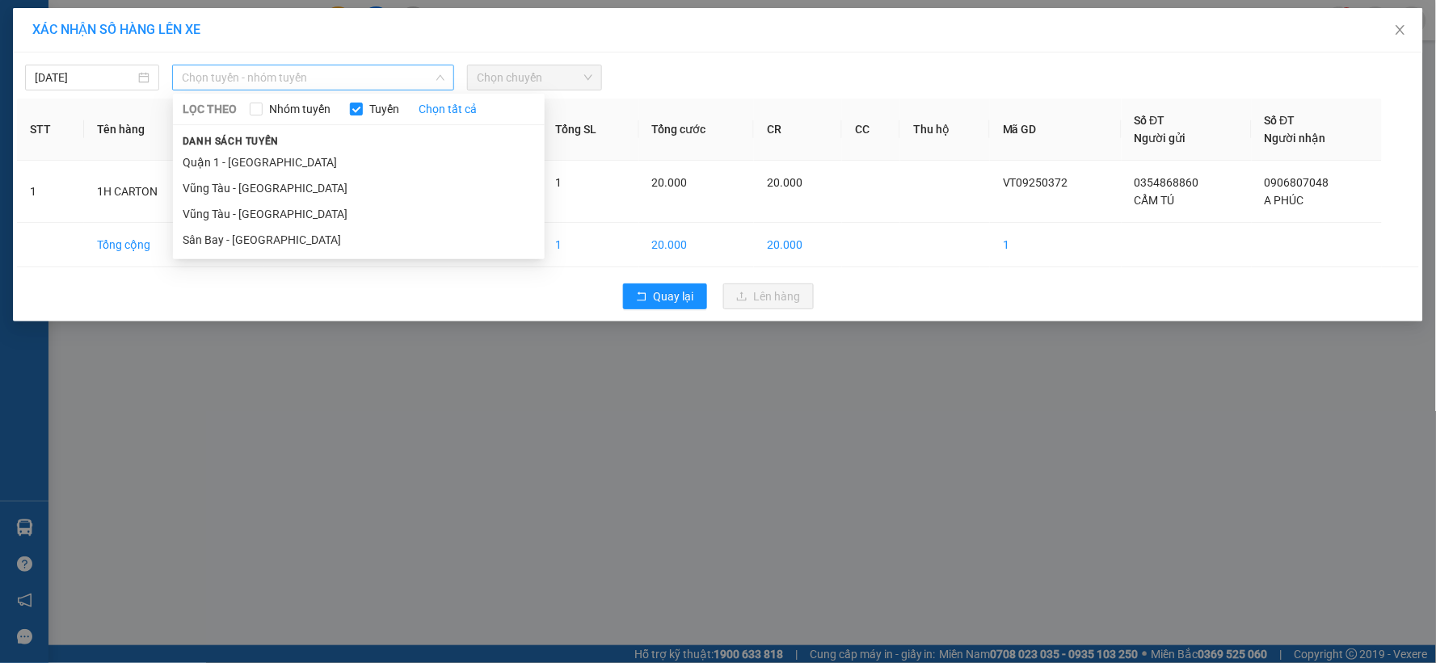
click at [246, 78] on span "Chọn tuyến - nhóm tuyến" at bounding box center [313, 77] width 263 height 24
drag, startPoint x: 224, startPoint y: 210, endPoint x: 461, endPoint y: 125, distance: 252.3
click at [230, 210] on li "Vũng Tàu - [GEOGRAPHIC_DATA]" at bounding box center [359, 214] width 372 height 26
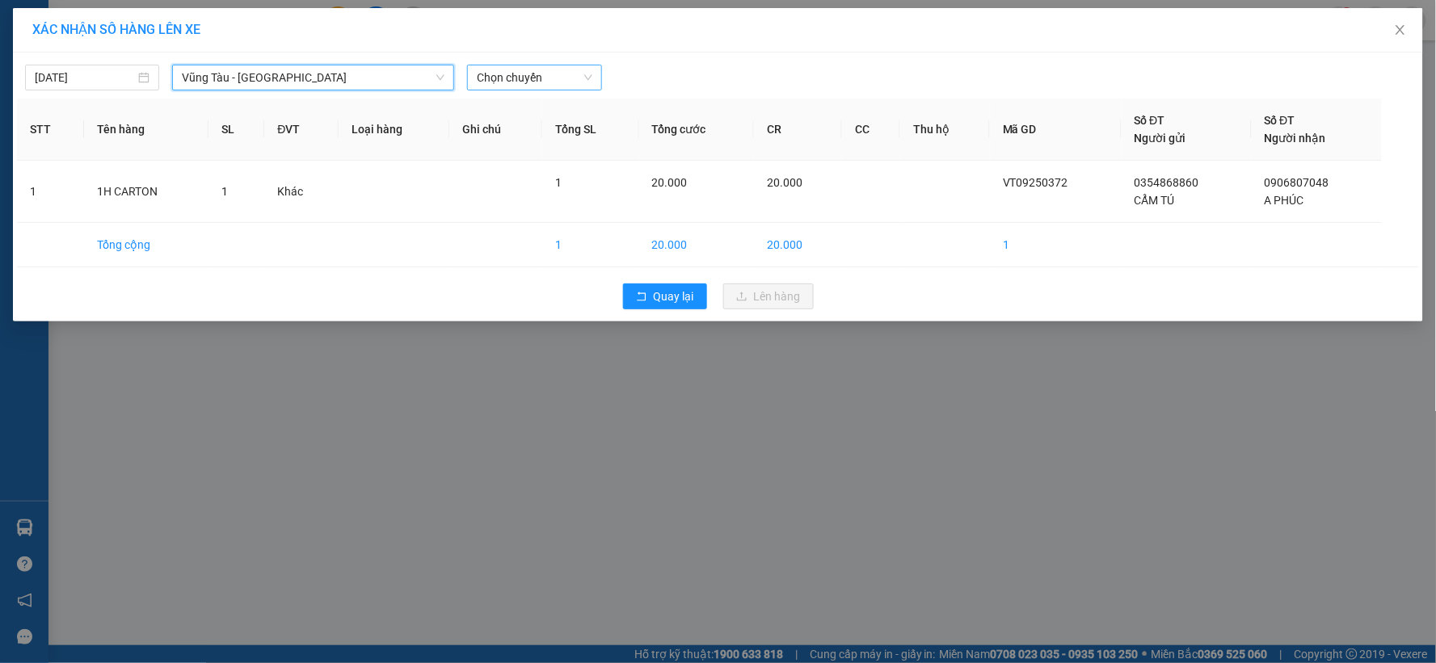
click at [554, 74] on span "Chọn chuyến" at bounding box center [534, 77] width 115 height 24
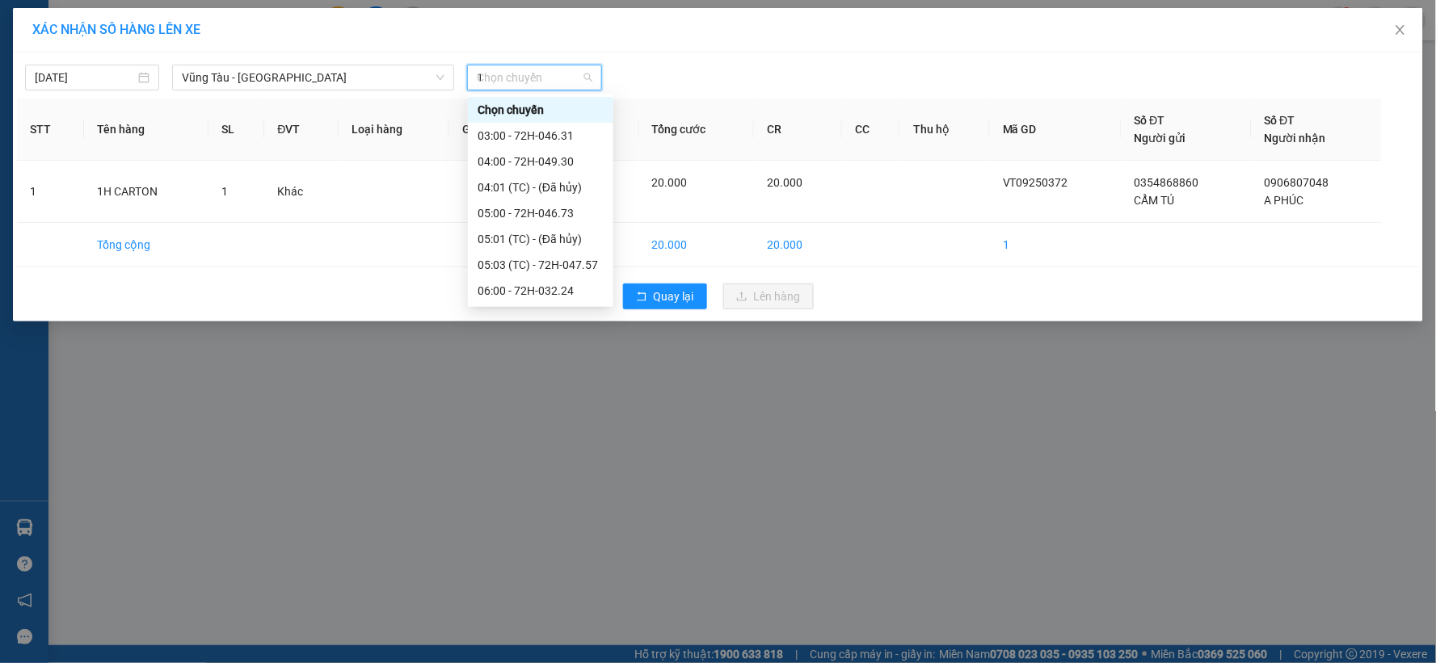
type input "19"
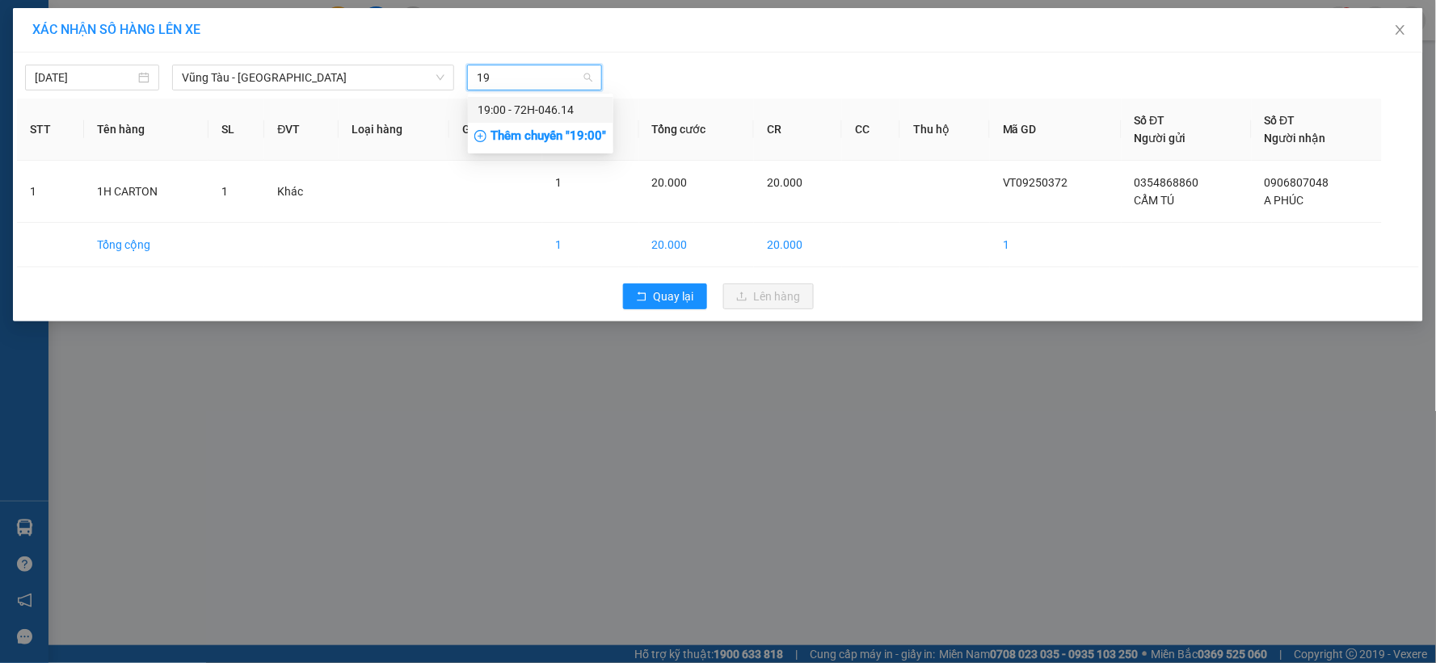
click at [569, 108] on div "19:00 - 72H-046.14" at bounding box center [541, 110] width 126 height 18
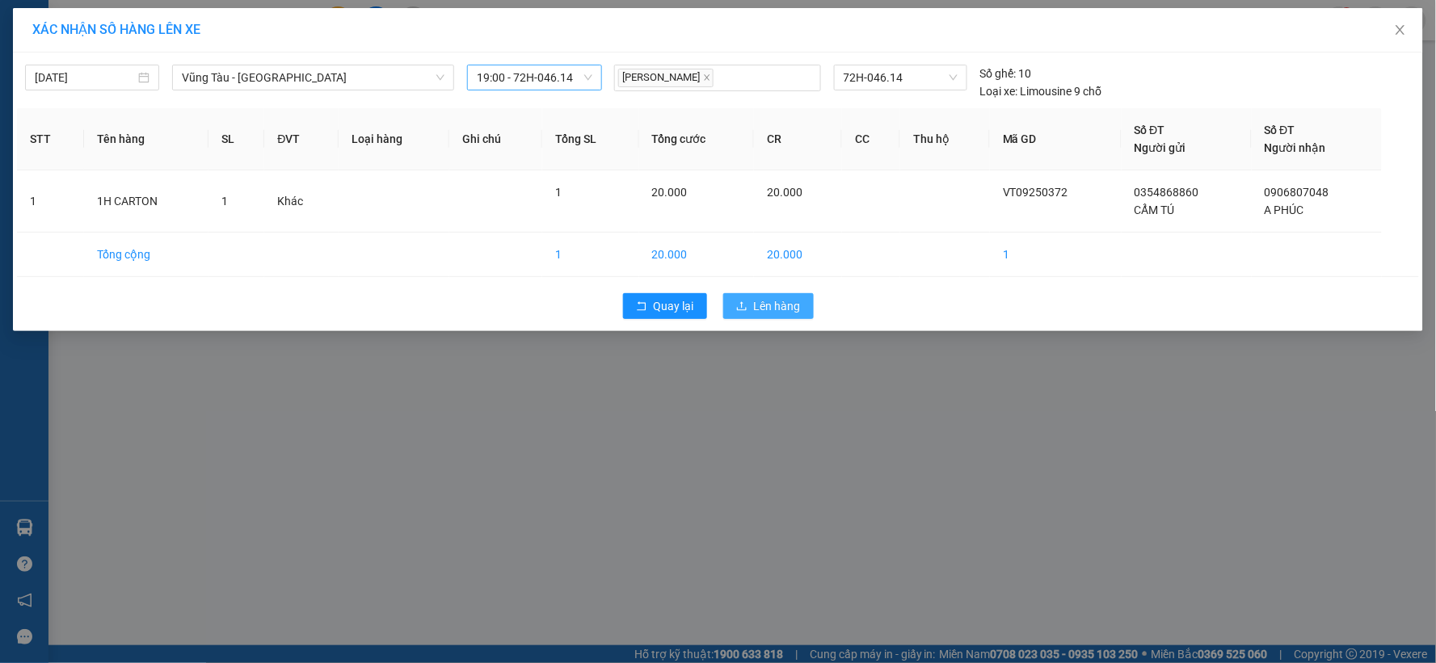
click at [798, 310] on span "Lên hàng" at bounding box center [777, 306] width 47 height 18
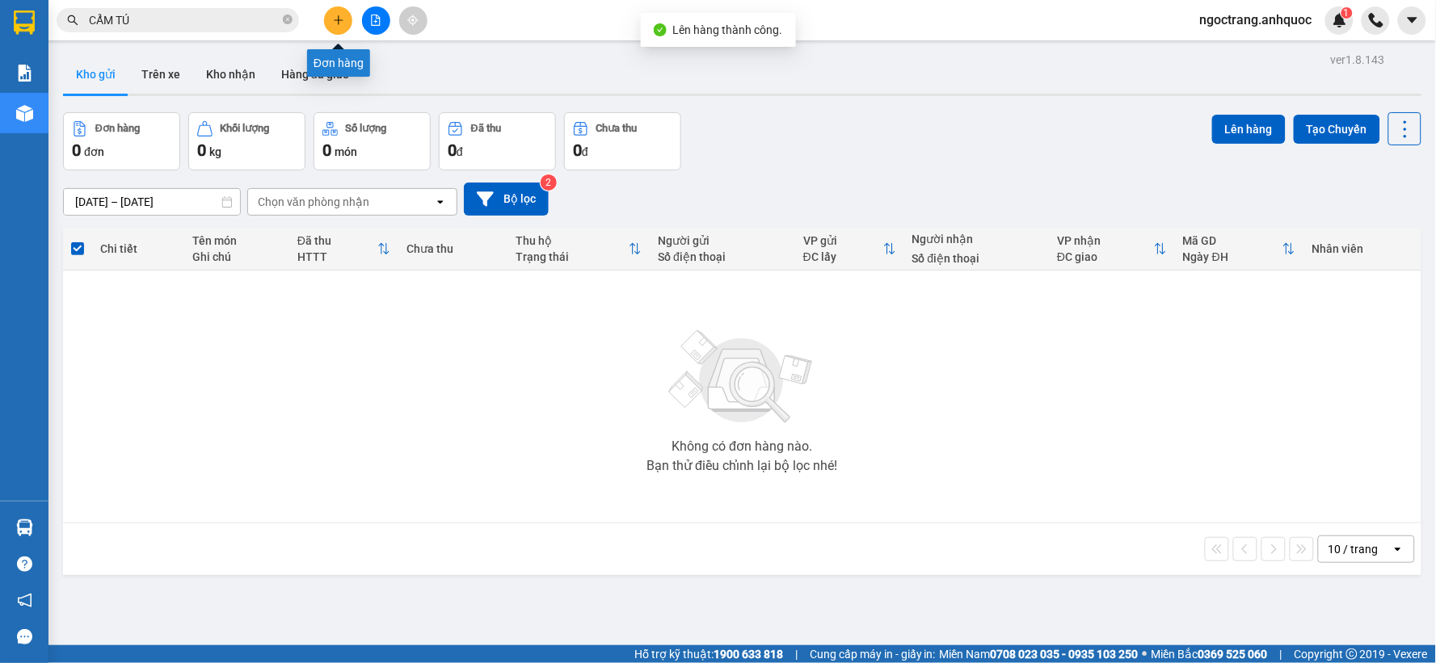
click at [370, 23] on icon "file-add" at bounding box center [375, 20] width 11 height 11
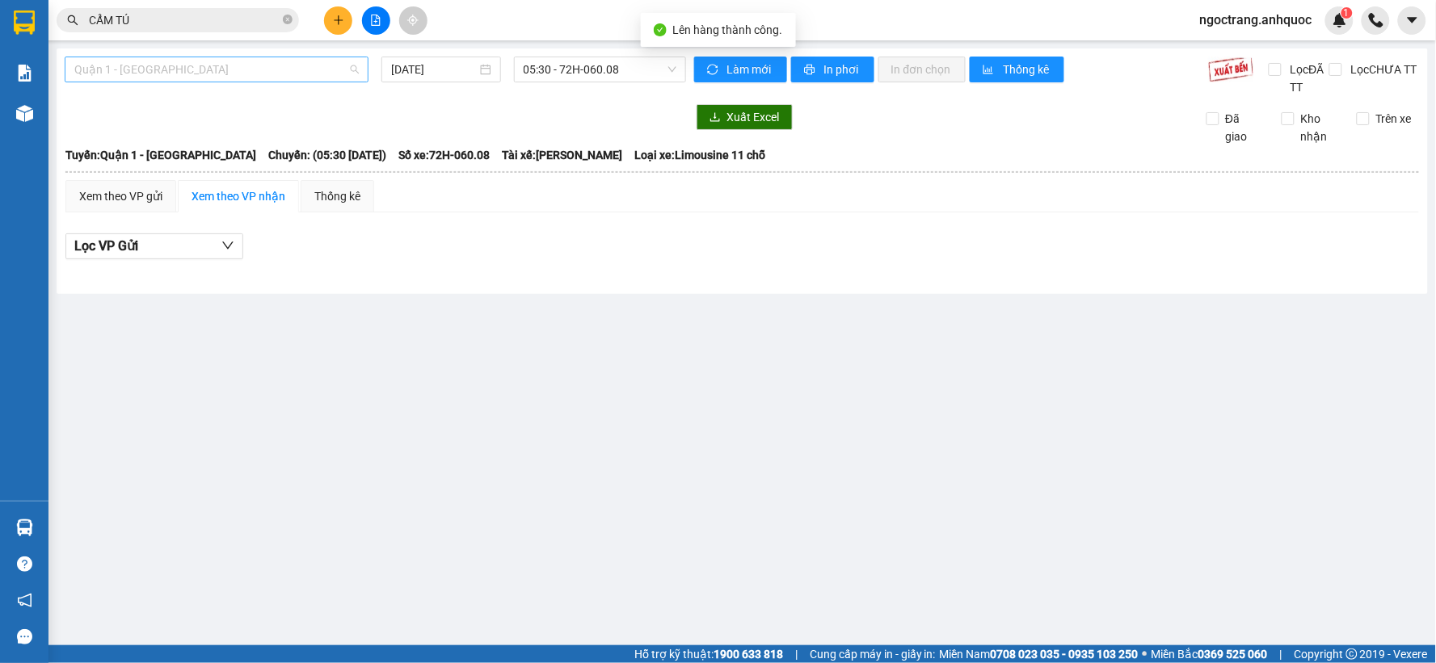
click at [225, 69] on span "Quận 1 - [GEOGRAPHIC_DATA]" at bounding box center [216, 69] width 284 height 24
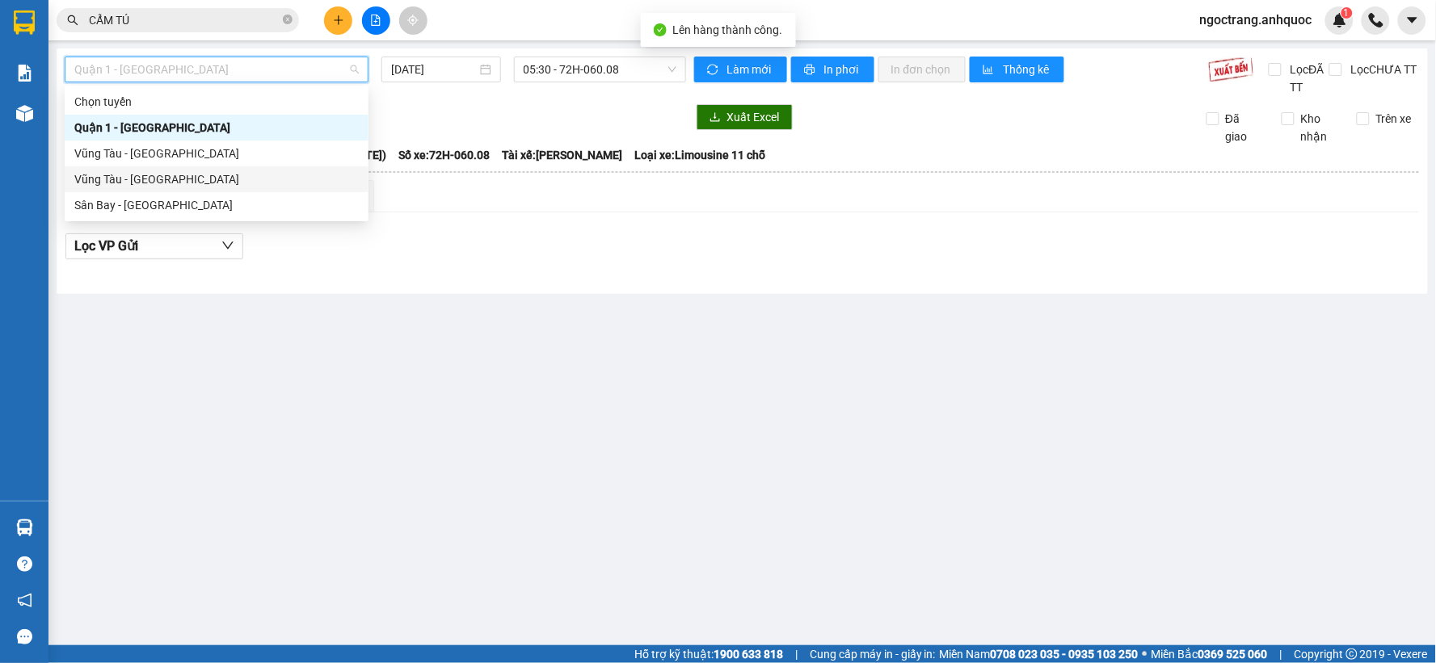
click at [179, 183] on div "Vũng Tàu - [GEOGRAPHIC_DATA]" at bounding box center [216, 179] width 284 height 18
type input "[DATE]"
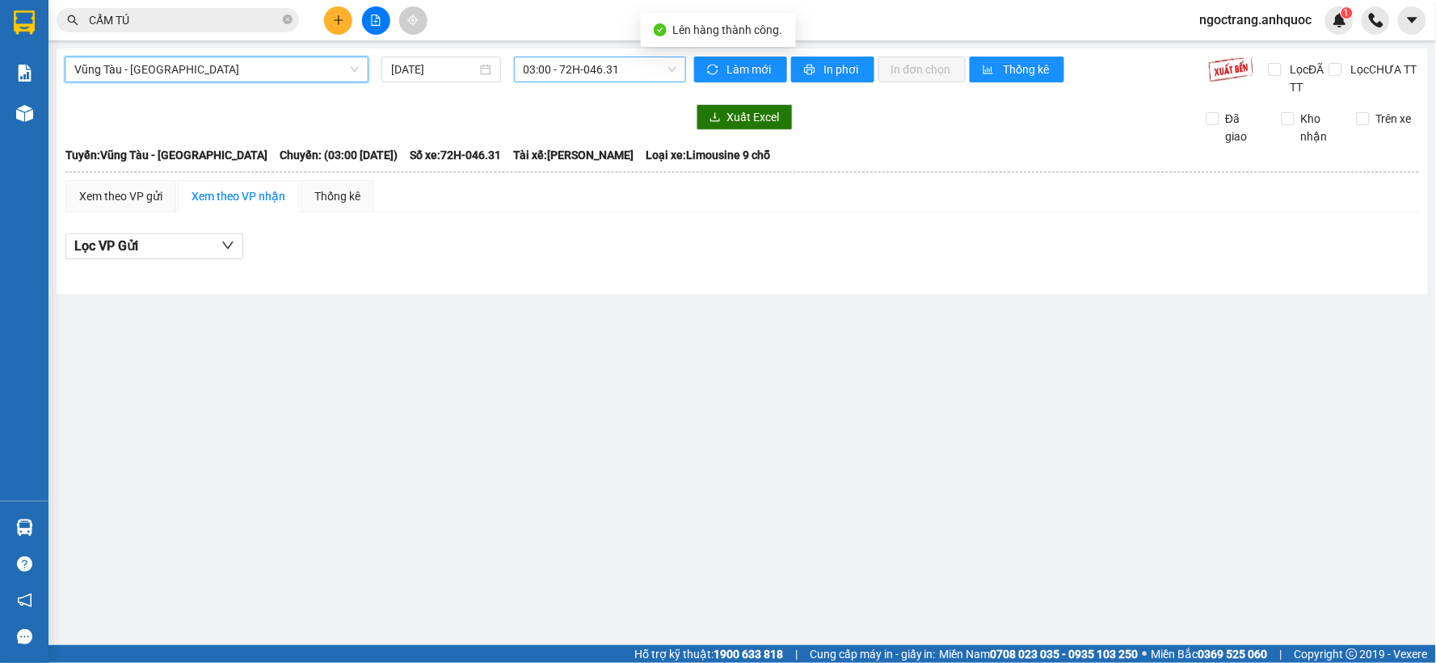
click at [553, 78] on span "03:00 - 72H-046.31" at bounding box center [600, 69] width 153 height 24
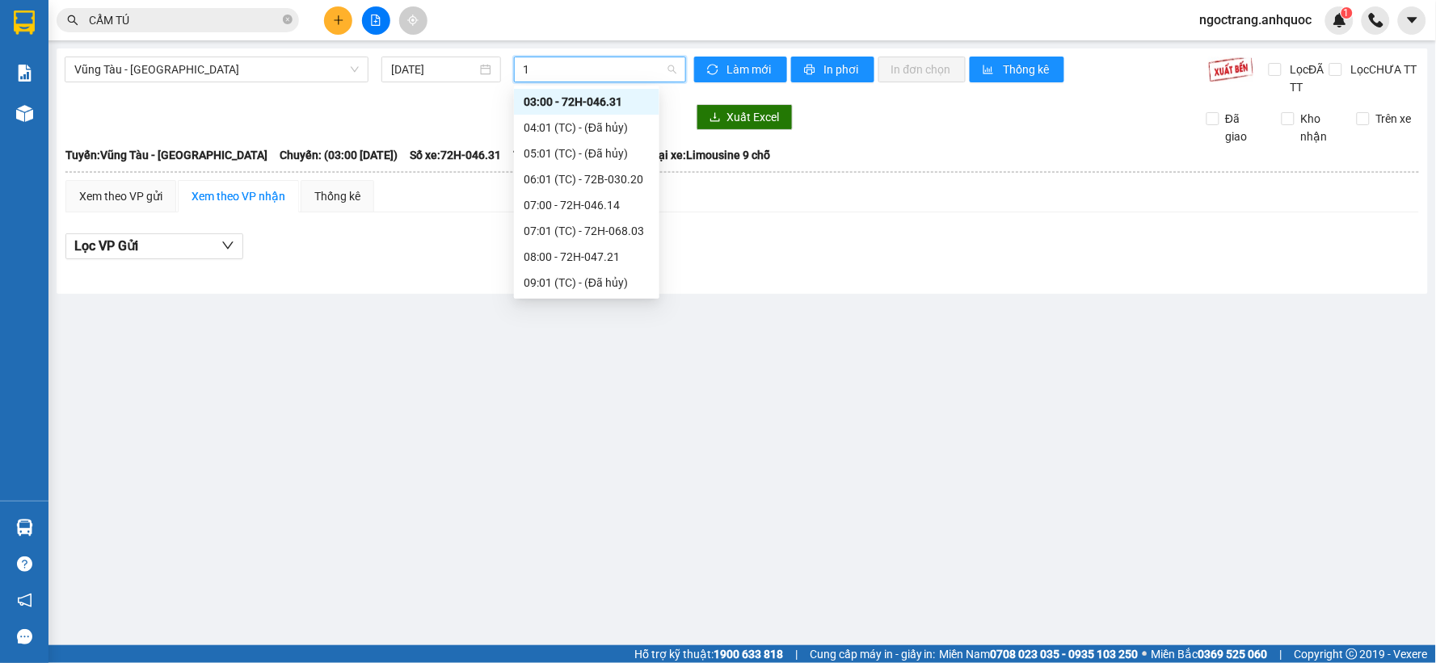
type input "19"
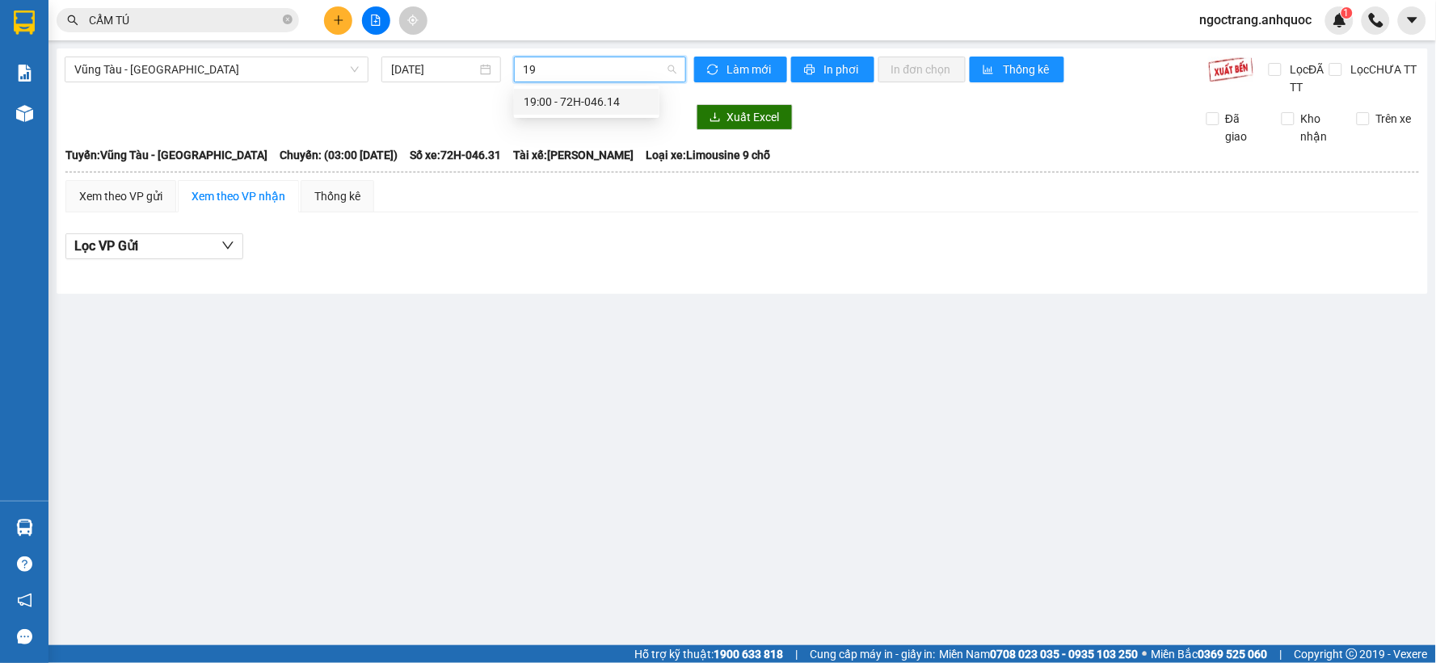
click at [627, 106] on div "19:00 - 72H-046.14" at bounding box center [587, 102] width 126 height 18
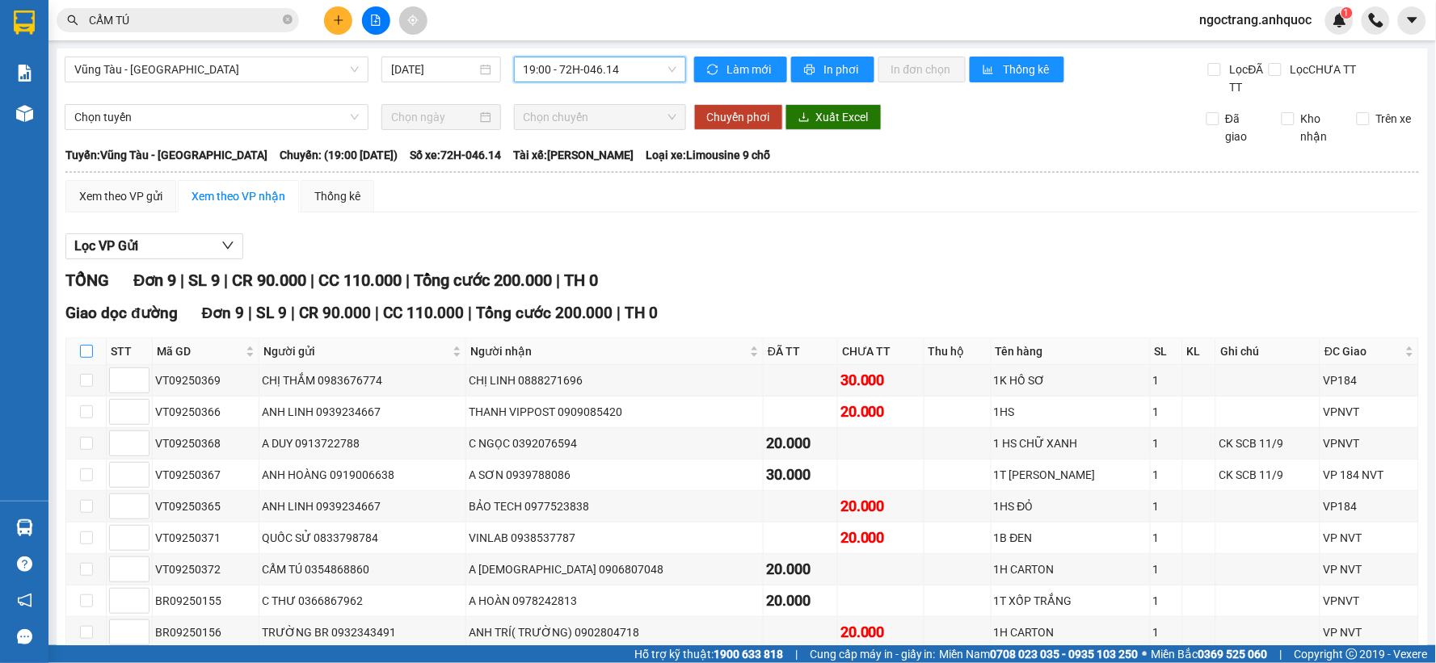
click at [91, 352] on input "checkbox" at bounding box center [86, 351] width 13 height 13
checkbox input "true"
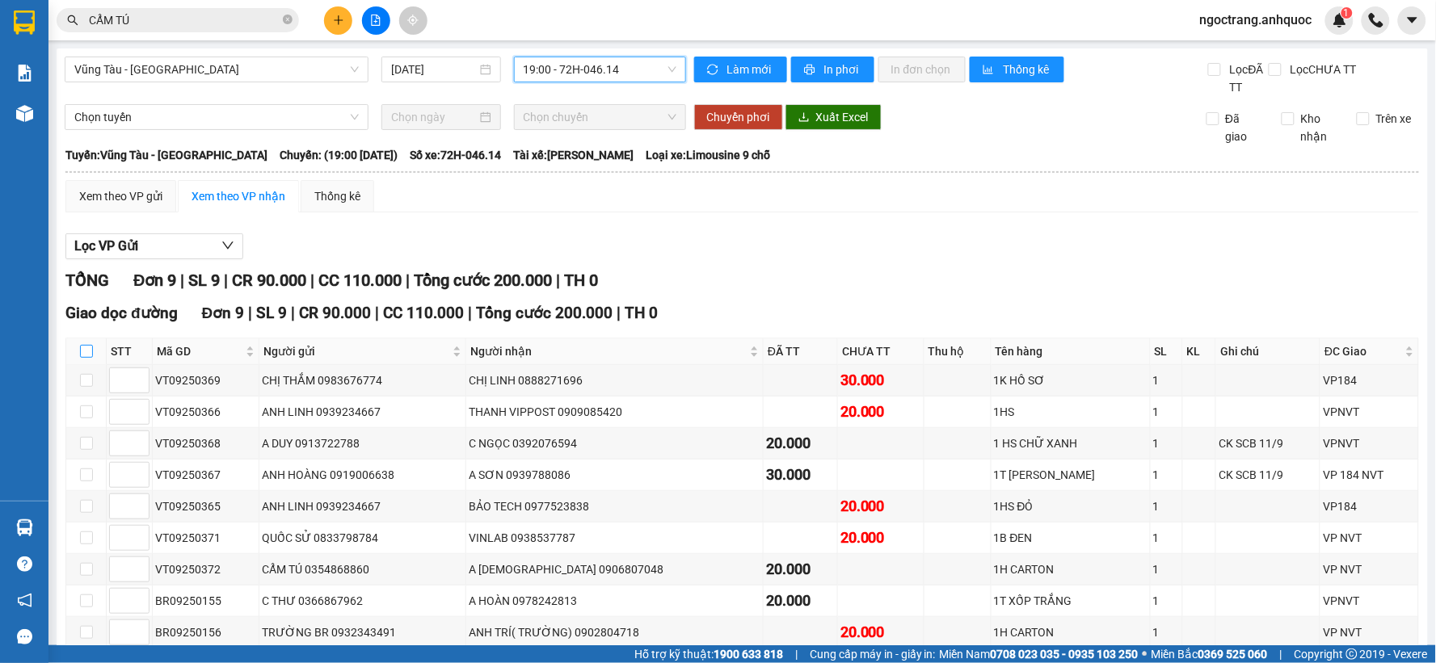
checkbox input "true"
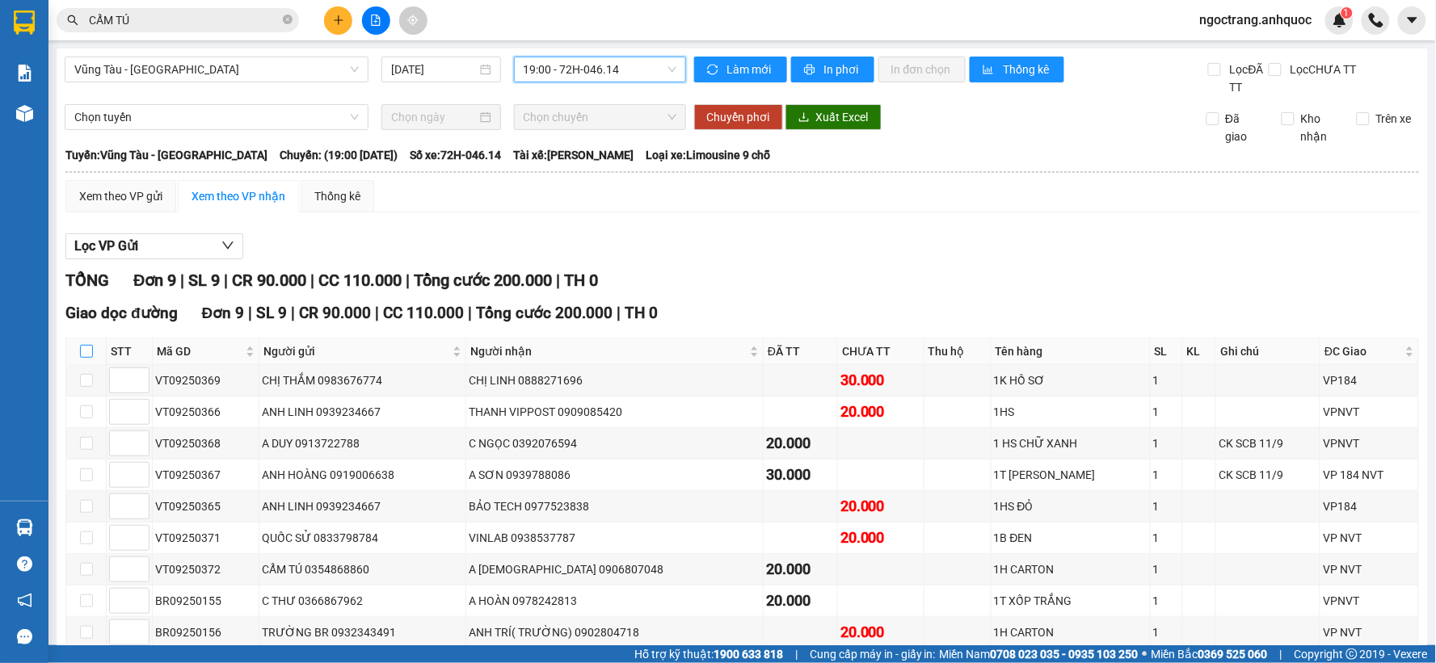
checkbox input "true"
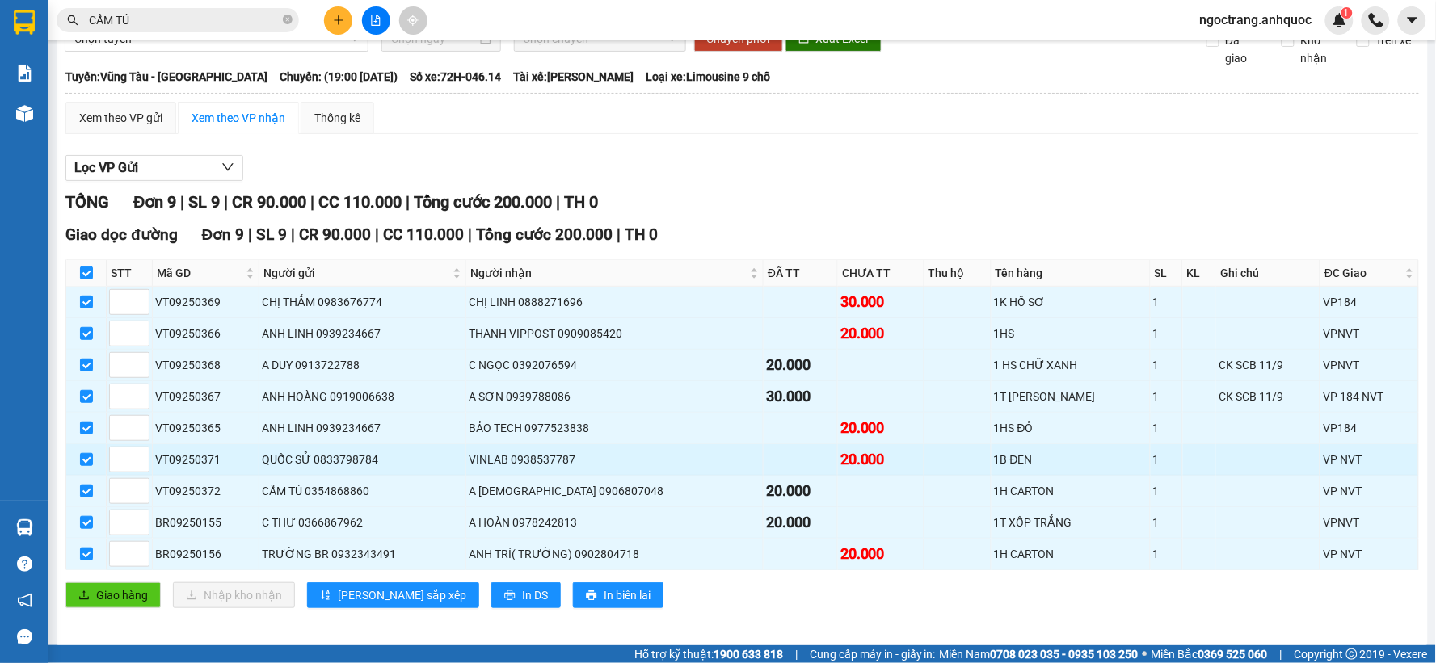
scroll to position [90, 0]
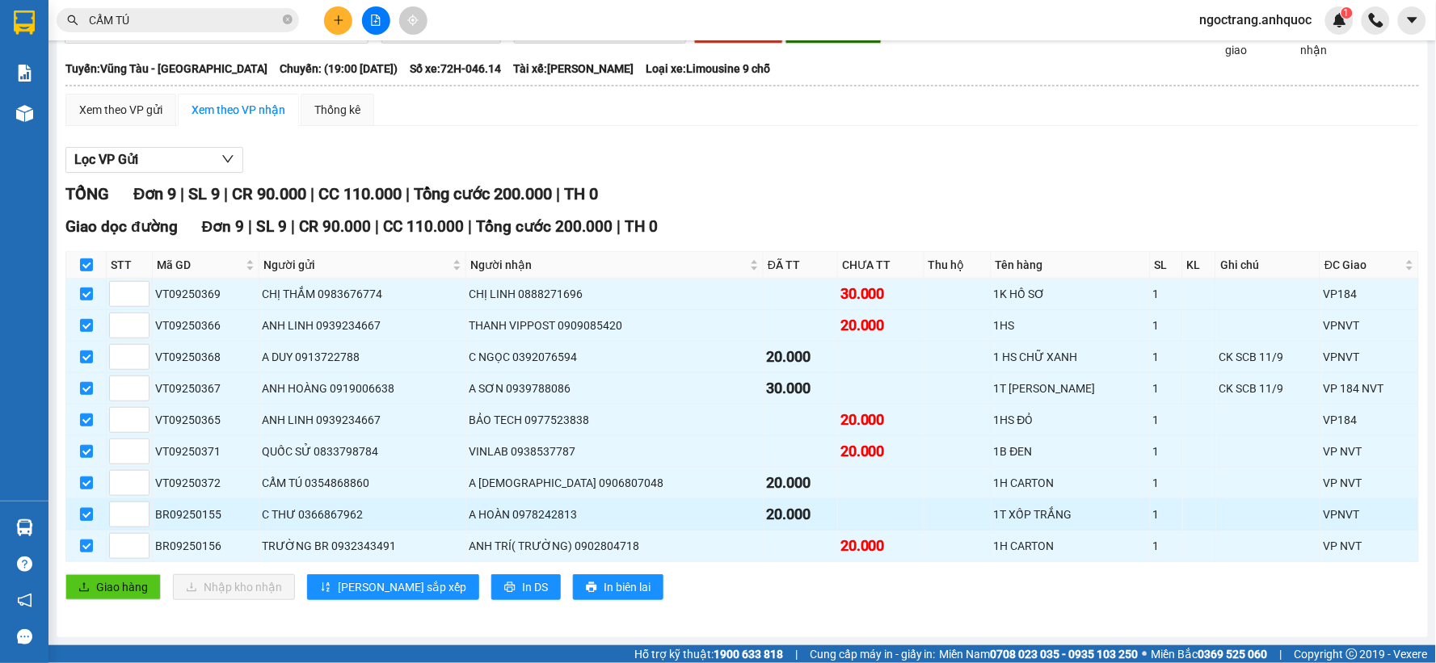
click at [87, 517] on input "checkbox" at bounding box center [86, 514] width 13 height 13
checkbox input "false"
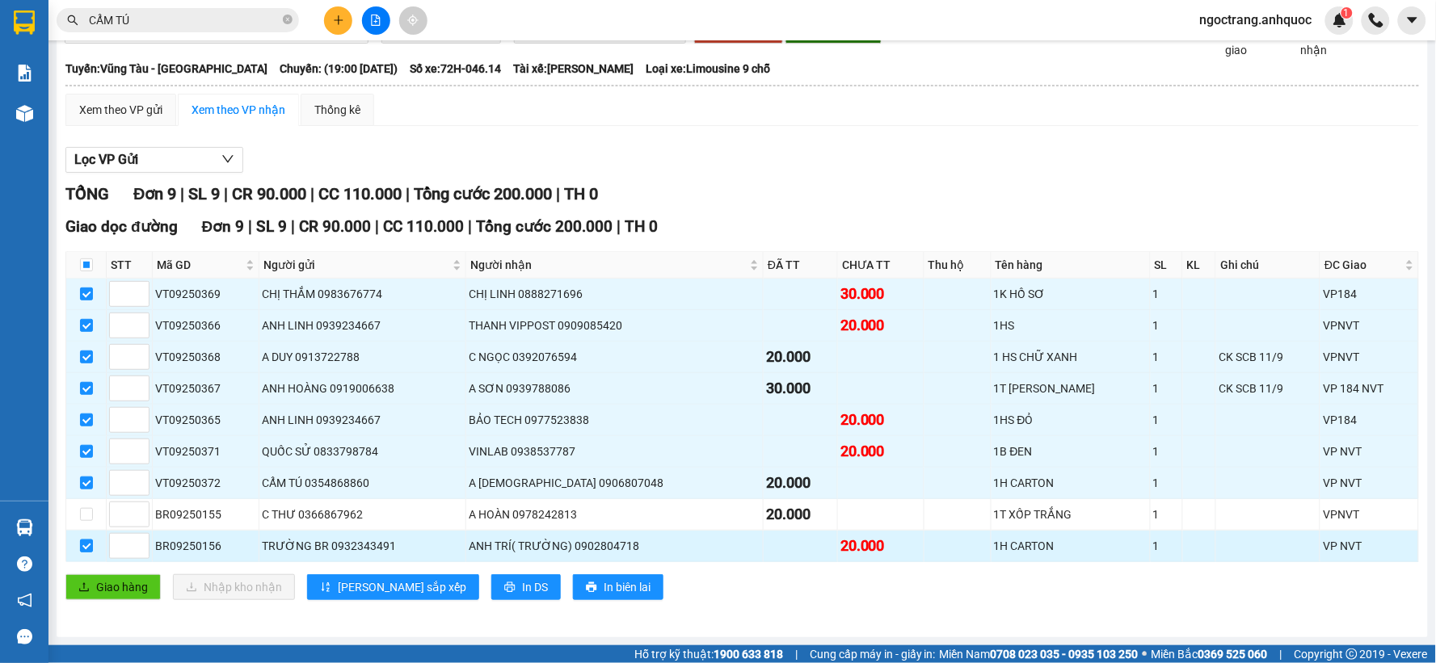
click at [84, 548] on input "checkbox" at bounding box center [86, 546] width 13 height 13
checkbox input "false"
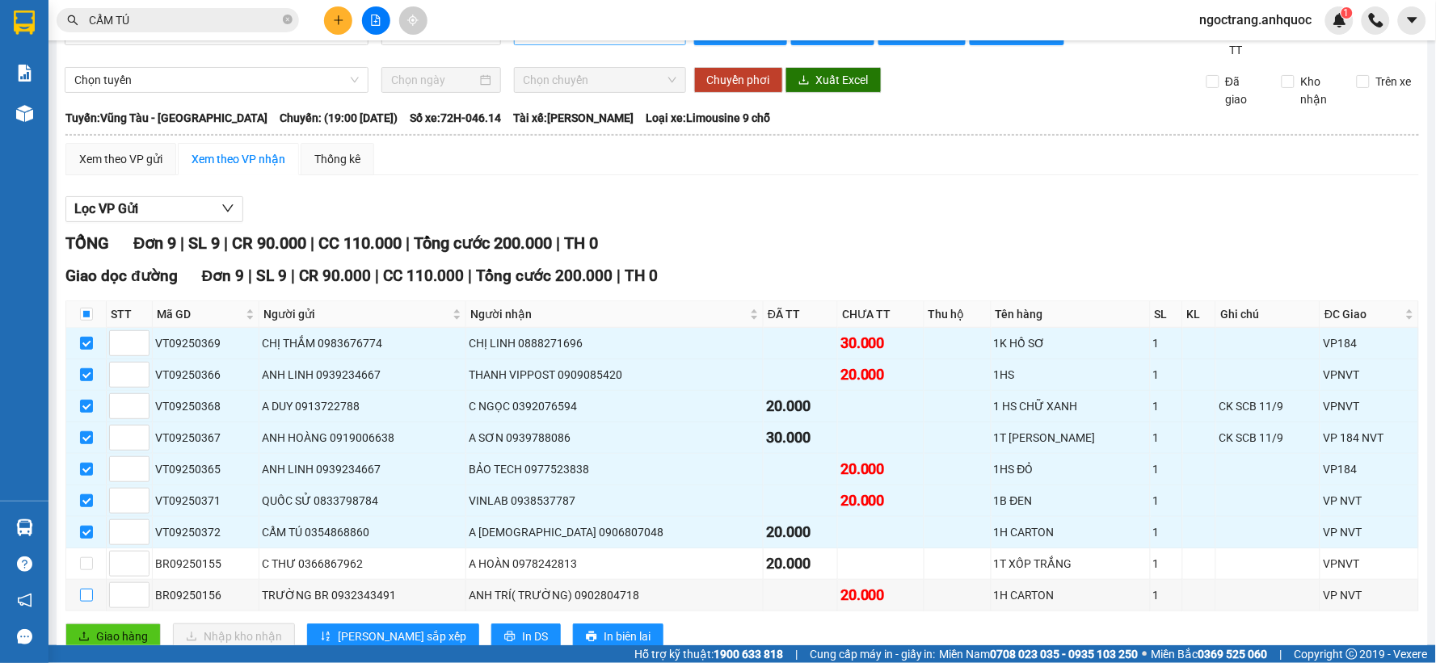
scroll to position [0, 0]
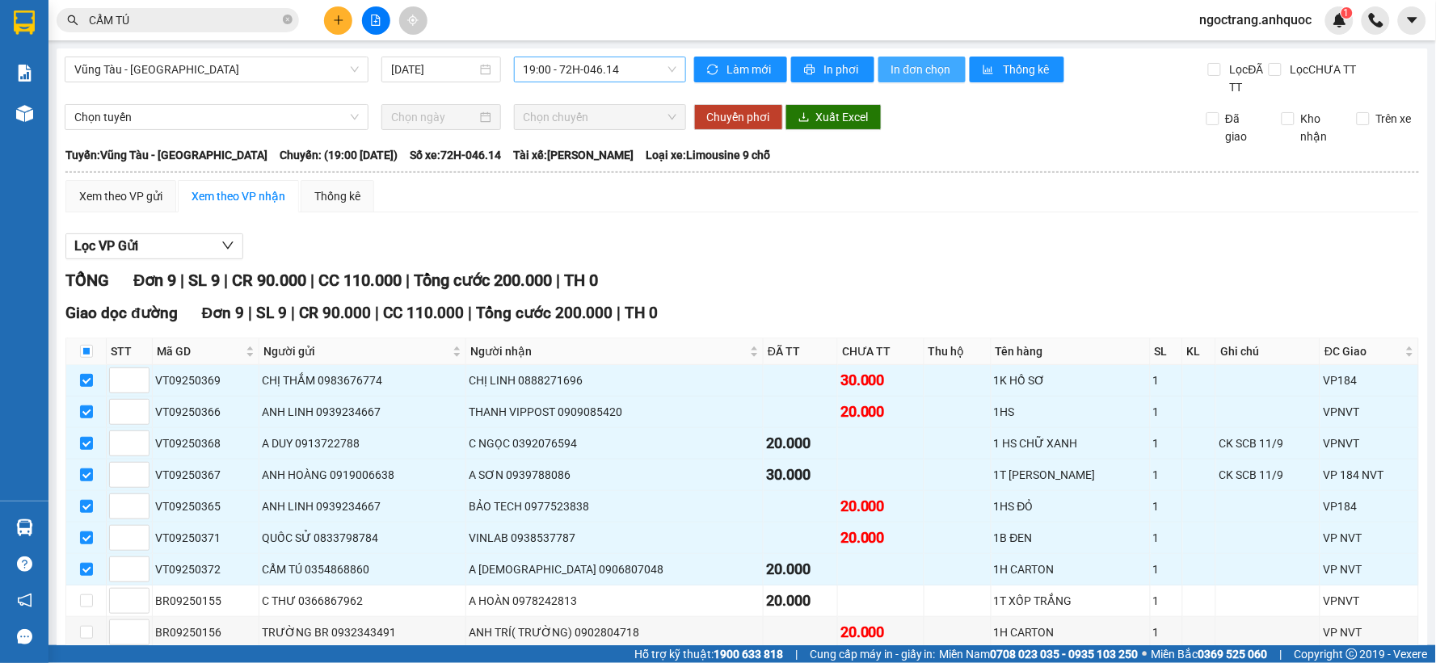
click at [891, 70] on span "In đơn chọn" at bounding box center [922, 70] width 62 height 18
click at [286, 23] on icon "close-circle" at bounding box center [288, 20] width 10 height 10
click at [188, 21] on input "text" at bounding box center [184, 20] width 191 height 18
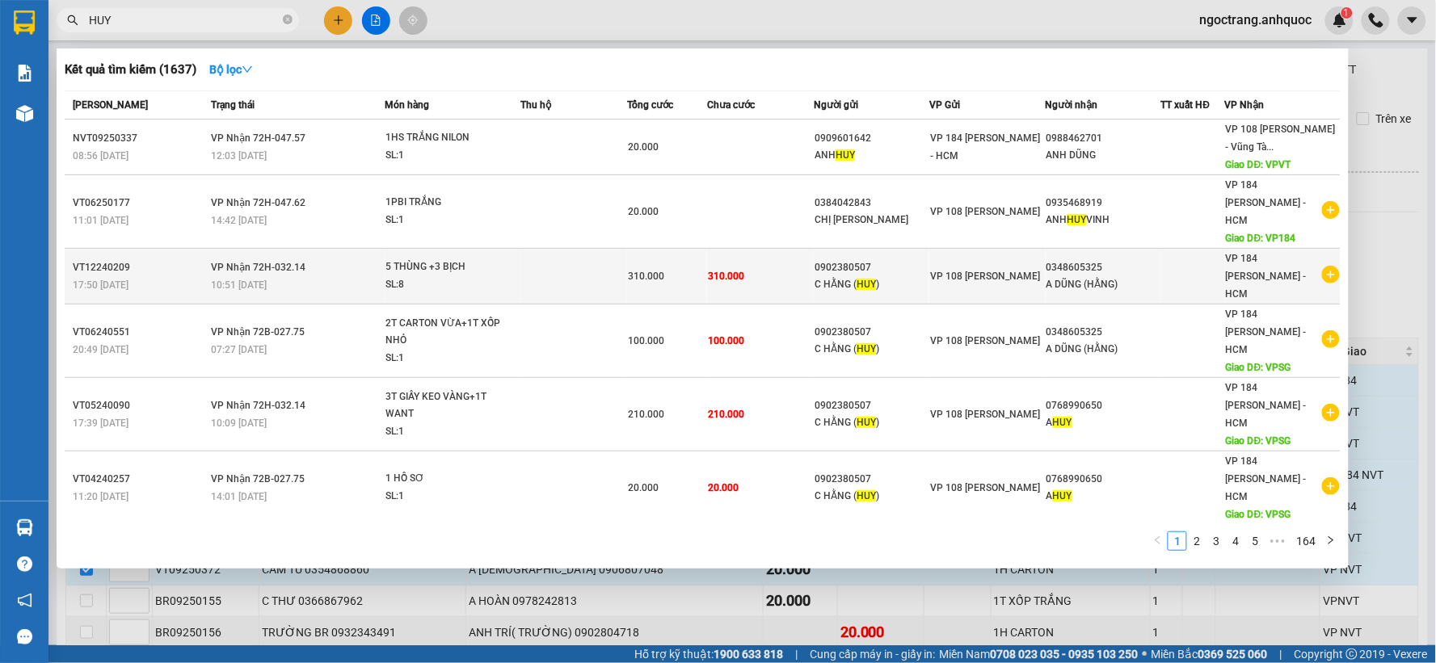
type input "HUY"
click at [1322, 266] on icon "plus-circle" at bounding box center [1331, 275] width 18 height 18
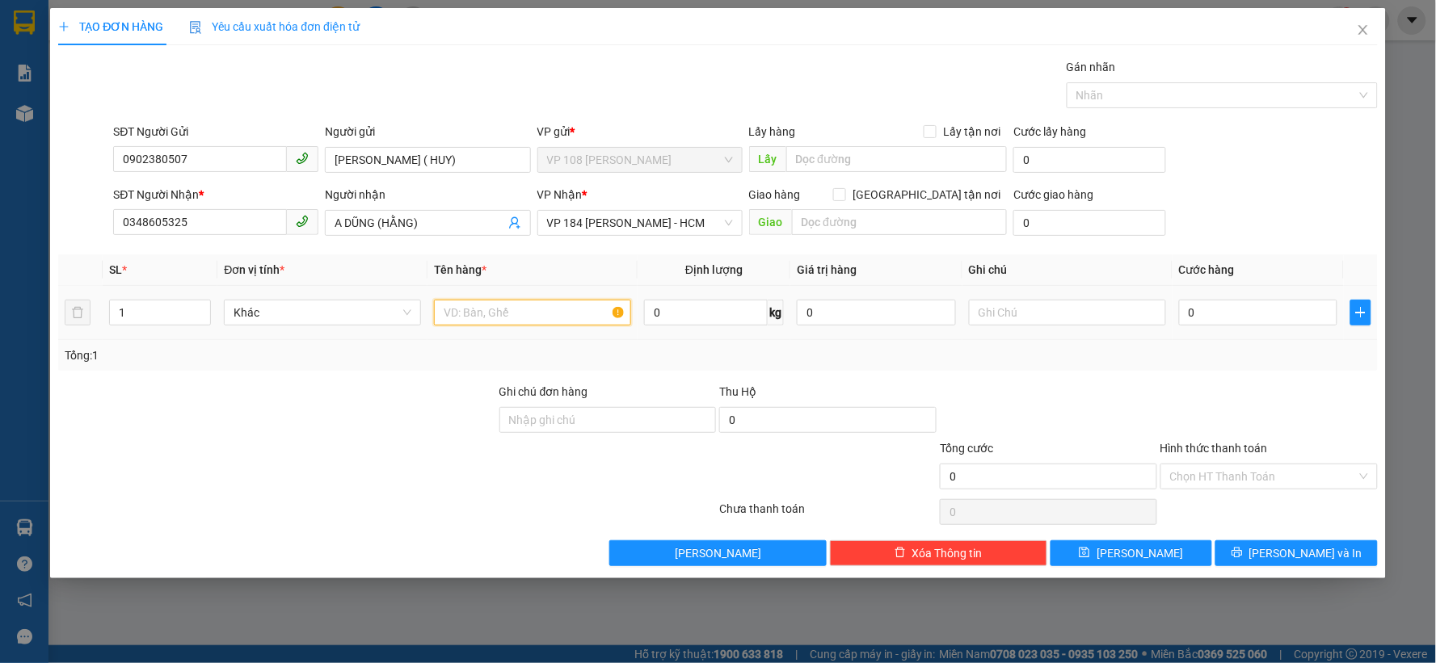
click at [473, 320] on input "text" at bounding box center [532, 313] width 197 height 26
type input "1H CARTON"
click at [1221, 316] on input "0" at bounding box center [1258, 313] width 159 height 26
type input "2"
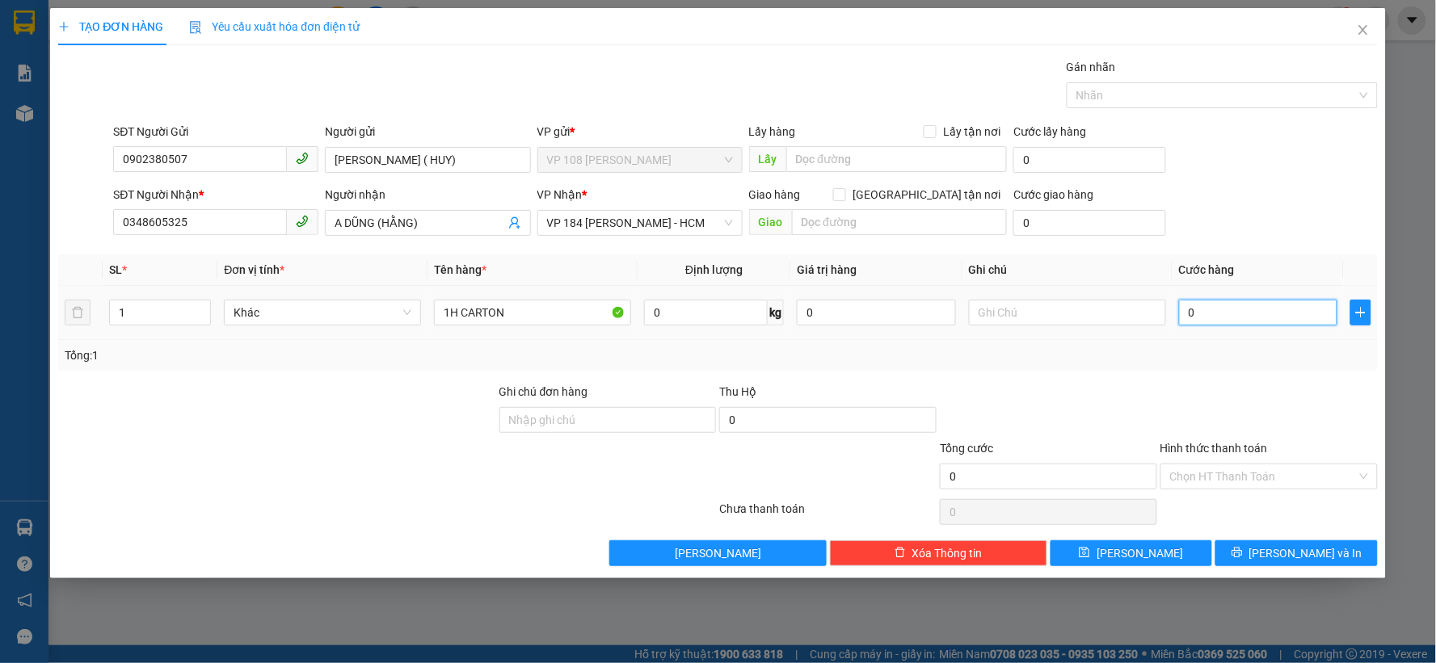
type input "2"
type input "20"
type input "200"
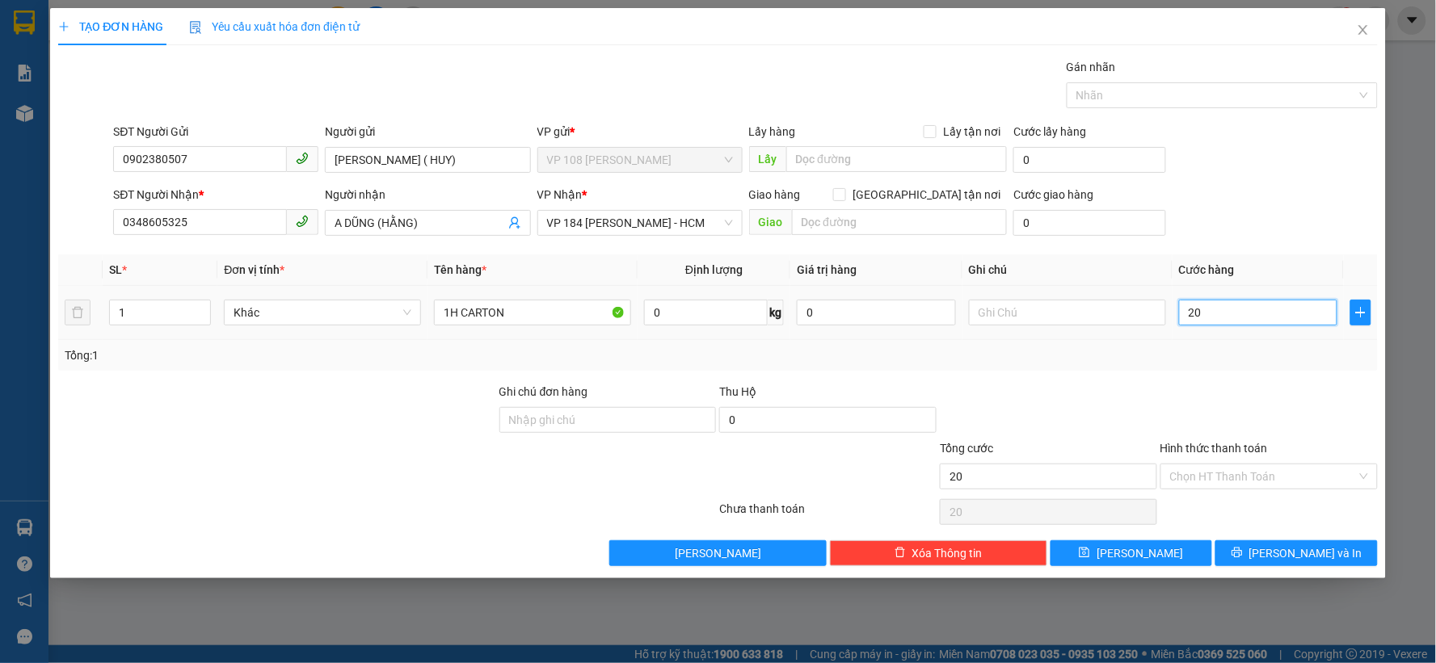
type input "200"
type input "2.000"
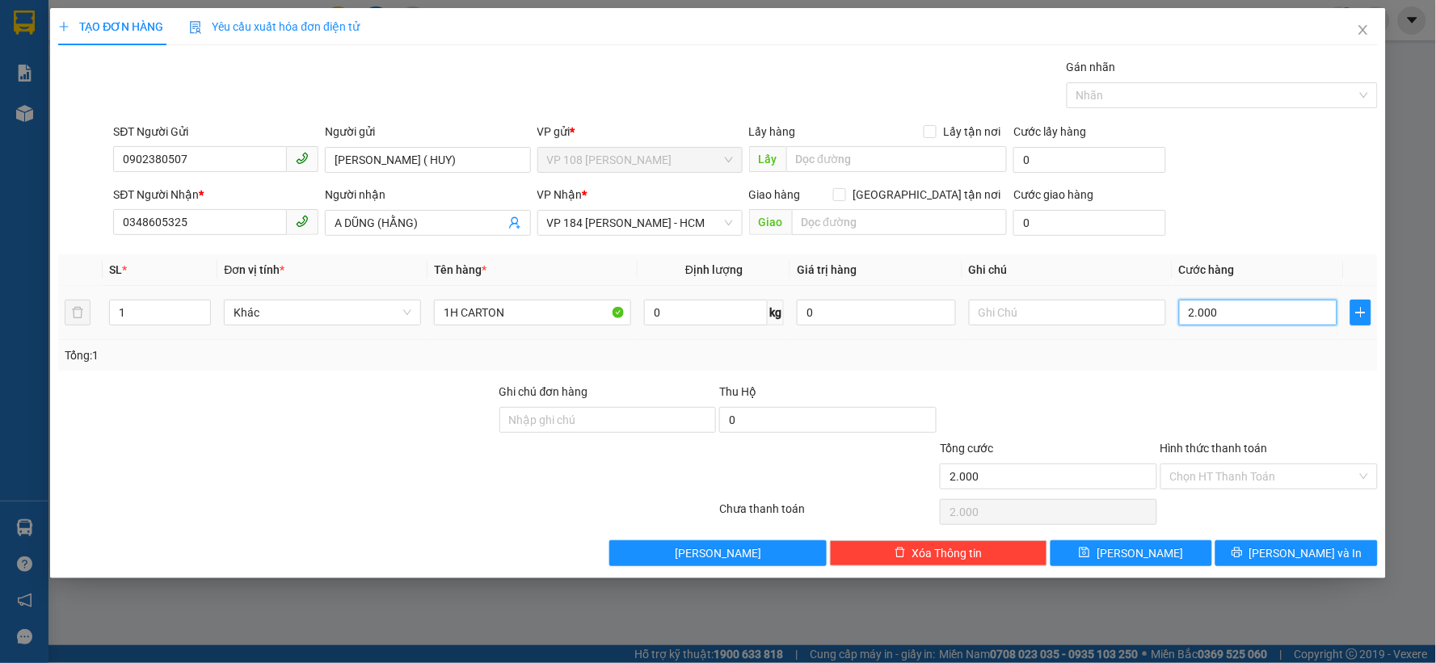
type input "20.000"
click at [1255, 545] on button "[PERSON_NAME] và In" at bounding box center [1296, 554] width 162 height 26
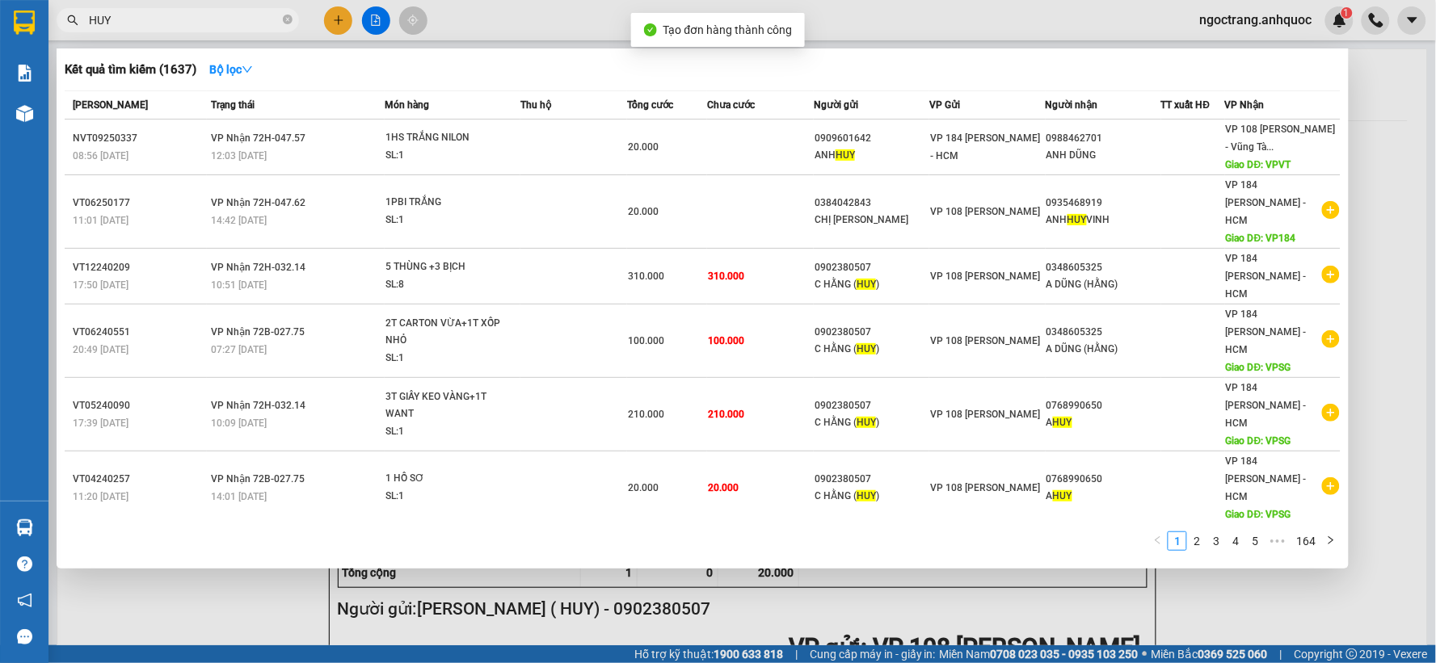
click at [1395, 307] on div at bounding box center [718, 331] width 1436 height 663
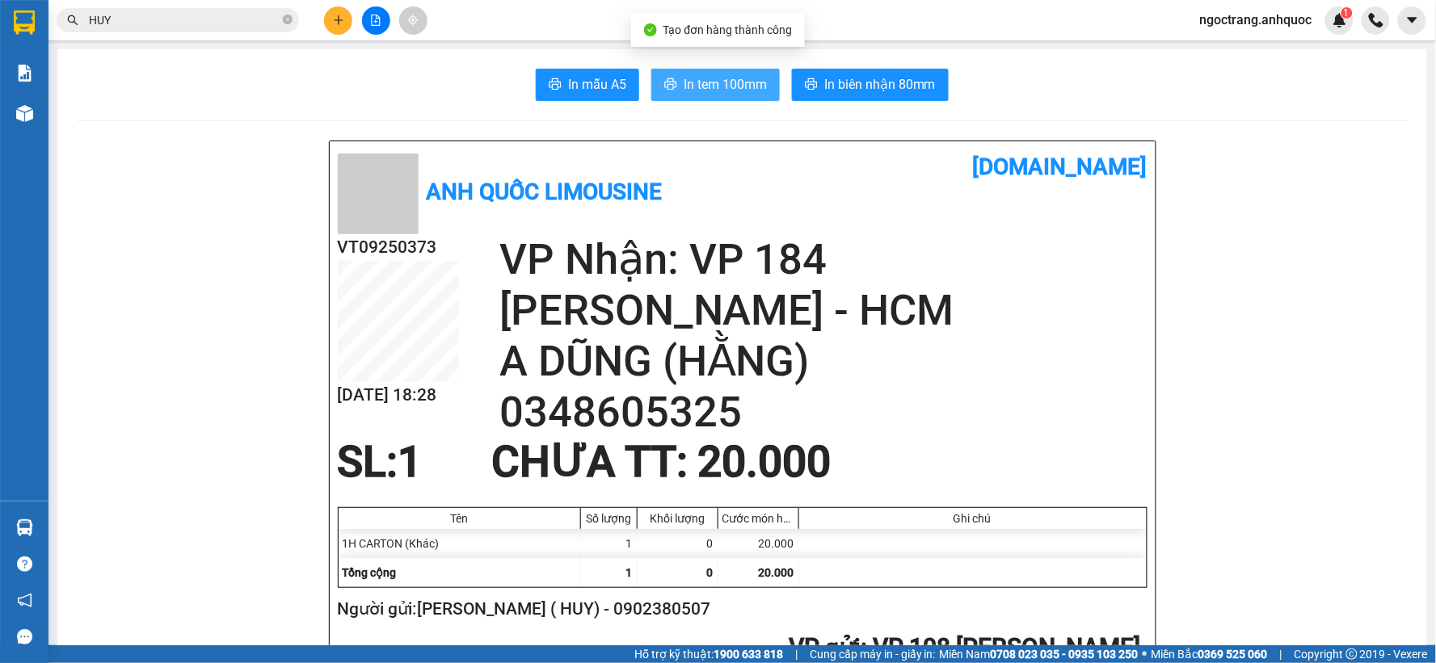
click at [684, 92] on span "In tem 100mm" at bounding box center [725, 84] width 83 height 20
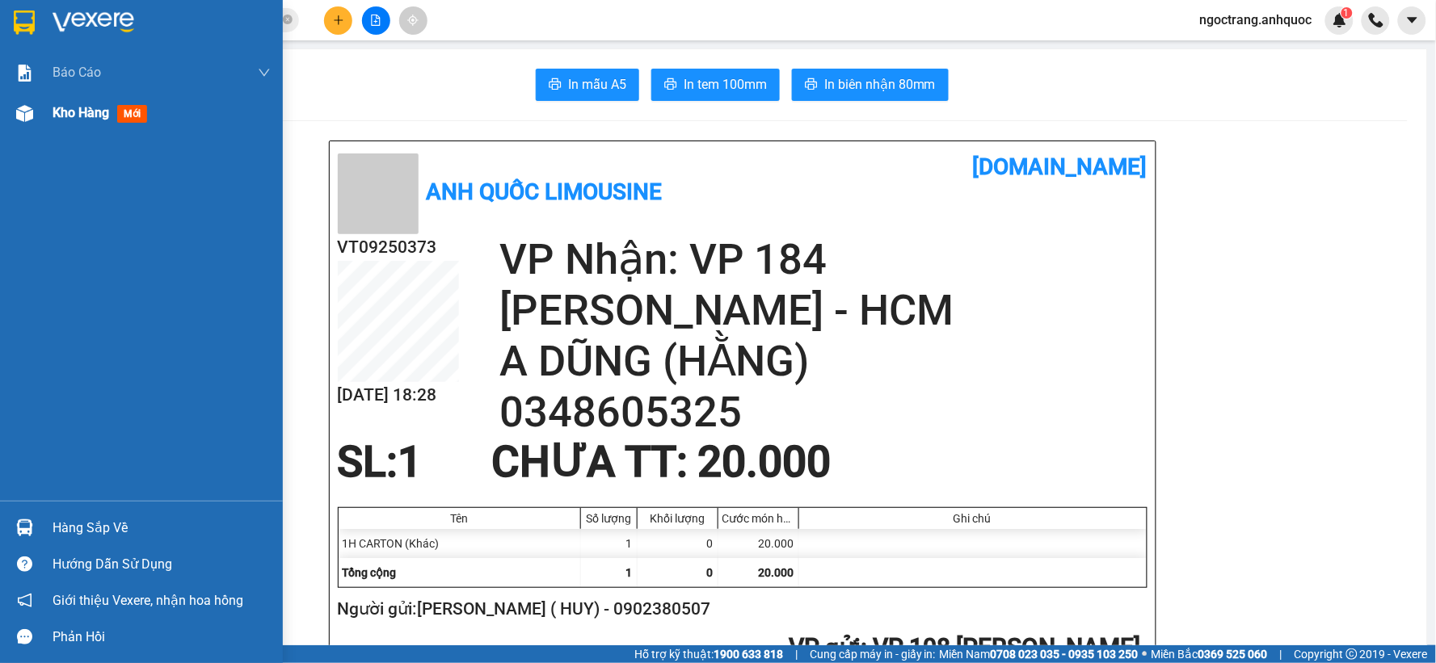
click at [71, 117] on span "Kho hàng" at bounding box center [81, 112] width 57 height 15
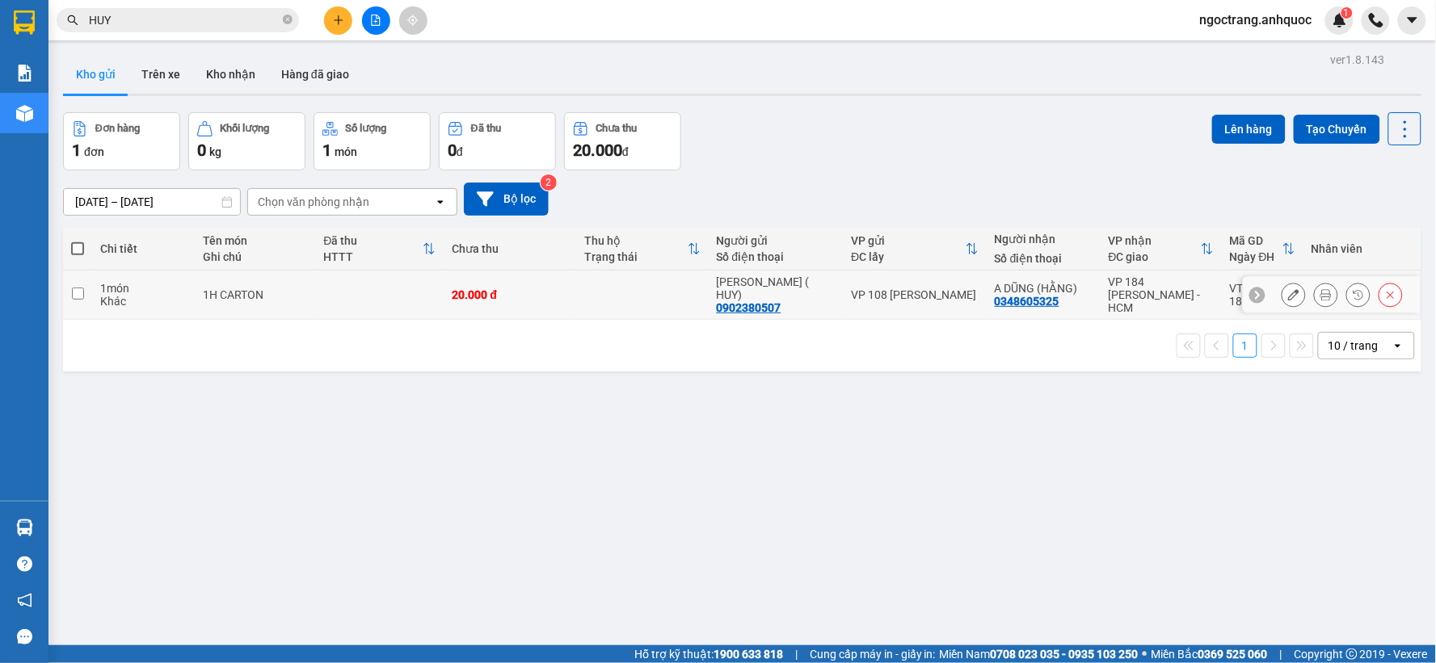
click at [75, 288] on input "checkbox" at bounding box center [78, 294] width 12 height 12
checkbox input "true"
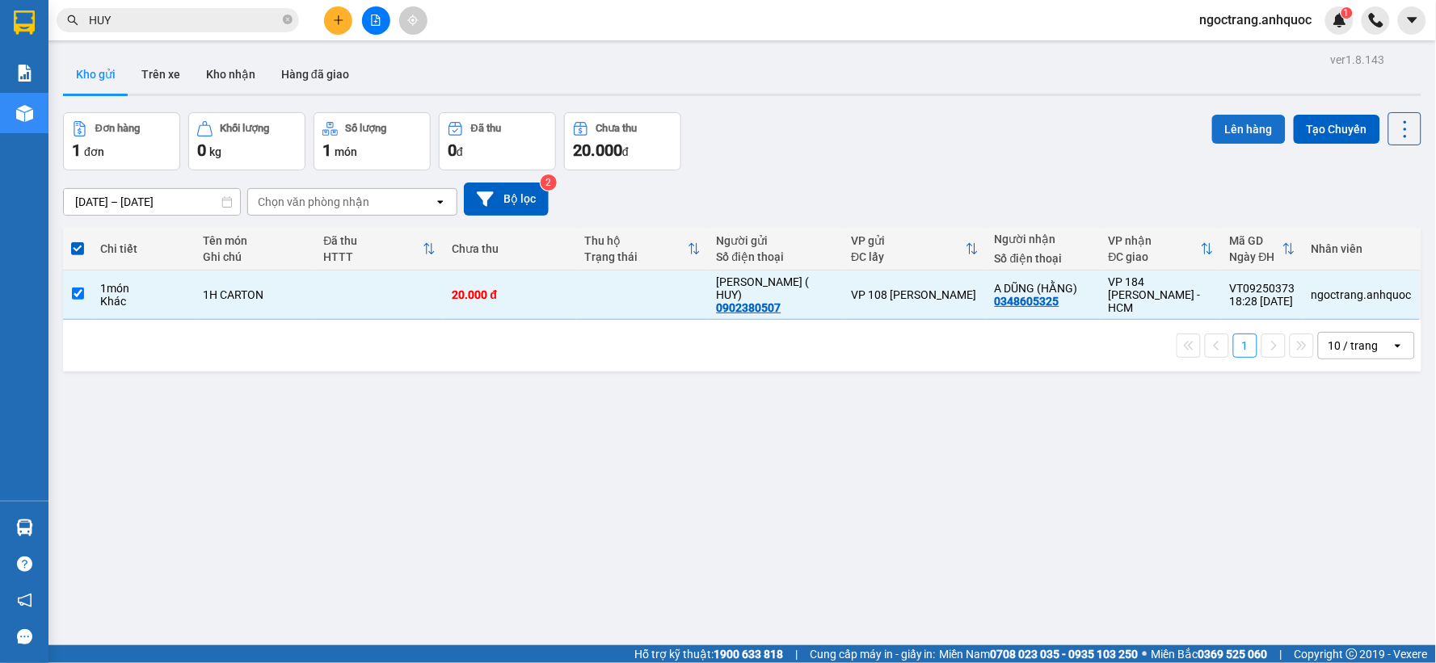
click at [1231, 121] on button "Lên hàng" at bounding box center [1249, 129] width 74 height 29
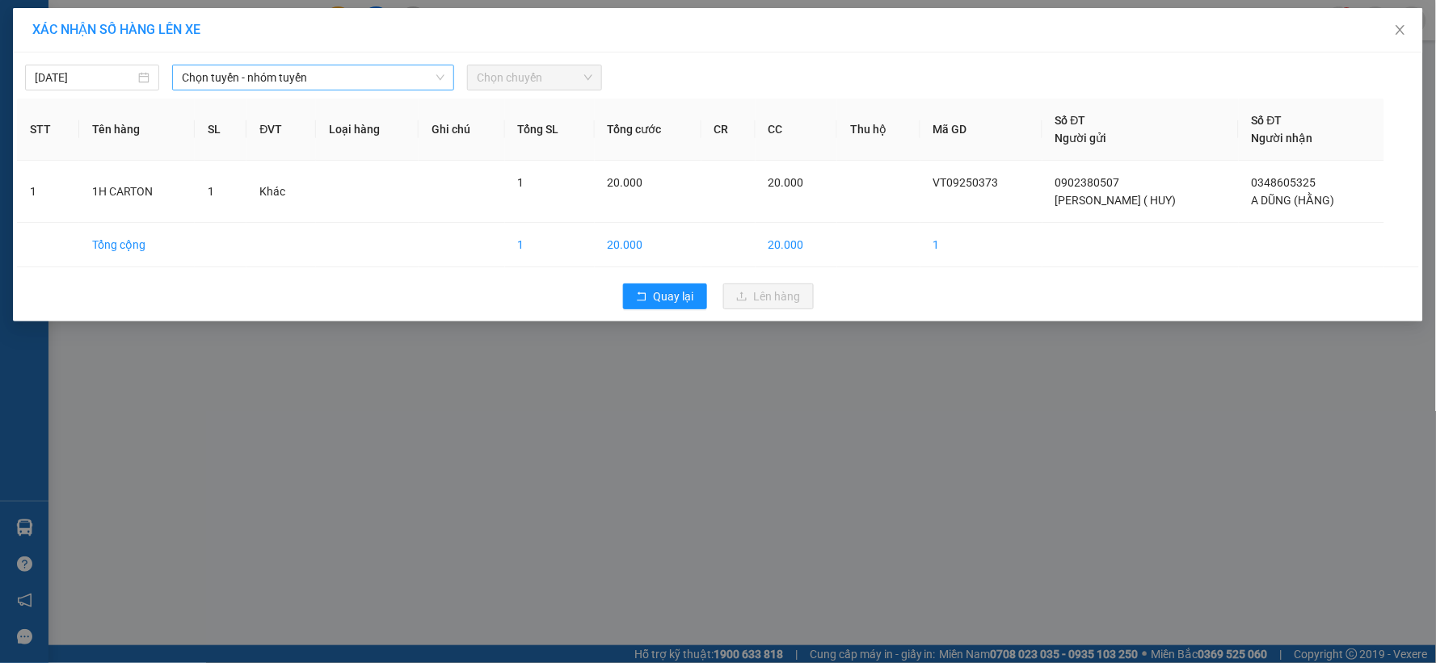
click at [239, 83] on span "Chọn tuyến - nhóm tuyến" at bounding box center [313, 77] width 263 height 24
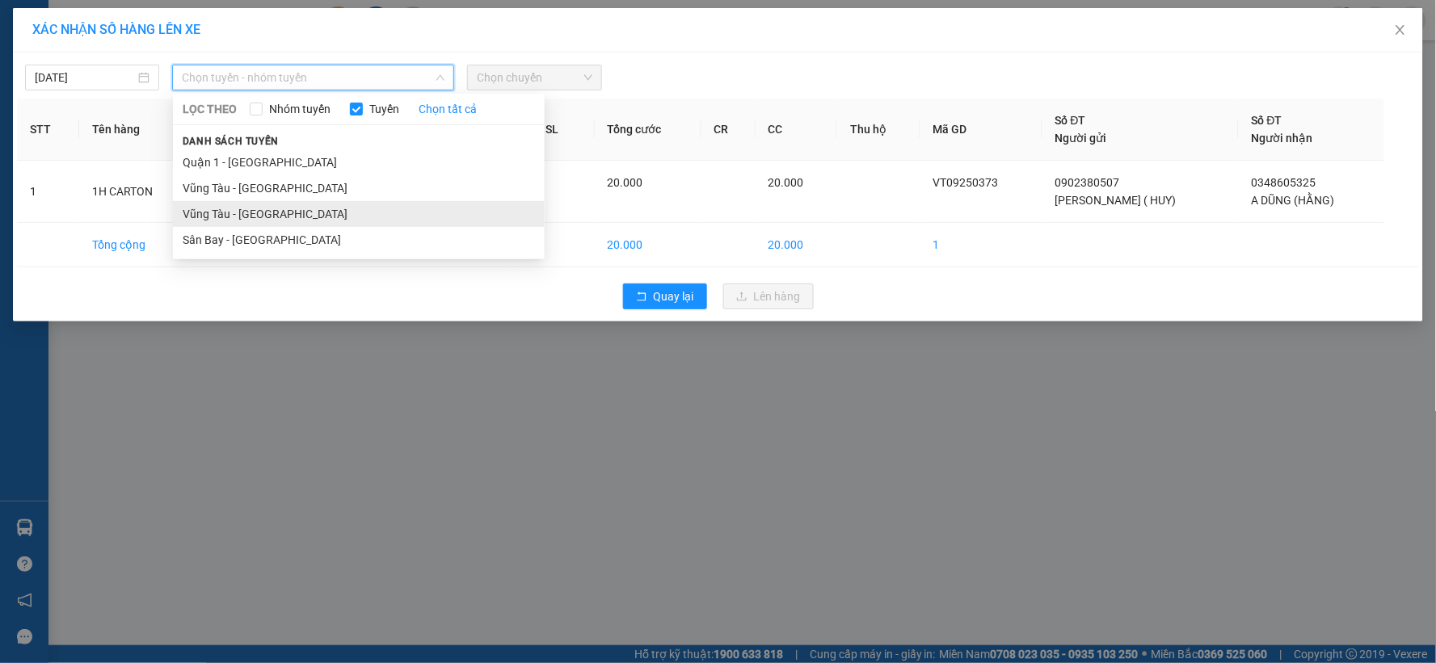
click at [255, 216] on li "Vũng Tàu - [GEOGRAPHIC_DATA]" at bounding box center [359, 214] width 372 height 26
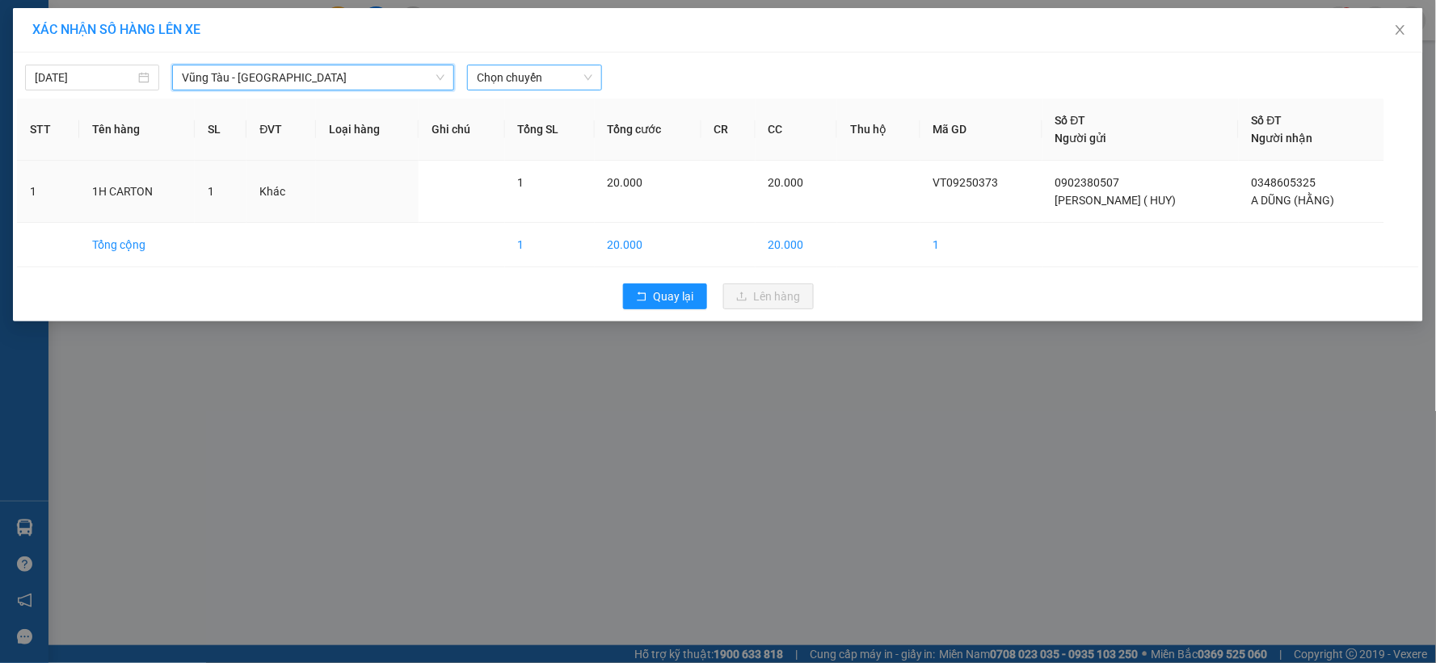
click at [545, 90] on input "search" at bounding box center [528, 77] width 103 height 24
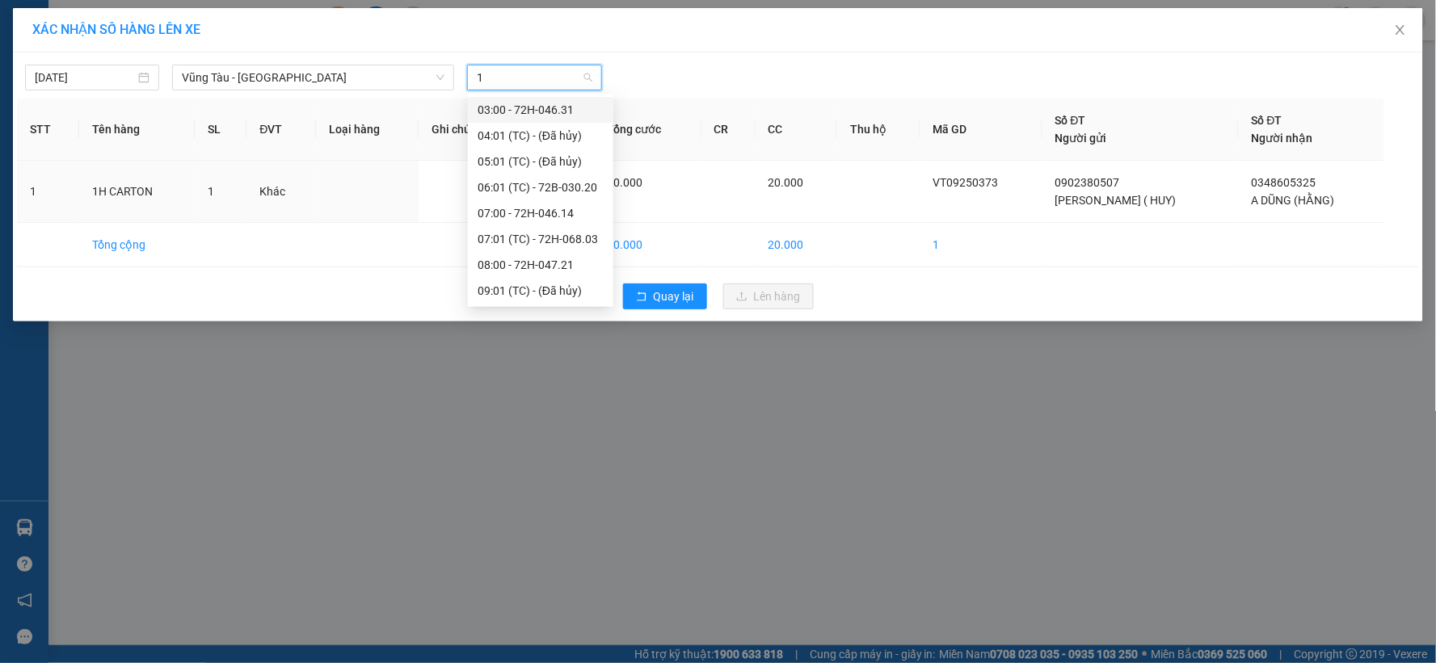
type input "19"
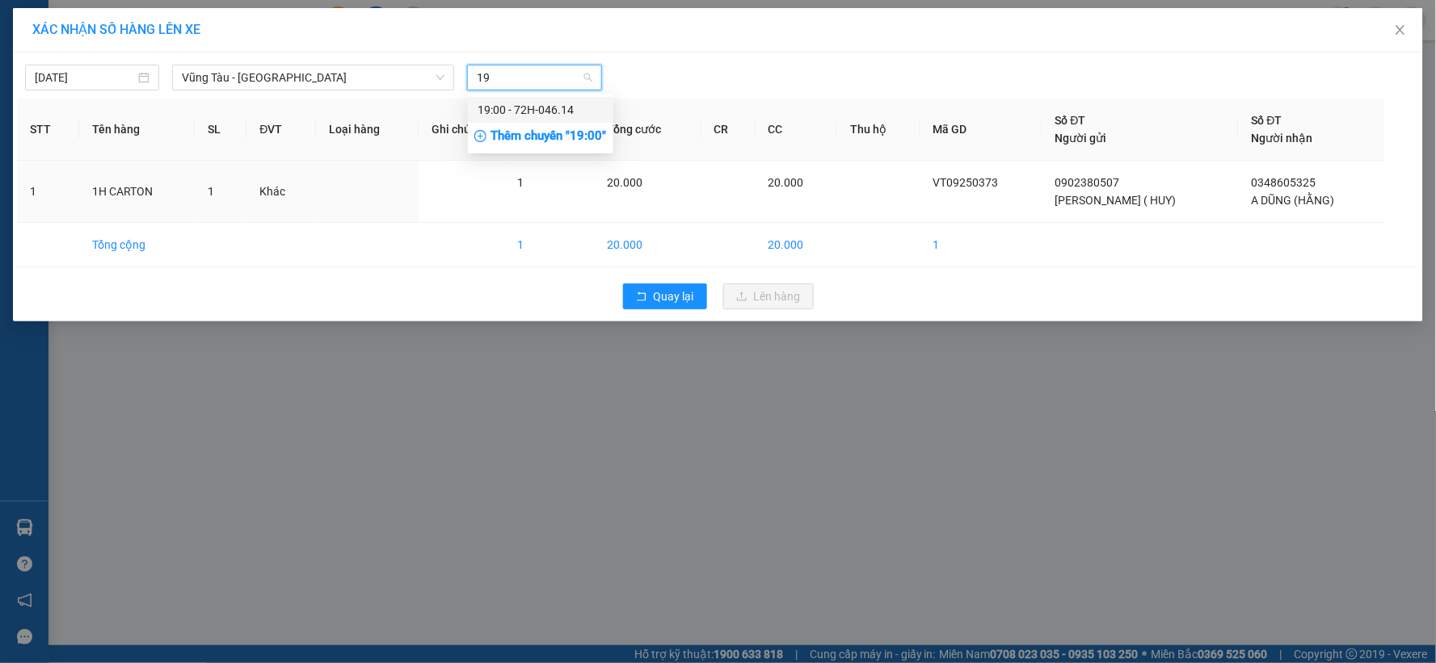
click at [542, 107] on div "19:00 - 72H-046.14" at bounding box center [541, 110] width 126 height 18
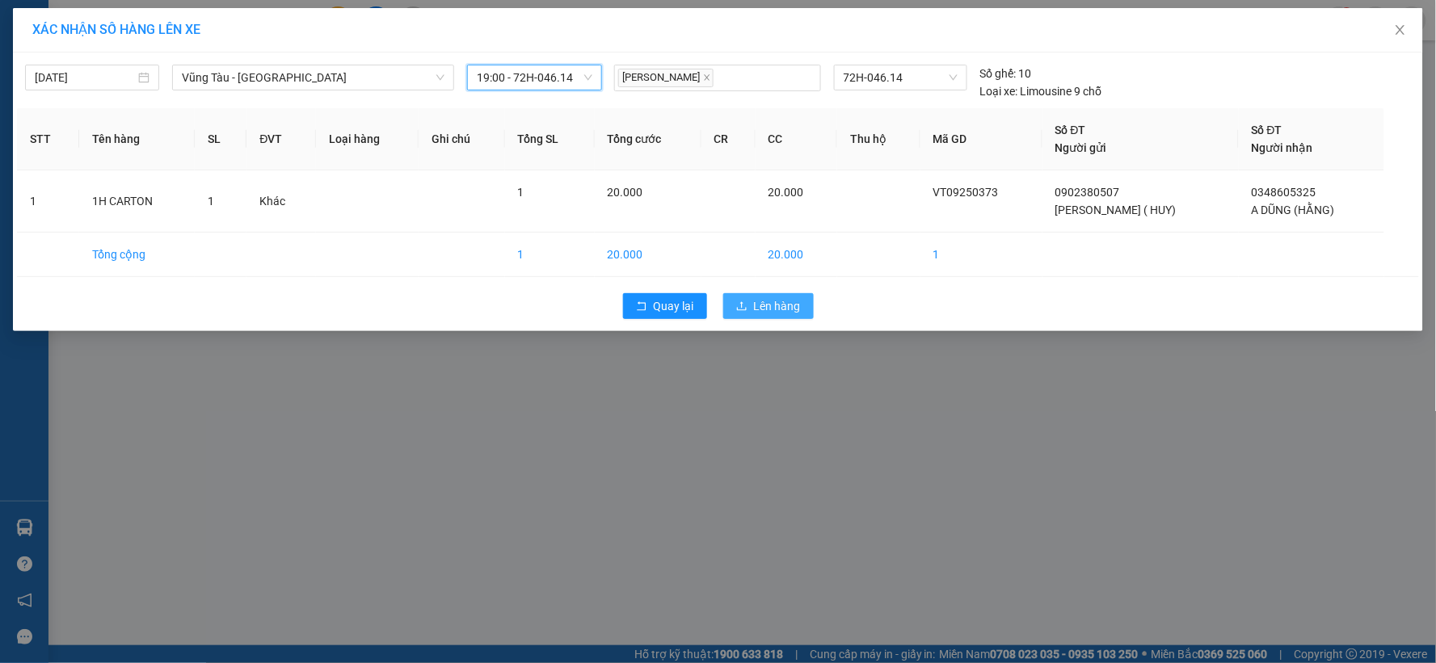
click at [781, 307] on span "Lên hàng" at bounding box center [777, 306] width 47 height 18
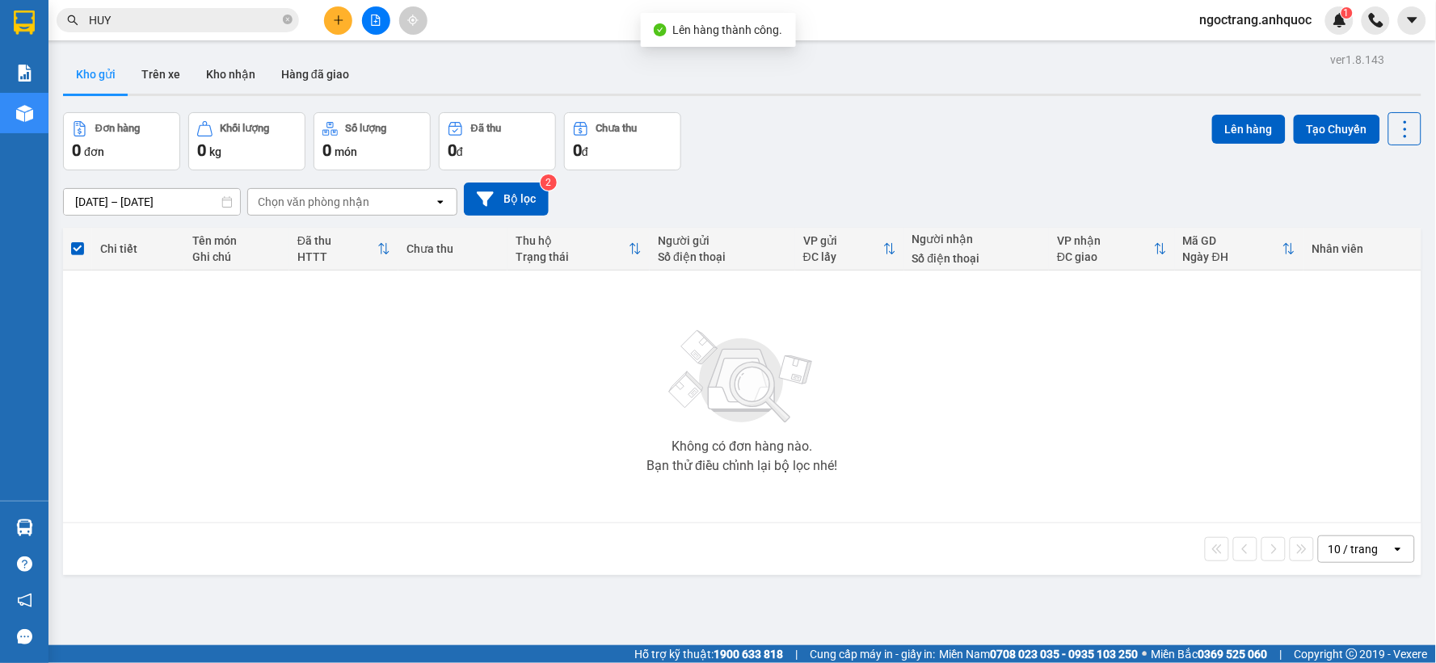
click at [375, 24] on icon "file-add" at bounding box center [375, 20] width 11 height 11
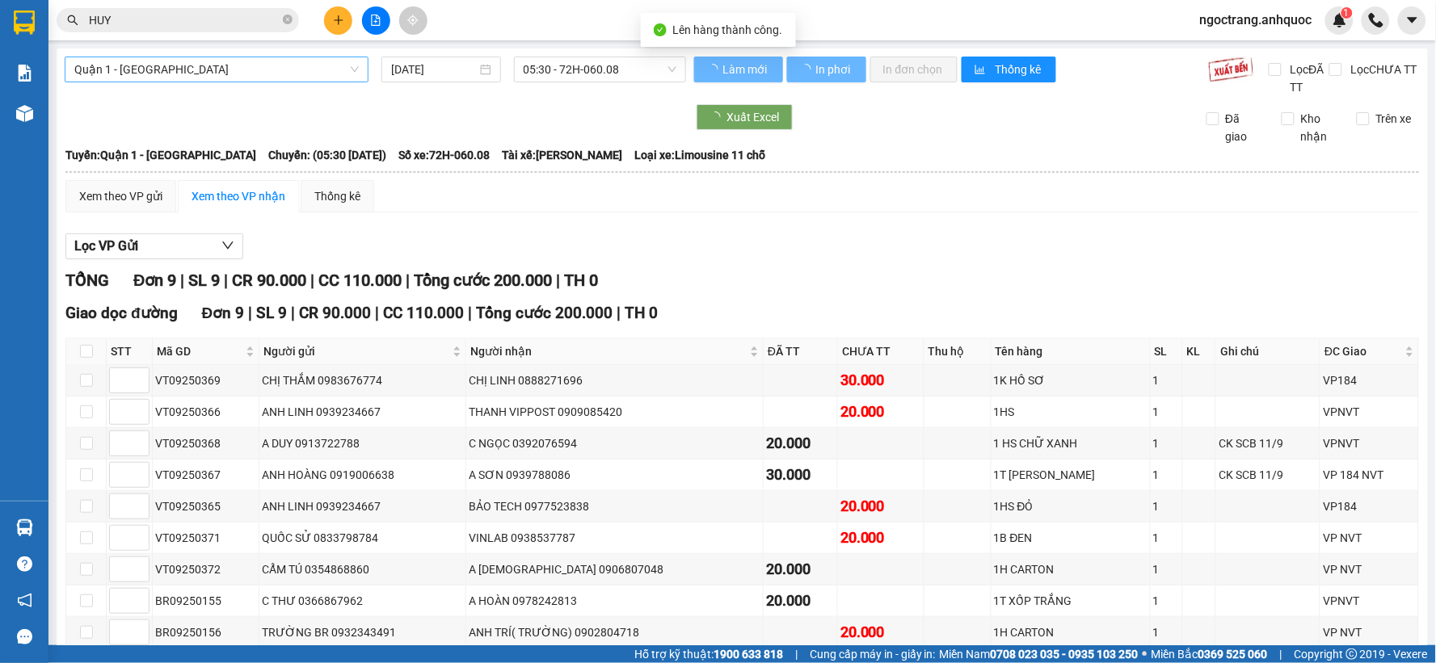
click at [190, 76] on span "Quận 1 - [GEOGRAPHIC_DATA]" at bounding box center [216, 69] width 284 height 24
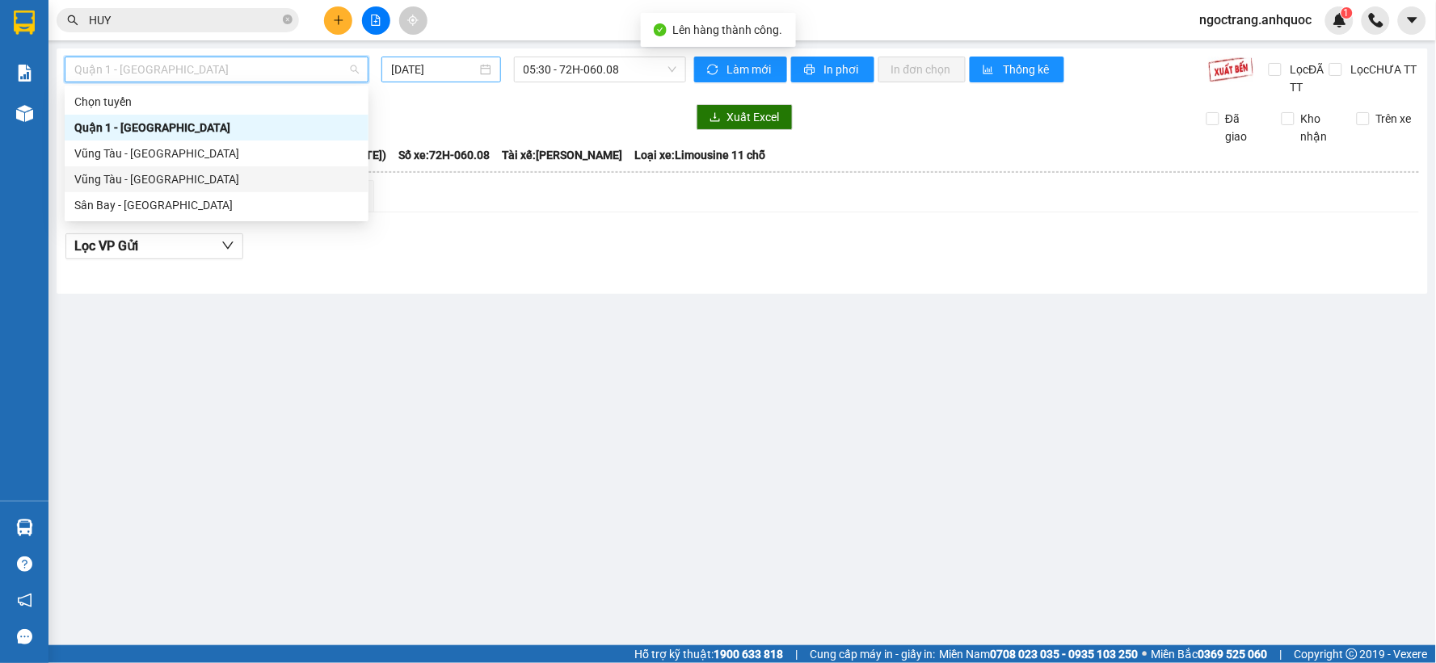
drag, startPoint x: 168, startPoint y: 179, endPoint x: 448, endPoint y: 57, distance: 305.4
click at [187, 179] on div "Vũng Tàu - [GEOGRAPHIC_DATA]" at bounding box center [216, 179] width 284 height 18
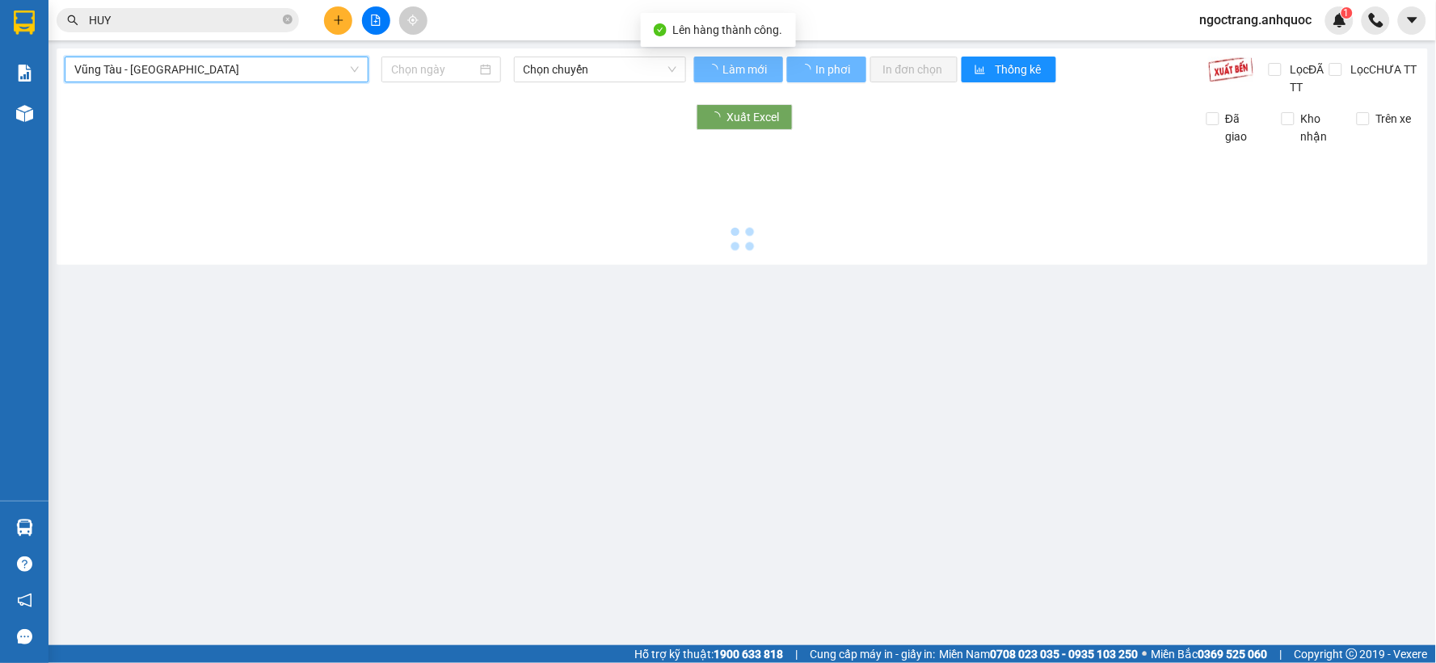
type input "[DATE]"
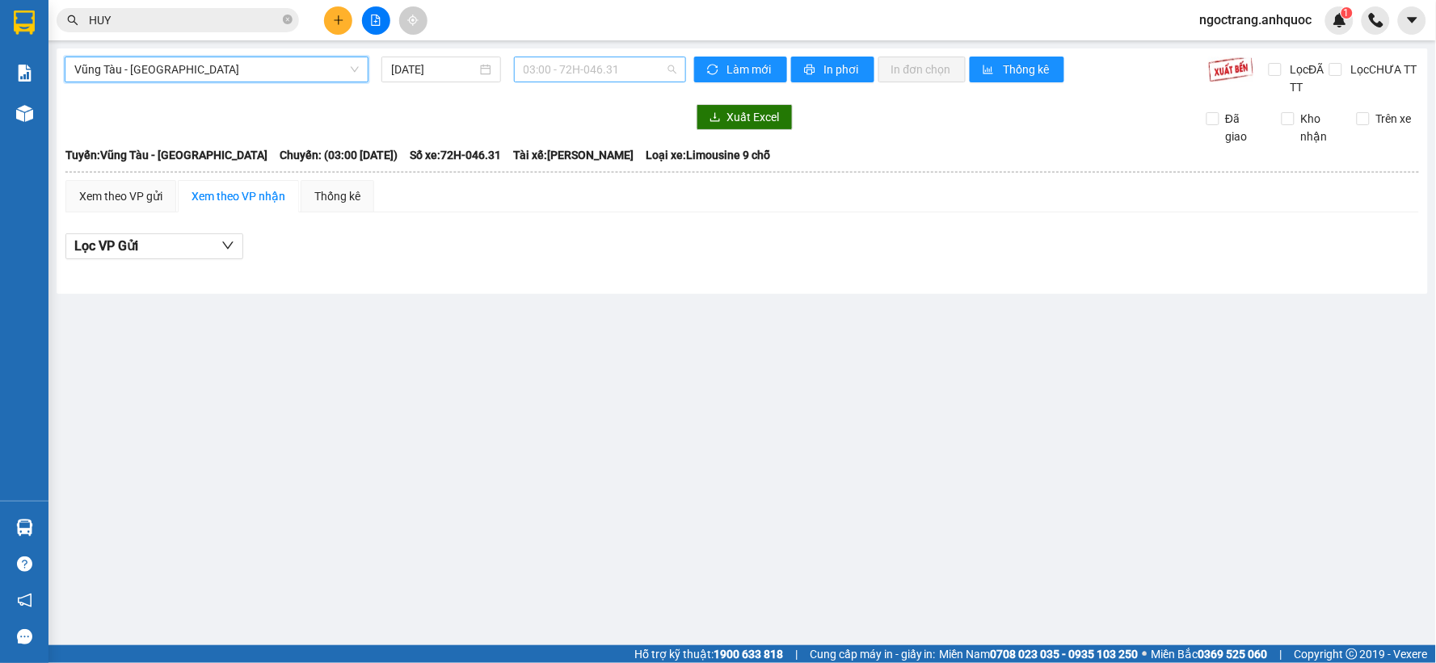
click at [549, 61] on span "03:00 - 72H-046.31" at bounding box center [600, 69] width 153 height 24
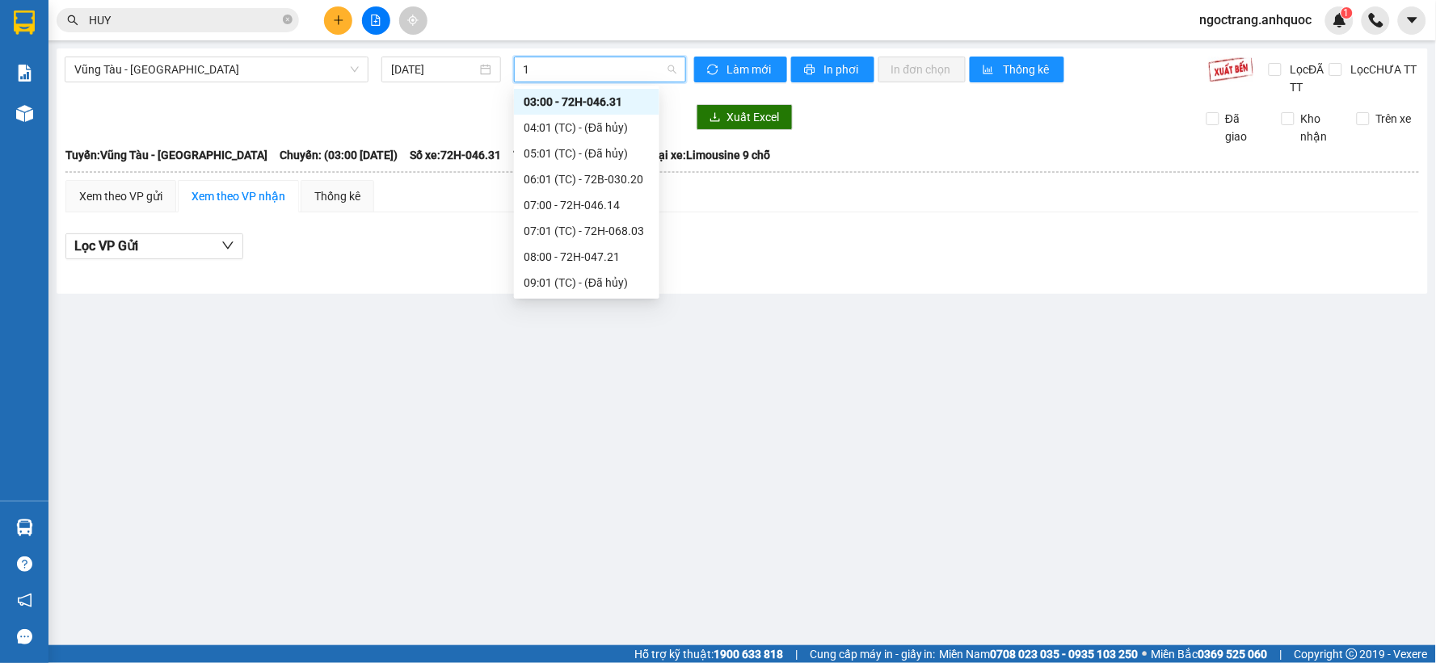
type input "19"
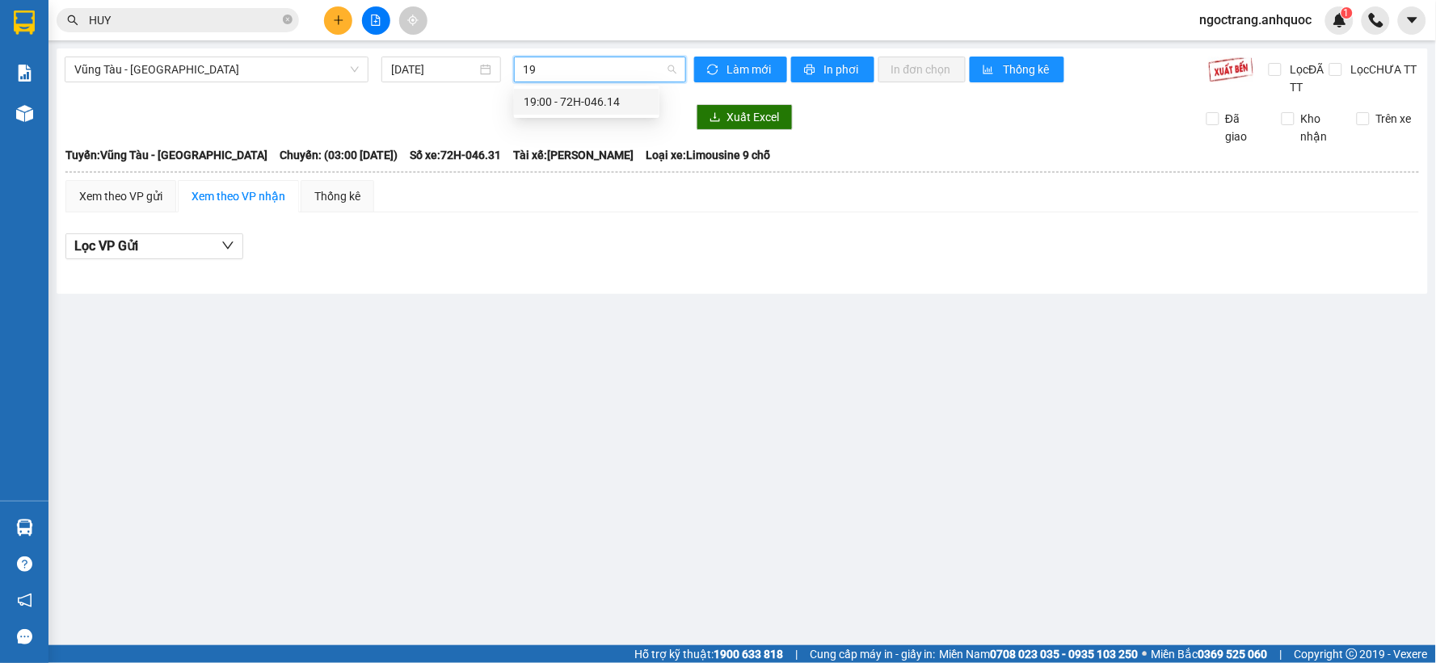
click at [566, 97] on div "19:00 - 72H-046.14" at bounding box center [587, 102] width 126 height 18
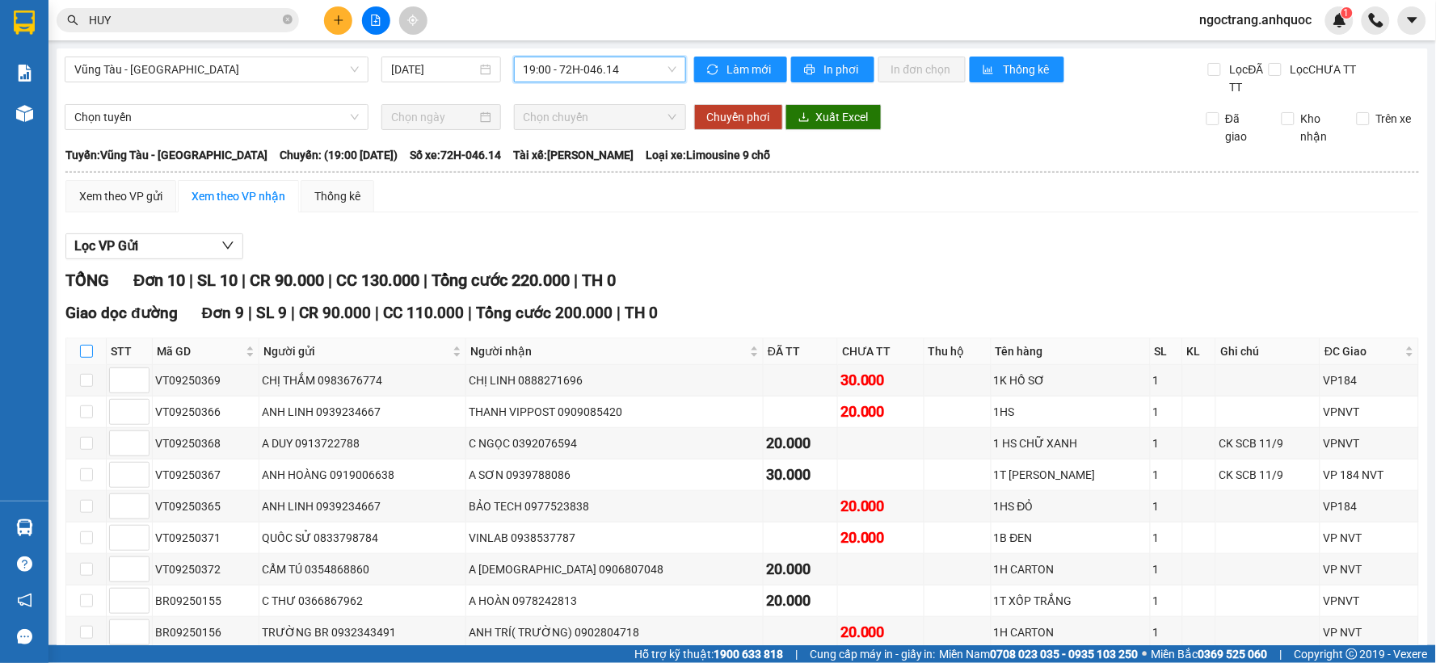
click at [83, 347] on input "checkbox" at bounding box center [86, 351] width 13 height 13
checkbox input "true"
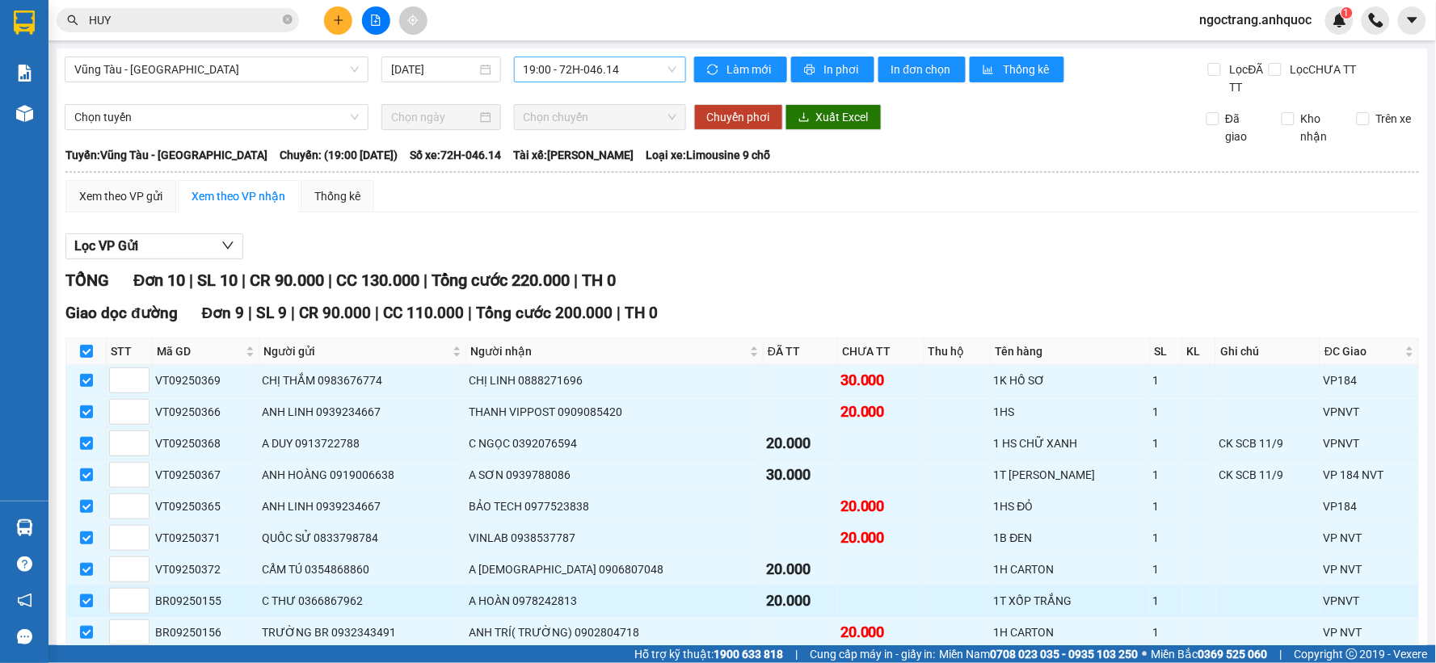
click at [90, 601] on input "checkbox" at bounding box center [86, 601] width 13 height 13
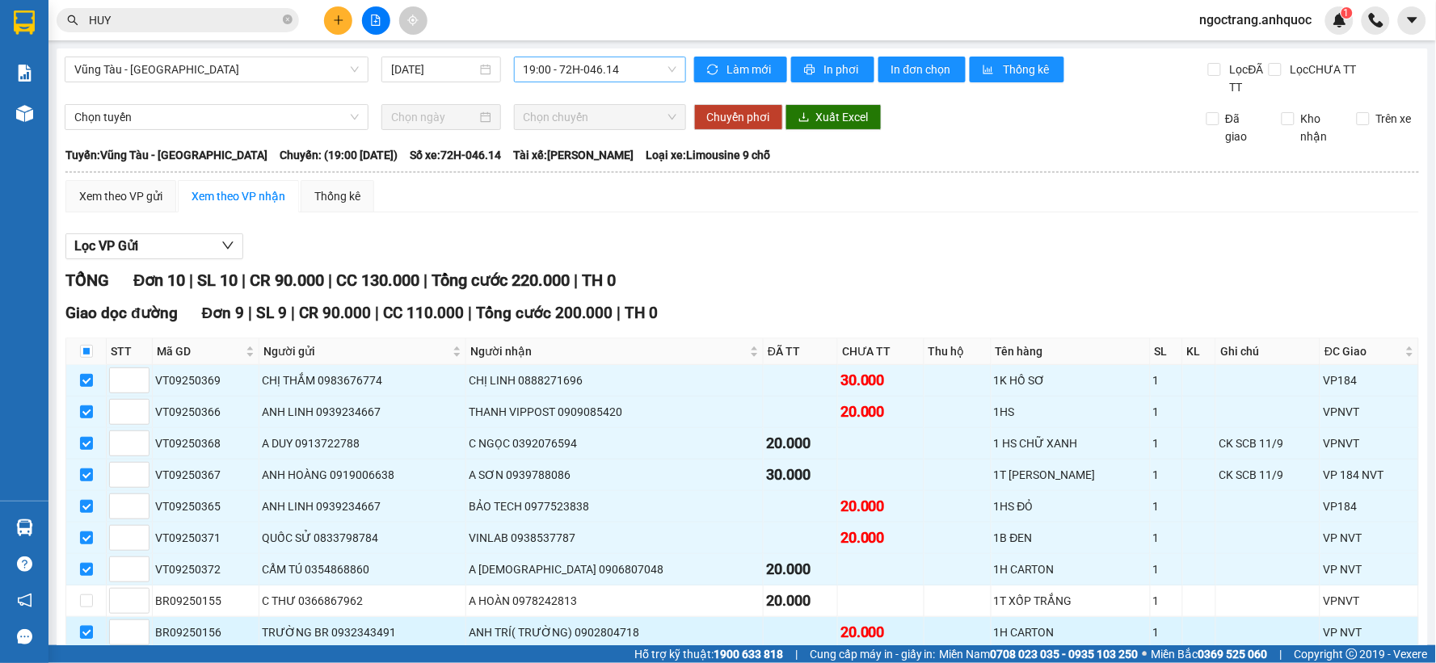
click at [82, 634] on input "checkbox" at bounding box center [86, 632] width 13 height 13
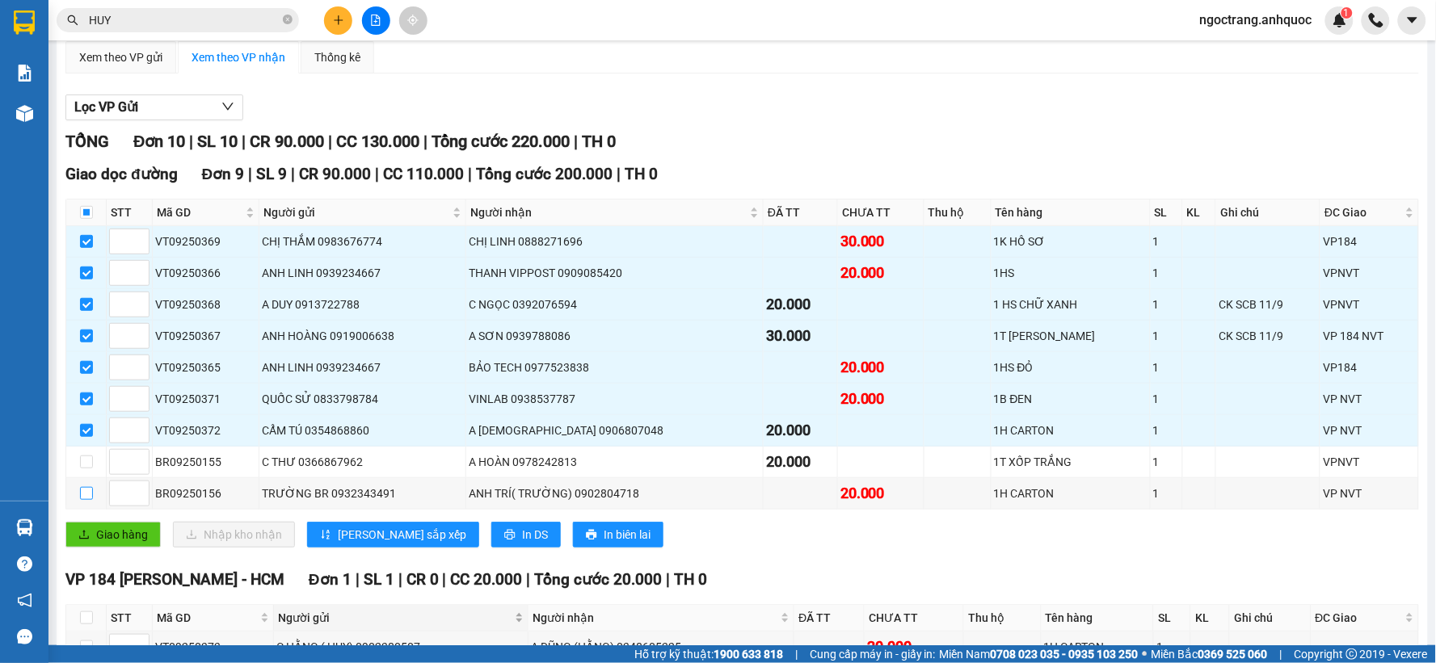
scroll to position [243, 0]
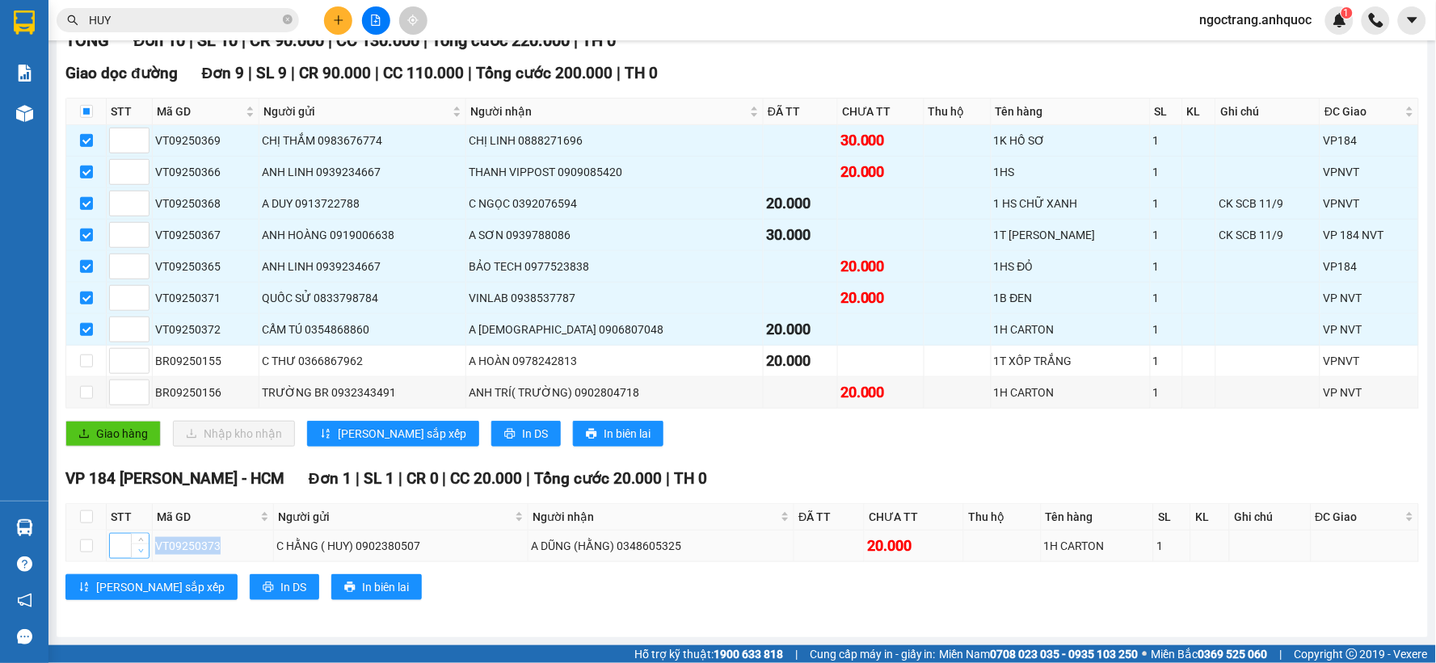
drag, startPoint x: 223, startPoint y: 547, endPoint x: 147, endPoint y: 547, distance: 76.0
click at [147, 547] on tr "VT09250373 C HẰNG ( HUY) 0902380507 A DŨNG (HẰNG) 0348605325 20.000 1H CARTON 1" at bounding box center [742, 547] width 1353 height 32
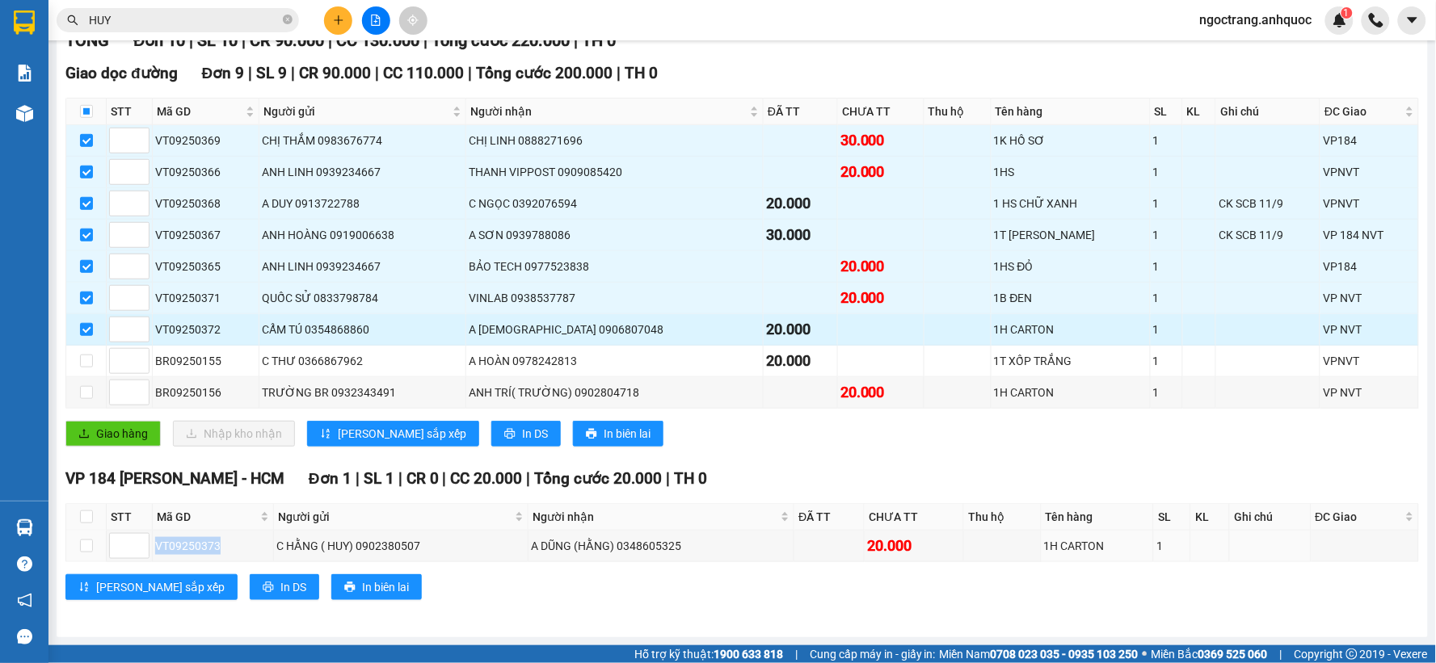
copy tr "VT09250373"
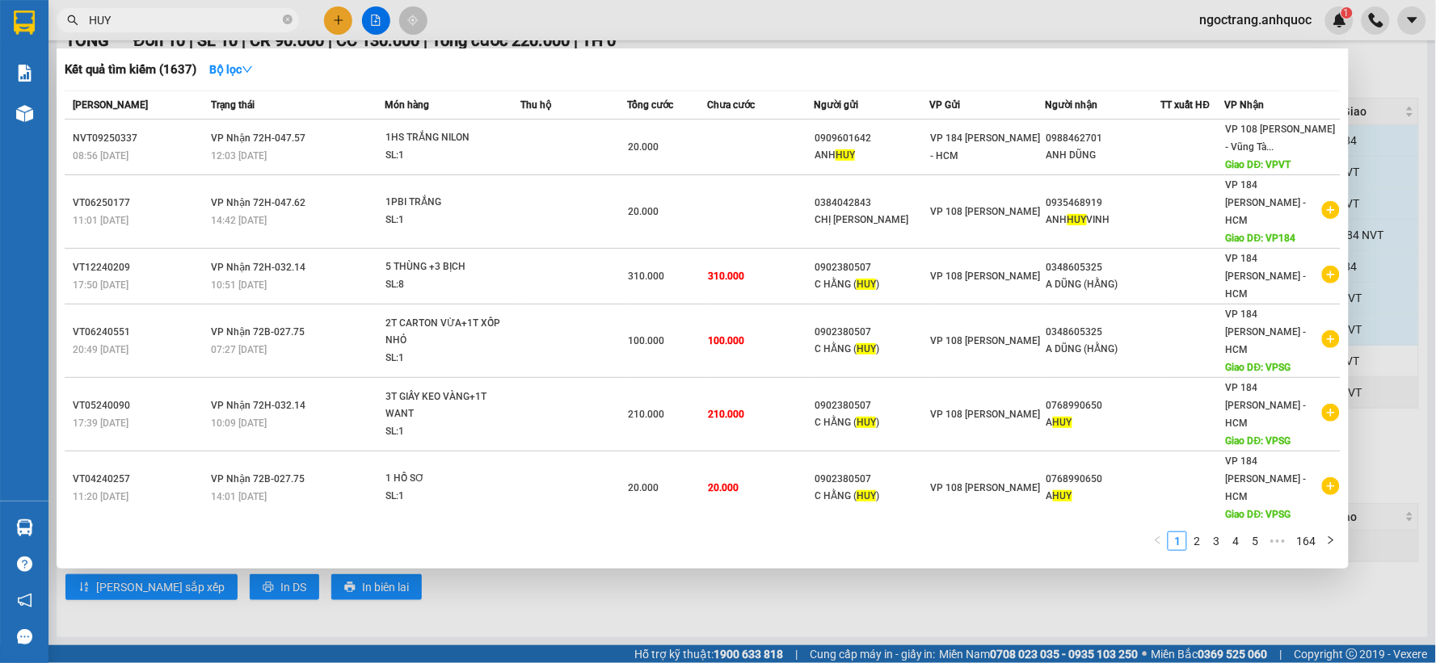
click at [149, 25] on input "HUY" at bounding box center [184, 20] width 191 height 18
drag, startPoint x: 143, startPoint y: 25, endPoint x: 62, endPoint y: 25, distance: 80.8
click at [62, 25] on span "HUY" at bounding box center [178, 20] width 242 height 24
paste input "VT09250373"
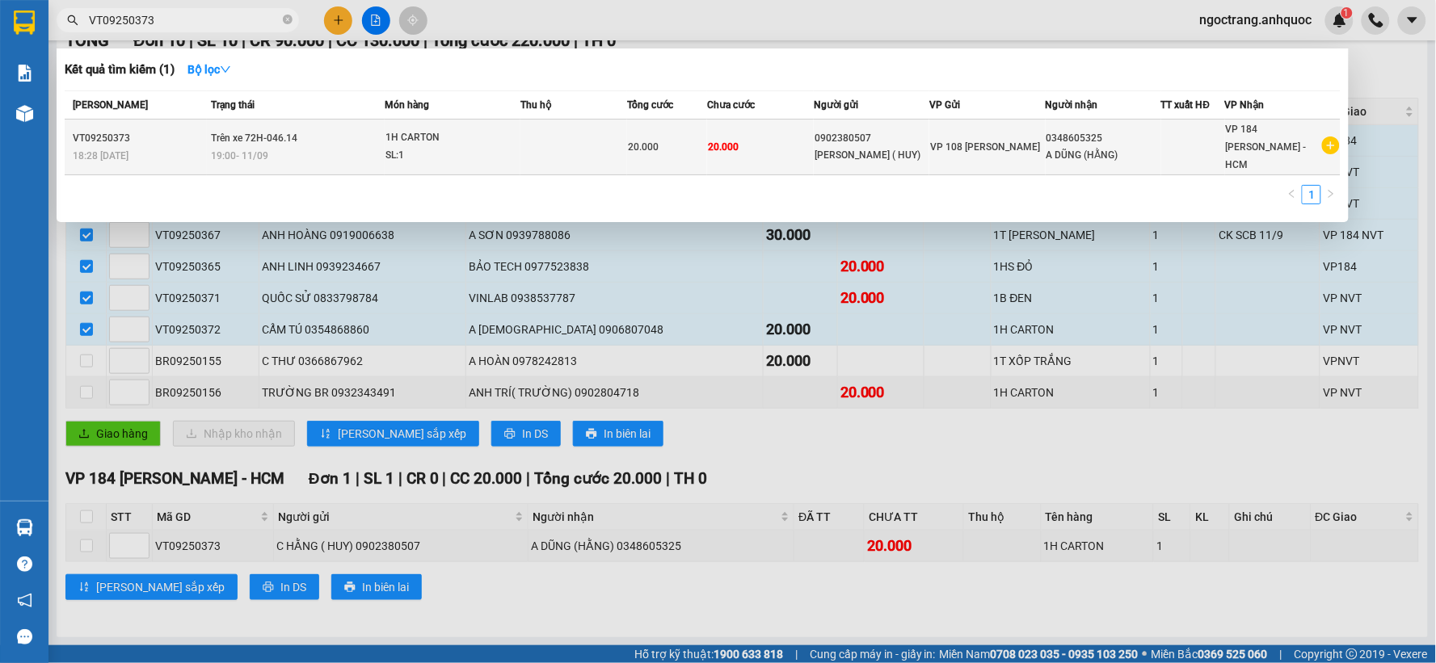
click at [827, 147] on div "[PERSON_NAME] ( HUY)" at bounding box center [871, 155] width 114 height 17
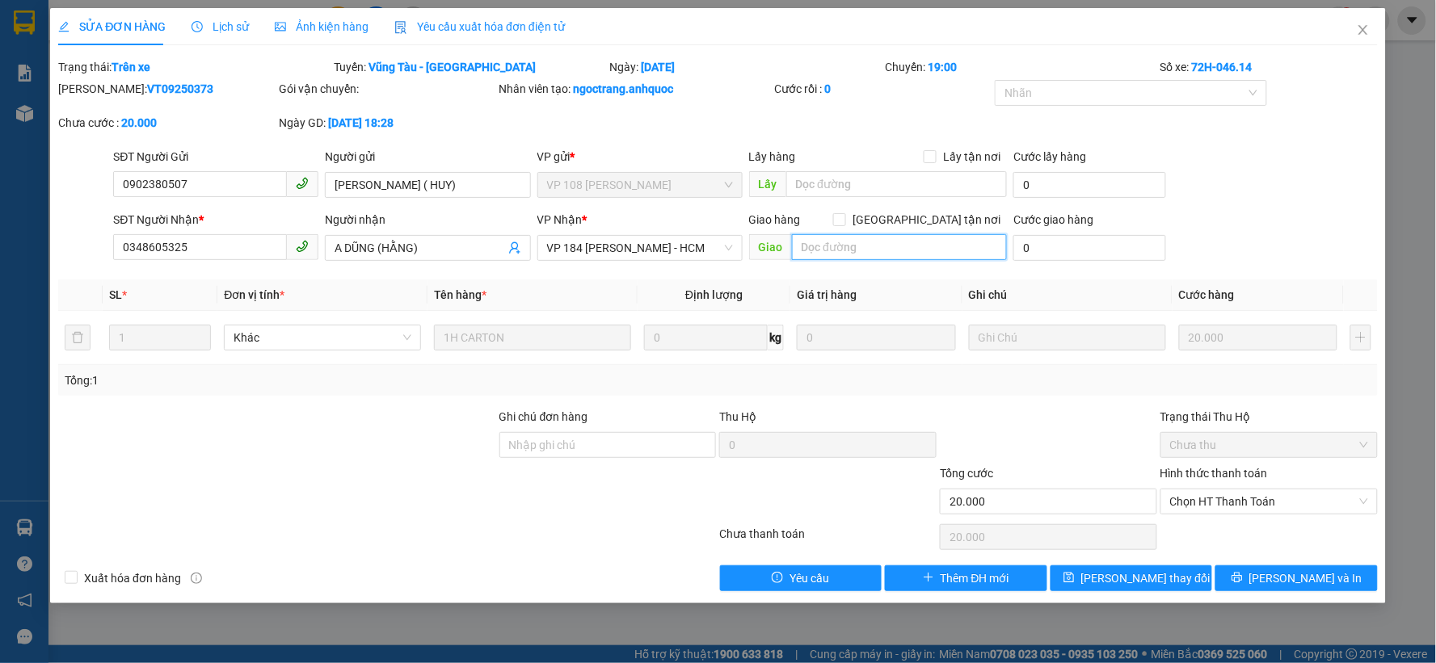
click at [919, 245] on input "text" at bounding box center [900, 247] width 216 height 26
click at [1113, 574] on span "[PERSON_NAME] thay đổi" at bounding box center [1145, 579] width 129 height 18
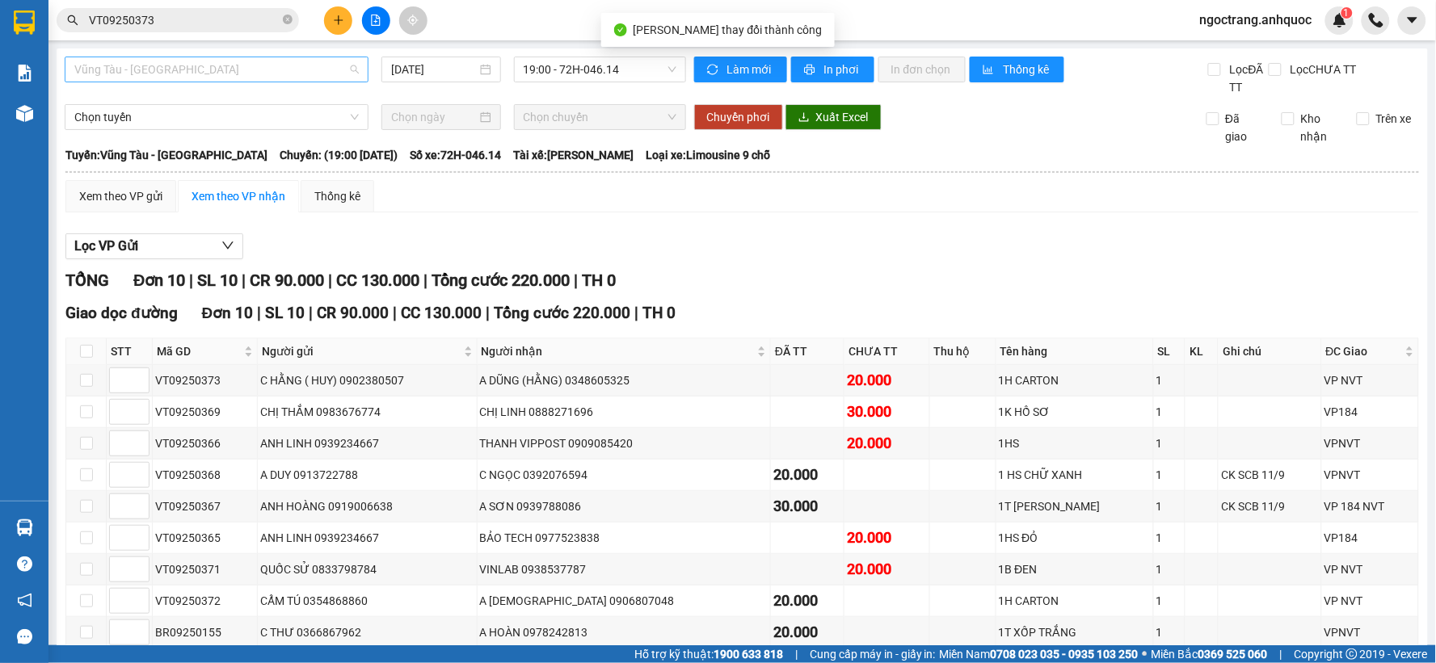
click at [240, 75] on span "Vũng Tàu - [GEOGRAPHIC_DATA]" at bounding box center [216, 69] width 284 height 24
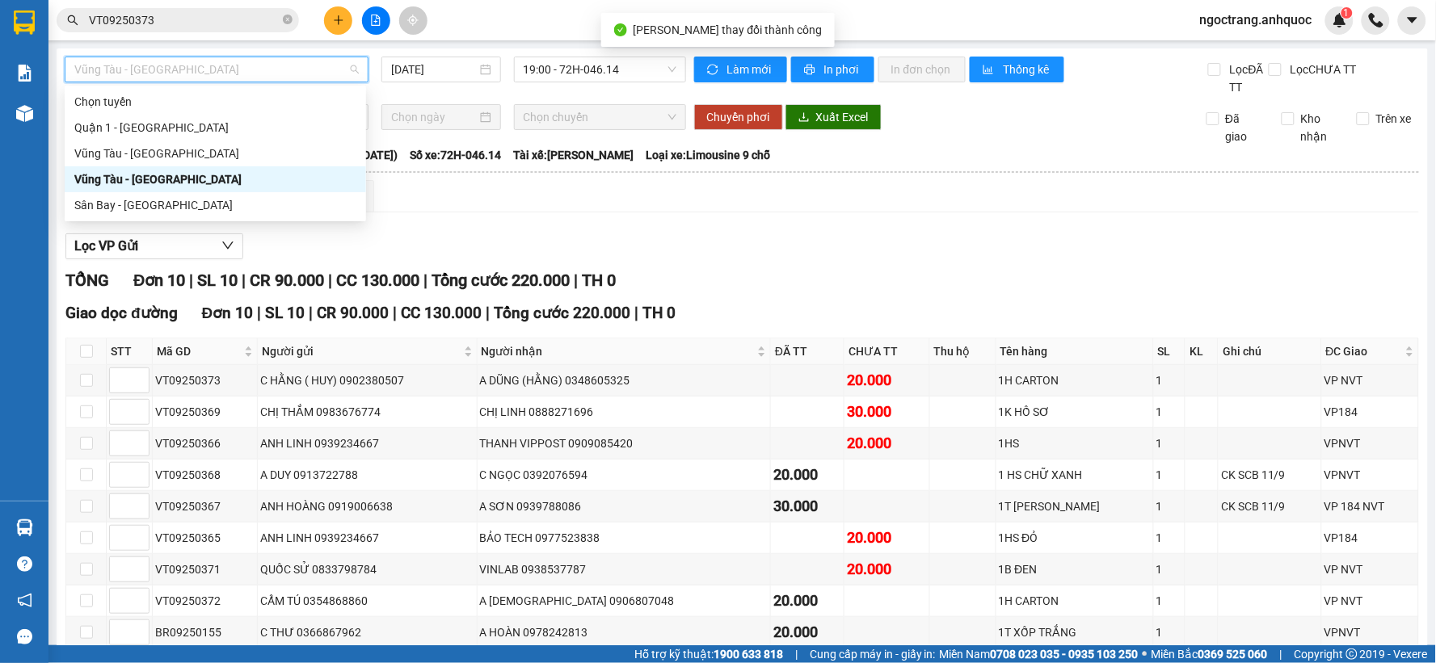
click at [113, 179] on div "Vũng Tàu - [GEOGRAPHIC_DATA]" at bounding box center [215, 179] width 282 height 18
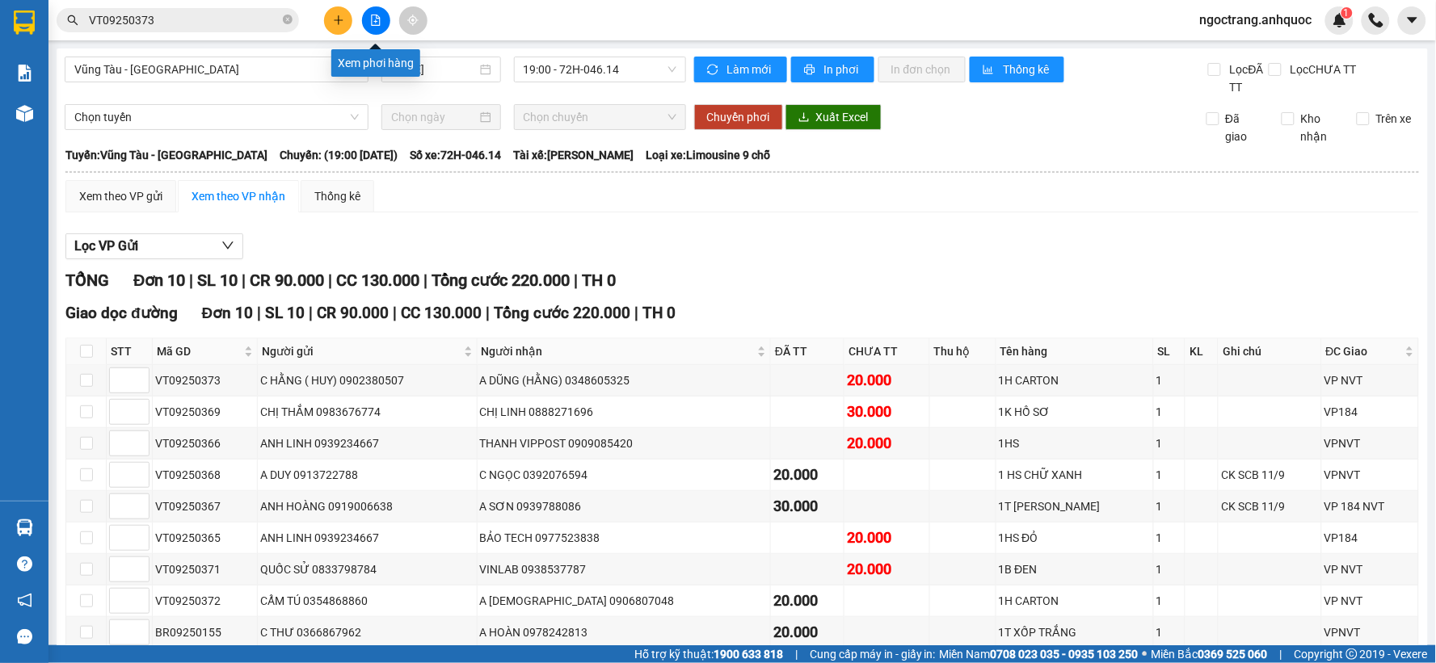
click at [372, 19] on icon "file-add" at bounding box center [376, 20] width 9 height 11
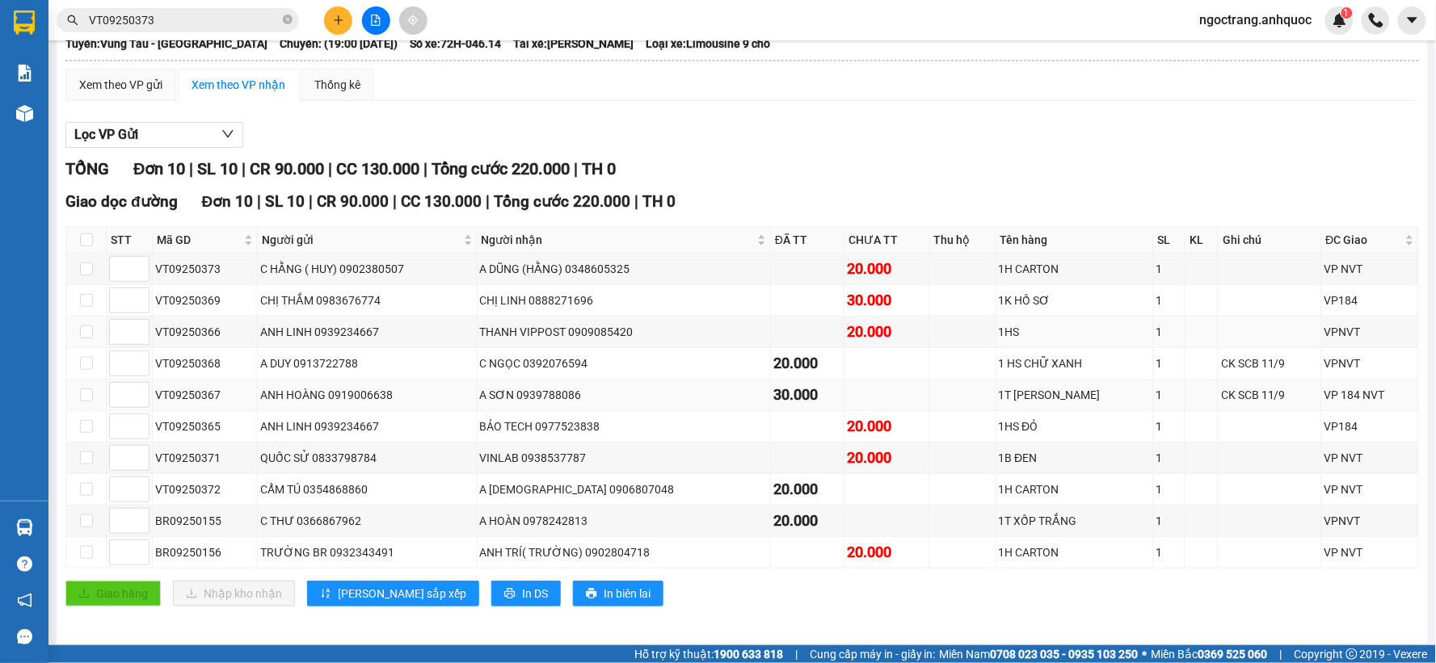
scroll to position [121, 0]
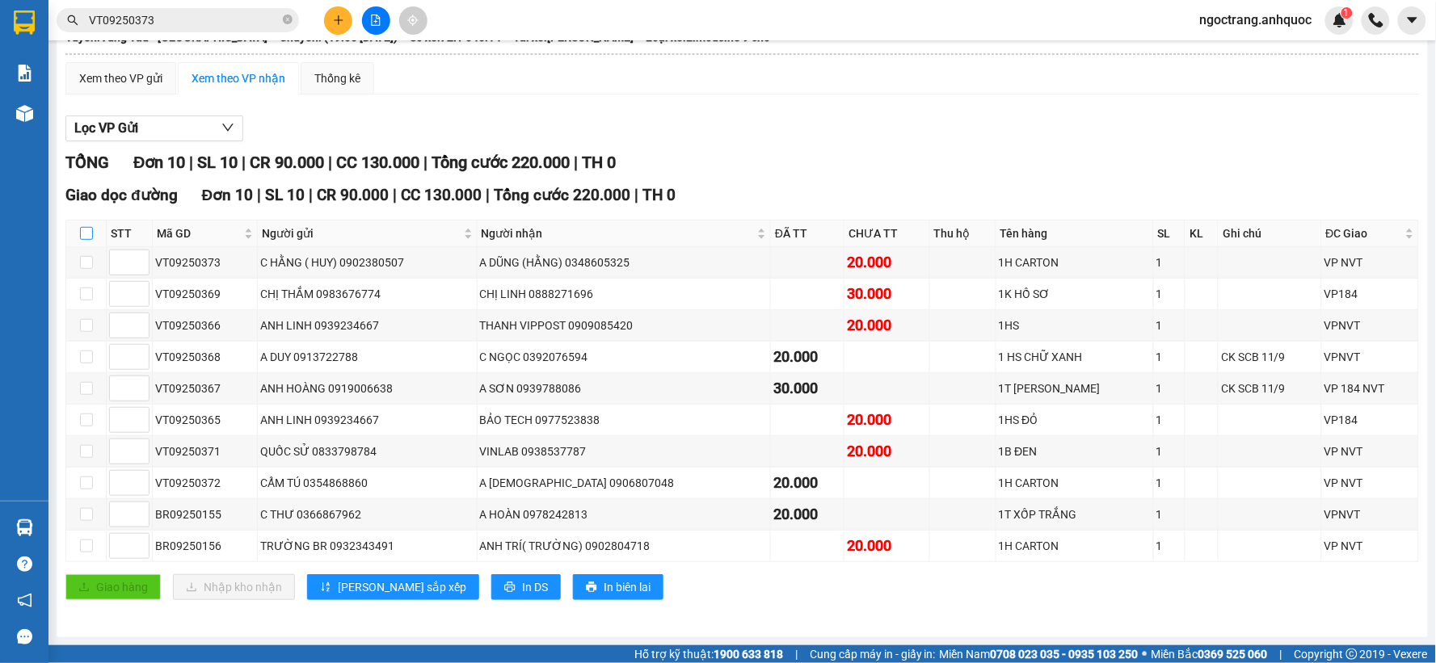
click at [87, 232] on input "checkbox" at bounding box center [86, 233] width 13 height 13
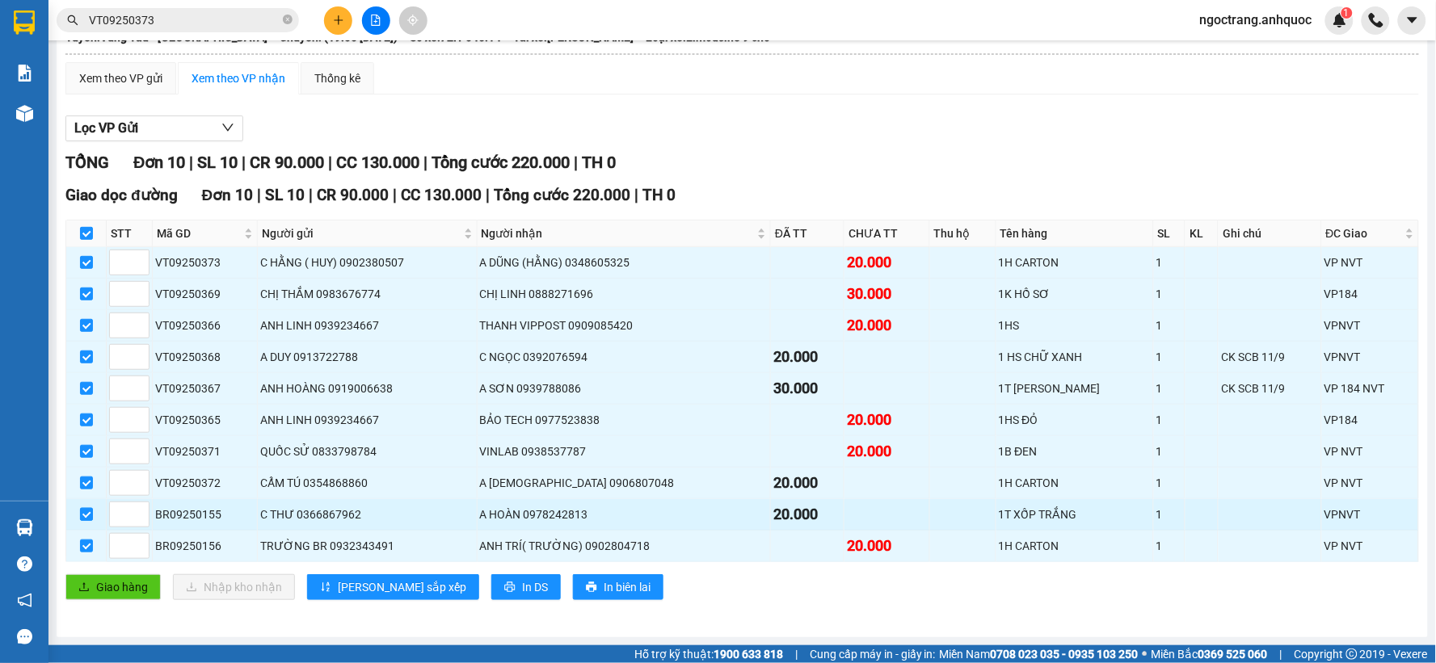
click at [87, 519] on input "checkbox" at bounding box center [86, 514] width 13 height 13
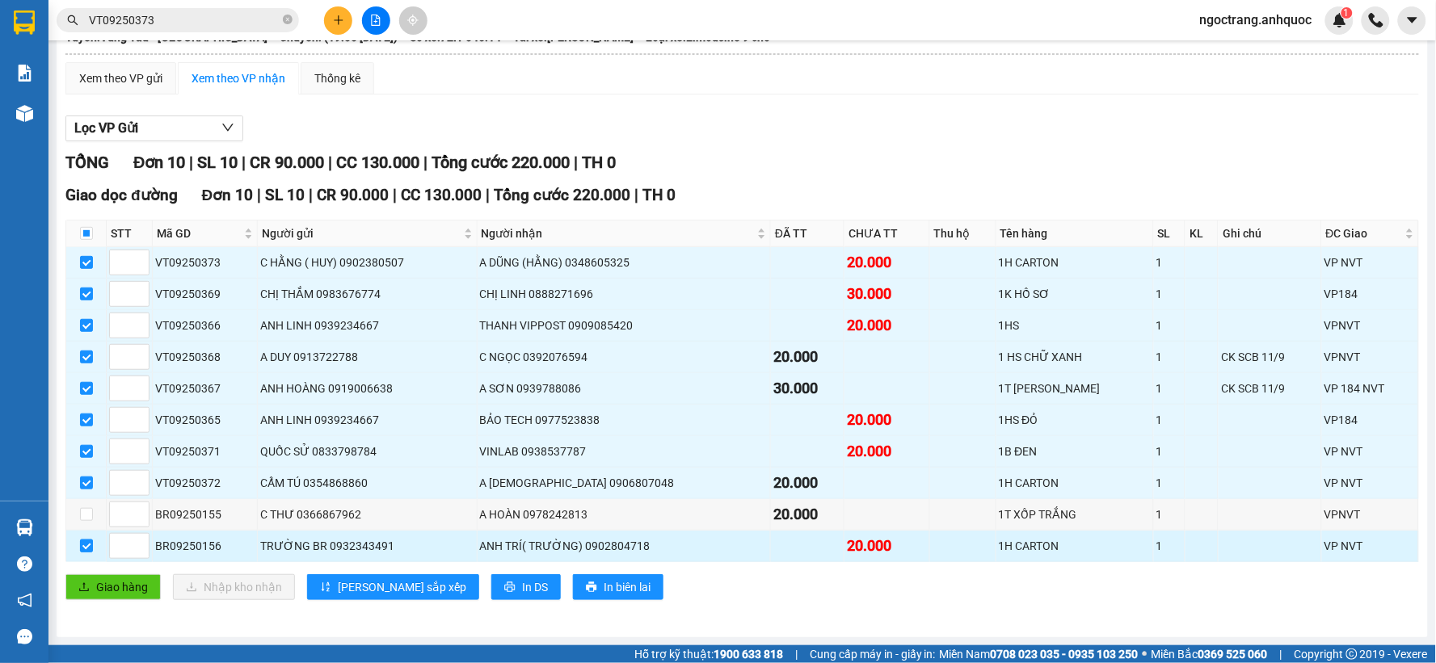
drag, startPoint x: 82, startPoint y: 540, endPoint x: 121, endPoint y: 530, distance: 40.8
click at [83, 540] on input "checkbox" at bounding box center [86, 546] width 13 height 13
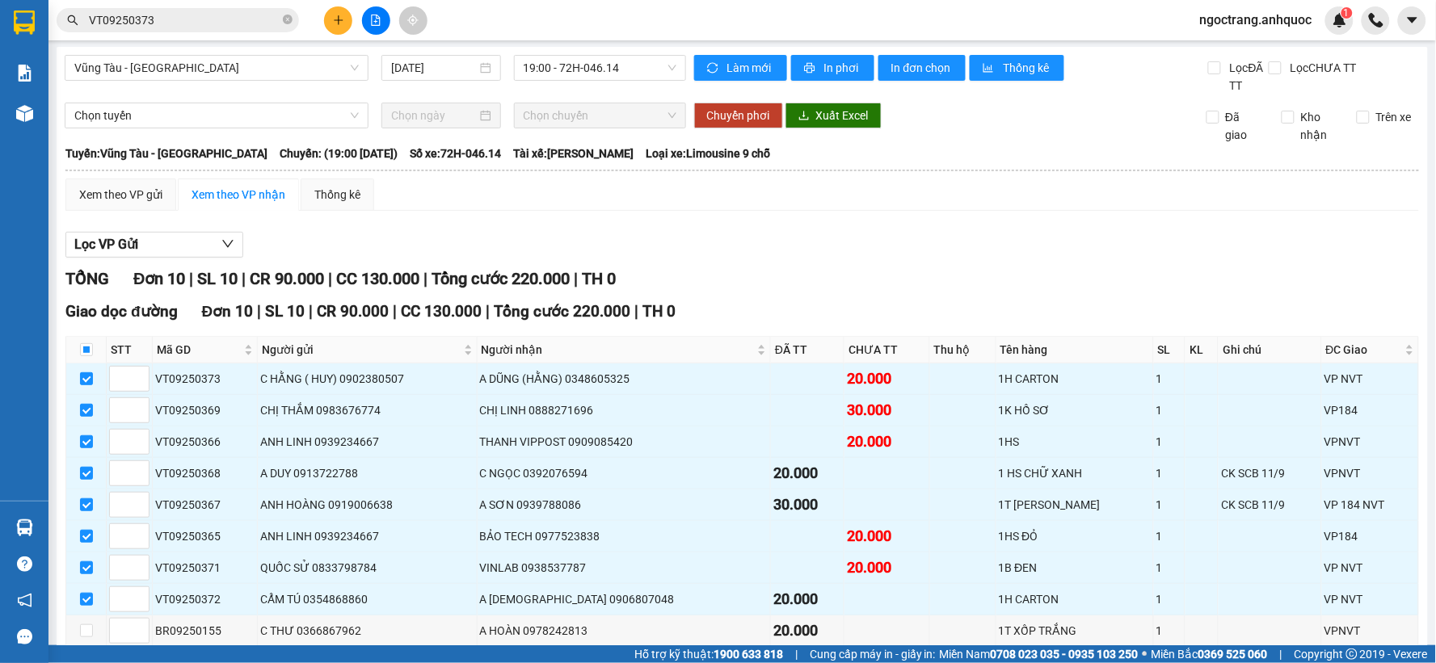
scroll to position [0, 0]
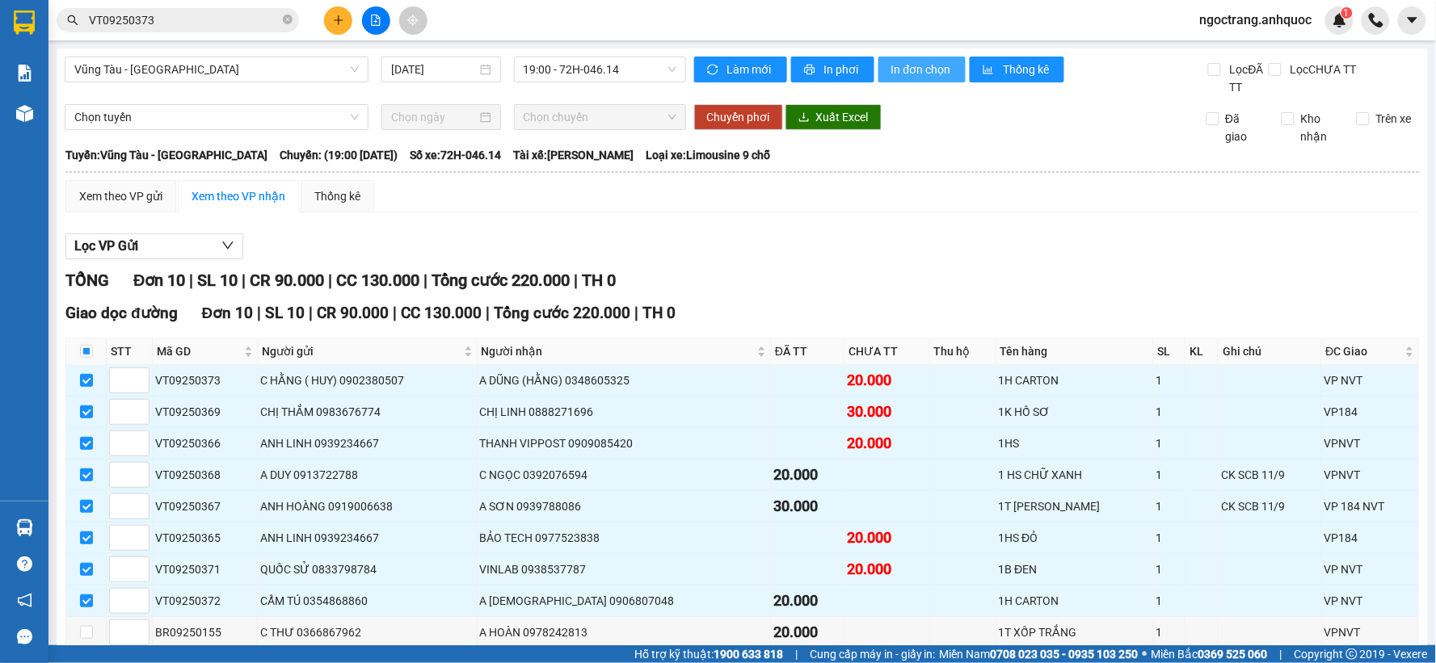
click at [930, 66] on span "In đơn chọn" at bounding box center [922, 70] width 62 height 18
click at [919, 70] on span "In đơn chọn" at bounding box center [922, 70] width 62 height 18
click at [916, 69] on span "In đơn chọn" at bounding box center [922, 70] width 62 height 18
click at [284, 21] on icon "close-circle" at bounding box center [288, 20] width 10 height 10
click at [364, 21] on button at bounding box center [376, 20] width 28 height 28
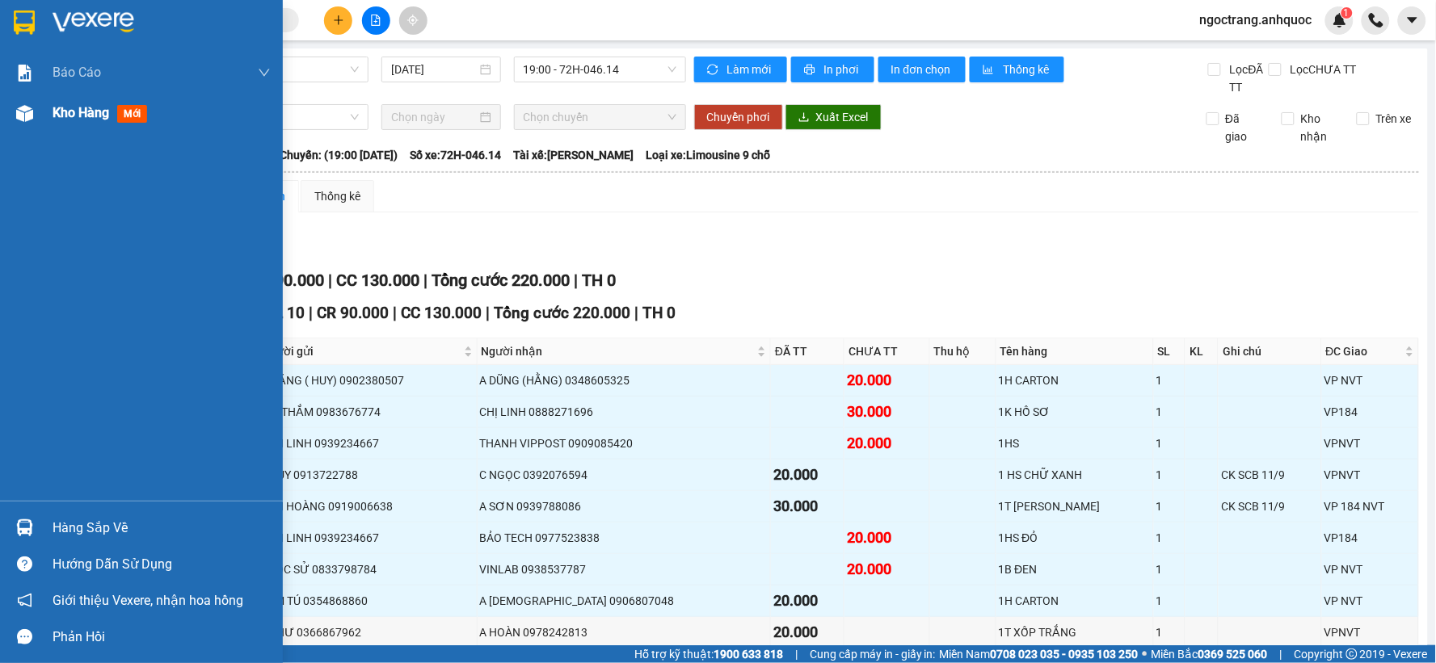
click at [94, 111] on span "Kho hàng" at bounding box center [81, 112] width 57 height 15
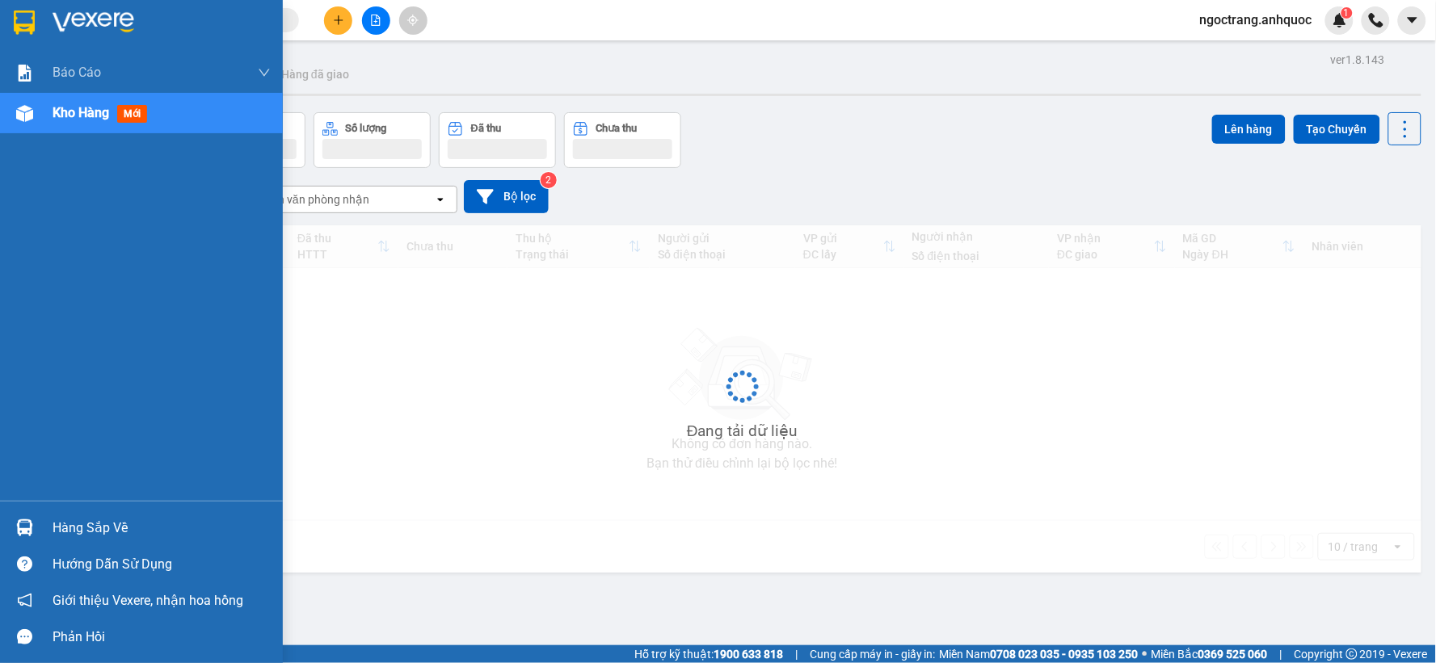
click at [86, 115] on span "Kho hàng" at bounding box center [81, 112] width 57 height 15
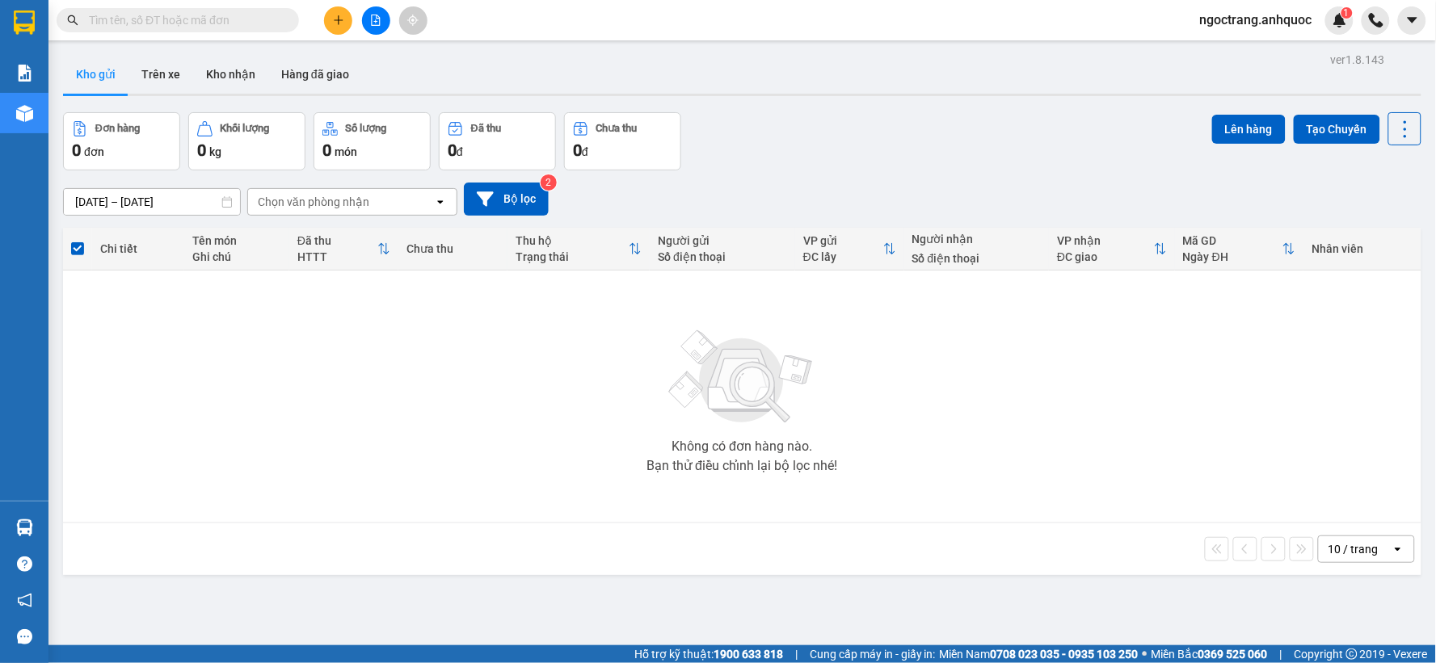
click at [214, 28] on input "text" at bounding box center [184, 20] width 191 height 18
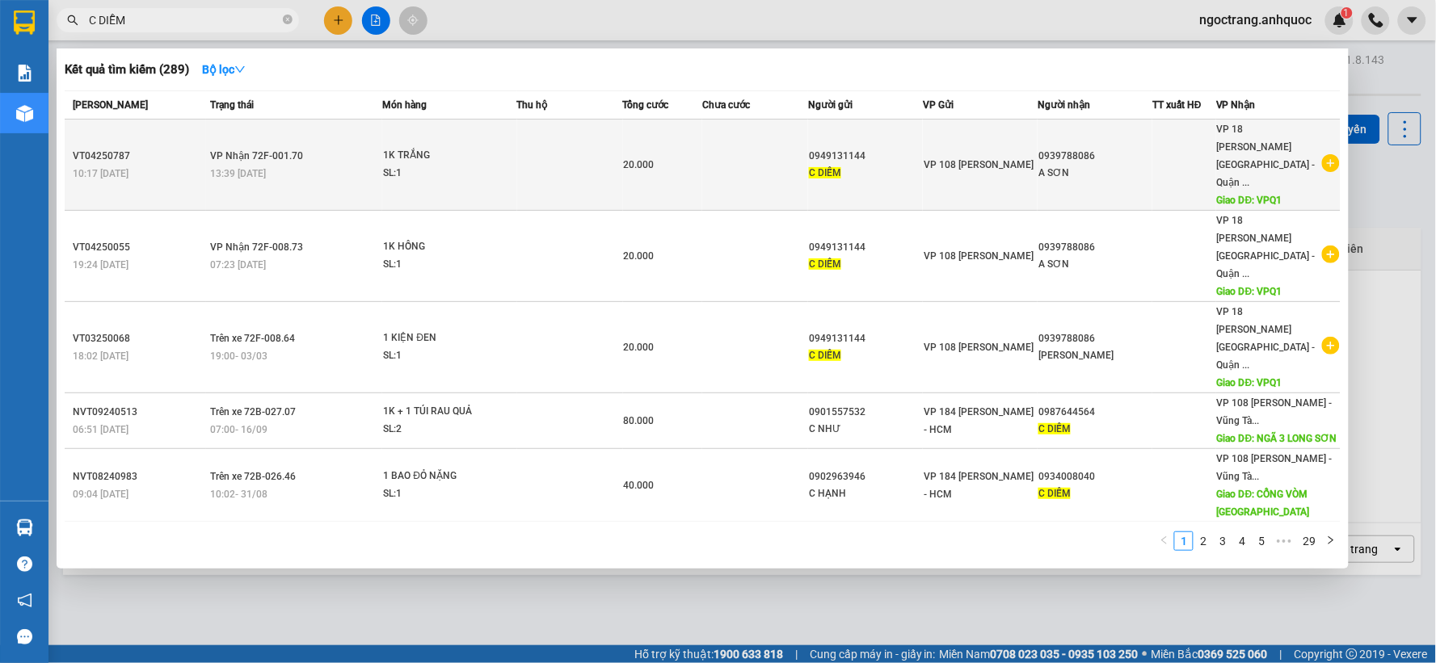
click at [1328, 154] on icon "plus-circle" at bounding box center [1331, 163] width 18 height 18
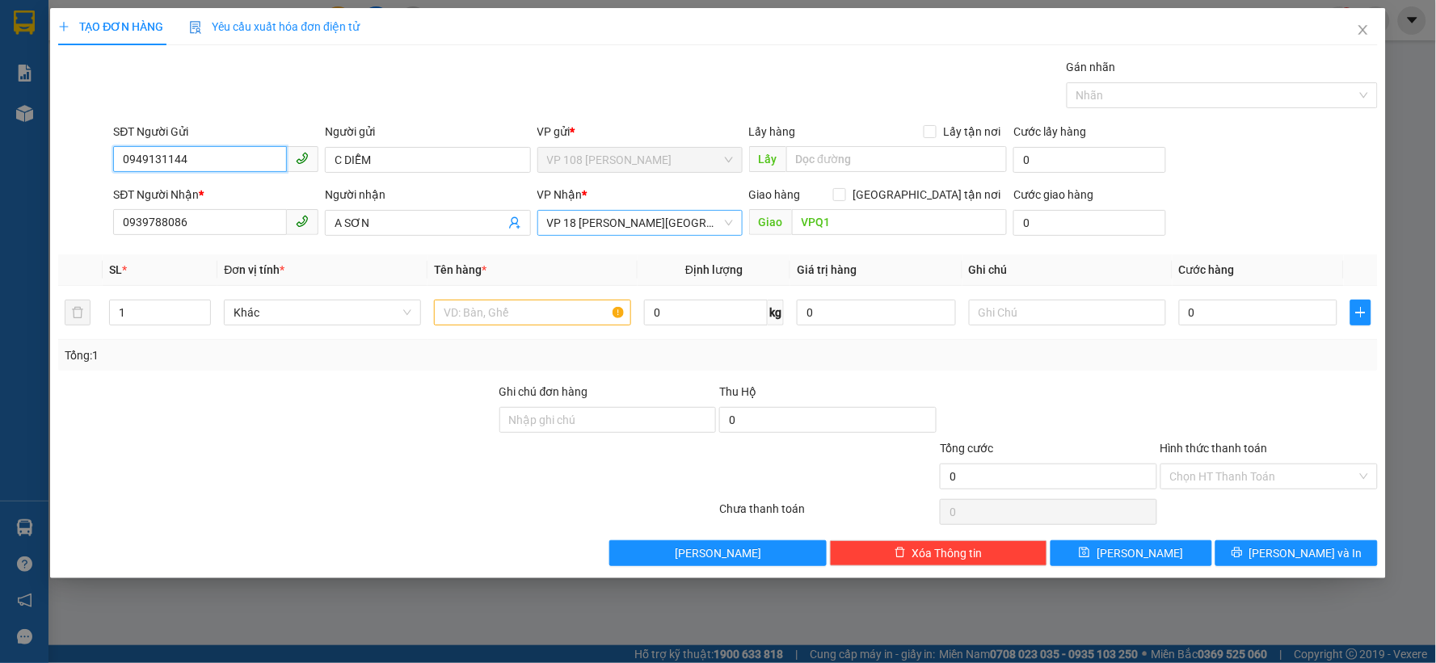
click at [633, 229] on span "VP 18 [PERSON_NAME][GEOGRAPHIC_DATA] - [GEOGRAPHIC_DATA]" at bounding box center [640, 223] width 186 height 24
click at [628, 219] on span "VP 18 [PERSON_NAME][GEOGRAPHIC_DATA] - [GEOGRAPHIC_DATA]" at bounding box center [640, 223] width 186 height 24
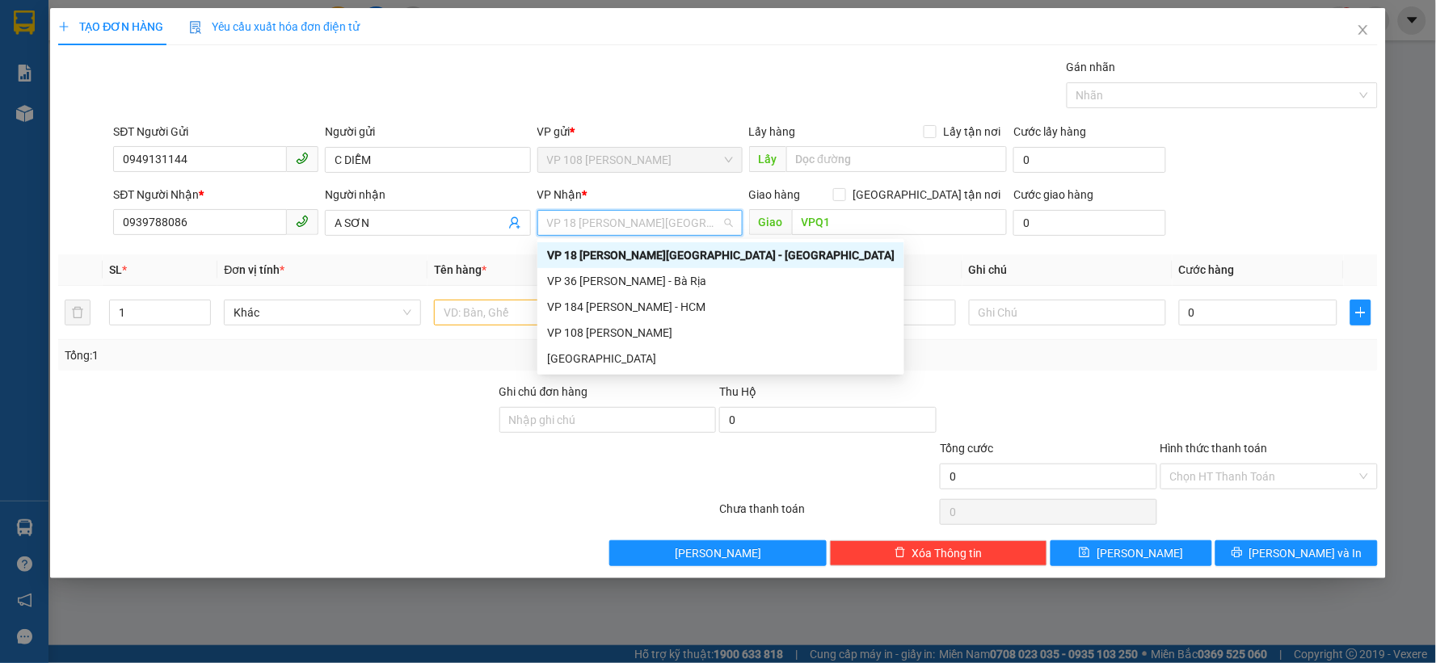
click at [628, 222] on span "VP 18 [PERSON_NAME][GEOGRAPHIC_DATA] - [GEOGRAPHIC_DATA]" at bounding box center [640, 223] width 186 height 24
click at [641, 305] on div "VP 184 [PERSON_NAME] - HCM" at bounding box center [720, 307] width 347 height 18
click at [853, 221] on input "VPQ1" at bounding box center [900, 222] width 216 height 26
click at [642, 301] on td "0 kg" at bounding box center [714, 313] width 153 height 54
click at [642, 305] on td "0 kg" at bounding box center [714, 313] width 153 height 54
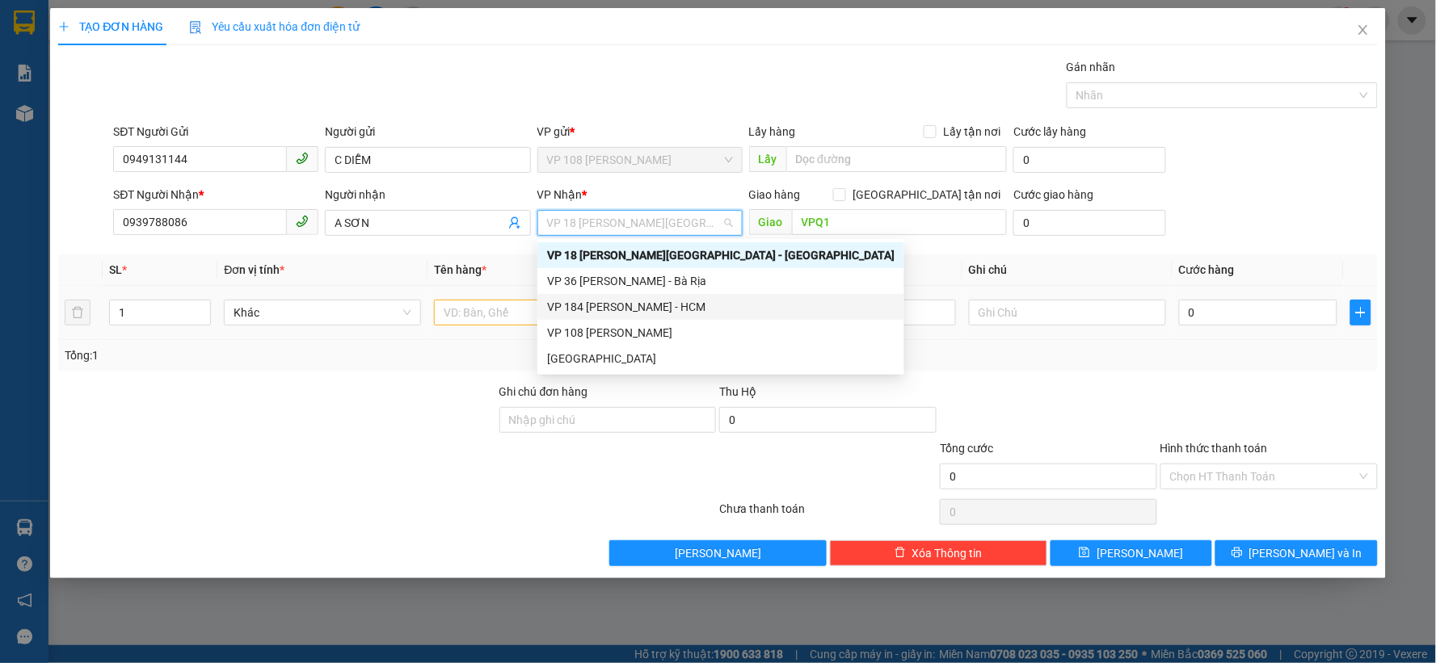
click at [642, 305] on td "0 kg" at bounding box center [714, 313] width 153 height 54
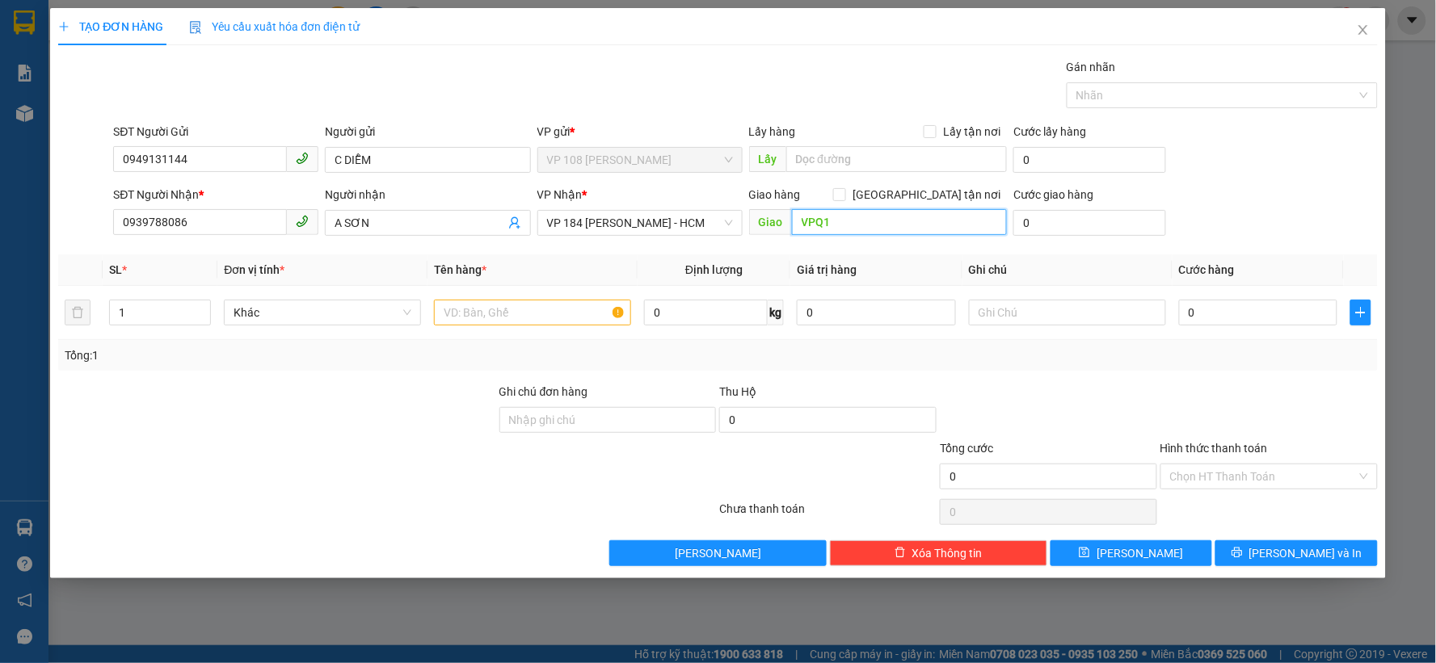
click at [839, 224] on input "VPQ1" at bounding box center [900, 222] width 216 height 26
click at [494, 318] on input "text" at bounding box center [532, 313] width 197 height 26
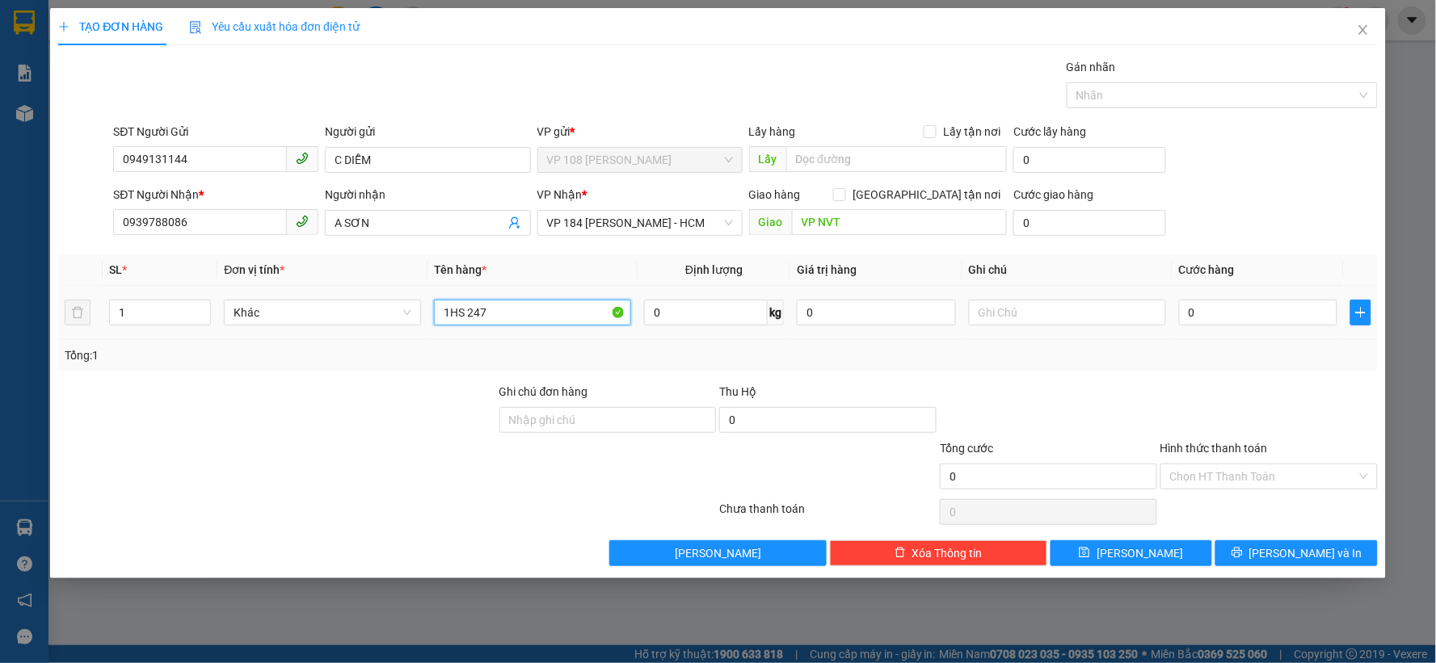
click at [494, 318] on input "1HS 247" at bounding box center [532, 313] width 197 height 26
click at [538, 309] on input "1HS 247" at bounding box center [532, 313] width 197 height 26
click at [917, 226] on input "VP NVT" at bounding box center [900, 222] width 216 height 26
click at [874, 223] on input "VP NVT" at bounding box center [900, 222] width 216 height 26
click at [855, 229] on input "VP NVT" at bounding box center [900, 222] width 216 height 26
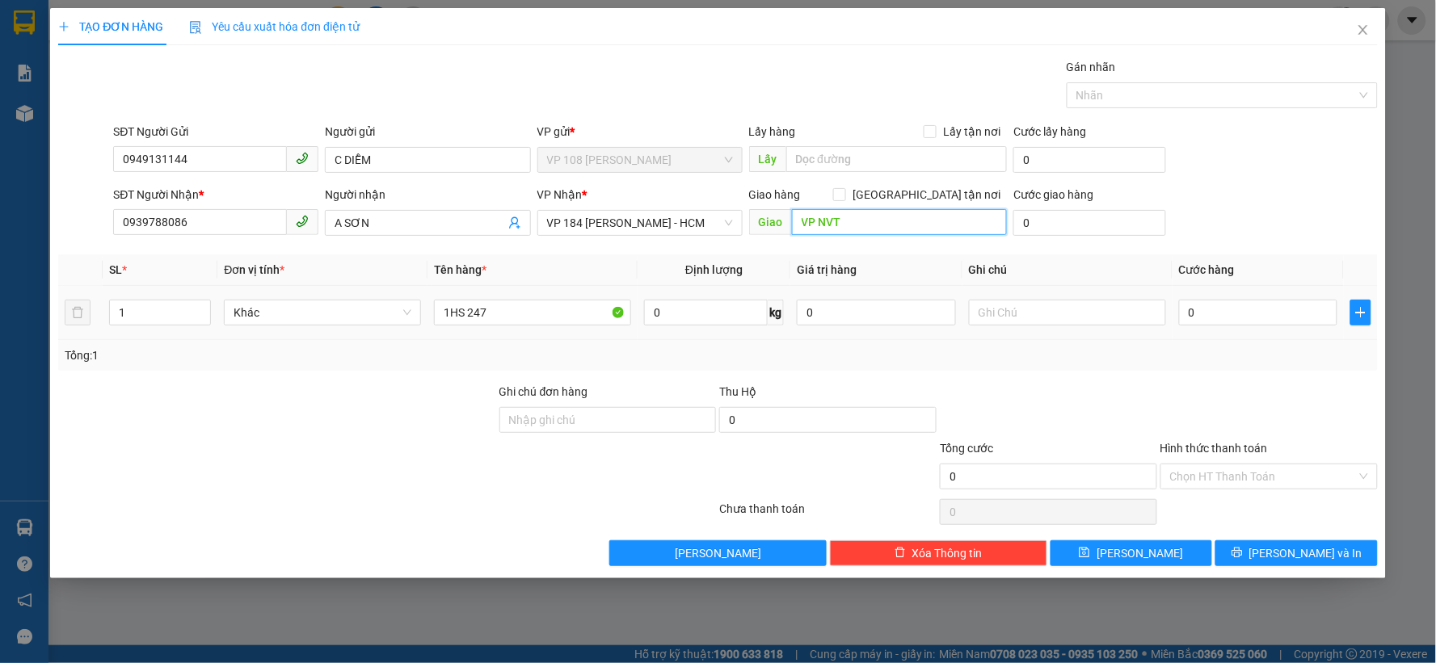
click at [862, 225] on input "VP NVT" at bounding box center [900, 222] width 216 height 26
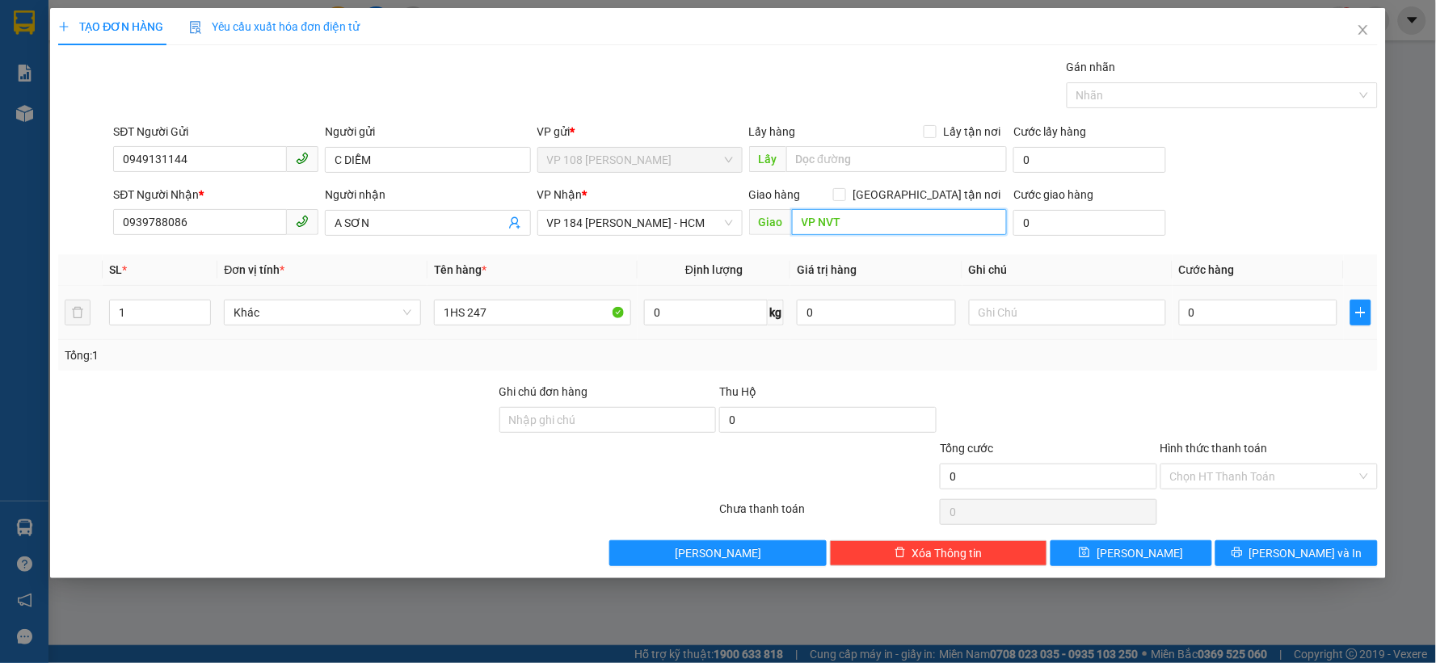
click at [844, 226] on input "VP NVT" at bounding box center [900, 222] width 216 height 26
click at [579, 305] on input "1HS 247" at bounding box center [532, 313] width 197 height 26
click at [577, 315] on input "1HS 247" at bounding box center [532, 313] width 197 height 26
click at [921, 238] on div "Giao hàng [GEOGRAPHIC_DATA] tận nơi Giao VP NVT" at bounding box center [878, 214] width 259 height 57
click at [887, 222] on input "VP NVT" at bounding box center [900, 222] width 216 height 26
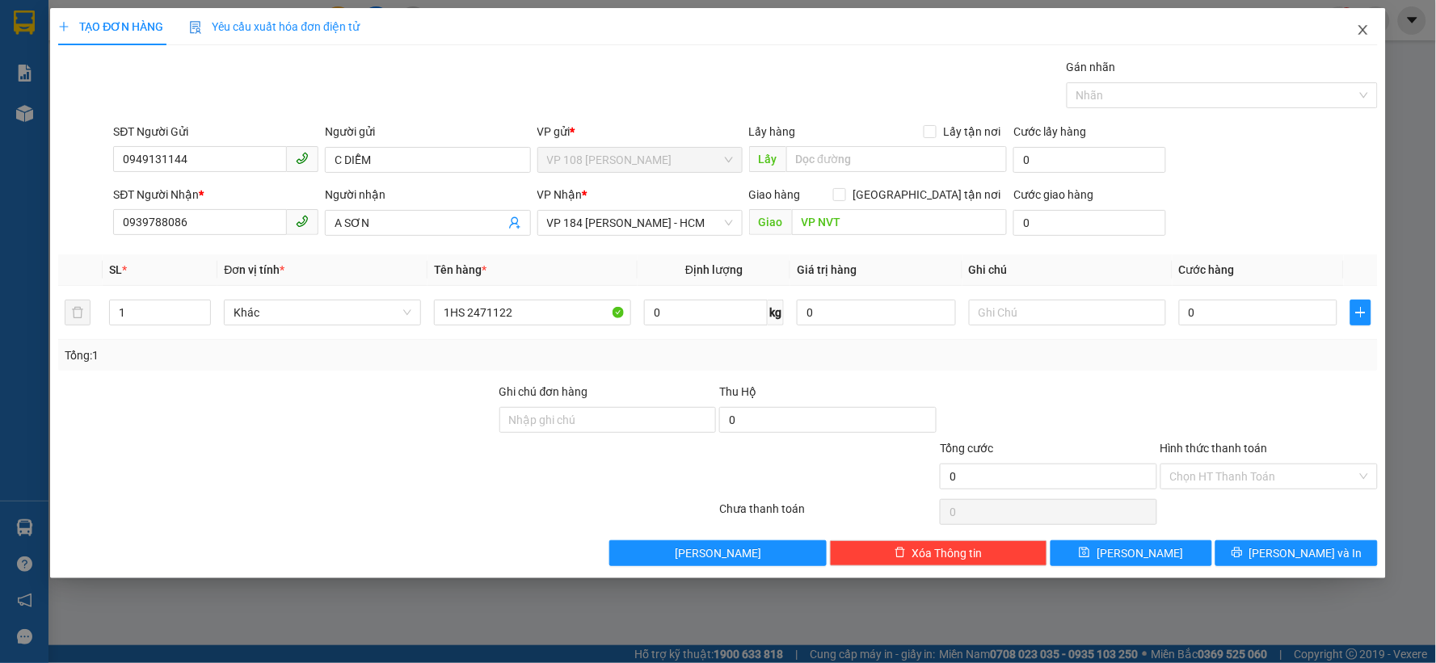
click at [1370, 31] on span "Close" at bounding box center [1362, 30] width 45 height 45
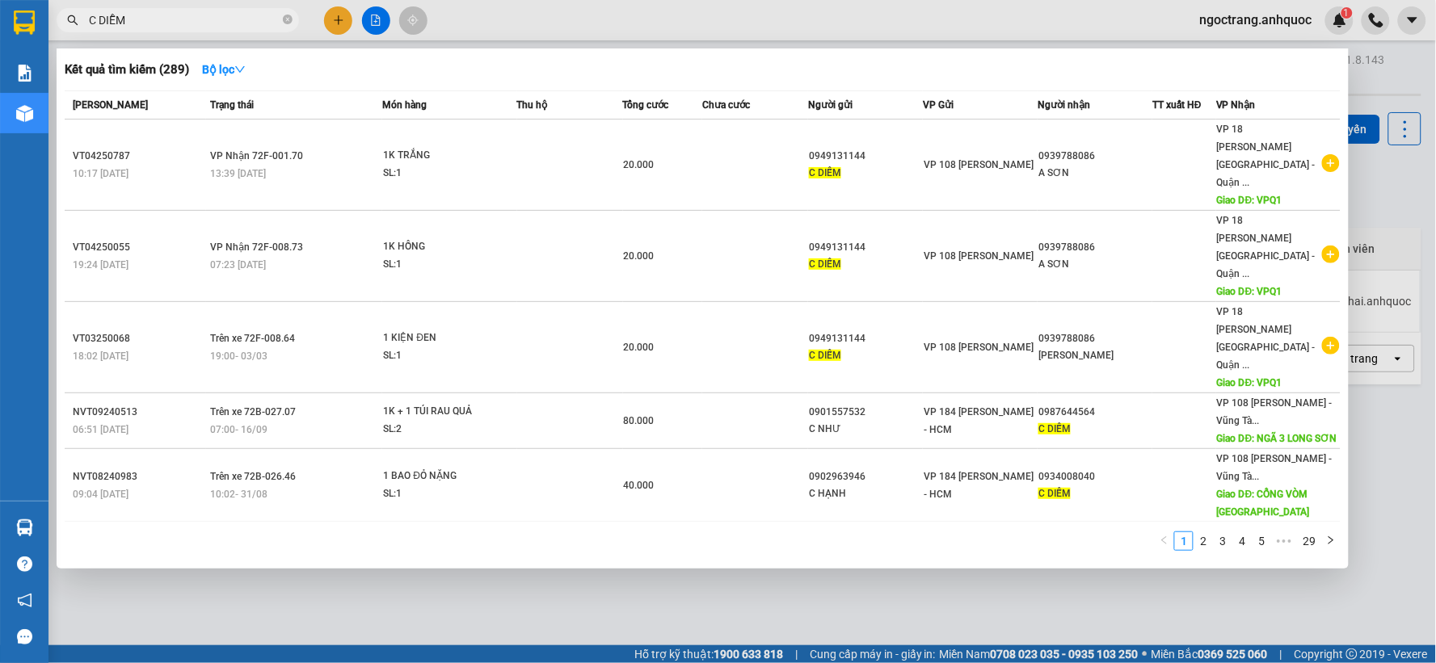
click at [456, 610] on div at bounding box center [718, 331] width 1436 height 663
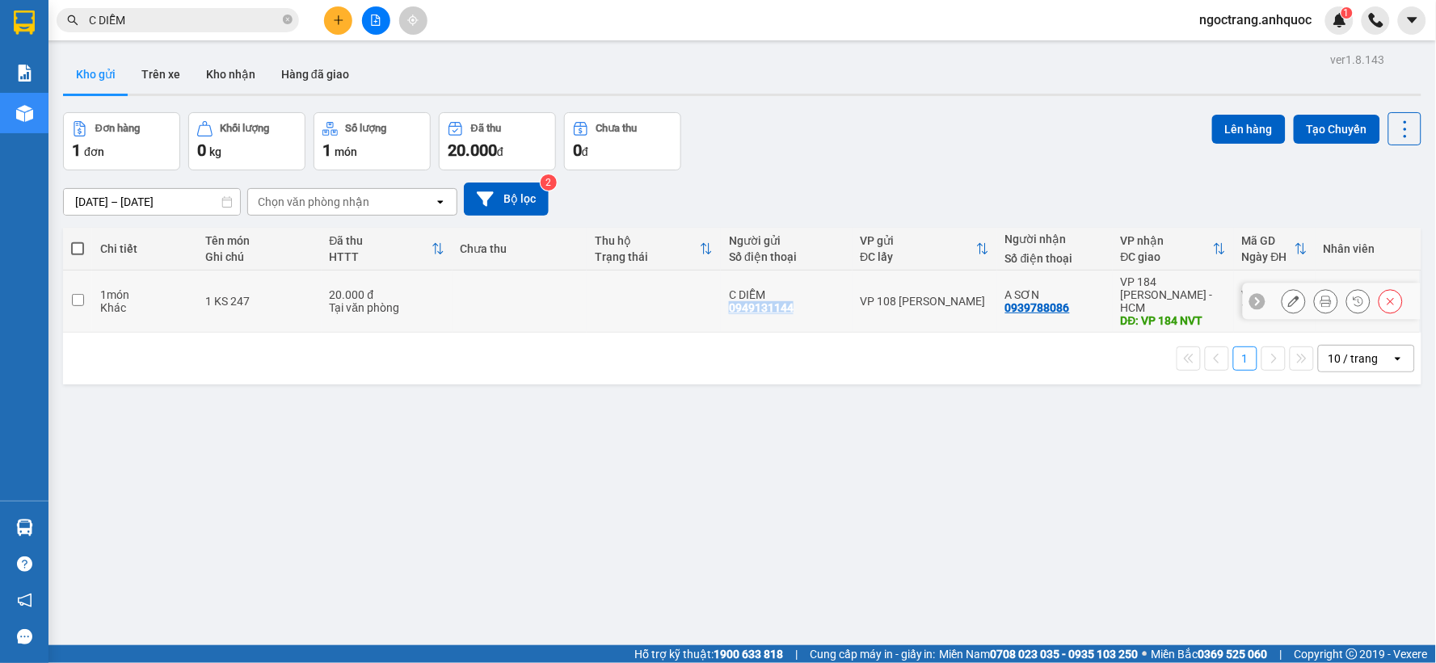
drag, startPoint x: 801, startPoint y: 309, endPoint x: 722, endPoint y: 303, distance: 79.4
click at [722, 303] on td "C DIỄM 0949131144" at bounding box center [786, 302] width 131 height 62
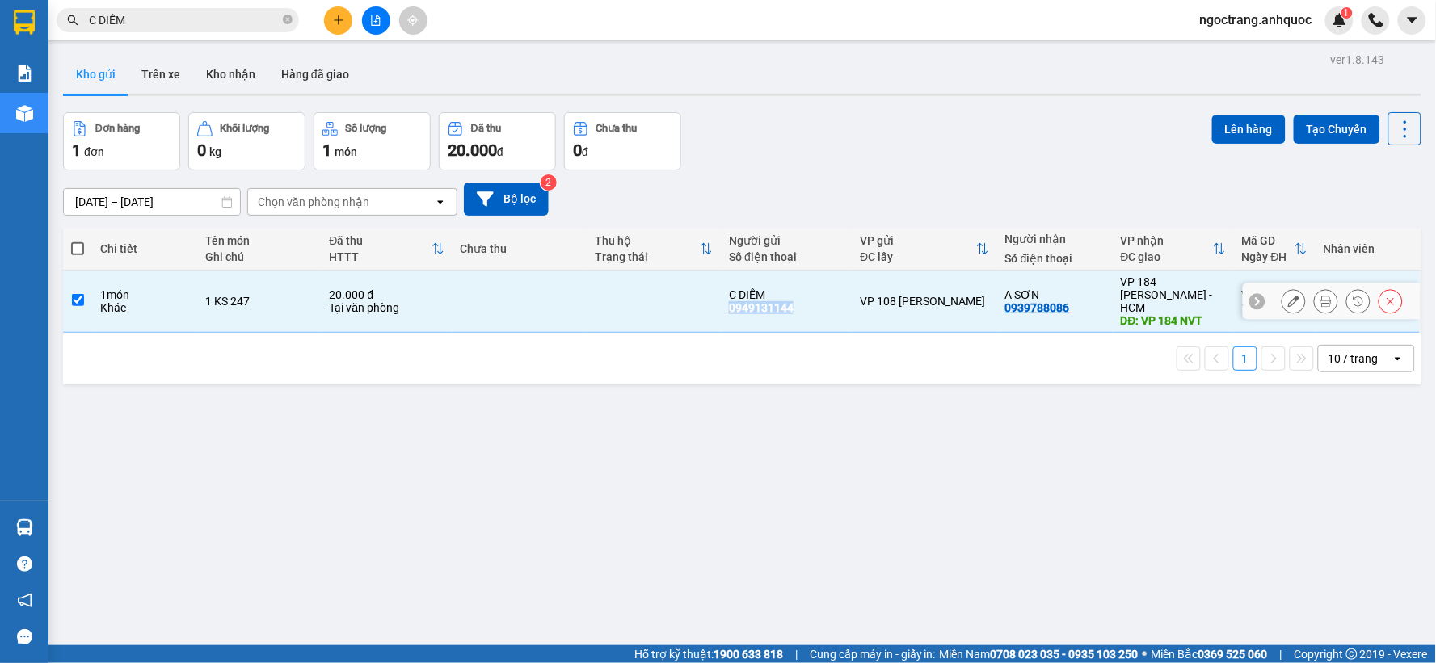
copy div "0949131144"
click at [1252, 301] on icon at bounding box center [1257, 301] width 11 height 11
drag, startPoint x: 1233, startPoint y: 288, endPoint x: 1303, endPoint y: 280, distance: 70.0
click at [1303, 280] on td "VT09250374 18:55 [DATE]" at bounding box center [1275, 302] width 82 height 62
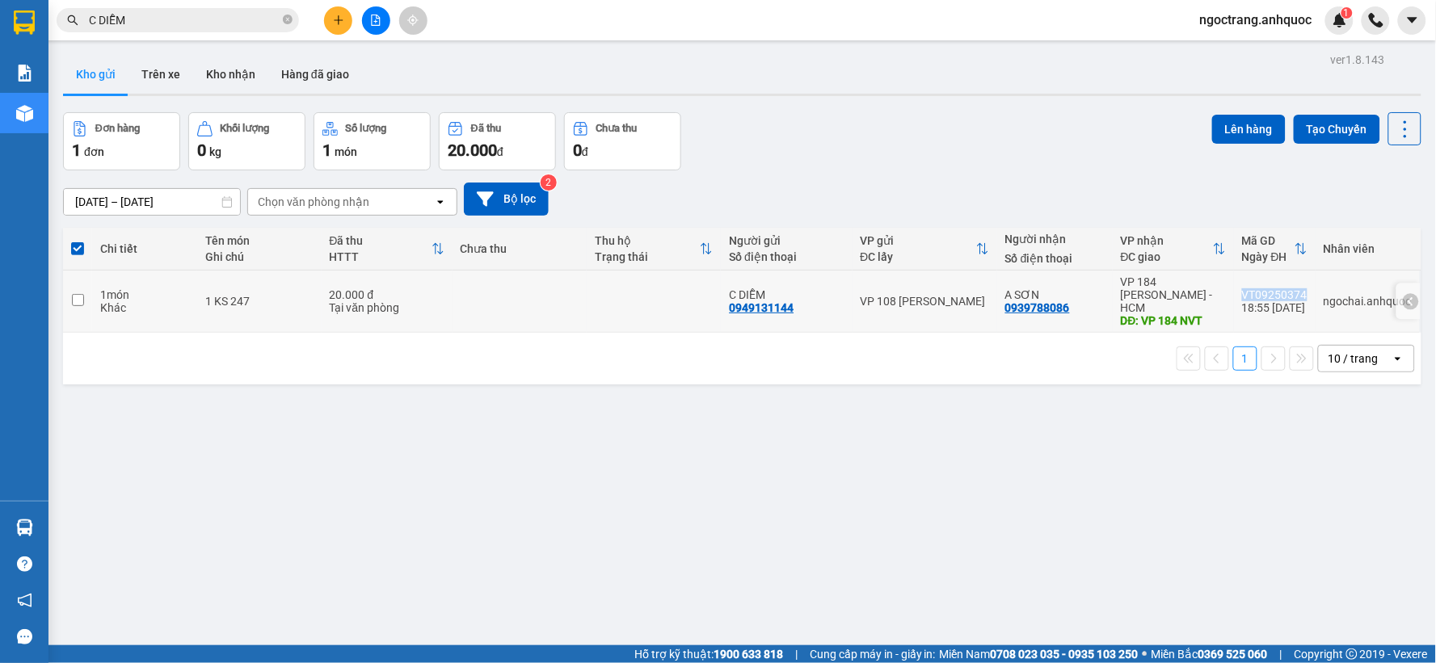
copy div "VT09250374"
click at [1408, 299] on icon at bounding box center [1410, 301] width 5 height 9
click at [1288, 299] on icon at bounding box center [1293, 301] width 11 height 11
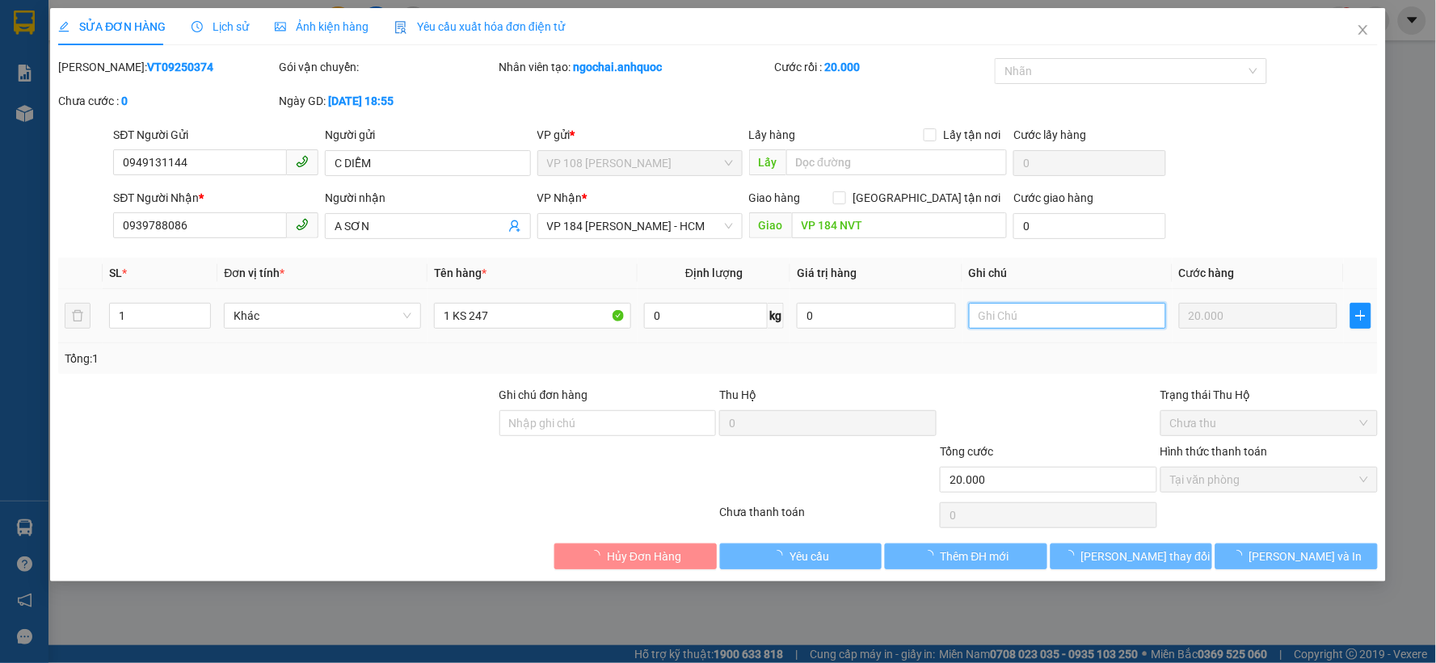
click at [1050, 319] on input "text" at bounding box center [1067, 316] width 197 height 26
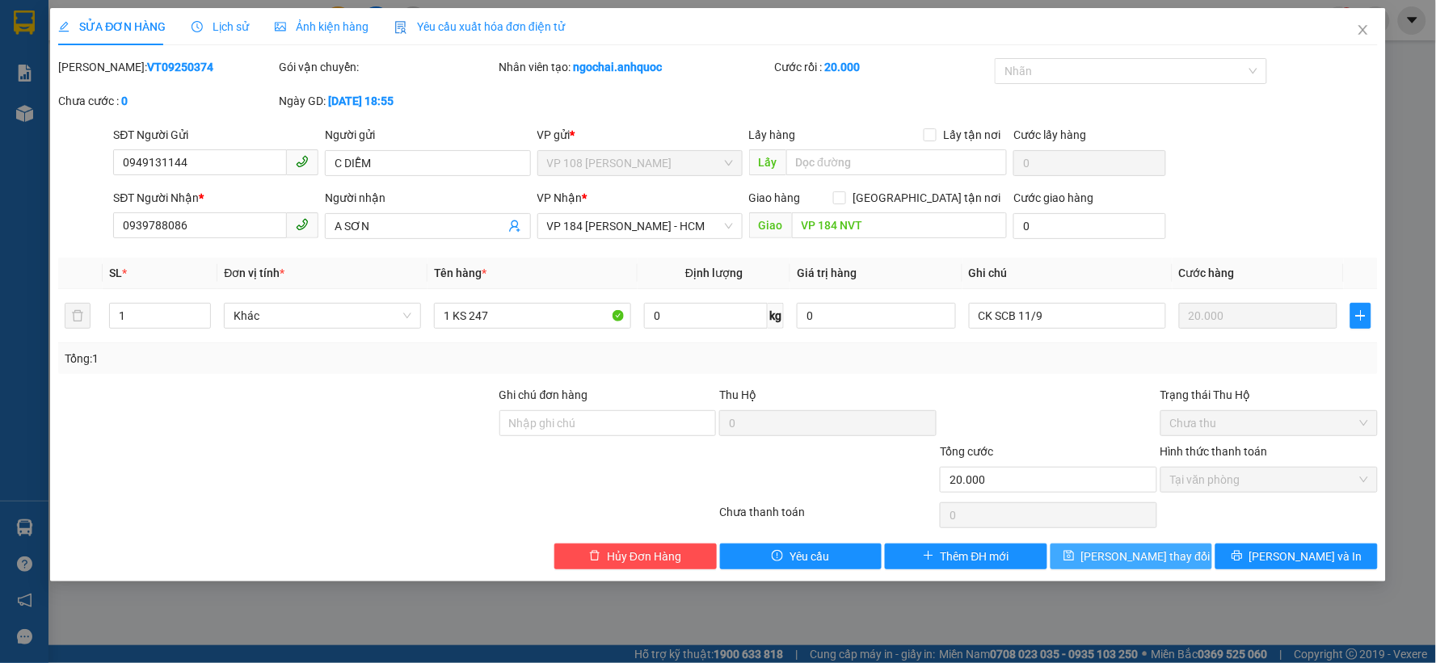
click at [1156, 556] on span "[PERSON_NAME] thay đổi" at bounding box center [1145, 557] width 129 height 18
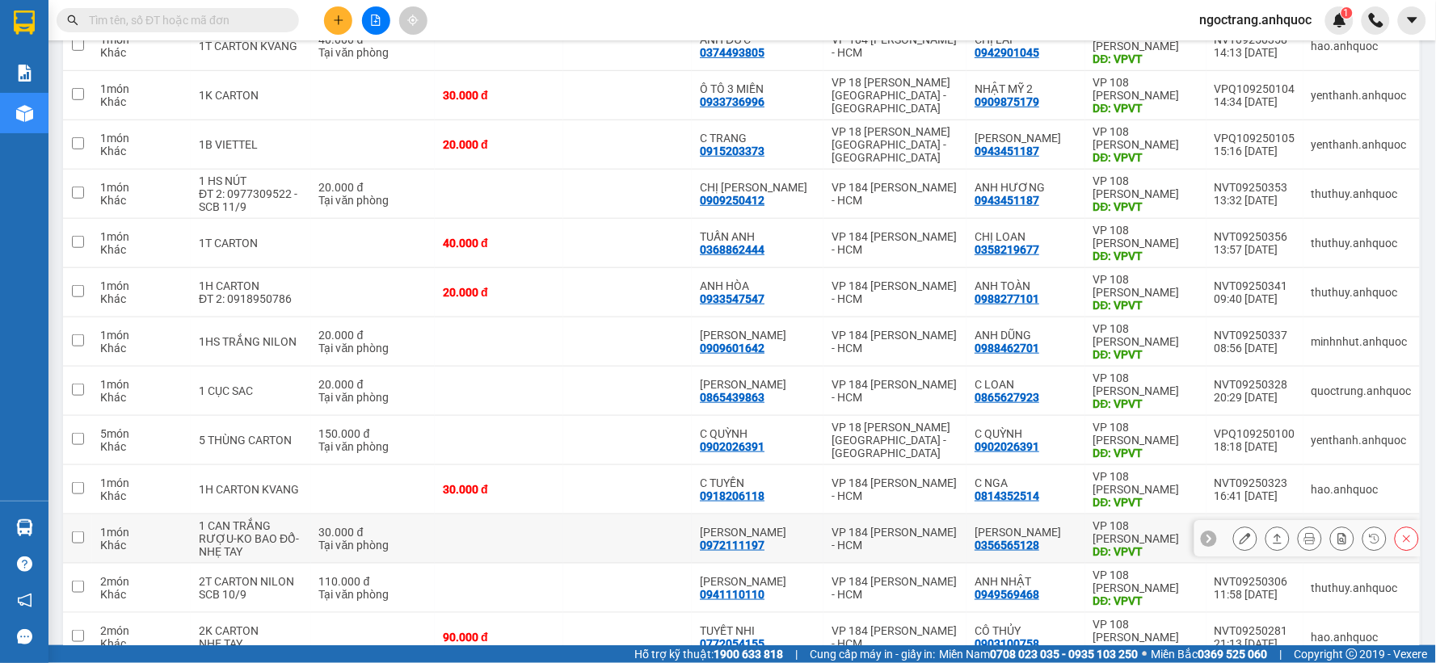
scroll to position [269, 0]
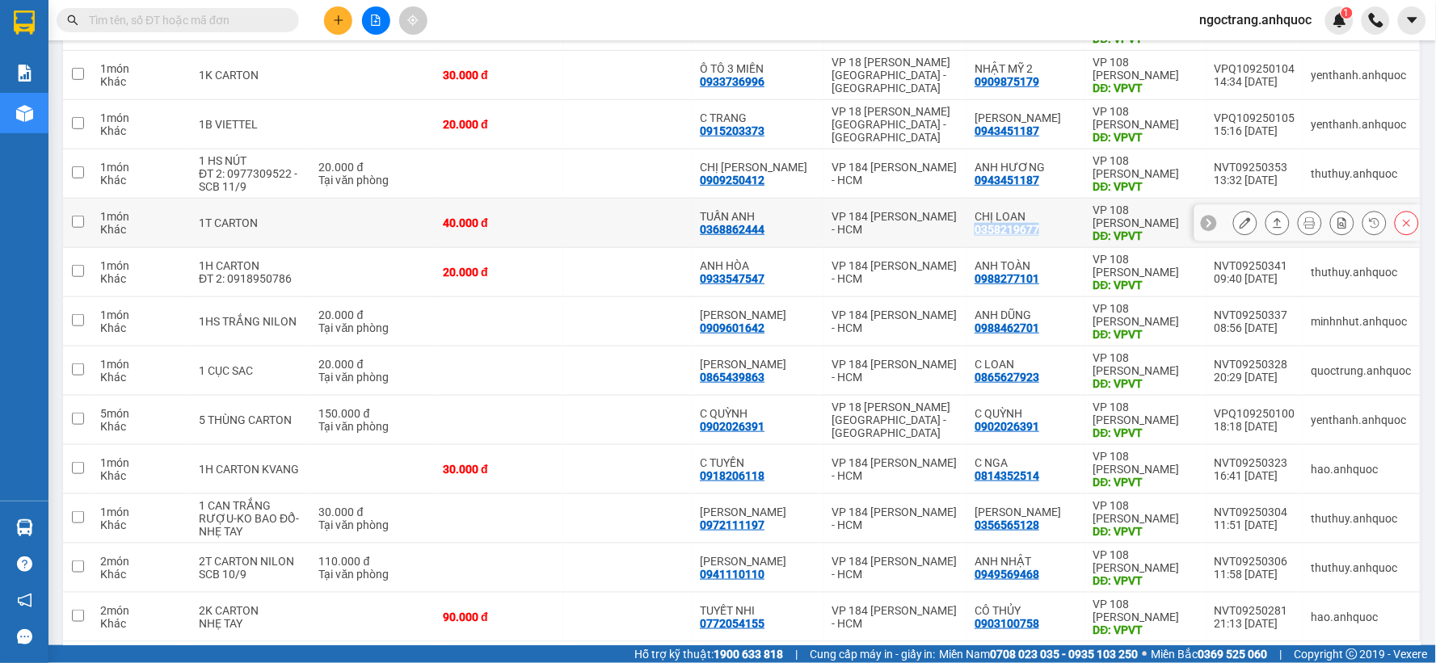
drag, startPoint x: 1051, startPoint y: 233, endPoint x: 971, endPoint y: 229, distance: 80.1
click at [971, 229] on td "CHỊ LOAN 0358219677" at bounding box center [1025, 223] width 119 height 49
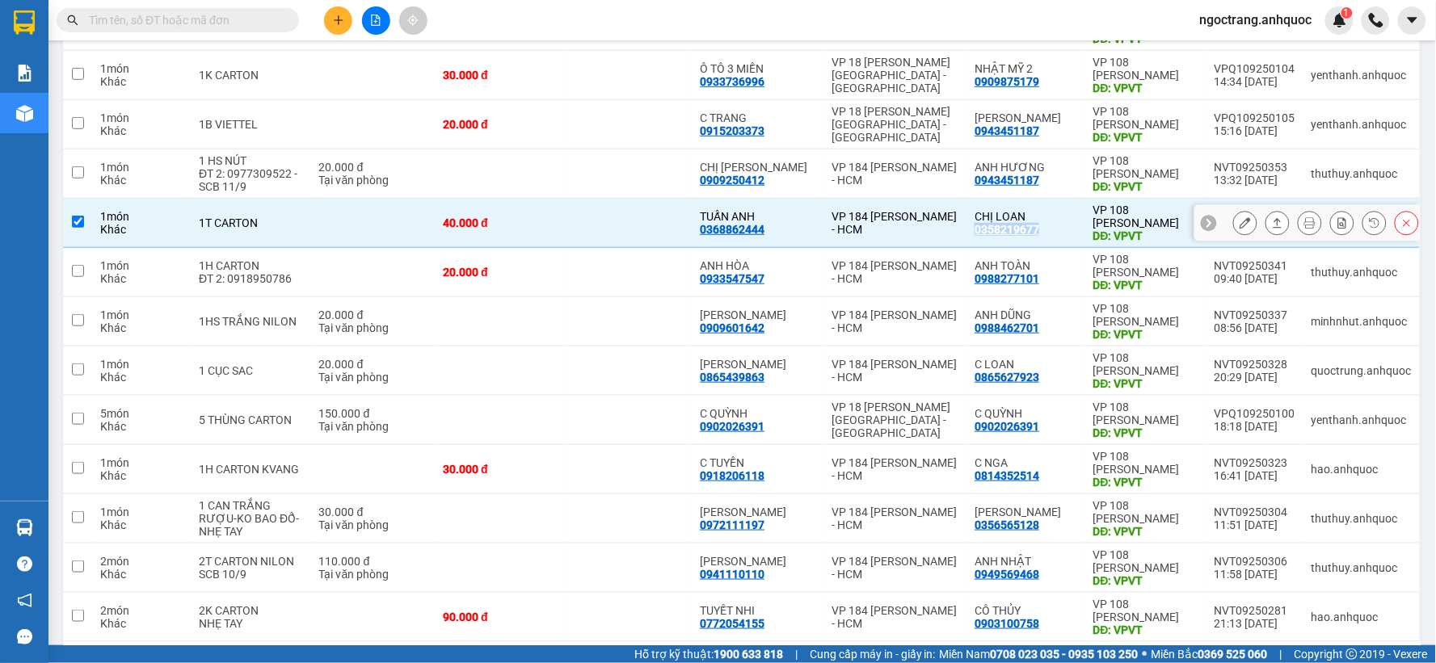
copy div "0358219677"
click at [1203, 221] on icon at bounding box center [1208, 222] width 11 height 11
drag, startPoint x: 1281, startPoint y: 213, endPoint x: 1210, endPoint y: 218, distance: 70.5
click at [1214, 218] on div "NVT09250356" at bounding box center [1254, 216] width 81 height 13
checkbox input "false"
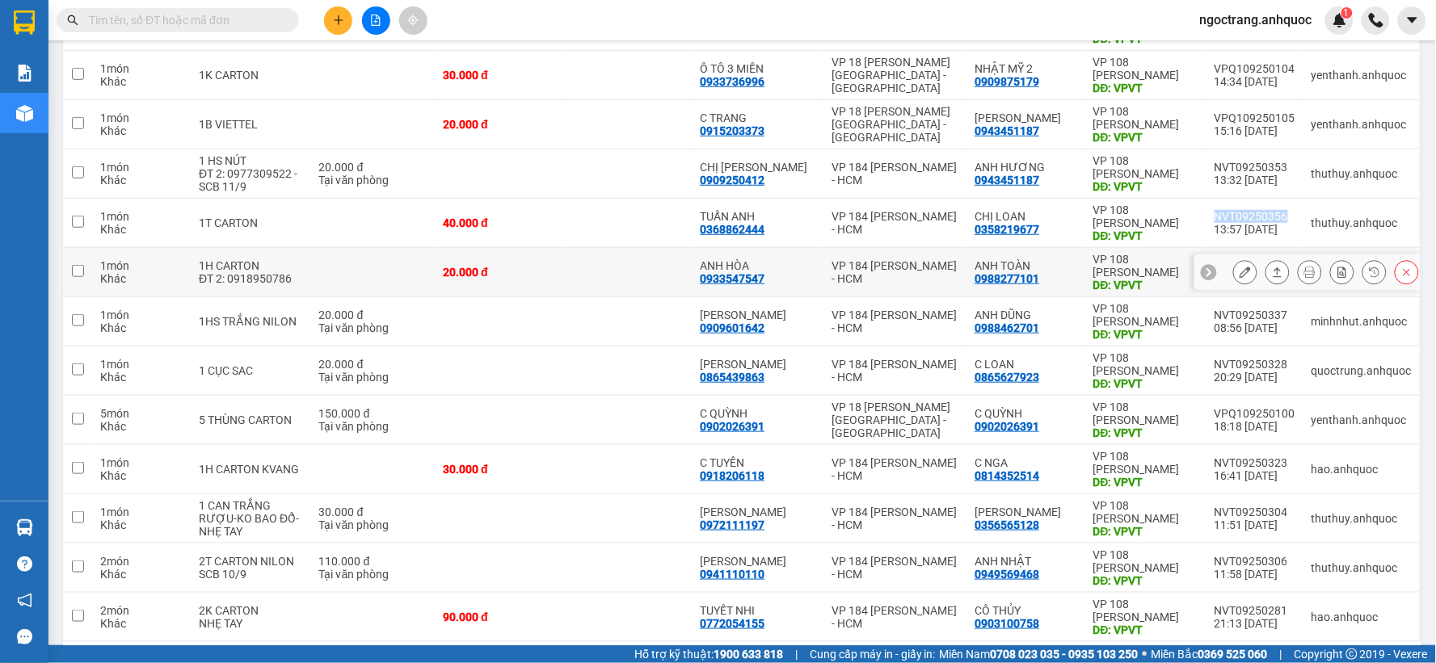
copy div "NVT09250356"
click at [1405, 225] on icon at bounding box center [1410, 222] width 11 height 11
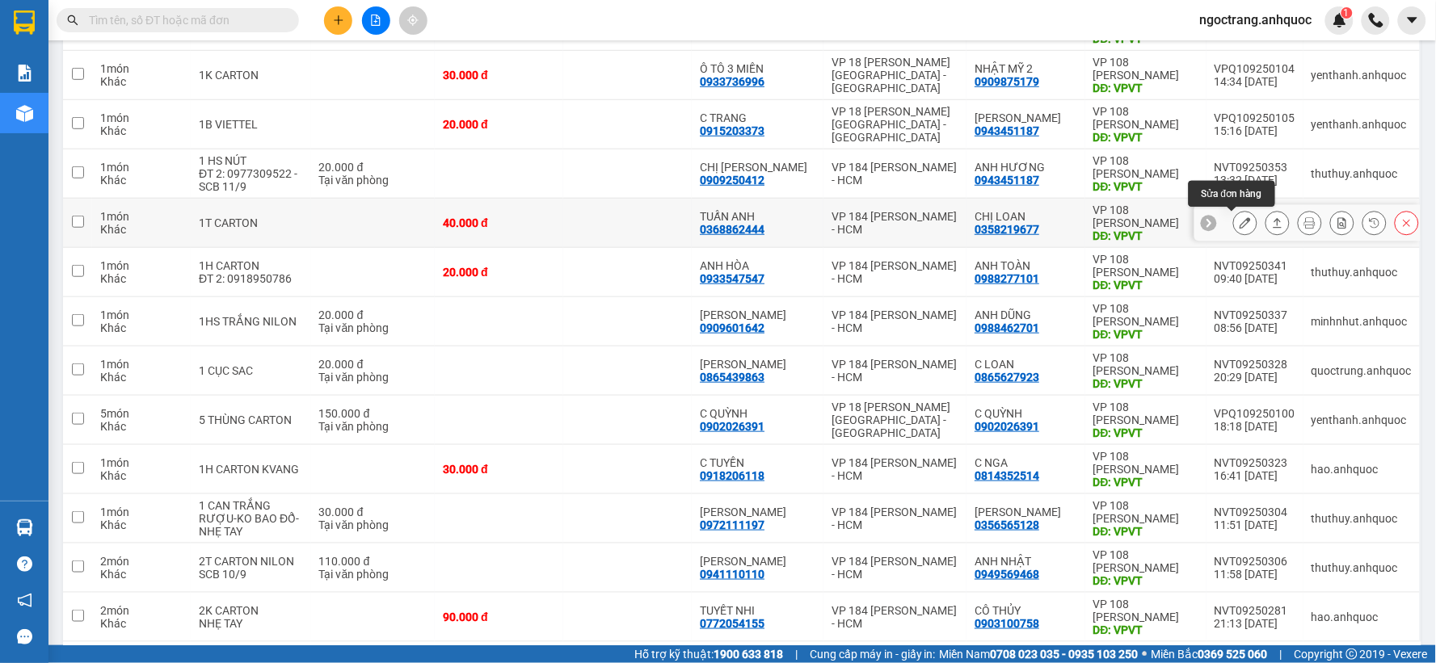
click at [1239, 227] on icon at bounding box center [1244, 222] width 11 height 11
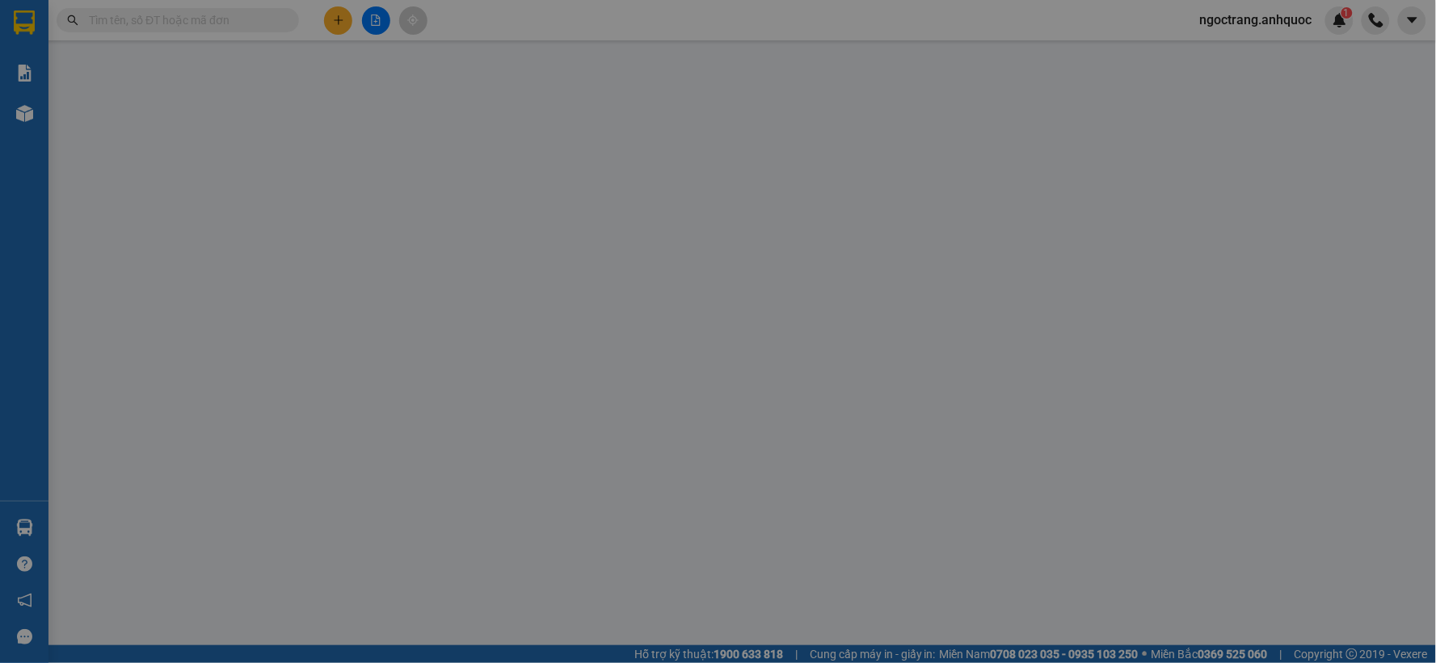
type input "0368862444"
type input "TUẤN ANH"
type input "0358219677"
type input "CHỊ LOAN"
type input "VPVT"
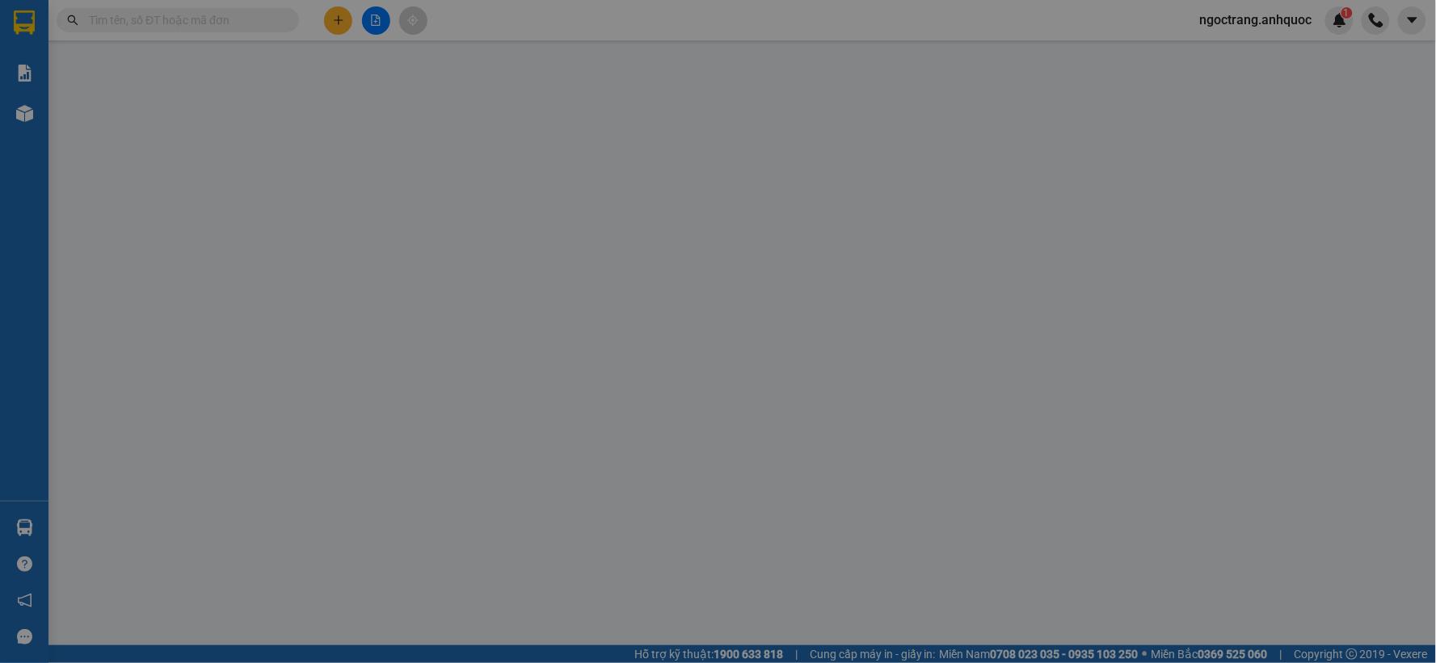
type input "CK SCB 11/9"
type input "40.000"
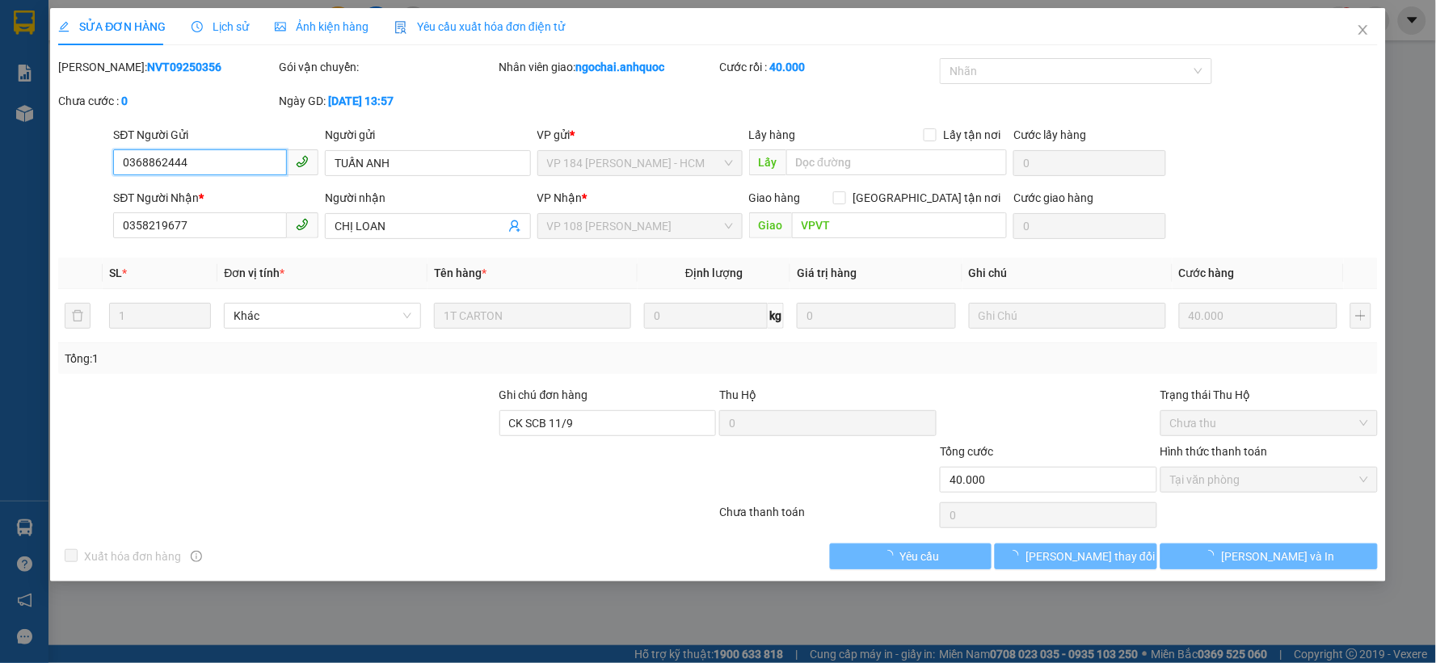
checkbox input "true"
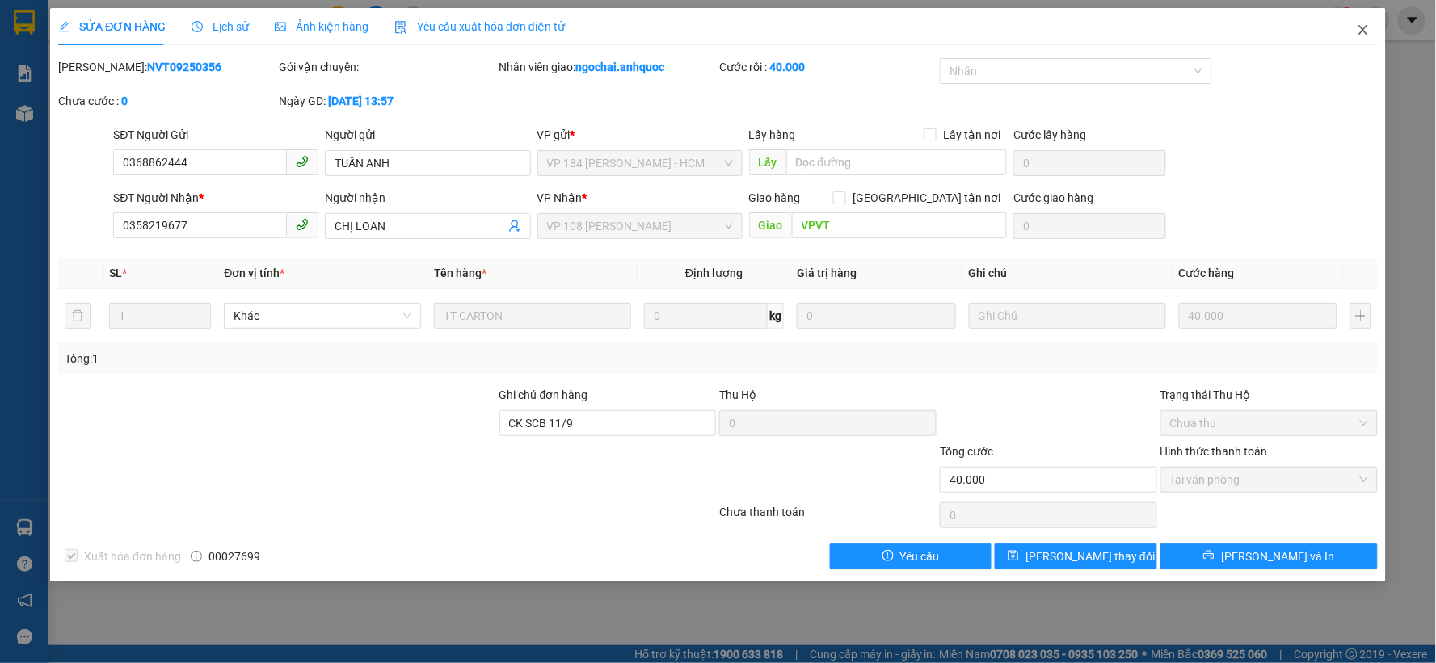
click at [1366, 27] on icon "close" at bounding box center [1362, 30] width 9 height 10
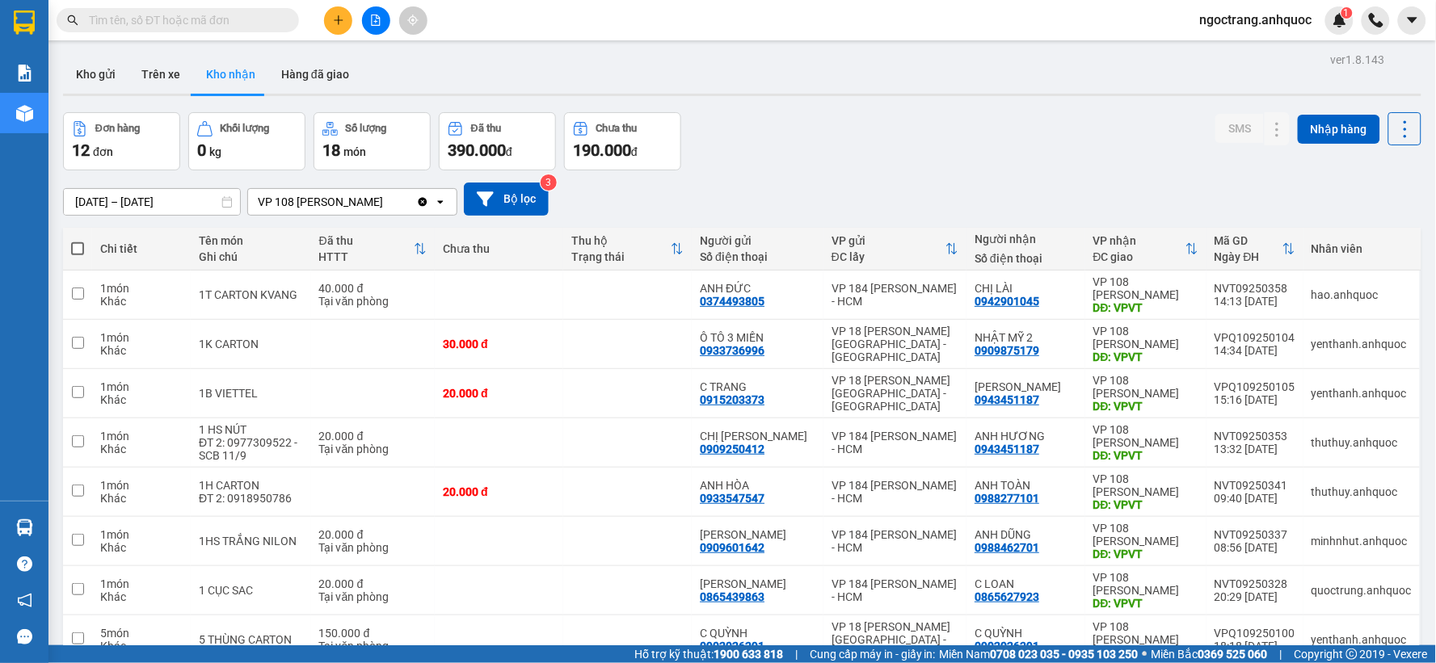
click at [349, 27] on button at bounding box center [338, 20] width 28 height 28
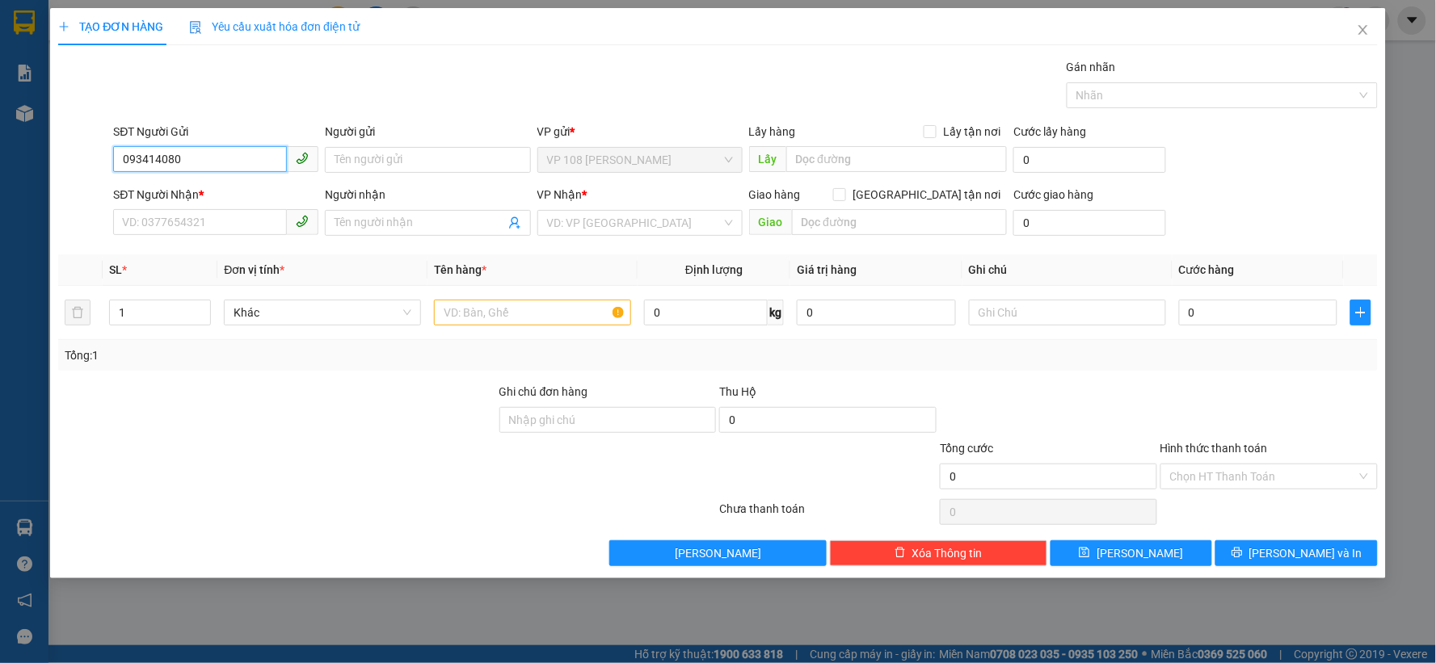
type input "0934140800"
click at [207, 192] on div "0934140800 - CHỊ THẢO" at bounding box center [216, 192] width 186 height 18
type input "CHỊ THẢO"
type input "0784838000"
type input "CHỊ HUYỀN"
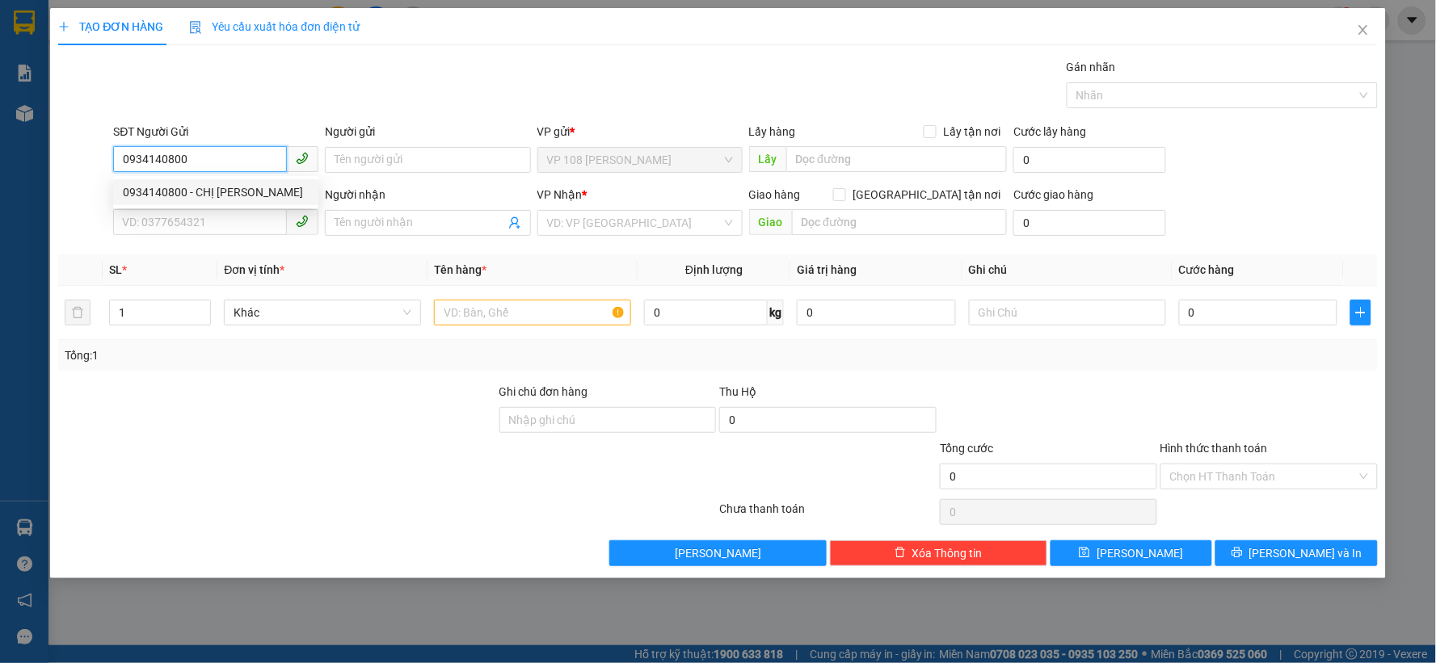
type input "VPQ1"
type input "SCB 8/9 -VPQ1 THẢO"
type input "30.000"
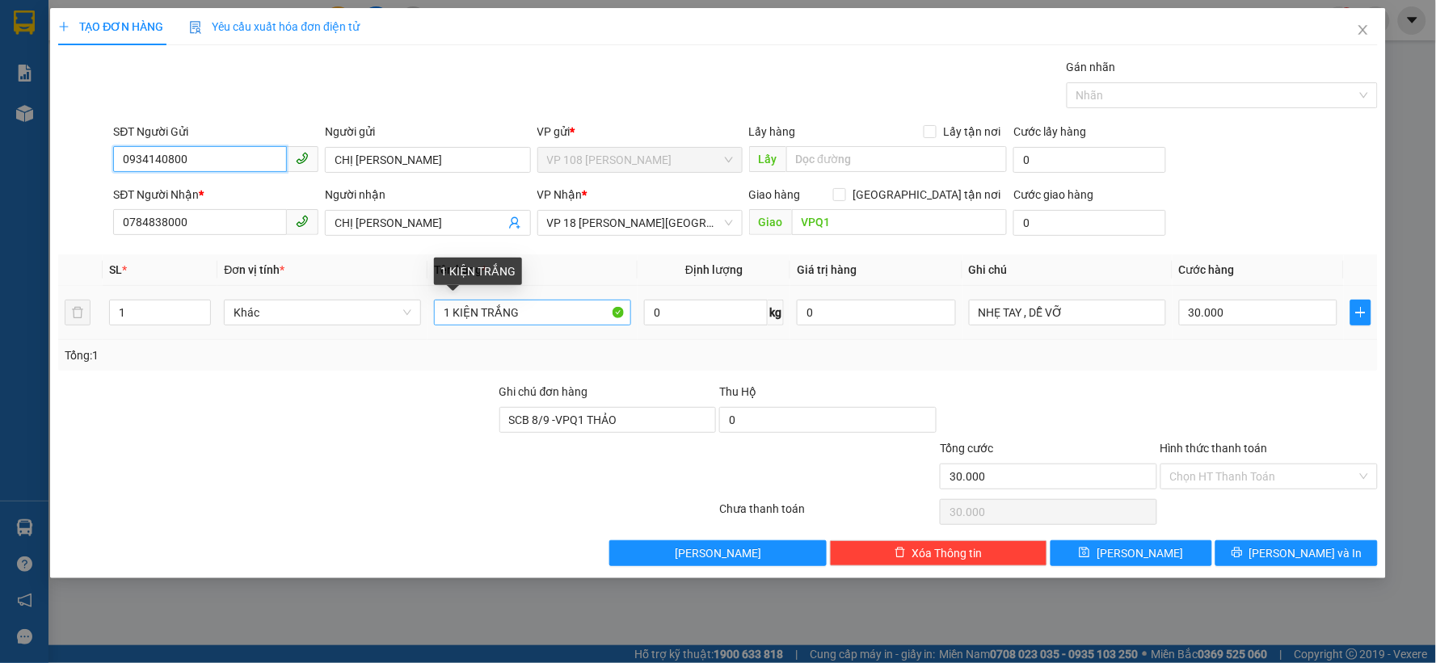
type input "0934140800"
drag, startPoint x: 544, startPoint y: 309, endPoint x: 372, endPoint y: 319, distance: 171.6
click at [372, 319] on tr "1 Khác 1 KIỆN TRẮNG 0 kg 0 NHẸ TAY , DỄ VỠ 30.000" at bounding box center [717, 313] width 1319 height 54
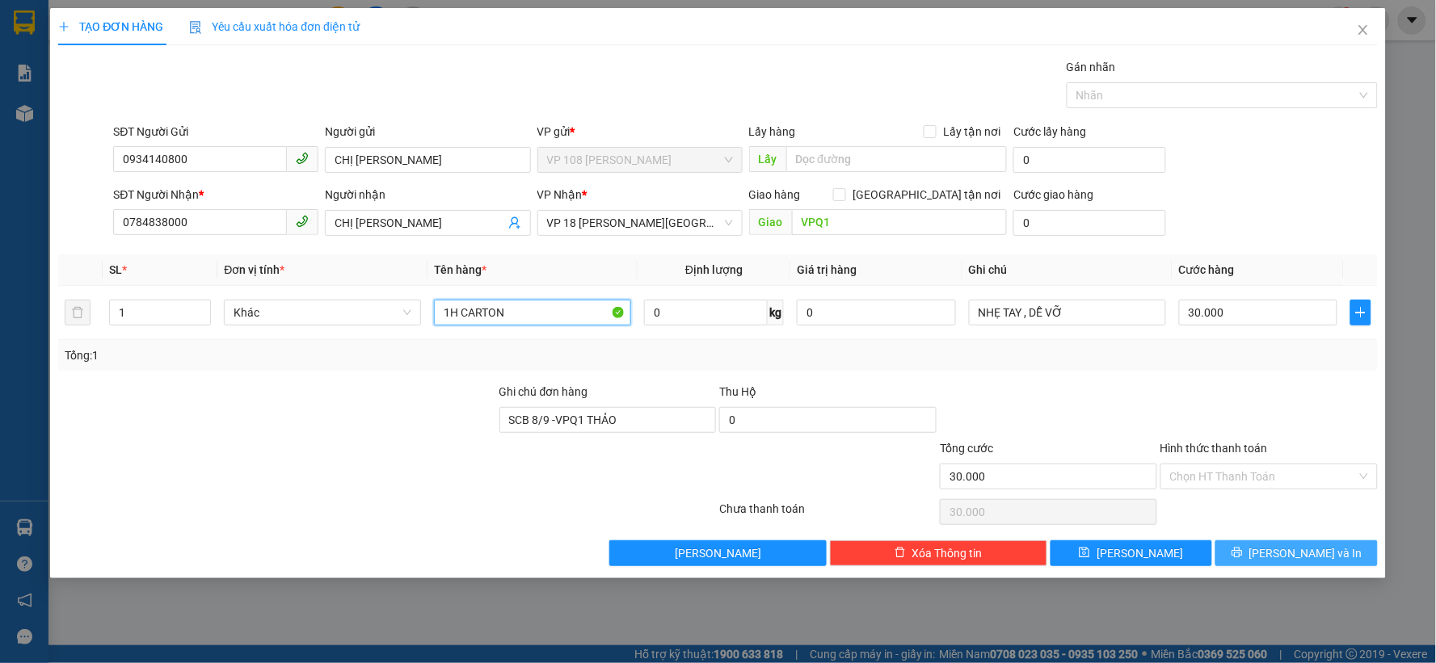
type input "1H CARTON"
click at [1264, 560] on button "[PERSON_NAME] và In" at bounding box center [1296, 554] width 162 height 26
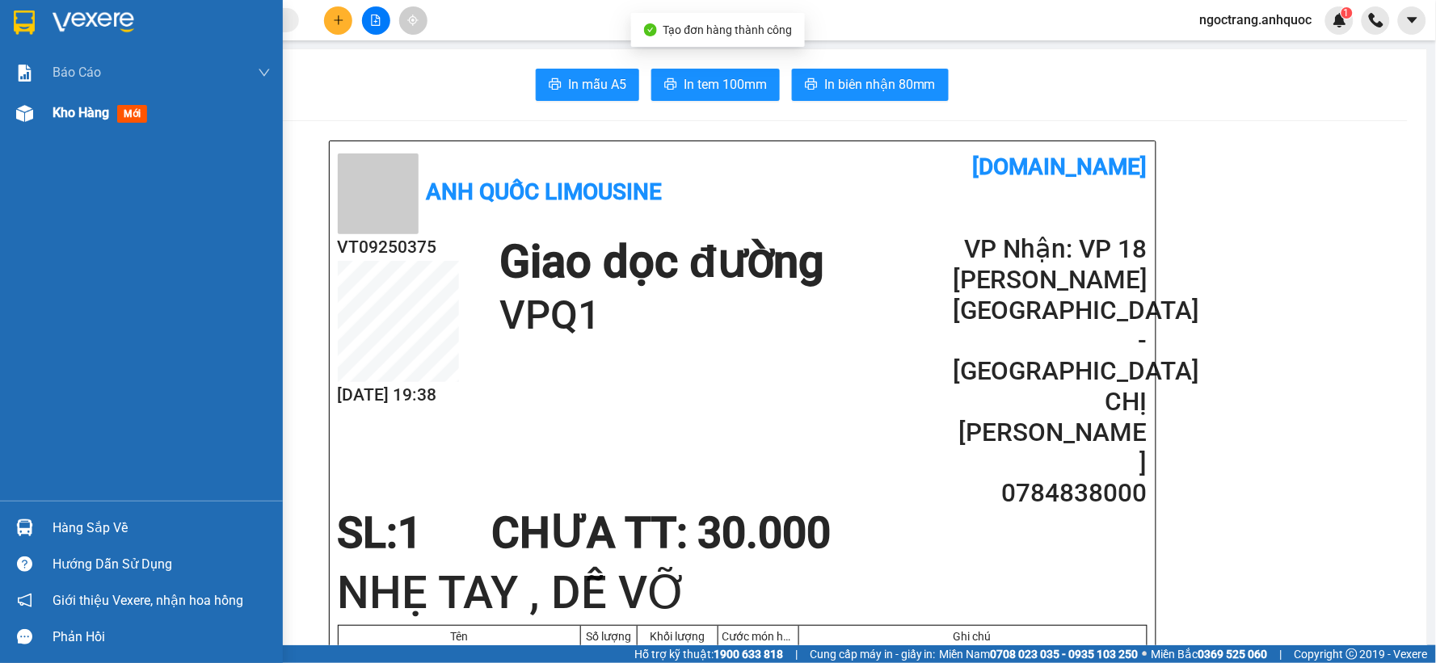
click at [58, 113] on span "Kho hàng" at bounding box center [81, 112] width 57 height 15
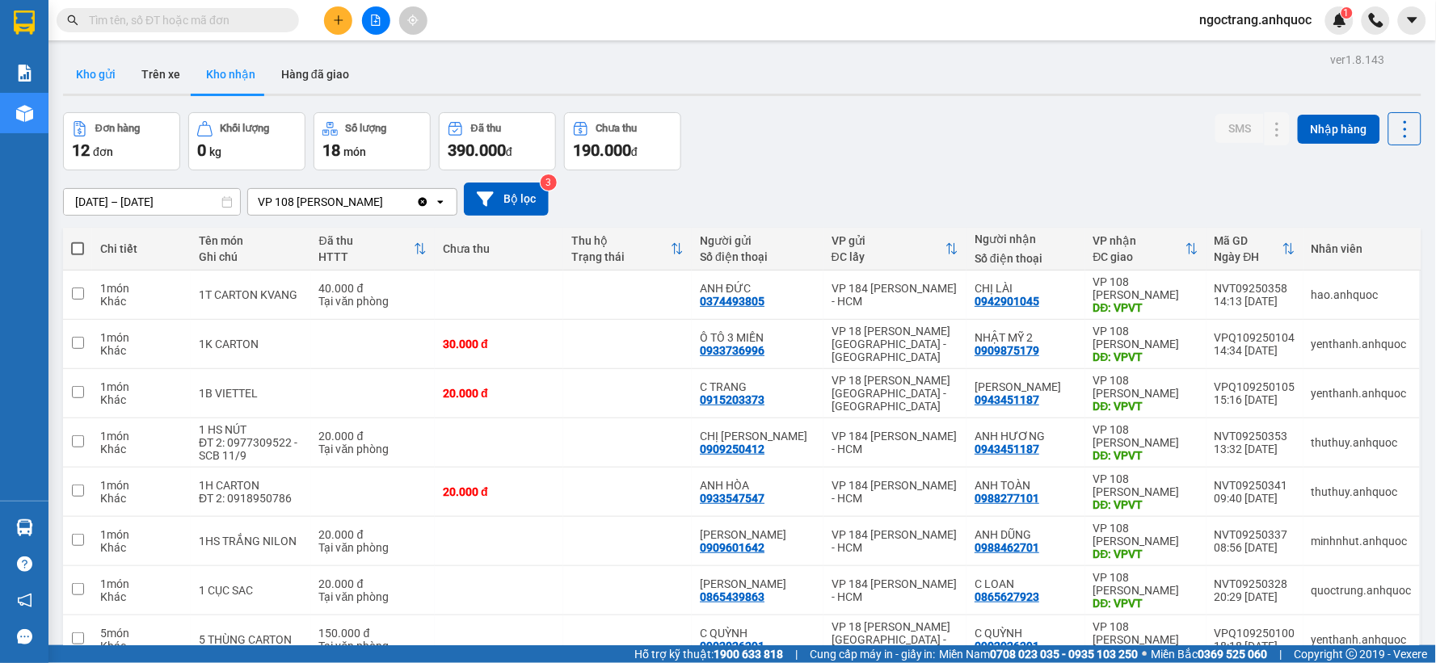
click at [100, 69] on button "Kho gửi" at bounding box center [95, 74] width 65 height 39
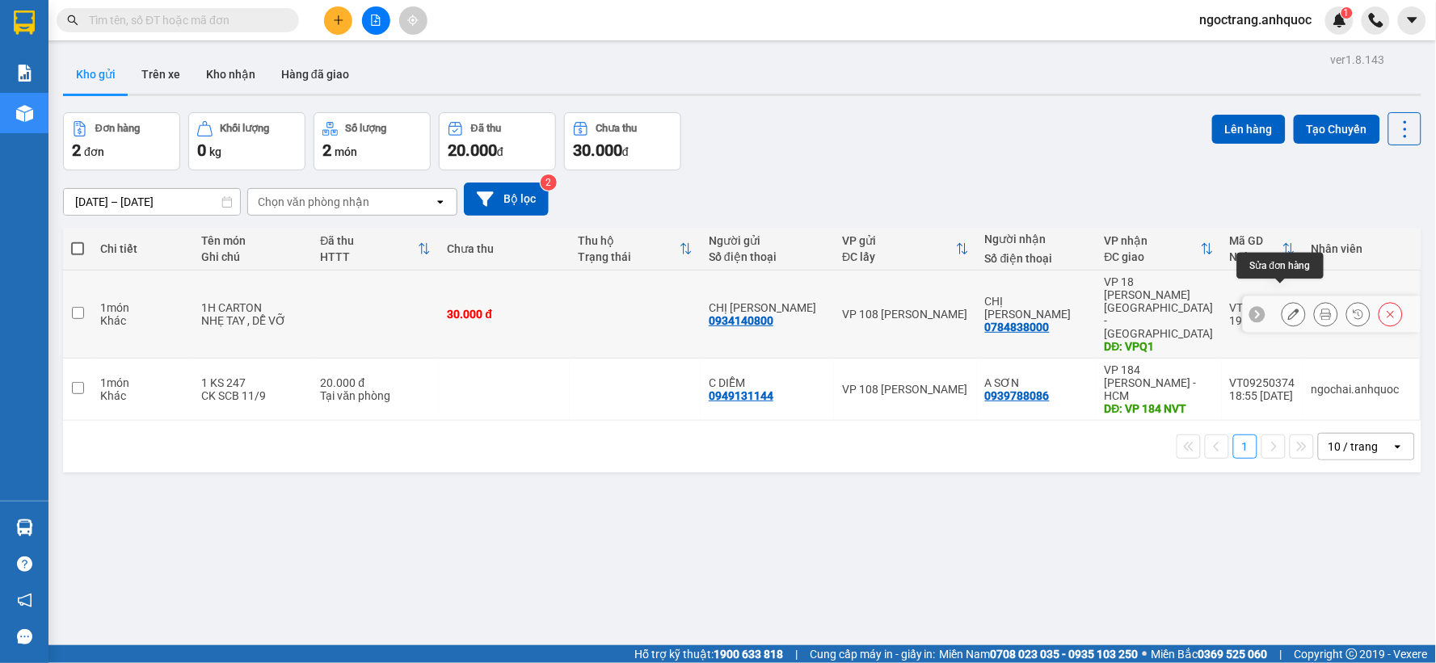
click at [1288, 309] on icon at bounding box center [1293, 314] width 11 height 11
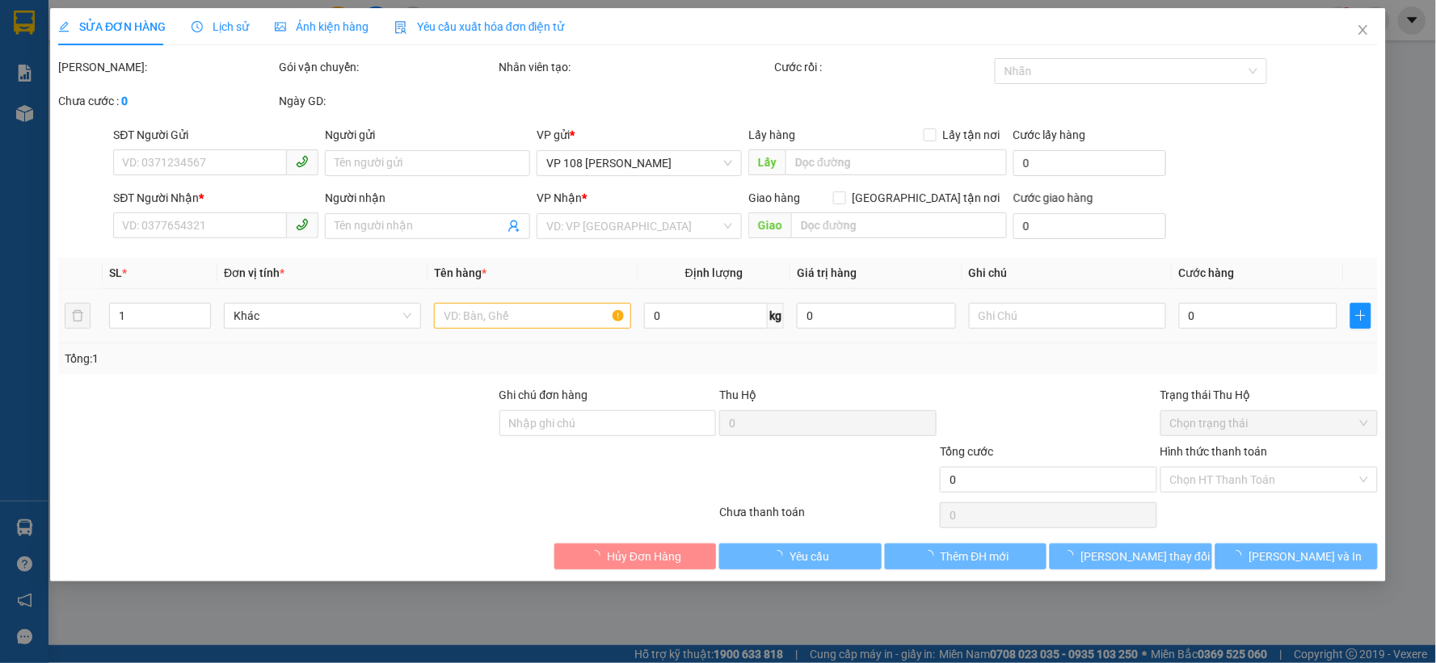
type input "0934140800"
type input "CHỊ THẢO"
type input "0784838000"
type input "CHỊ HUYỀN"
type input "VPQ1"
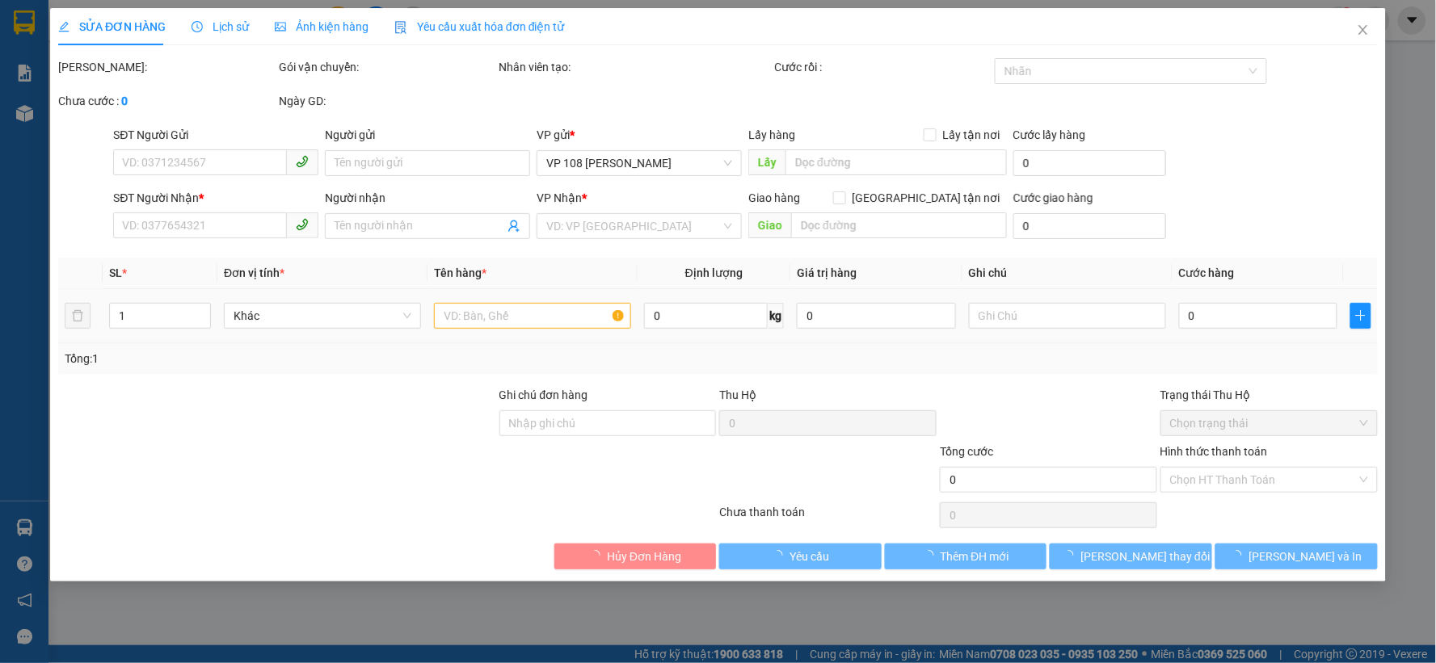
type input "SCB 8/9 -VPQ1 THẢO"
type input "30.000"
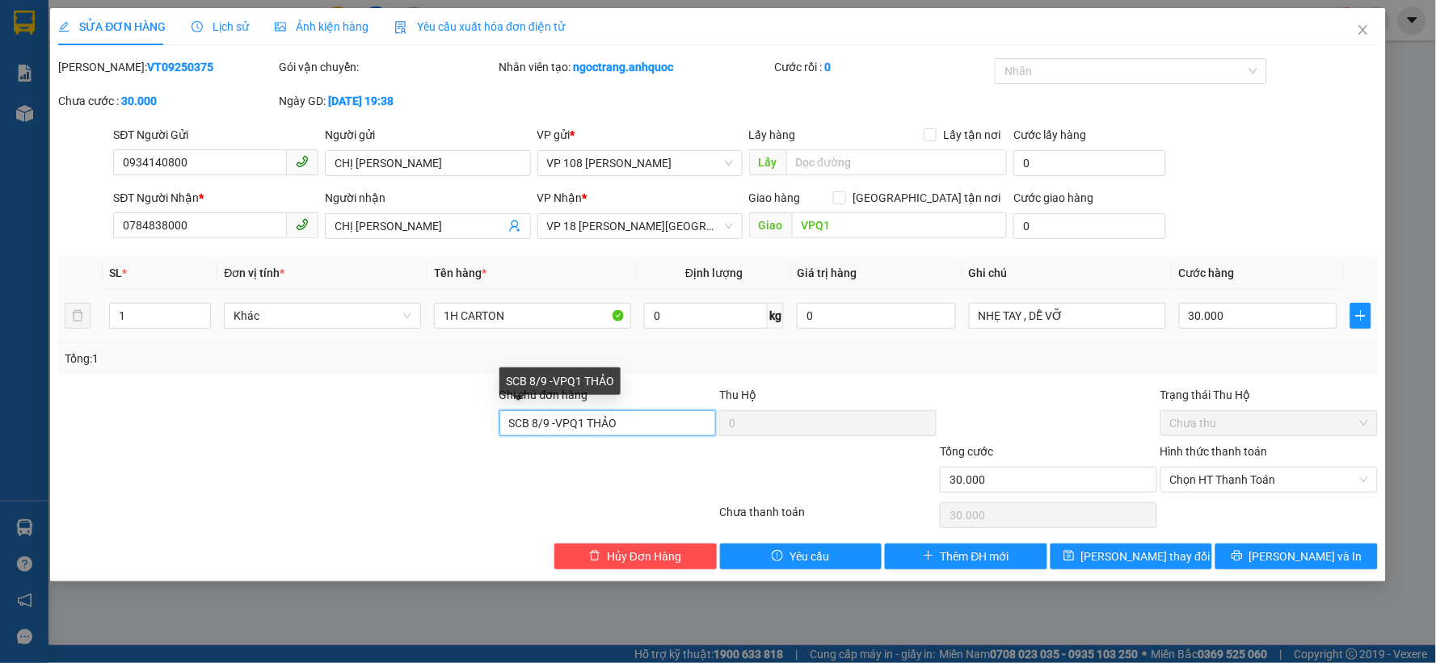
drag, startPoint x: 635, startPoint y: 426, endPoint x: 405, endPoint y: 418, distance: 230.4
click at [414, 418] on div "Ghi chú đơn hàng SCB 8/9 -VPQ1 THẢO Thu Hộ 0 Trạng thái Thu Hộ Chưa thu" at bounding box center [718, 414] width 1323 height 57
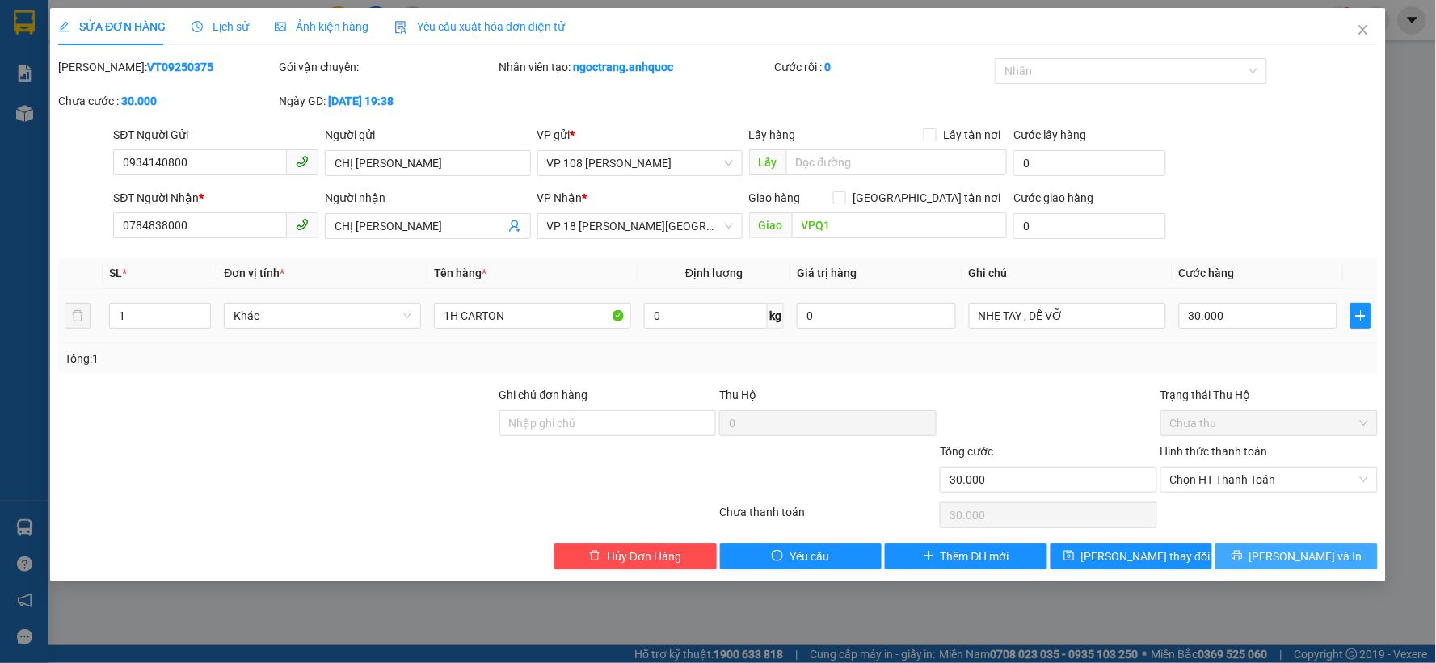
click at [1256, 563] on button "[PERSON_NAME] và In" at bounding box center [1296, 557] width 162 height 26
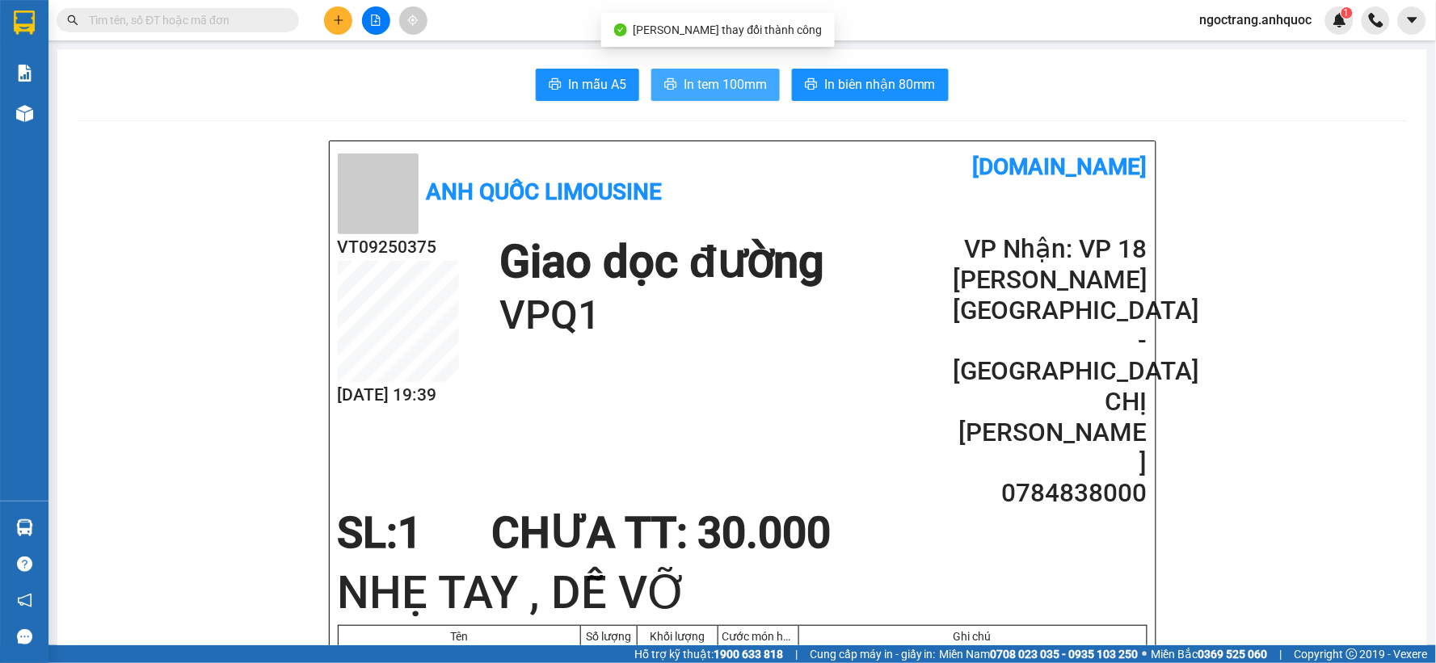
click at [725, 81] on span "In tem 100mm" at bounding box center [725, 84] width 83 height 20
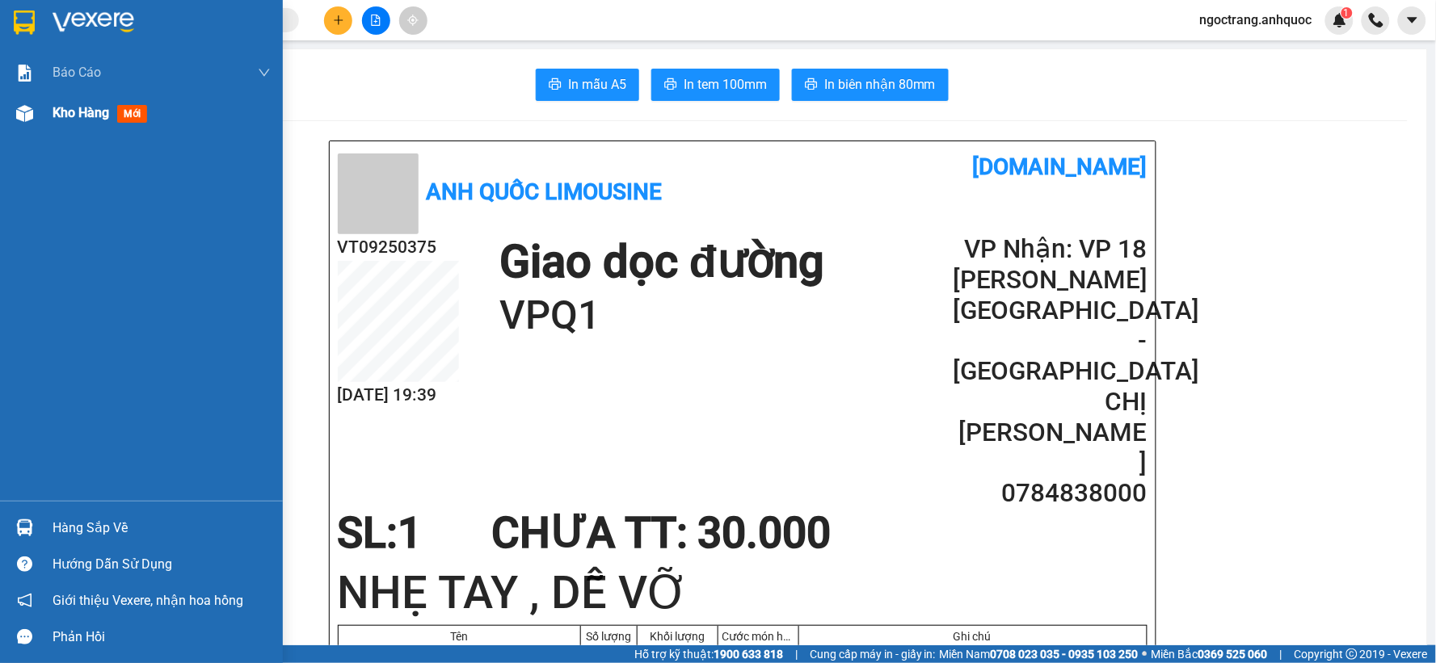
click at [90, 120] on span "Kho hàng" at bounding box center [81, 112] width 57 height 15
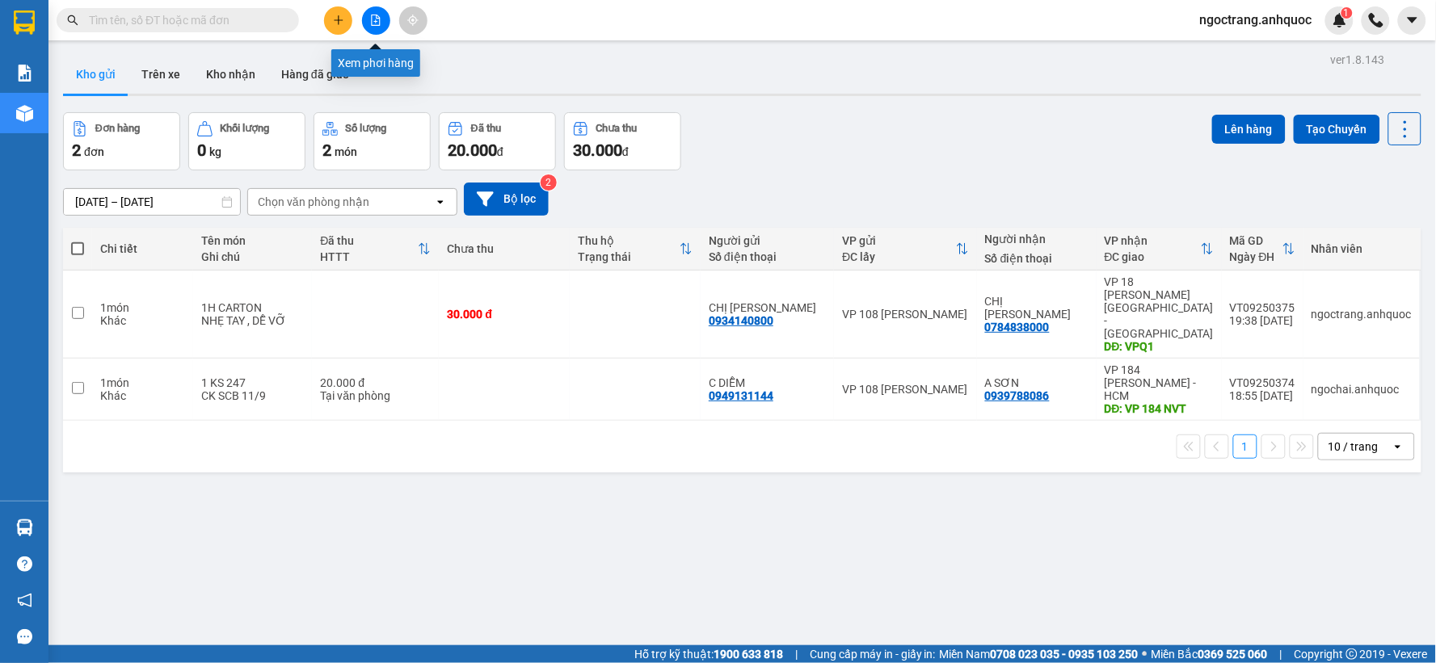
click at [382, 26] on button at bounding box center [376, 20] width 28 height 28
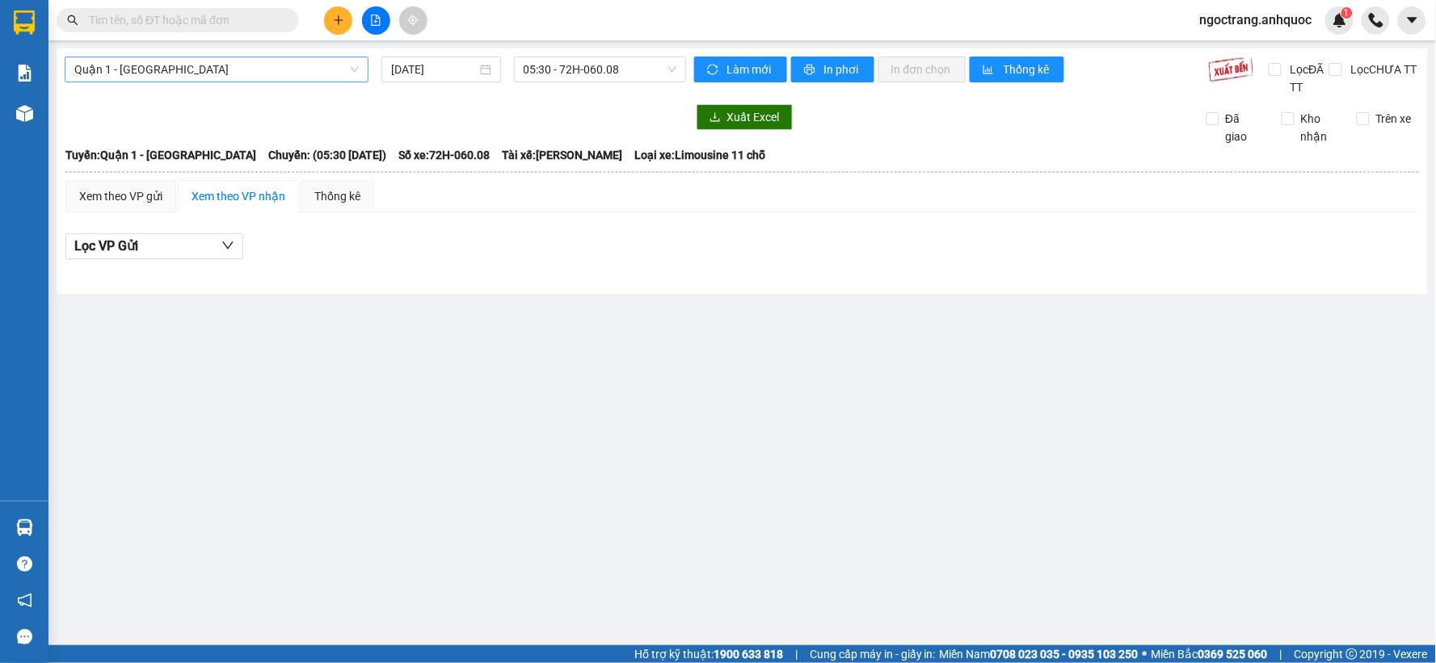
click at [268, 67] on span "Quận 1 - [GEOGRAPHIC_DATA]" at bounding box center [216, 69] width 284 height 24
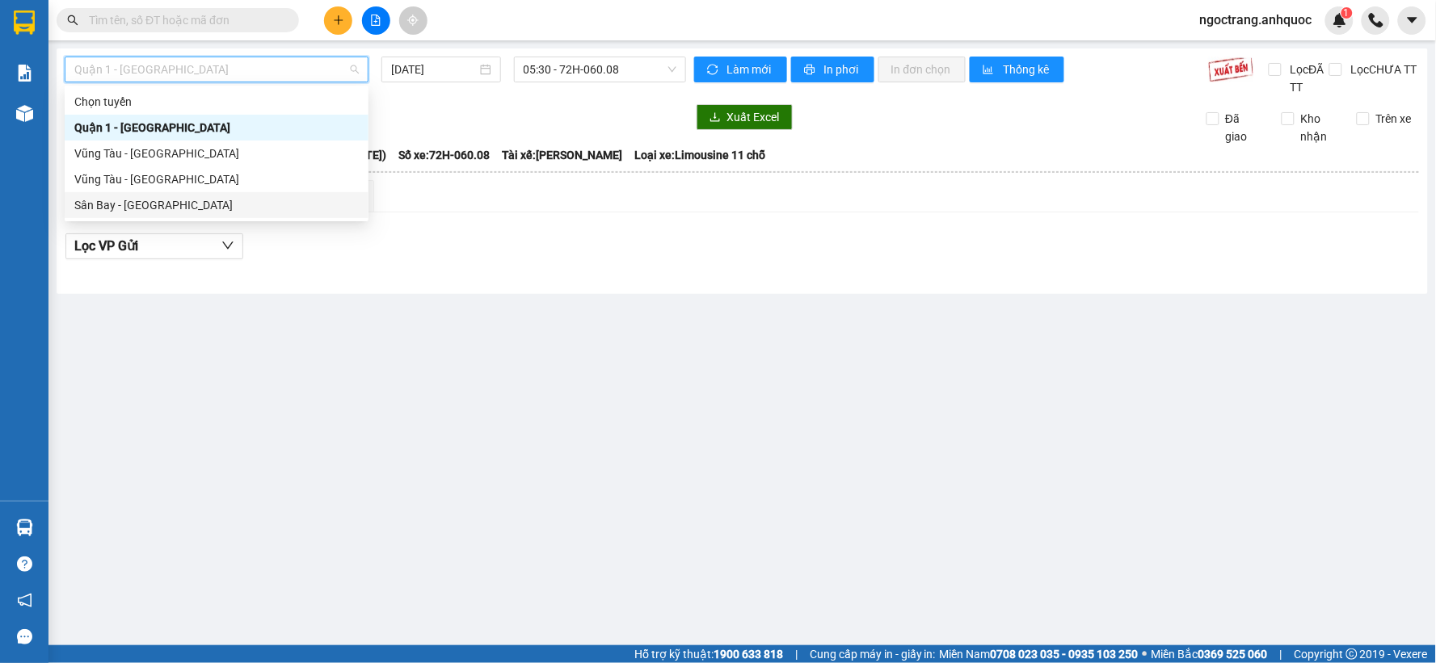
click at [159, 204] on div "Sân Bay - [GEOGRAPHIC_DATA]" at bounding box center [216, 205] width 284 height 18
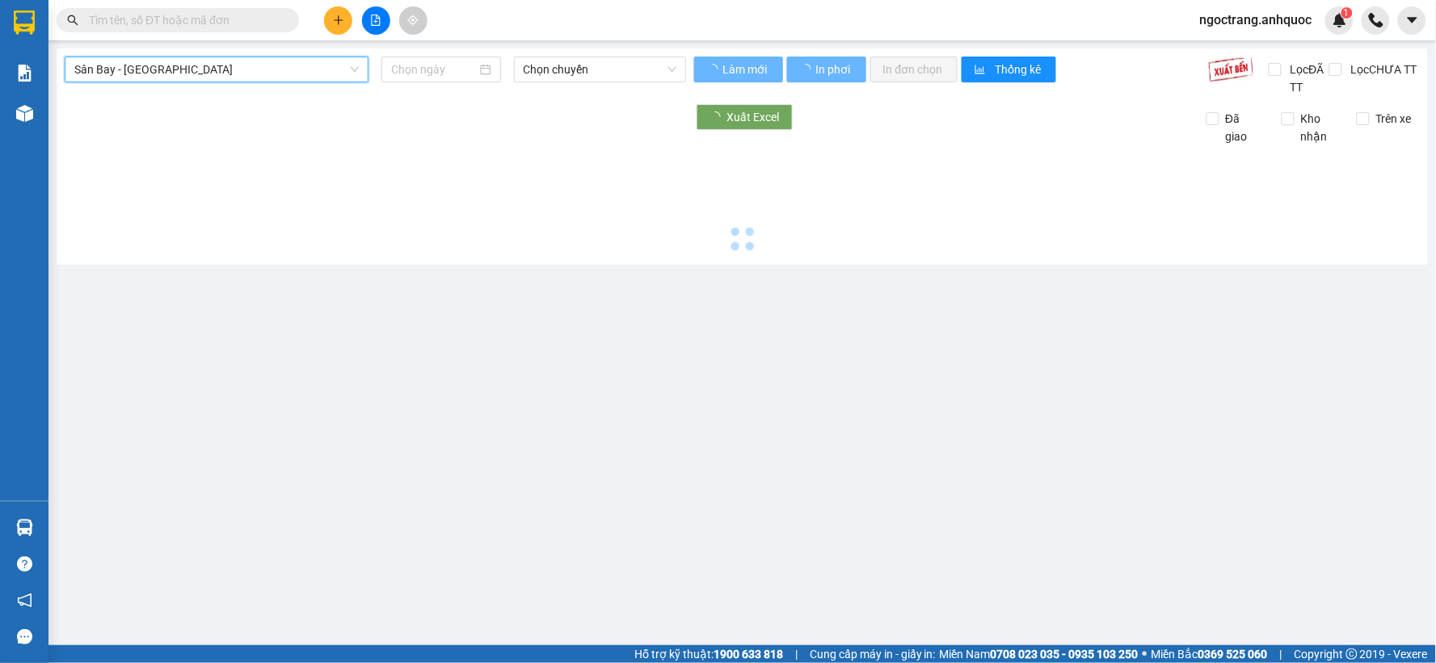
type input "[DATE]"
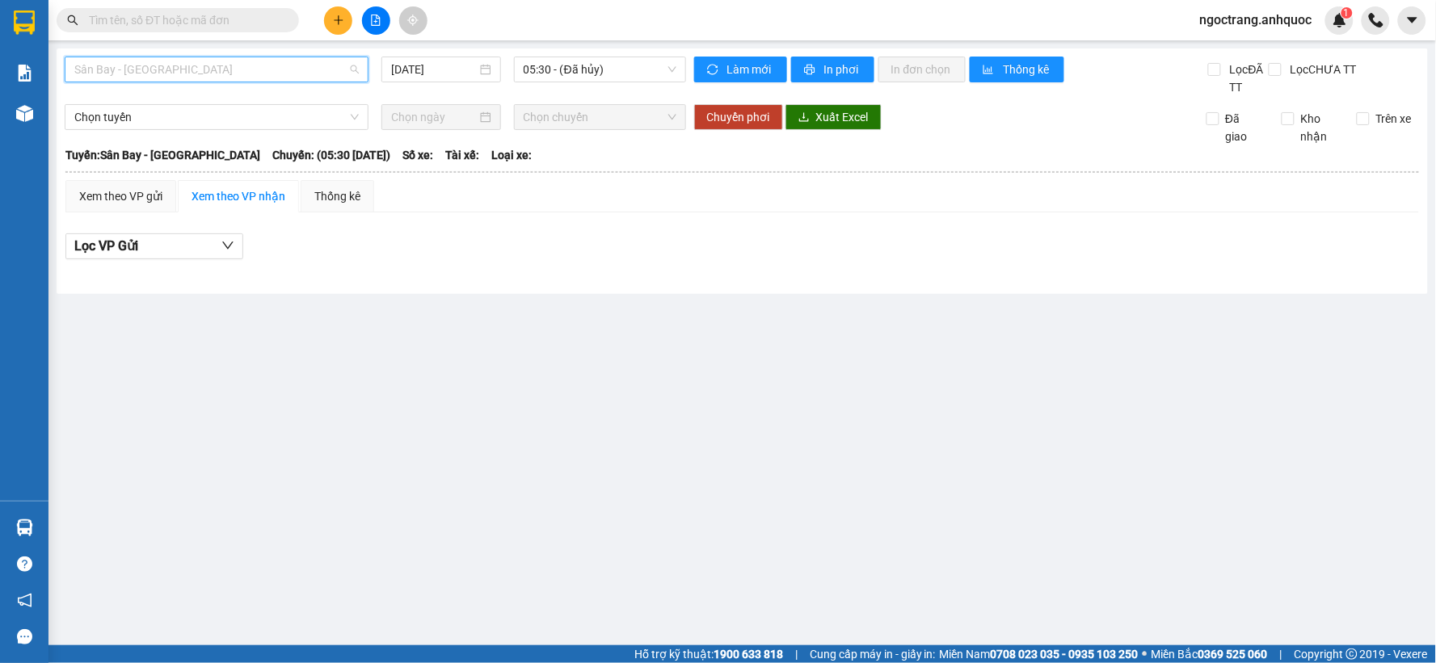
click at [208, 66] on span "Sân Bay - [GEOGRAPHIC_DATA]" at bounding box center [216, 69] width 284 height 24
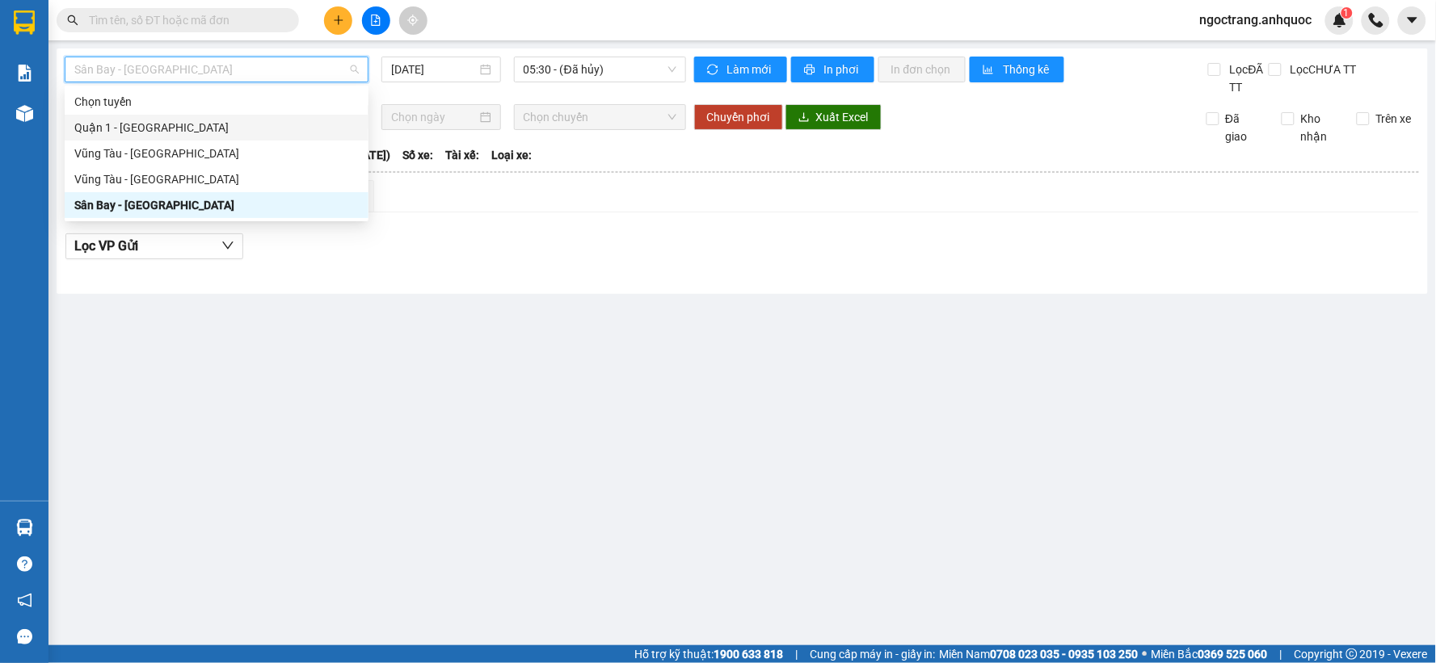
click at [175, 132] on div "Quận 1 - [GEOGRAPHIC_DATA]" at bounding box center [216, 128] width 284 height 18
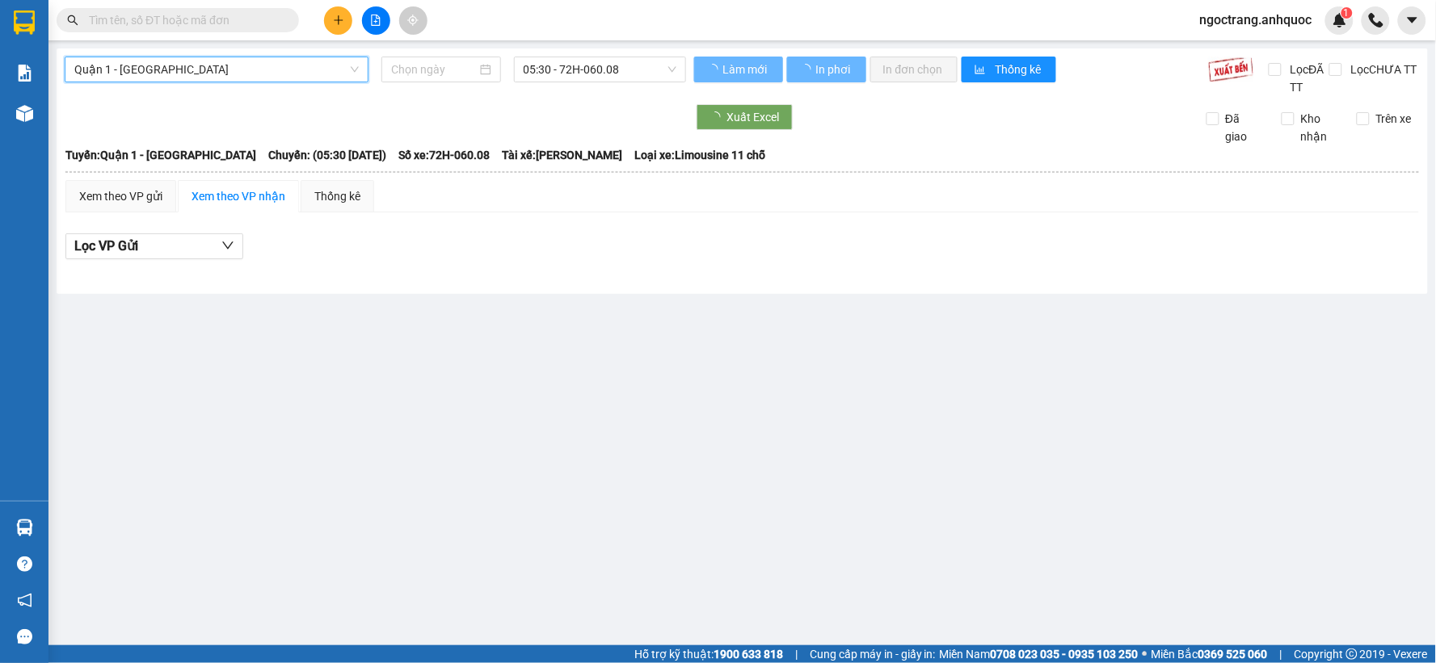
type input "[DATE]"
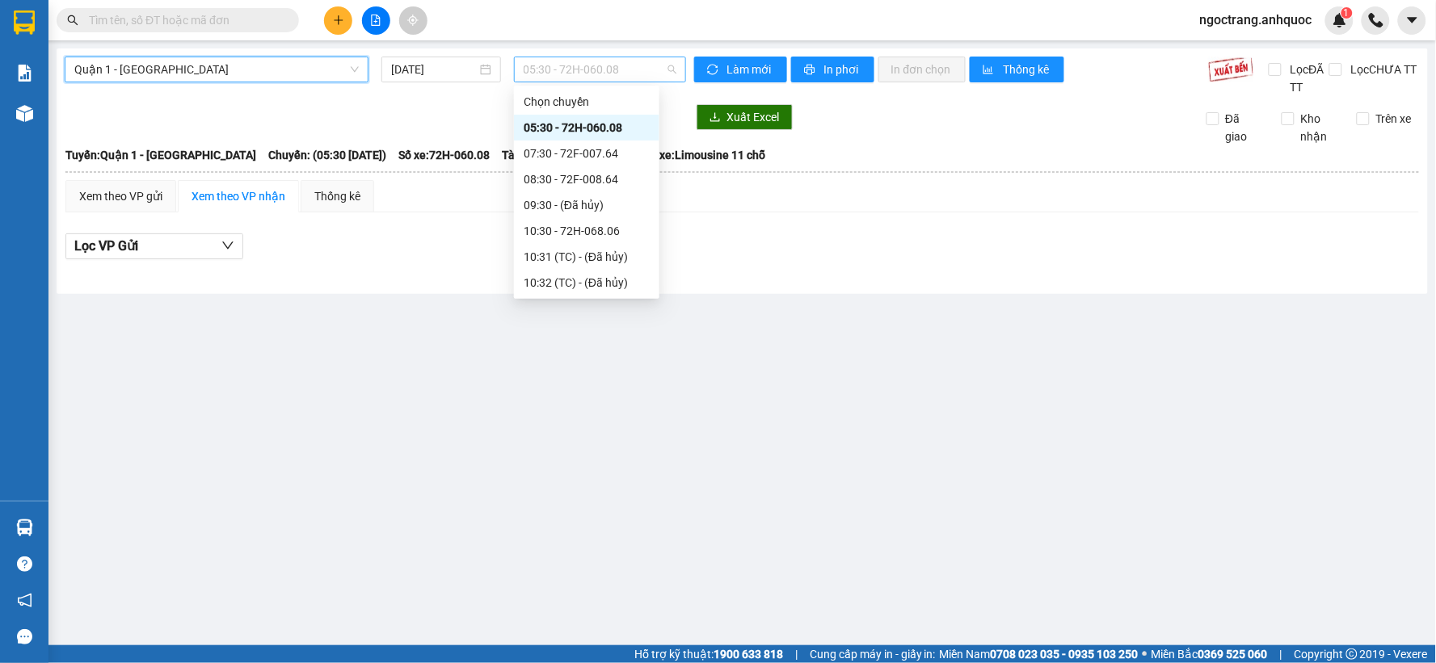
click at [525, 62] on span "05:30 - 72H-060.08" at bounding box center [600, 69] width 153 height 24
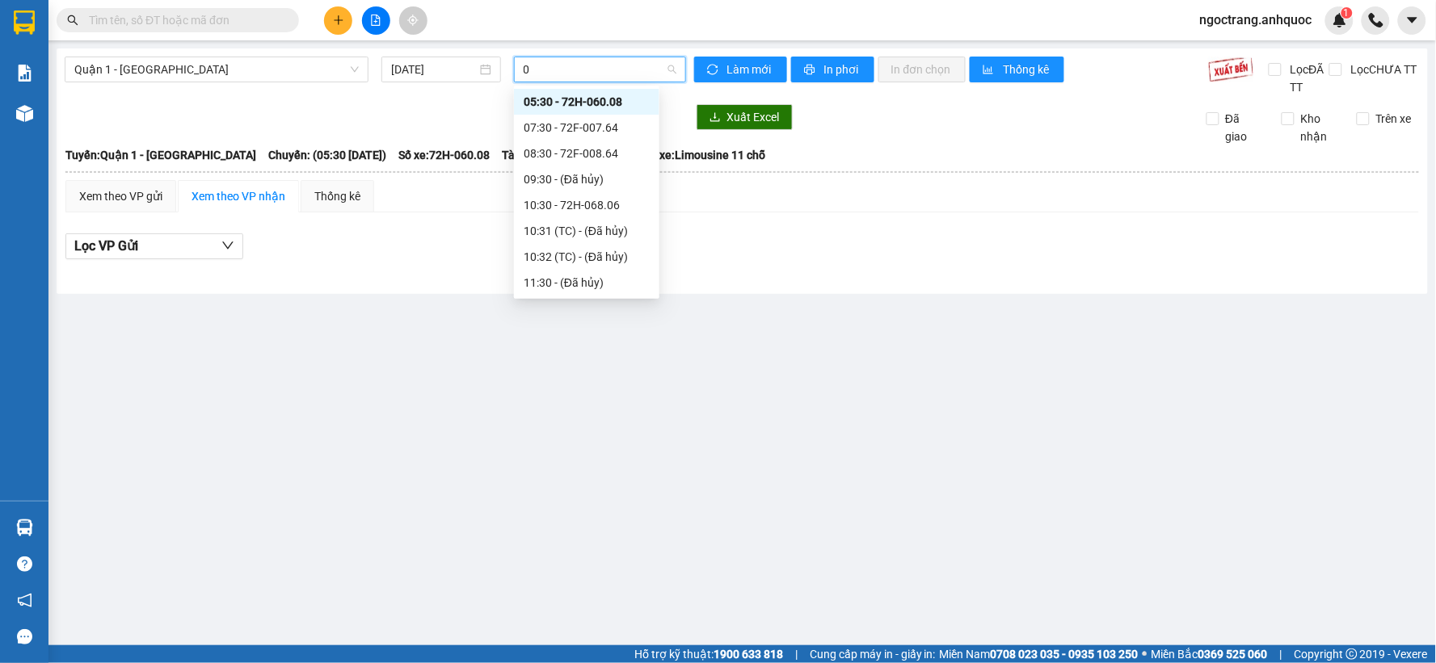
type input "08"
click at [618, 181] on div "18:30 - 72H-060.08" at bounding box center [587, 179] width 126 height 18
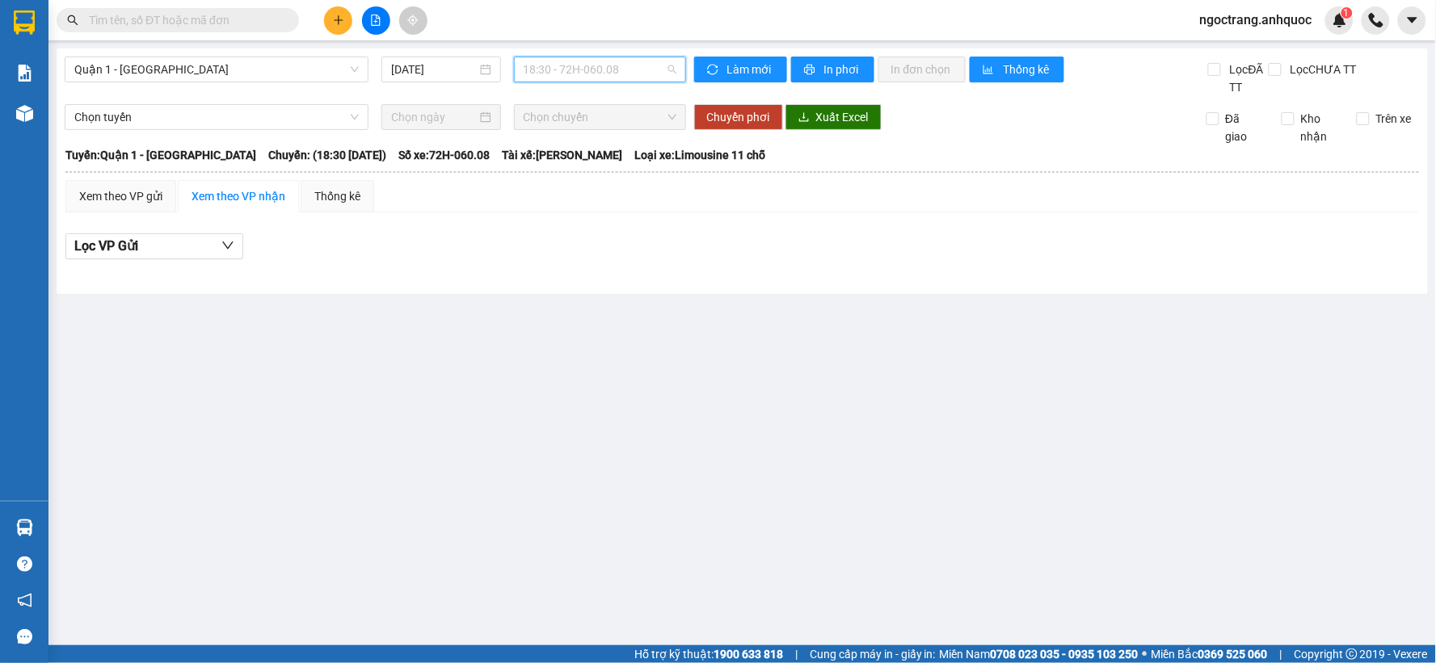
scroll to position [284, 0]
click at [650, 59] on span "18:30 - 72H-060.08" at bounding box center [600, 69] width 153 height 24
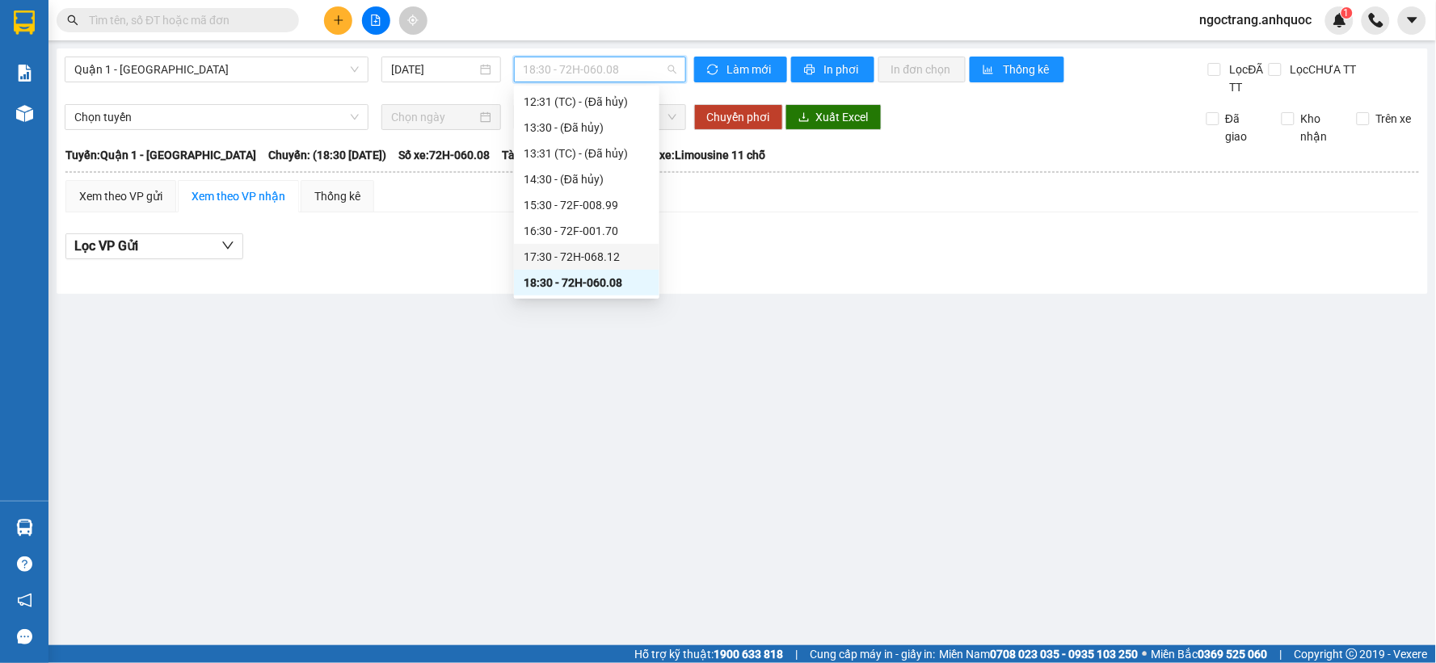
click at [595, 253] on div "17:30 - 72H-068.12" at bounding box center [587, 257] width 126 height 18
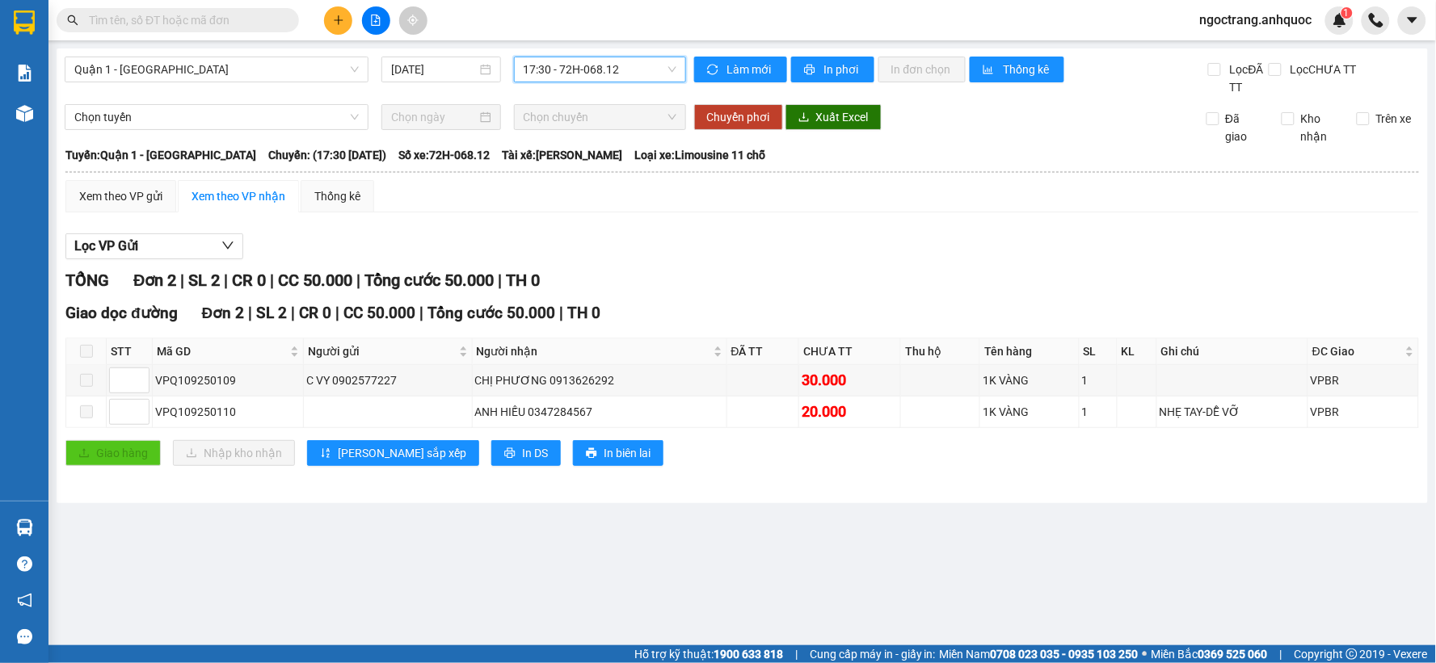
click at [637, 77] on span "17:30 - 72H-068.12" at bounding box center [600, 69] width 153 height 24
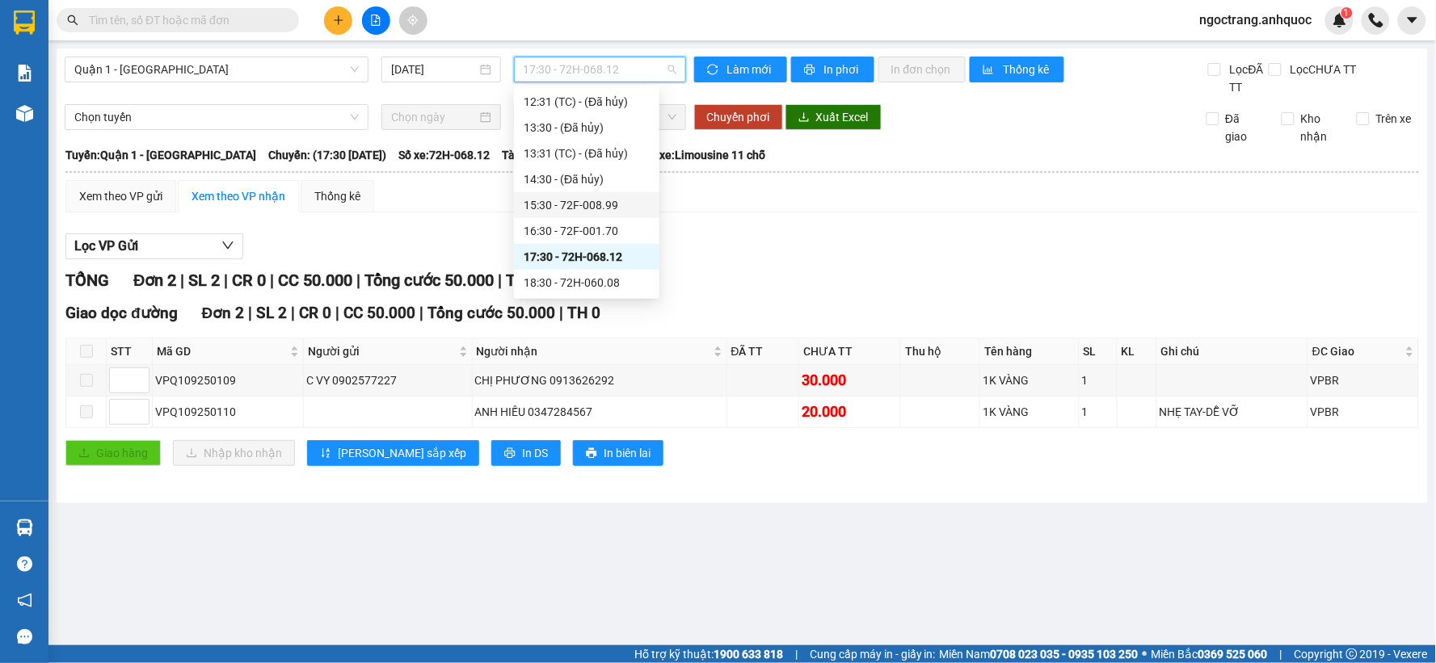
click at [600, 195] on div "15:30 - 72F-008.99" at bounding box center [586, 205] width 145 height 26
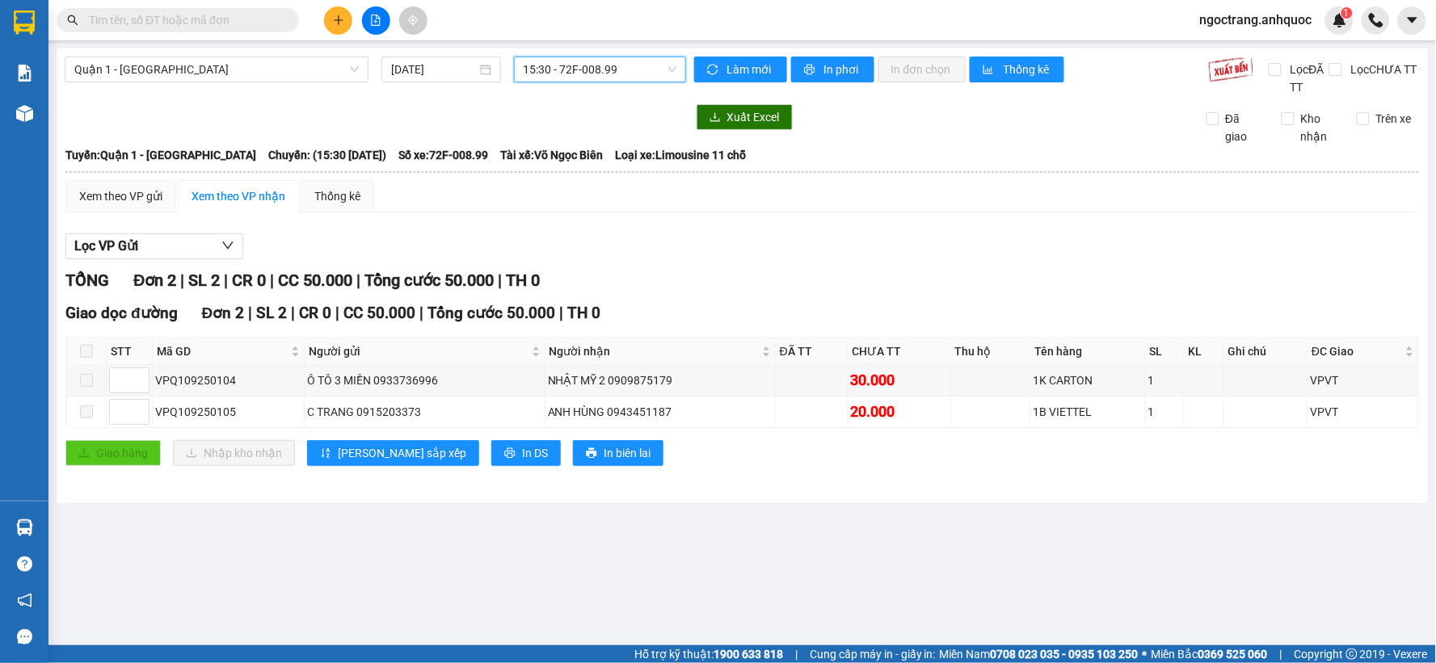
click at [629, 69] on span "15:30 - 72F-008.99" at bounding box center [600, 69] width 153 height 24
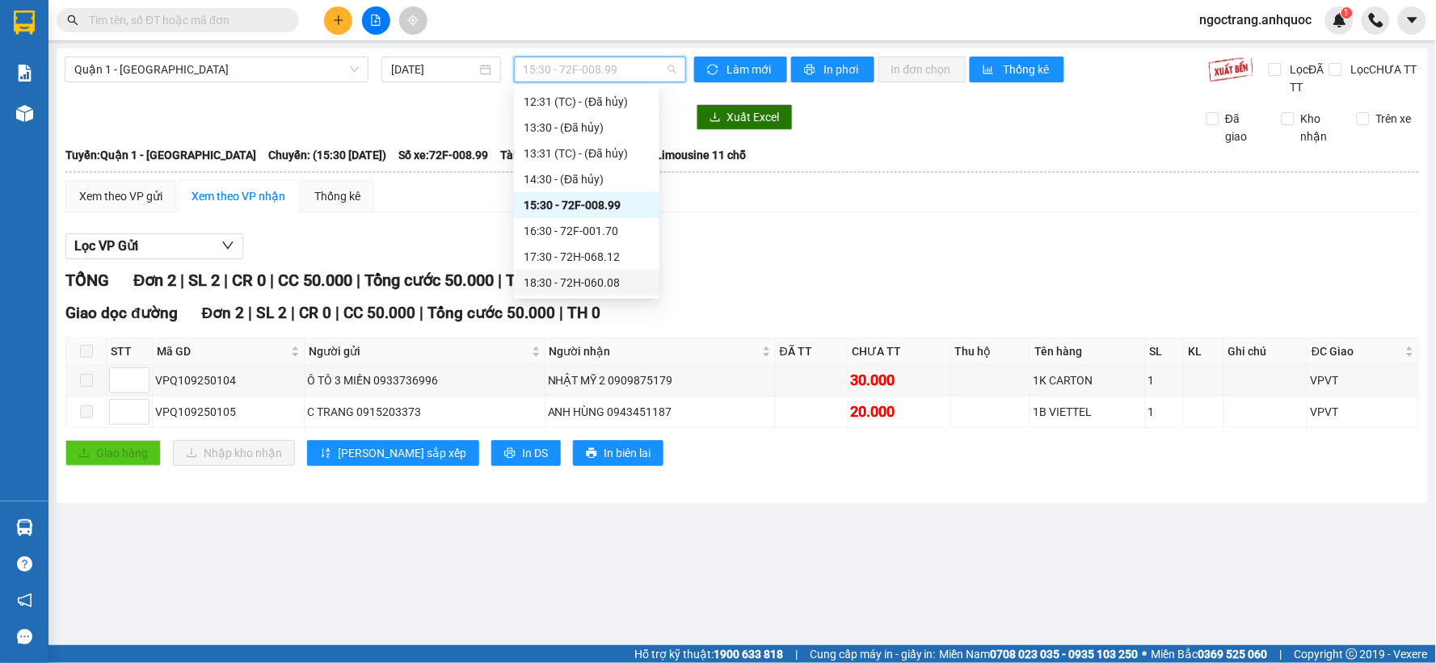
click at [601, 284] on div "18:30 - 72H-060.08" at bounding box center [587, 283] width 126 height 18
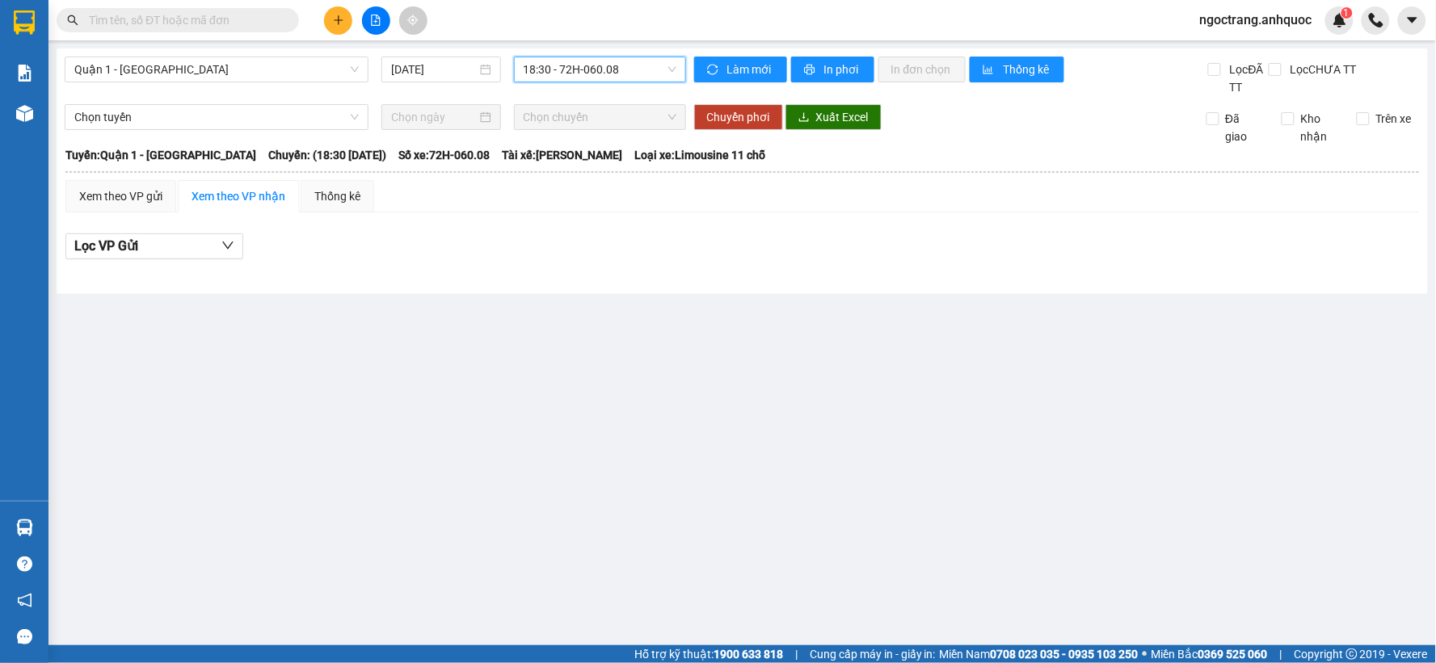
click at [577, 66] on span "18:30 - 72H-060.08" at bounding box center [600, 69] width 153 height 24
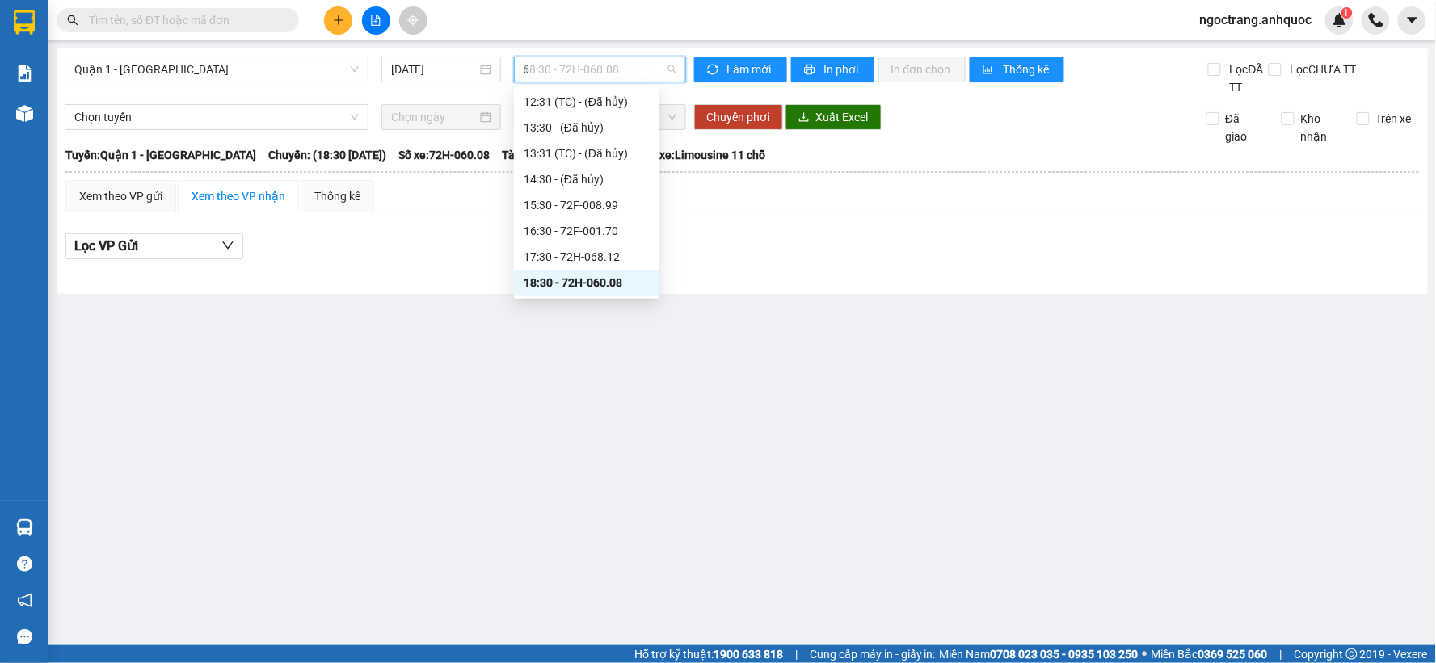
scroll to position [26, 0]
type input "64"
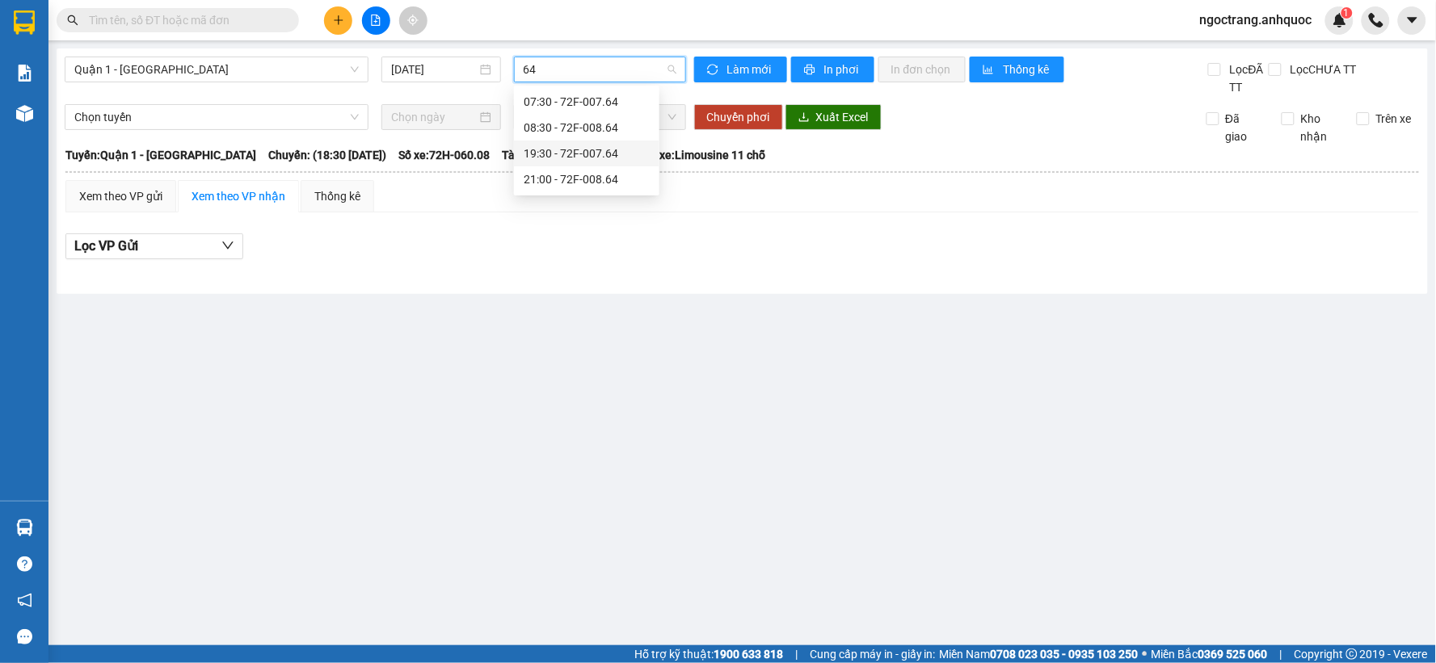
click at [612, 158] on div "19:30 - 72F-007.64" at bounding box center [587, 154] width 126 height 18
